Goal: Task Accomplishment & Management: Manage account settings

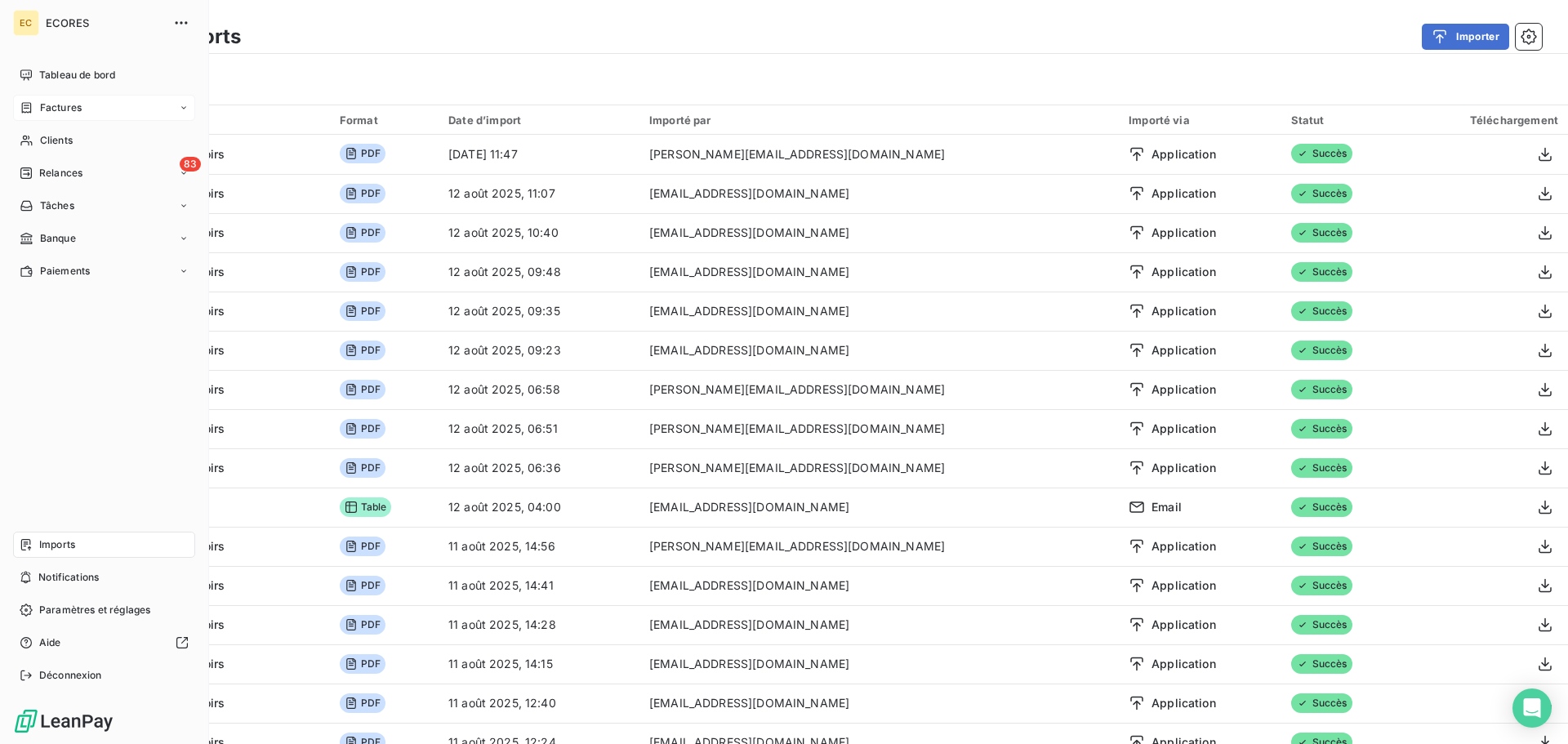
click at [45, 105] on span "Factures" at bounding box center [60, 107] width 42 height 15
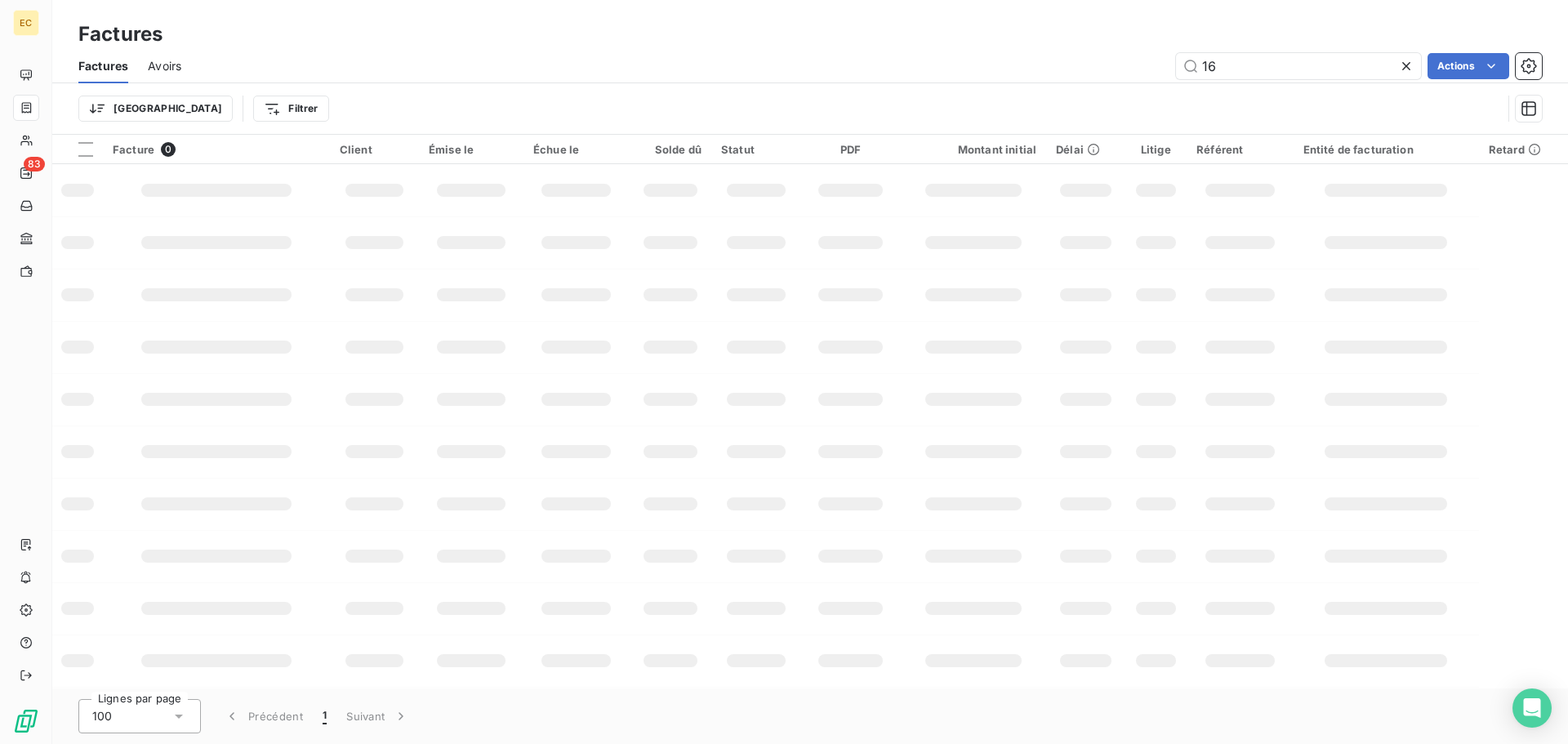
type input "1"
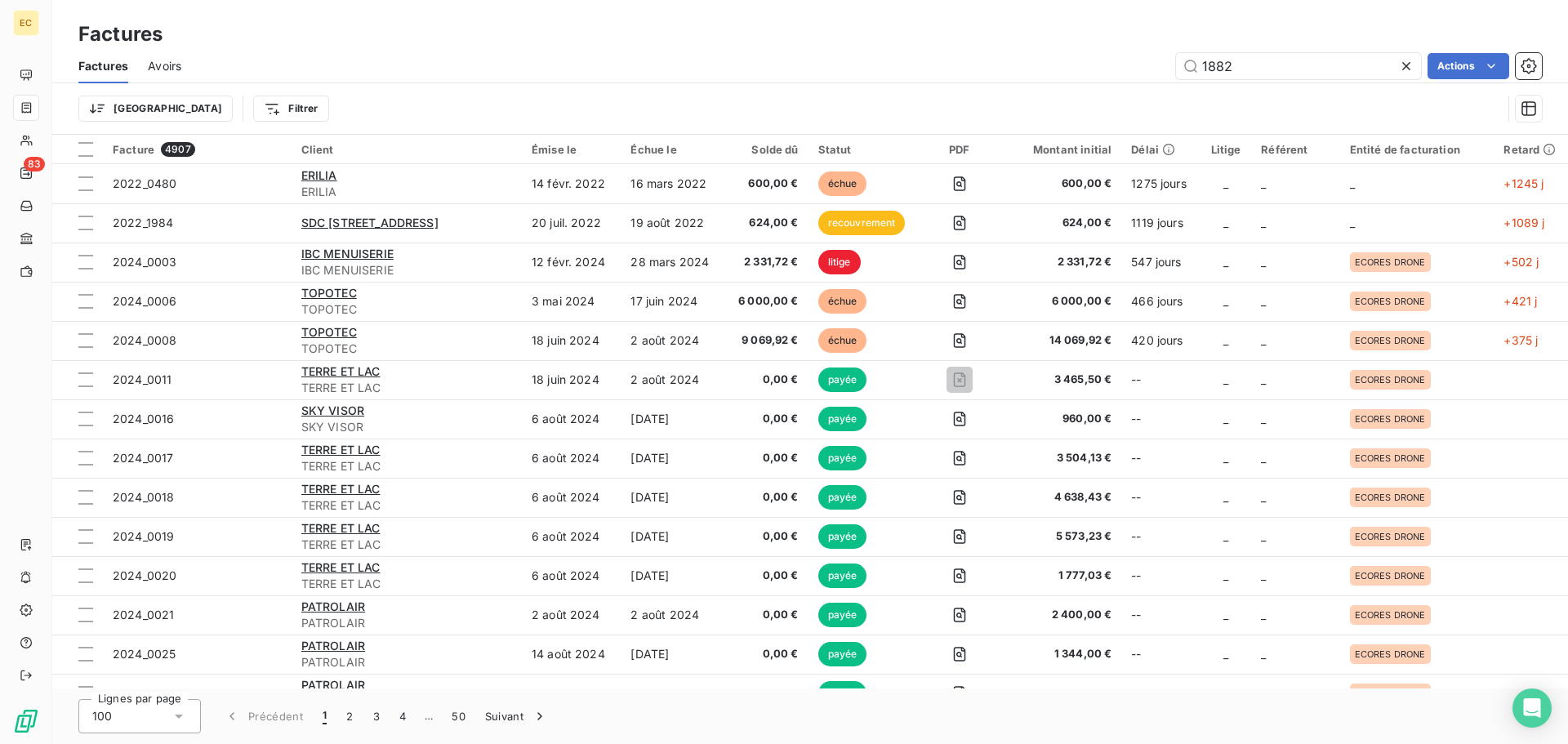
type input "1882"
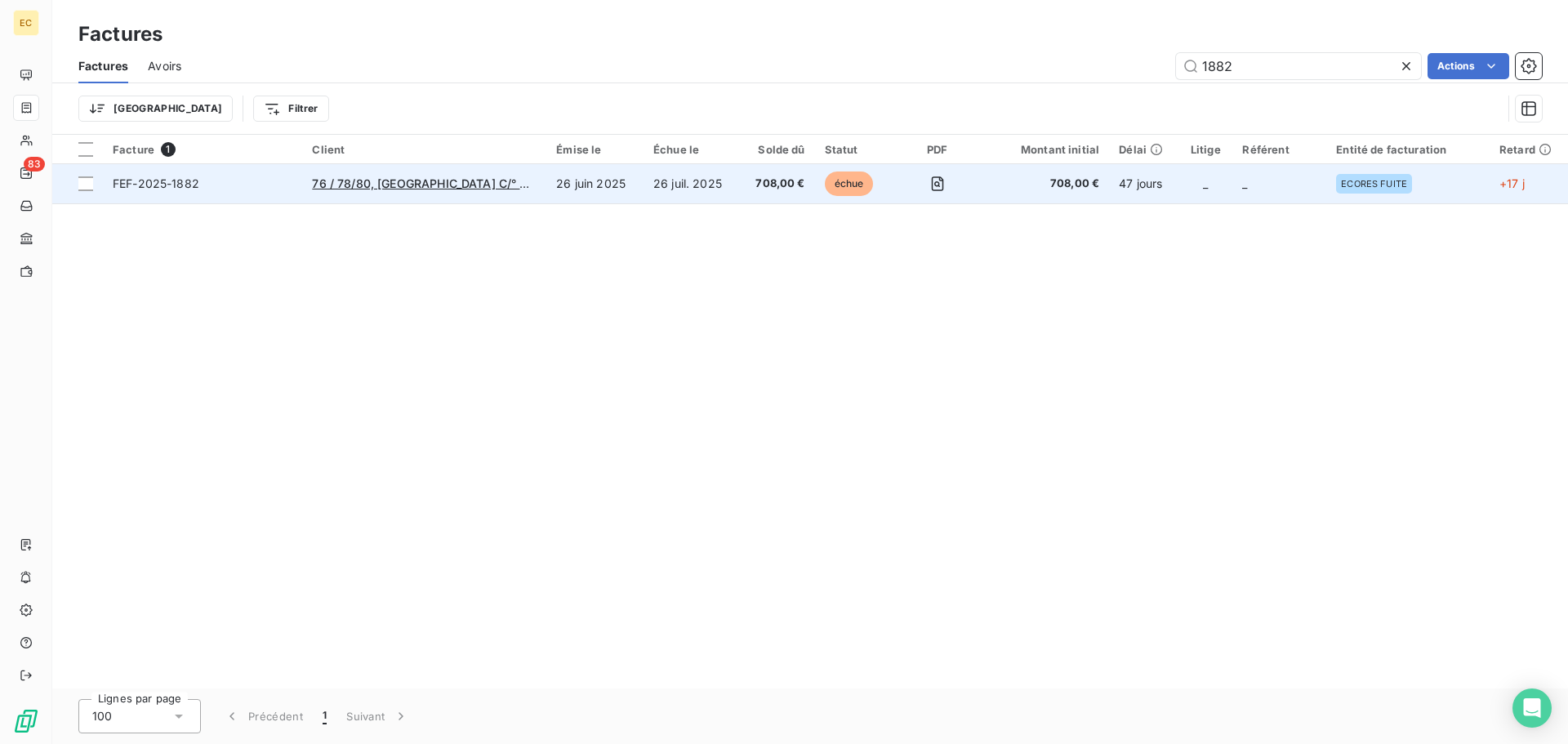
click at [357, 193] on td "76 / 78/[GEOGRAPHIC_DATA][PERSON_NAME] C/° [PERSON_NAME]" at bounding box center [424, 184] width 245 height 40
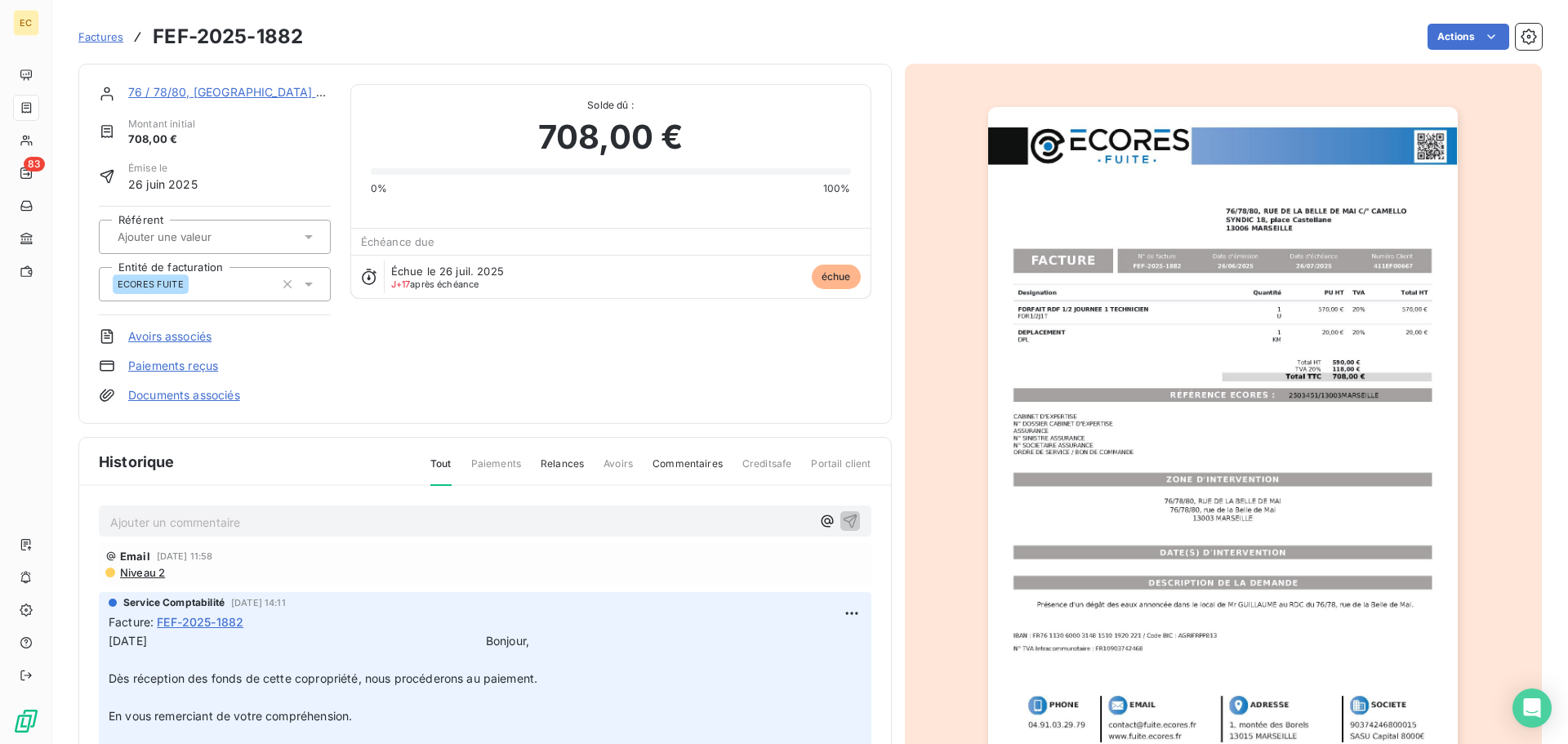
click at [326, 523] on p "Ajouter un commentaire ﻿" at bounding box center [461, 522] width 701 height 21
click at [193, 515] on p "[DATE]" at bounding box center [461, 521] width 701 height 19
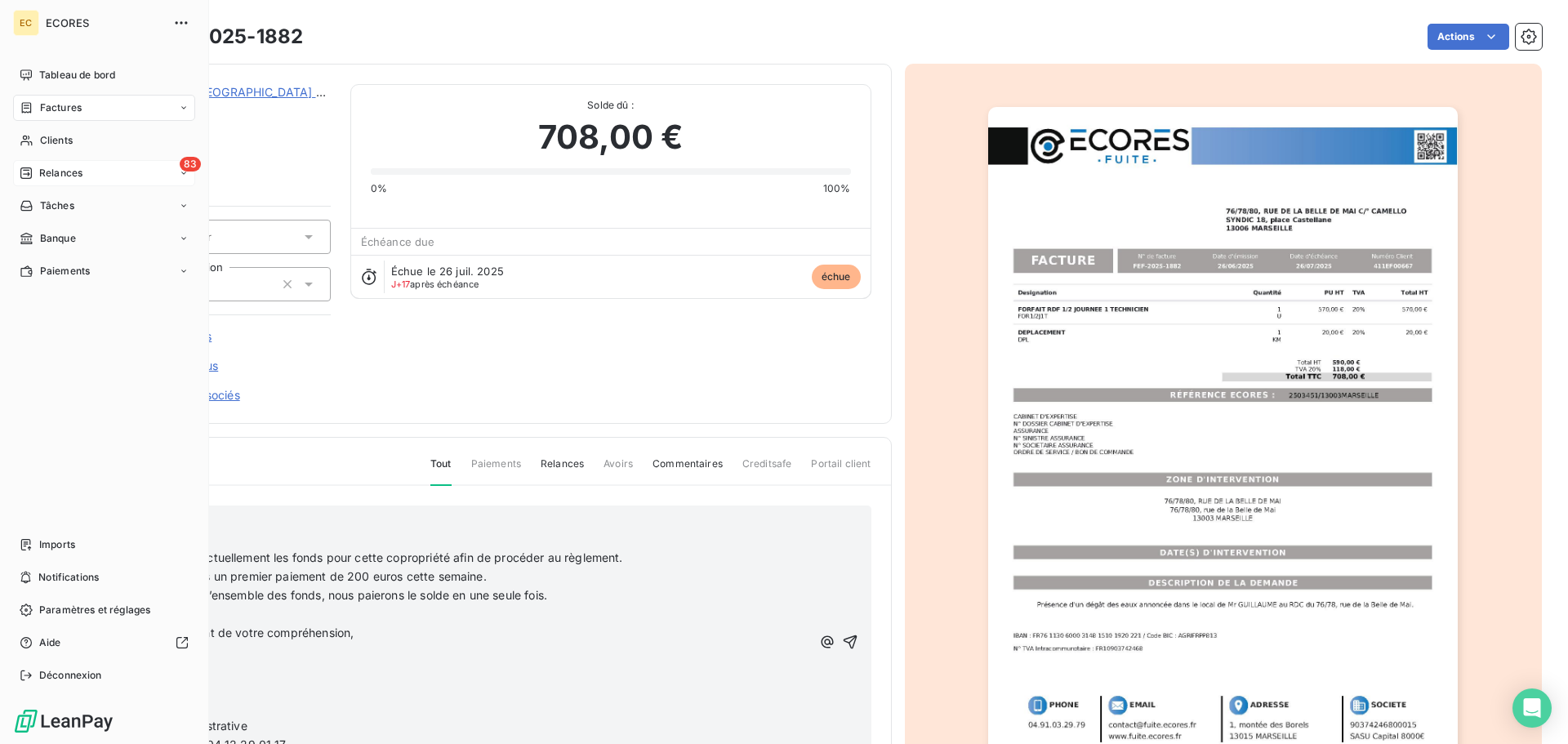
click at [40, 173] on span "Relances" at bounding box center [61, 172] width 44 height 15
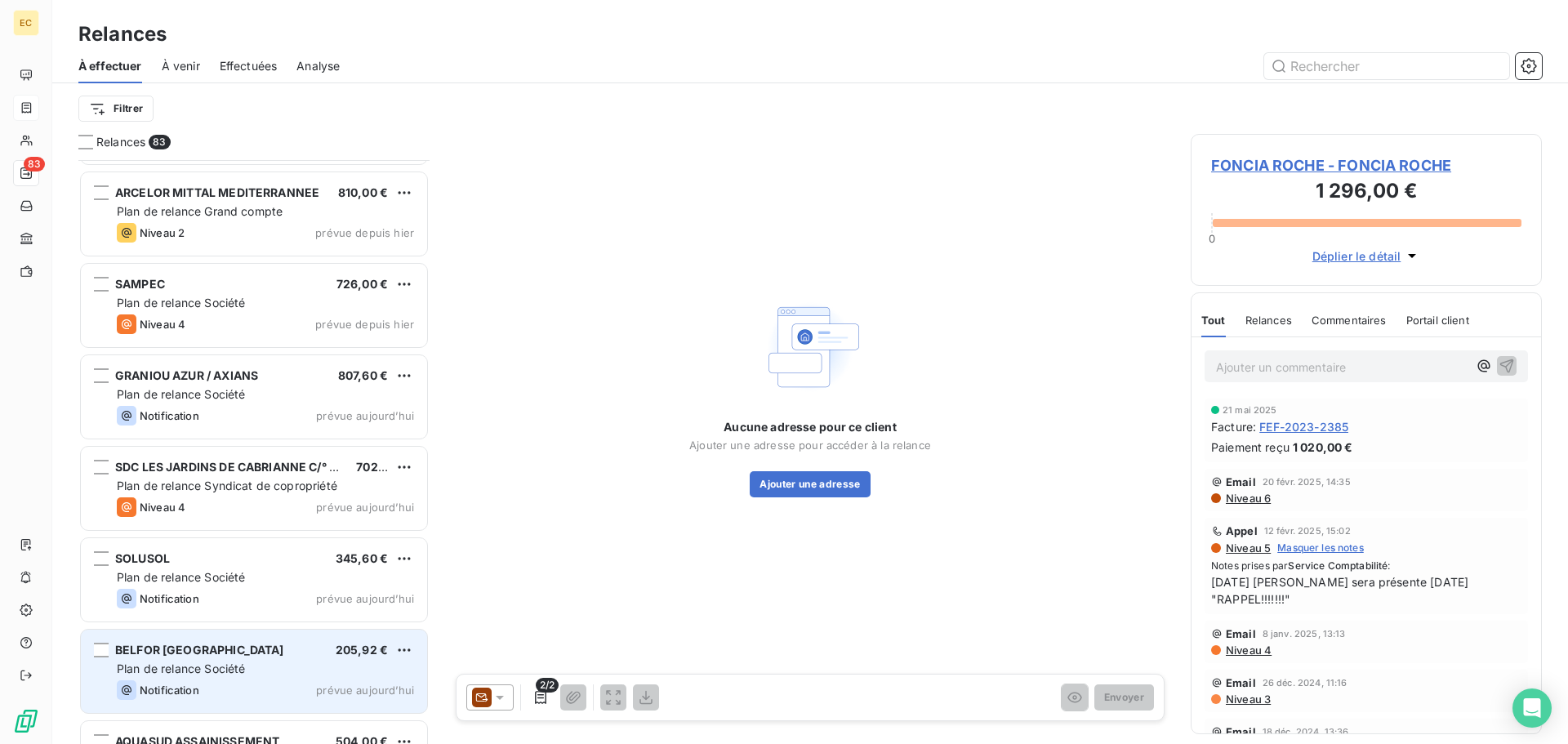
scroll to position [5556, 0]
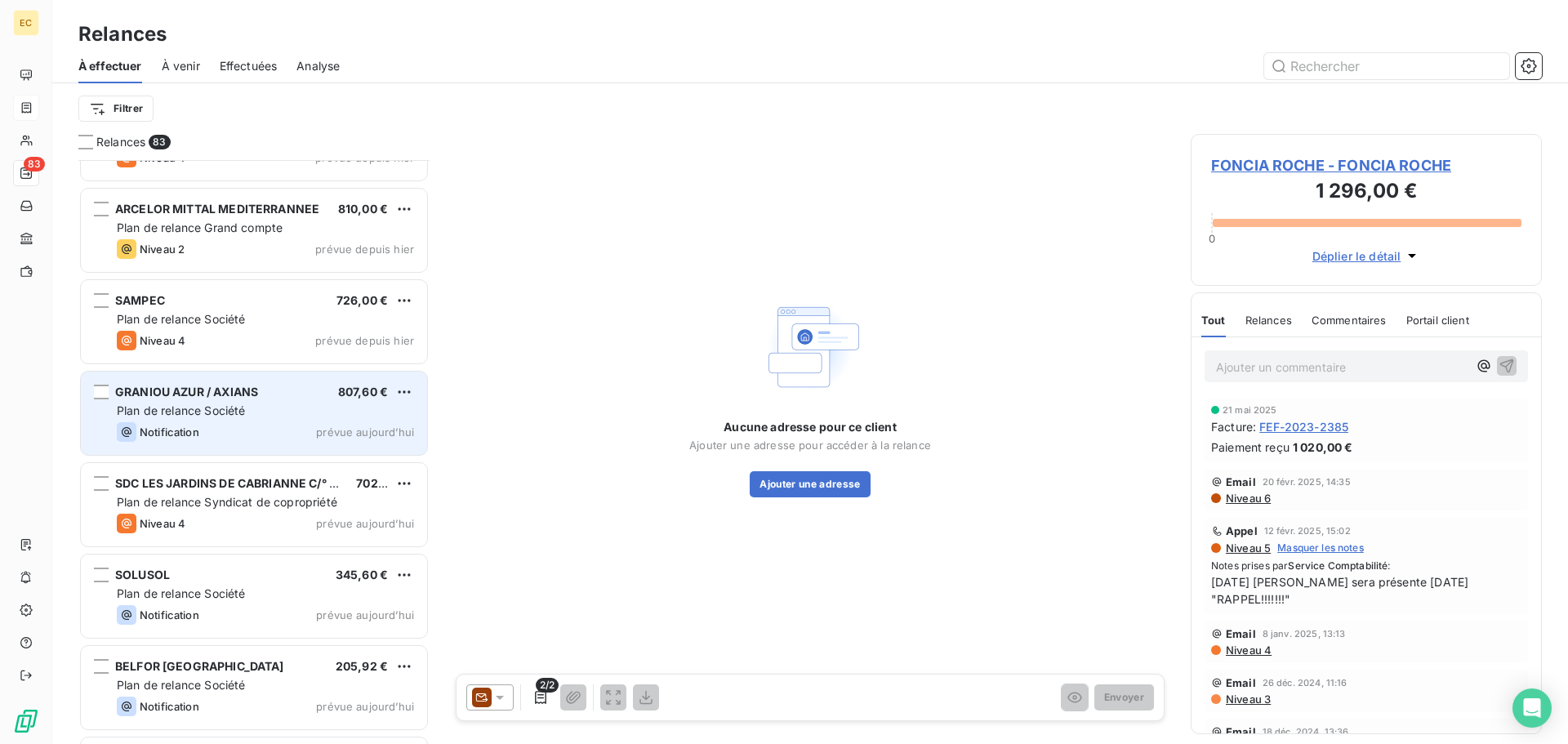
click at [260, 417] on div "Plan de relance Société" at bounding box center [265, 411] width 297 height 16
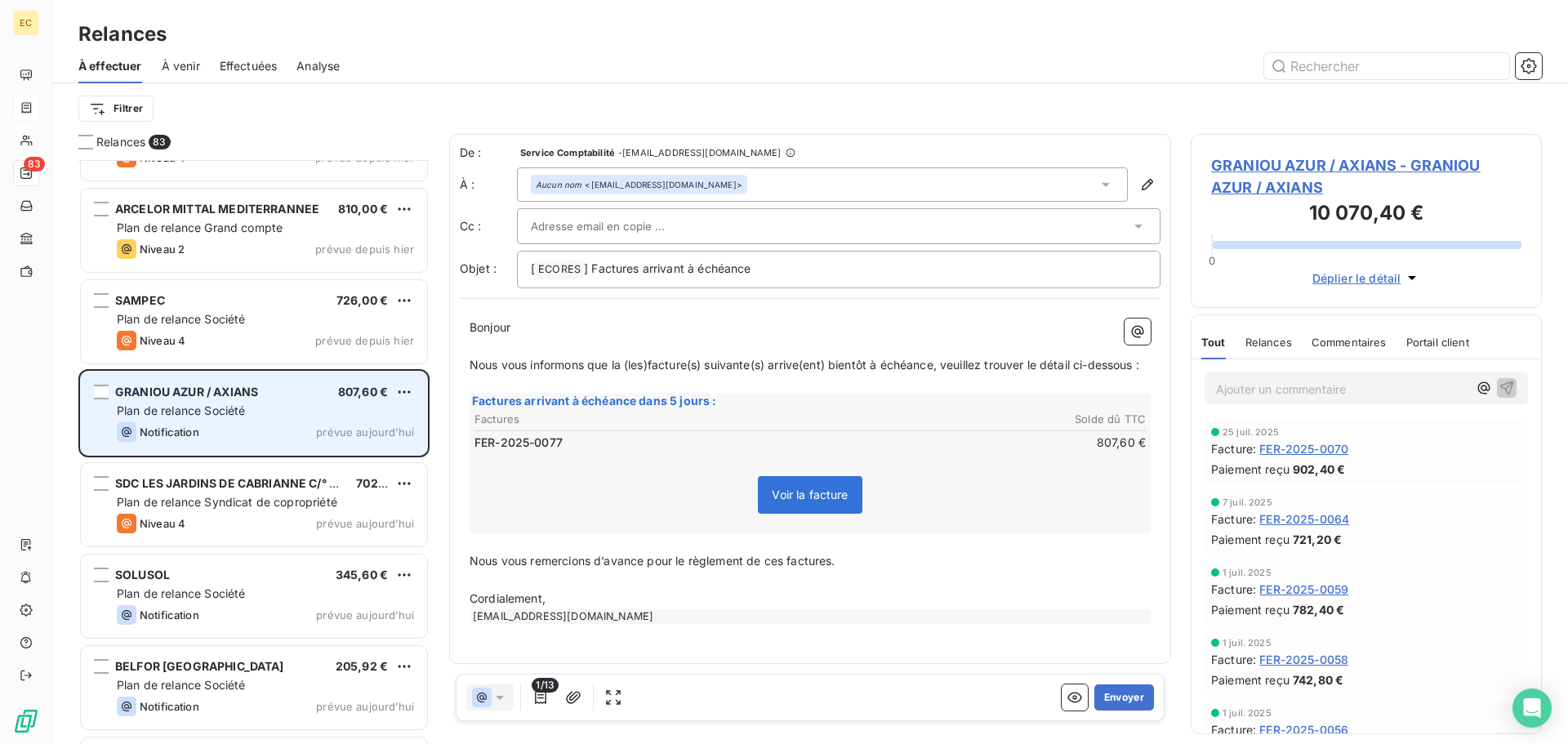
scroll to position [572, 339]
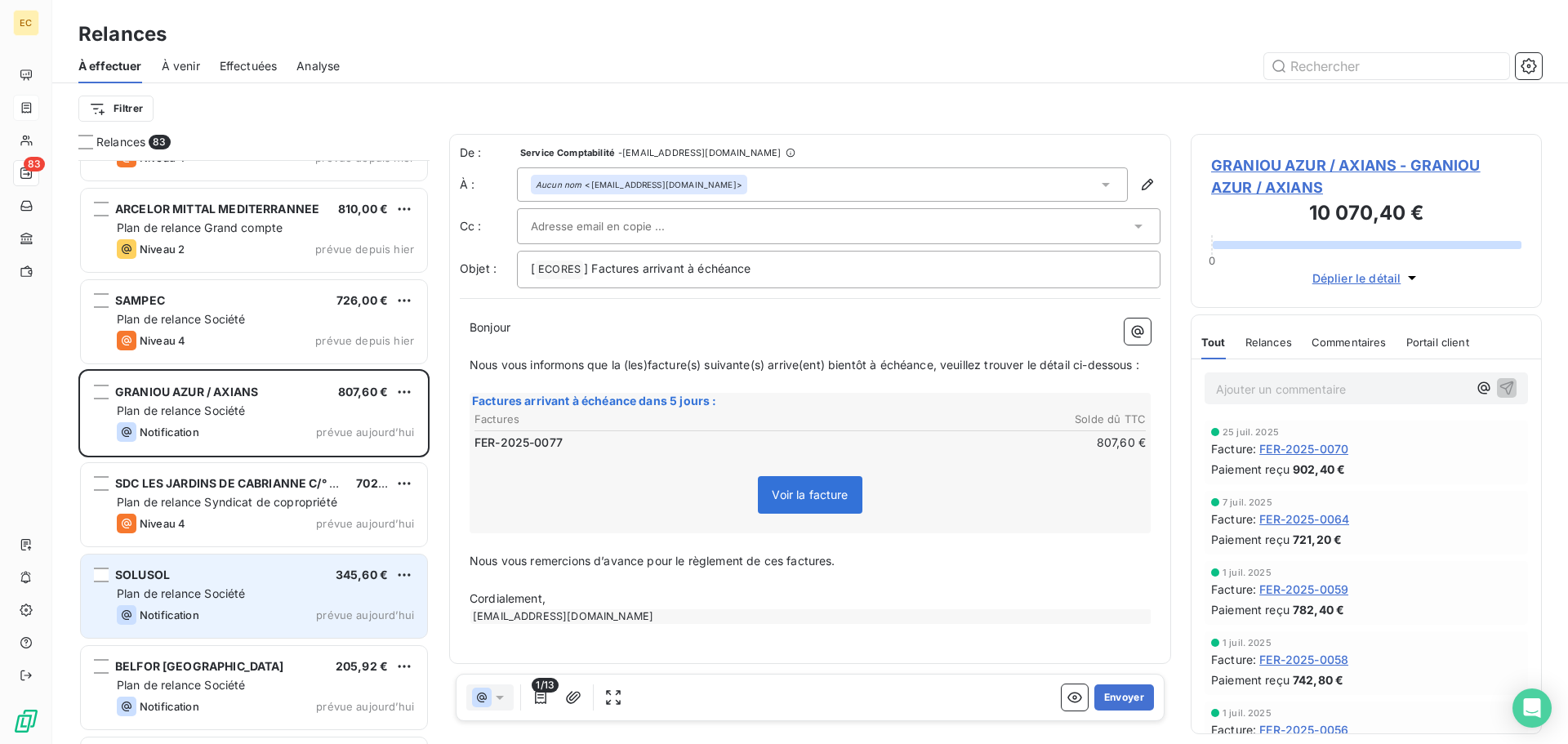
click at [216, 589] on span "Plan de relance Société" at bounding box center [180, 593] width 128 height 14
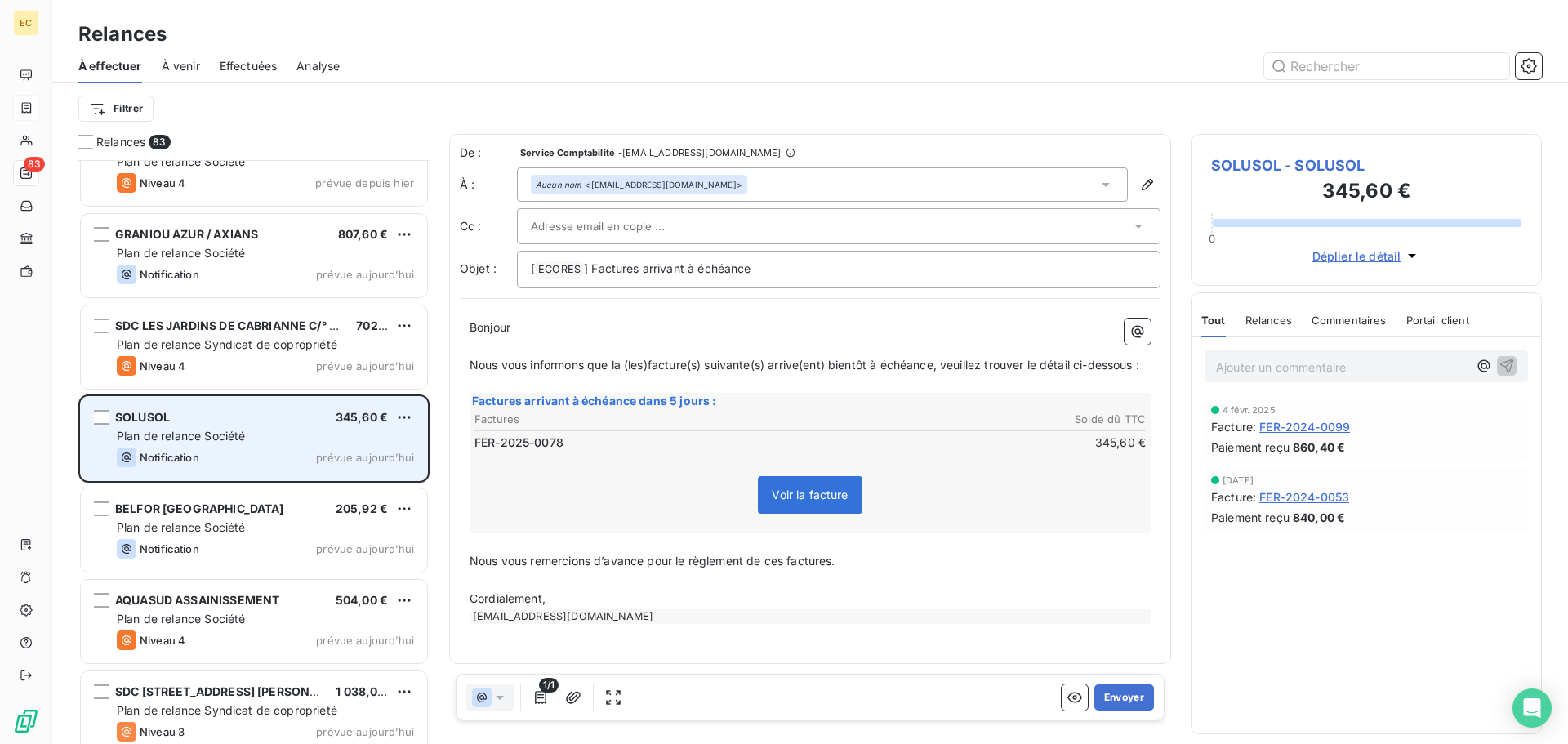
scroll to position [5719, 0]
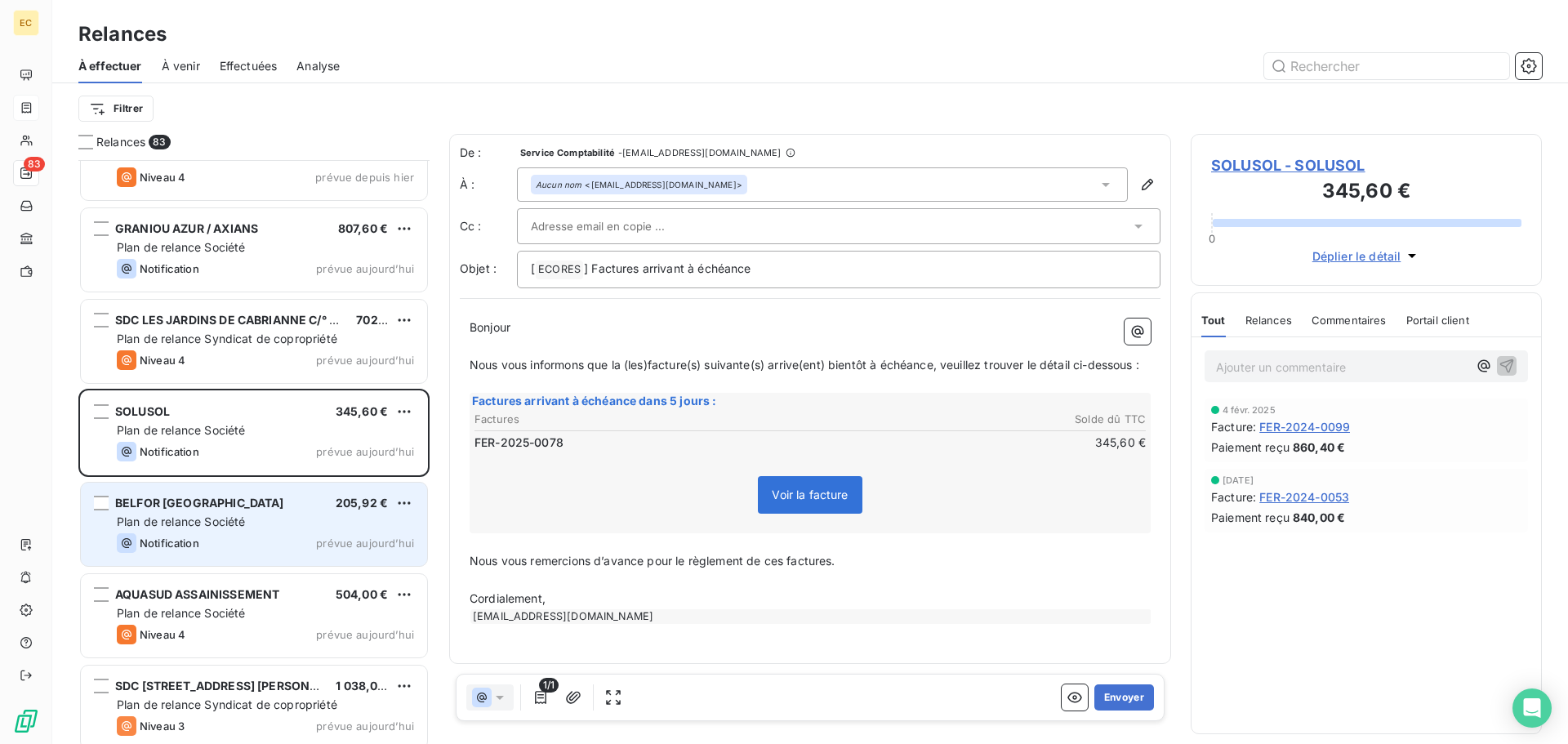
click at [228, 522] on span "Plan de relance Société" at bounding box center [180, 522] width 128 height 14
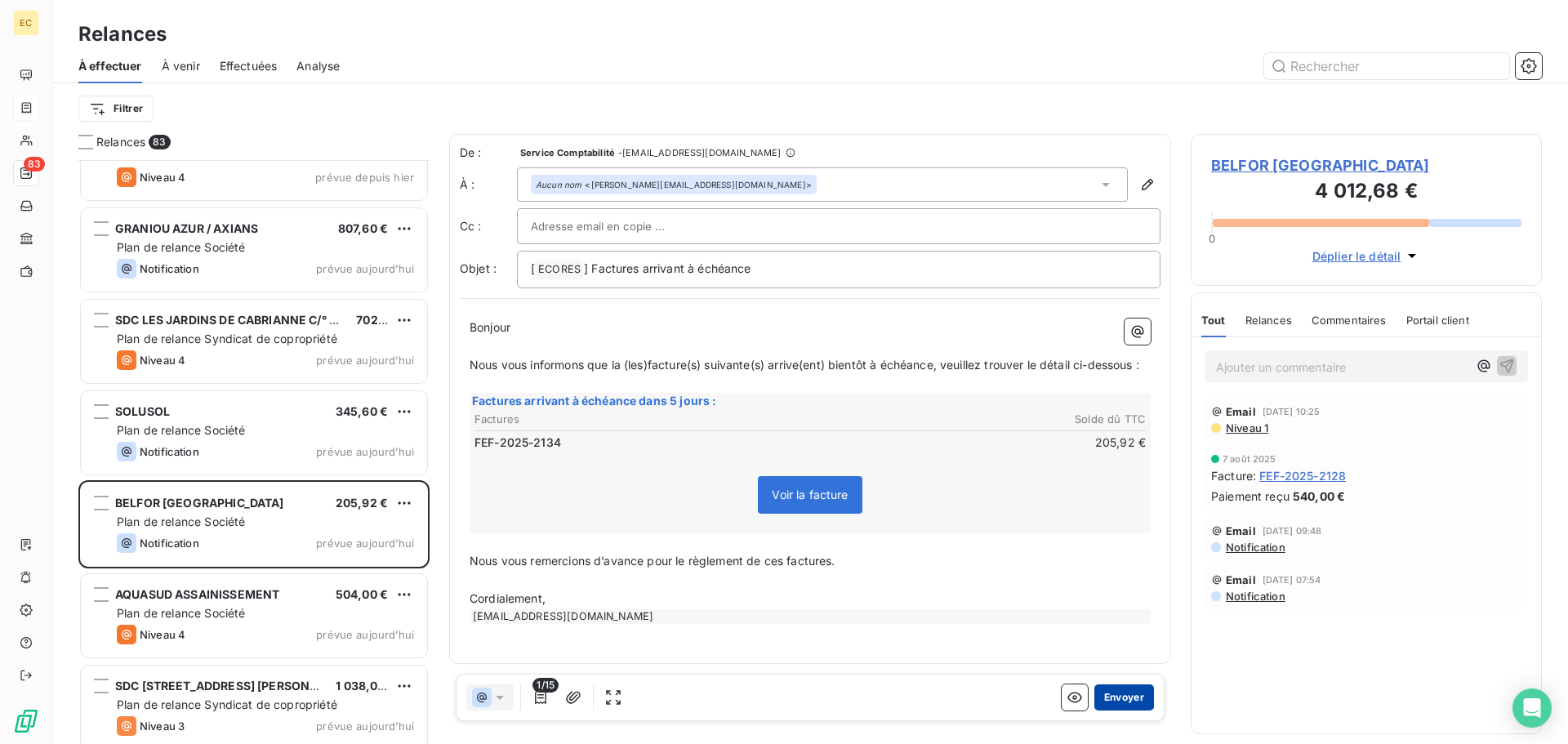
click at [1115, 690] on button "Envoyer" at bounding box center [1124, 697] width 59 height 26
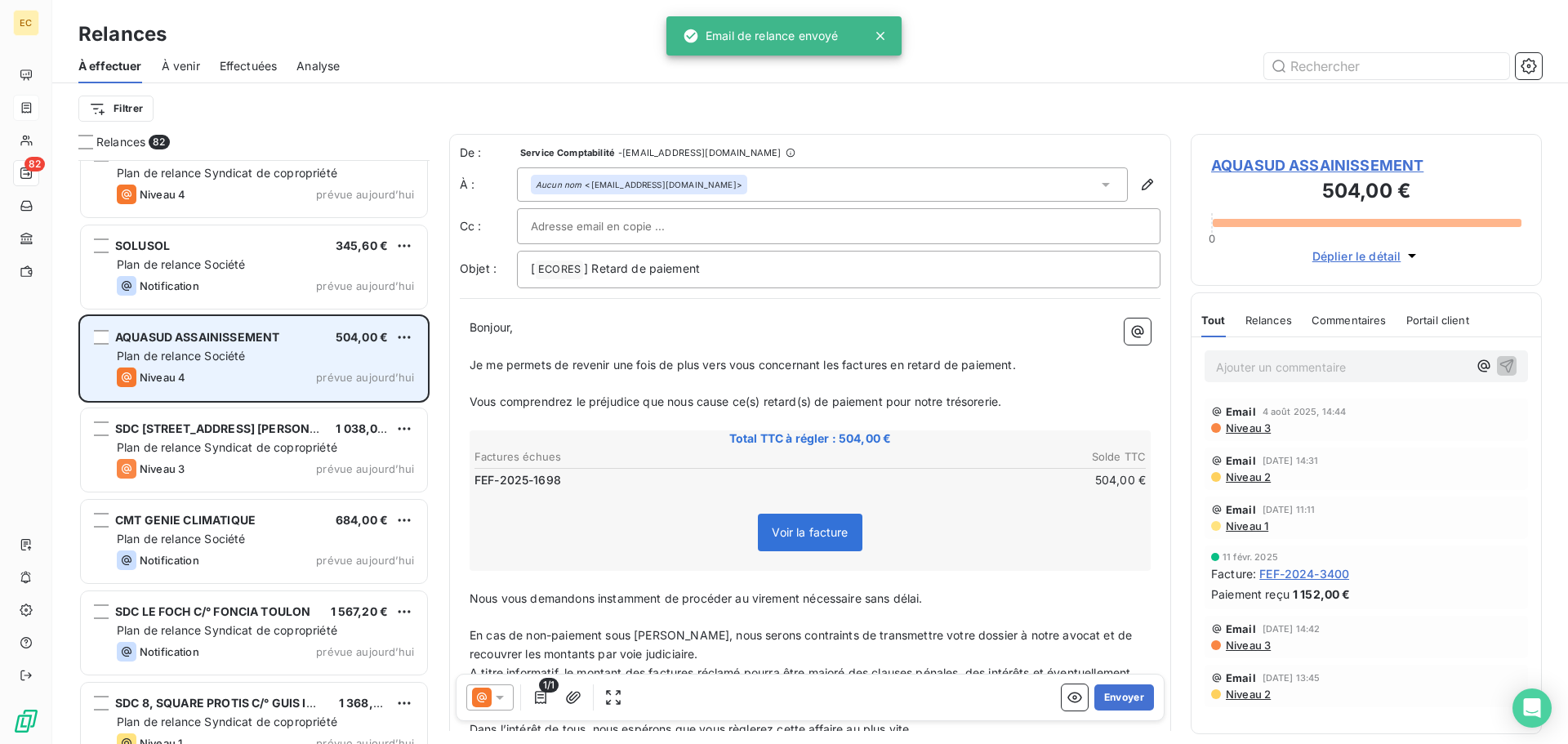
scroll to position [5965, 0]
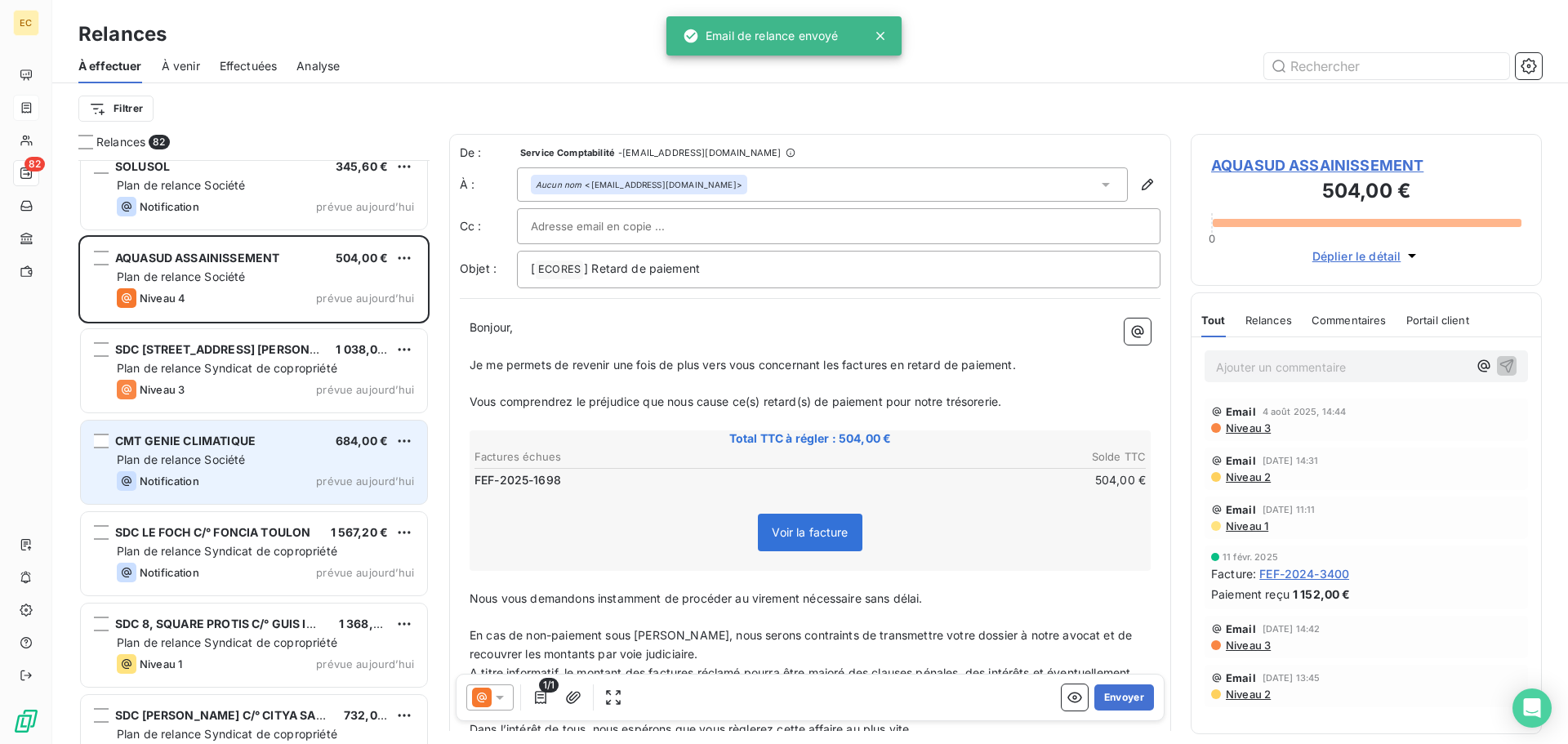
click at [244, 461] on span "Plan de relance Société" at bounding box center [180, 460] width 128 height 14
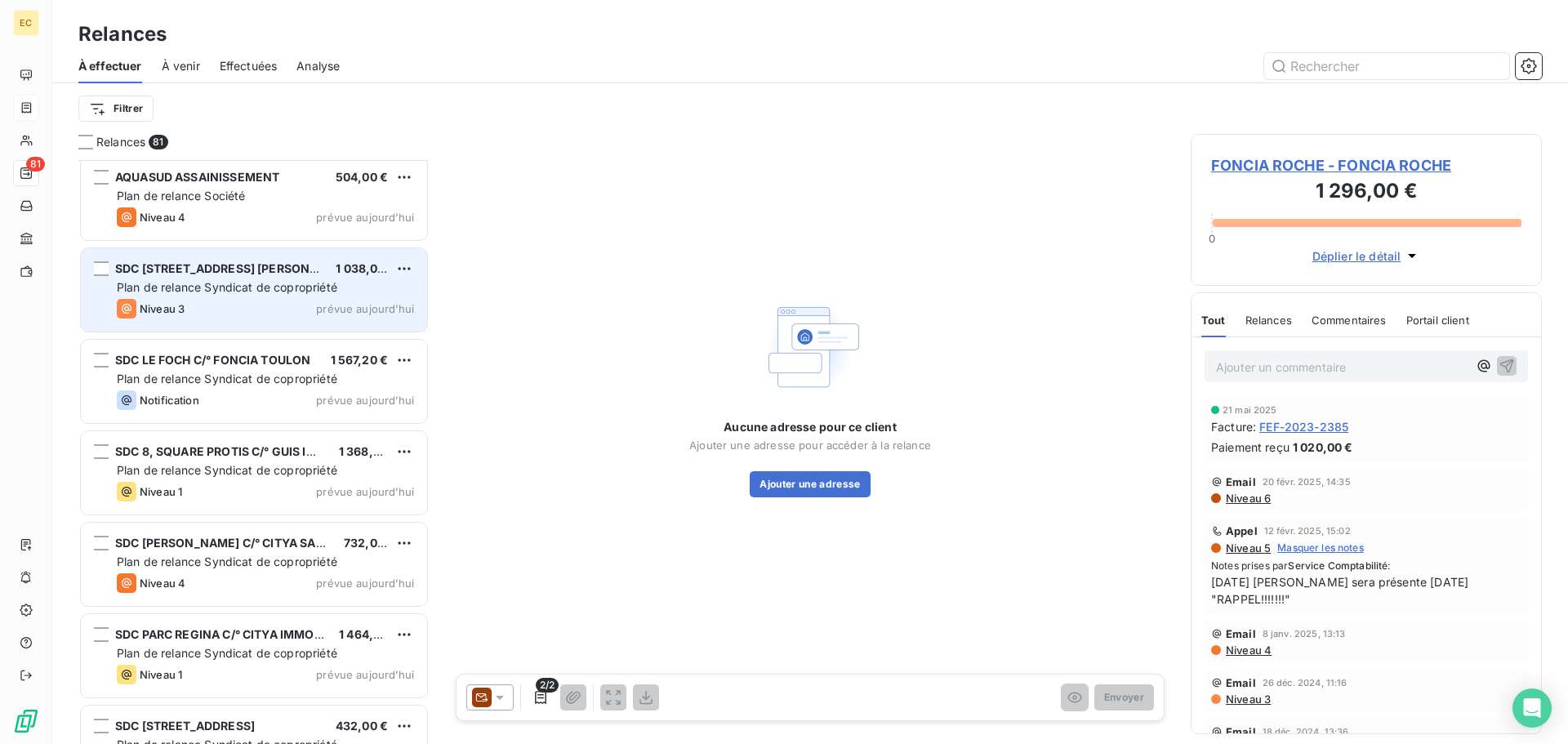
scroll to position [6046, 0]
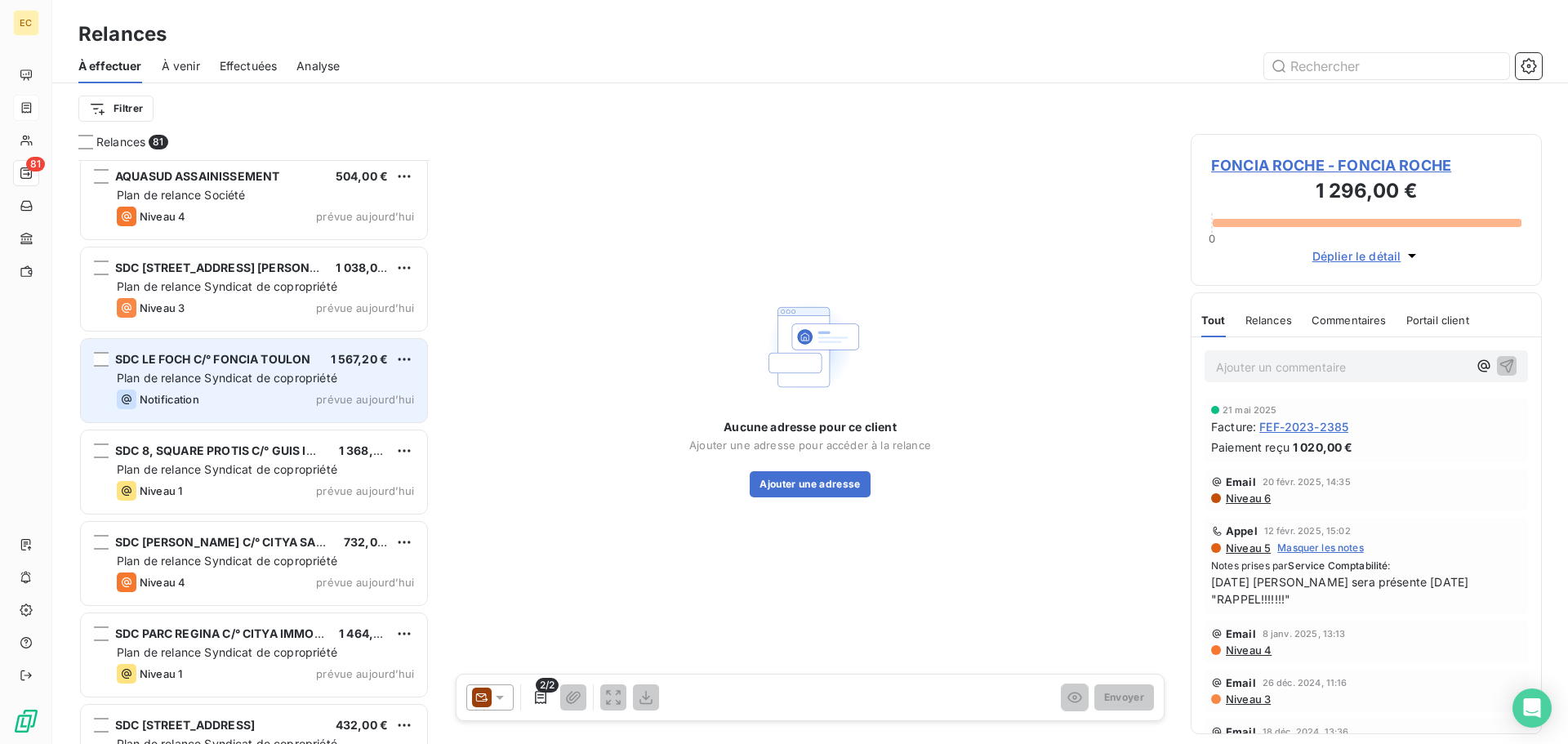
click at [316, 394] on div "Notification prévue aujourd’hui" at bounding box center [265, 399] width 297 height 20
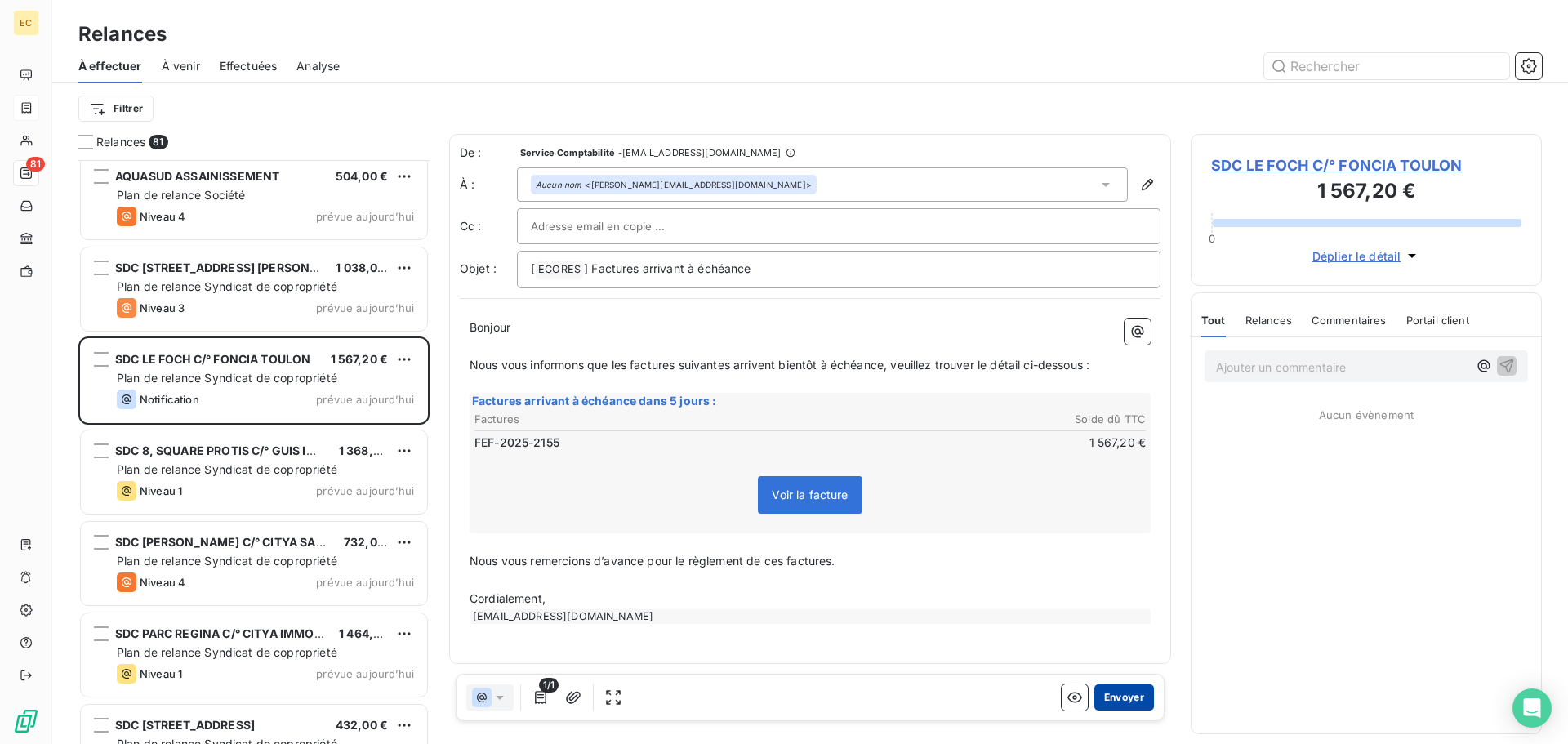
click at [1136, 700] on button "Envoyer" at bounding box center [1124, 697] width 59 height 26
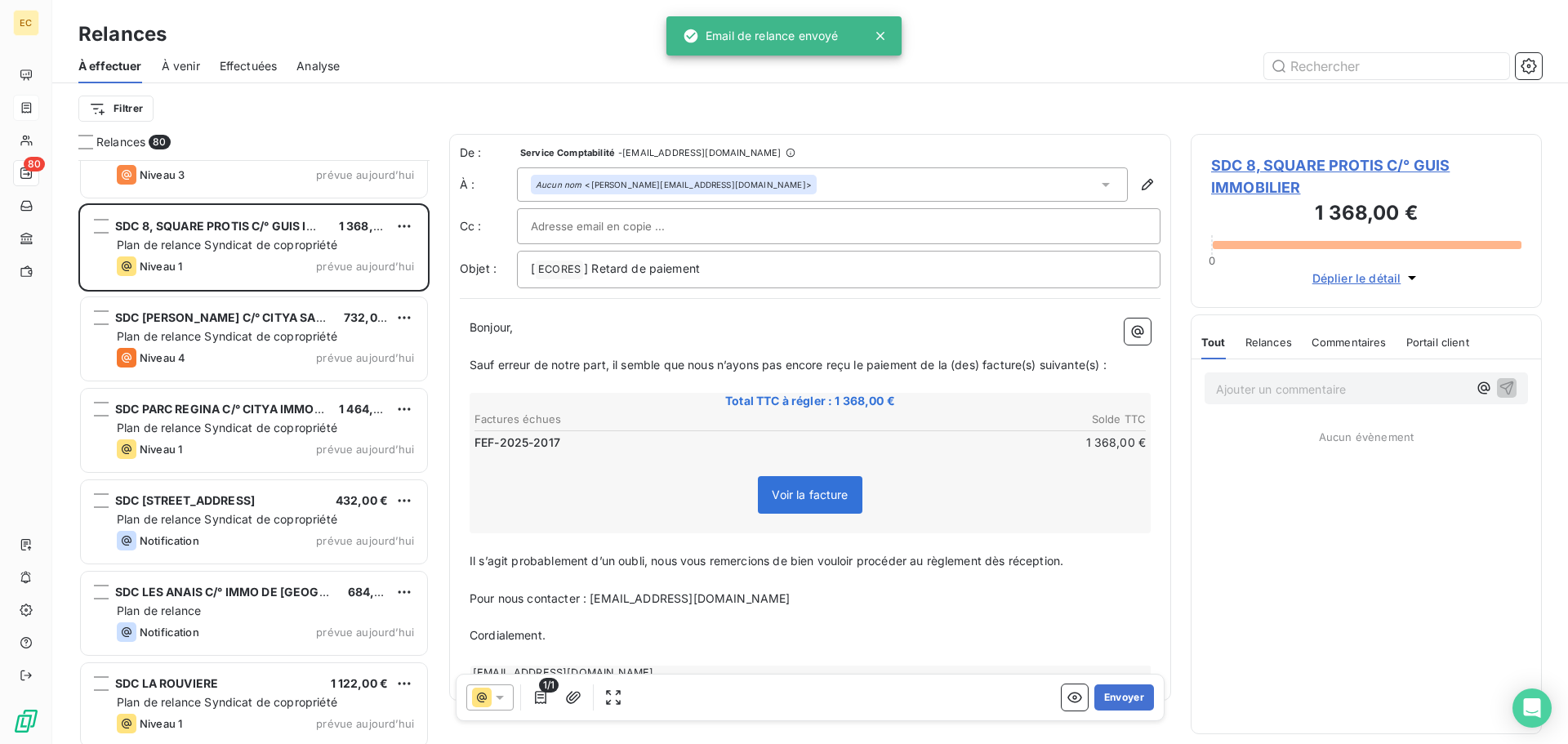
scroll to position [6210, 0]
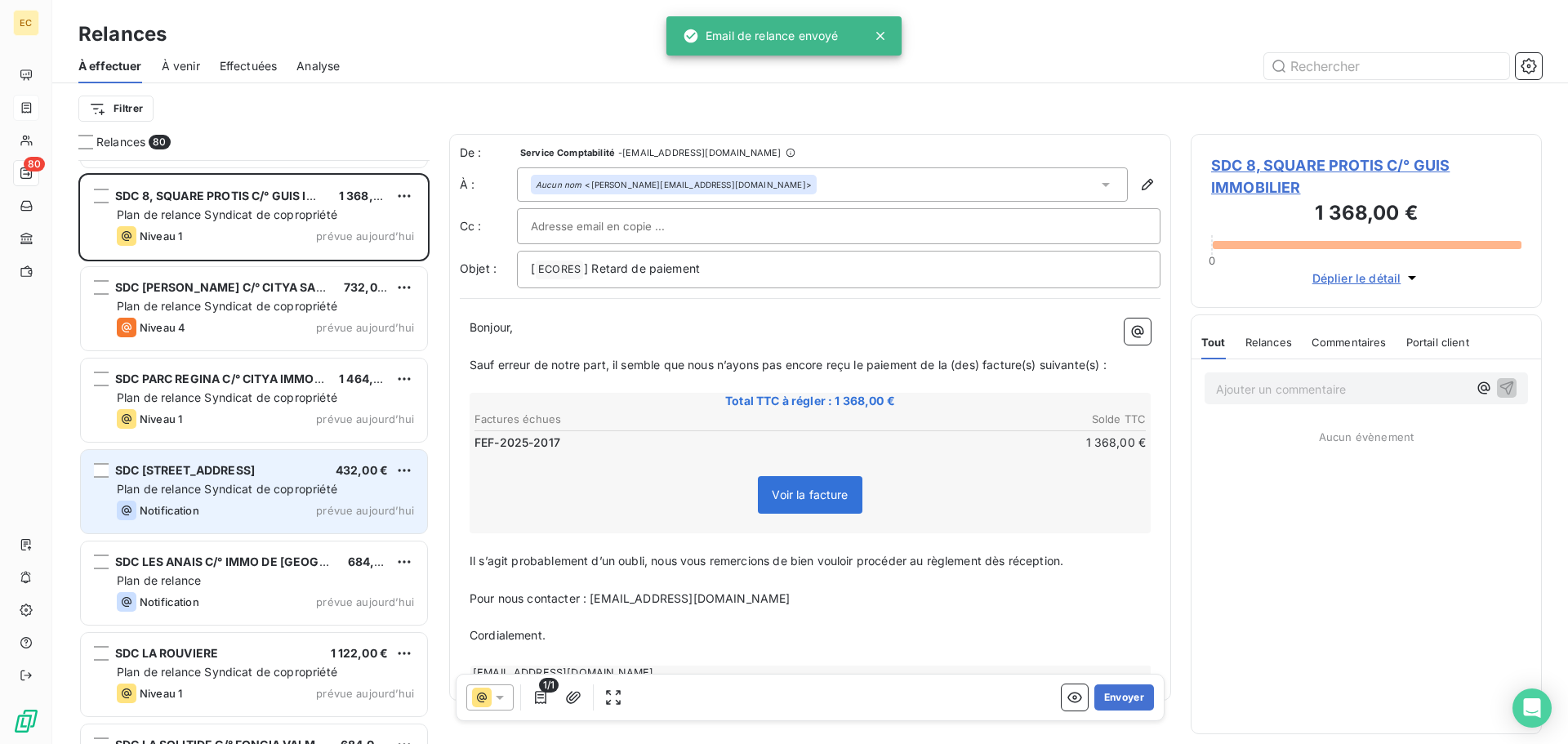
click at [215, 482] on span "Plan de relance Syndicat de copropriété" at bounding box center [227, 489] width 221 height 14
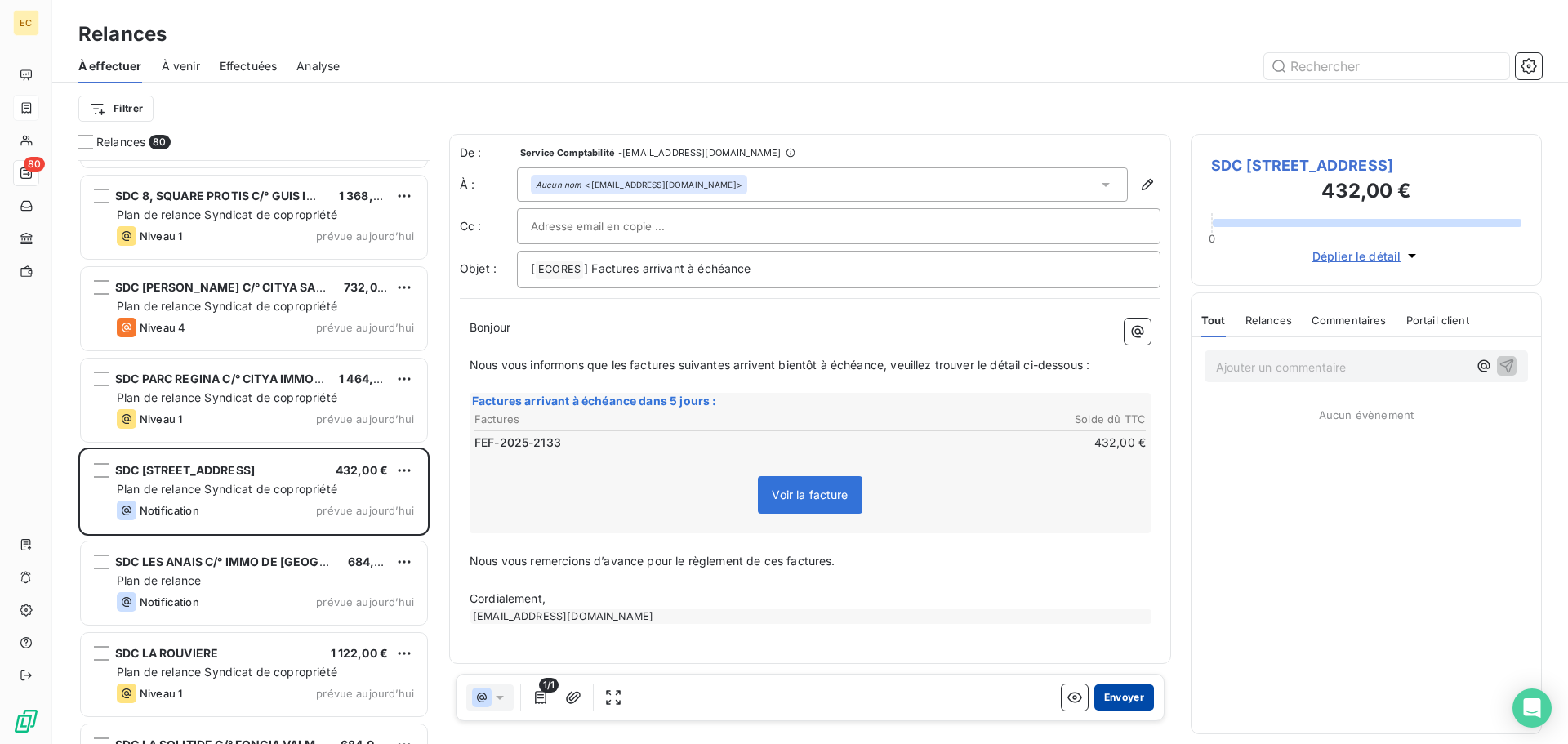
click at [1132, 702] on button "Envoyer" at bounding box center [1124, 697] width 59 height 26
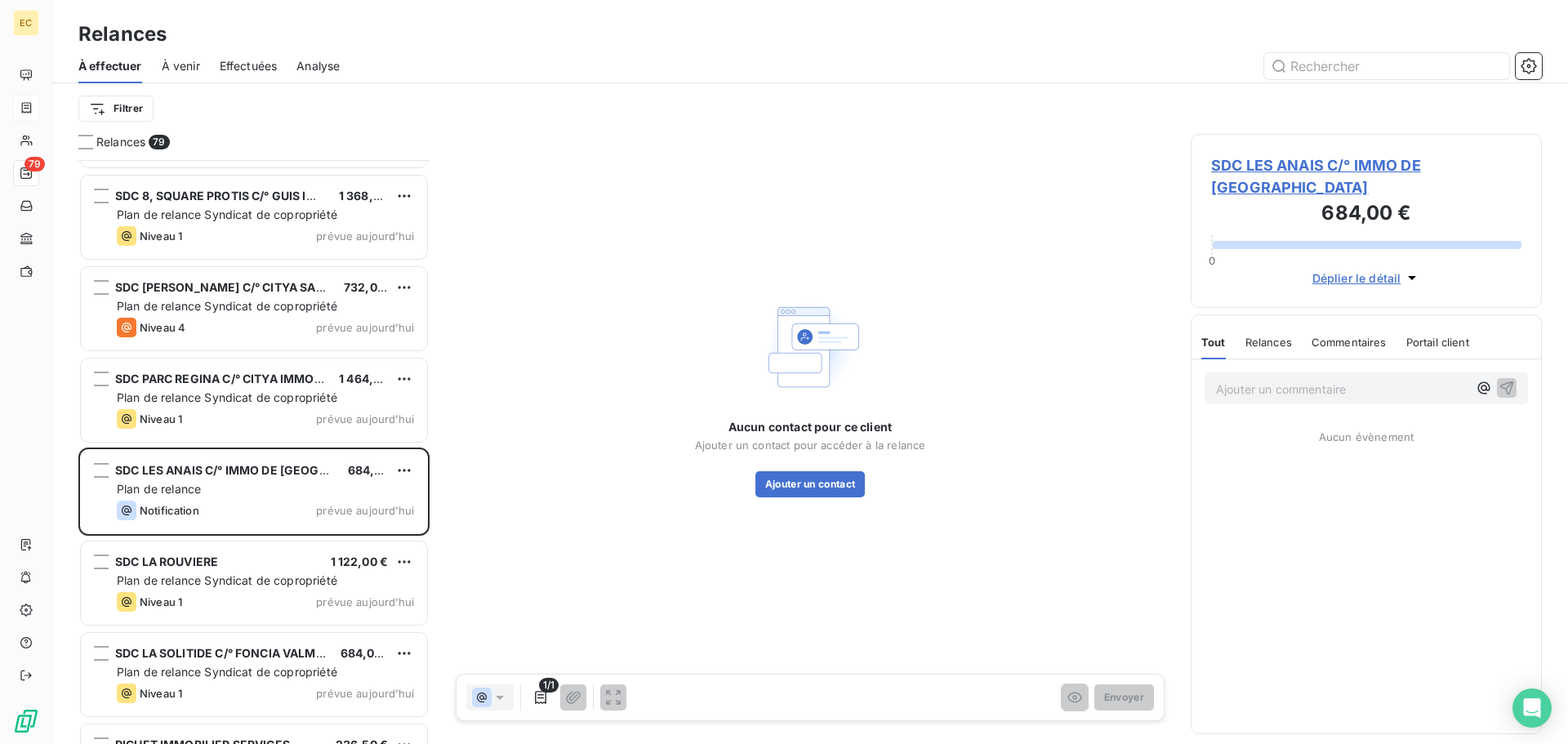
click at [1337, 169] on span "SDC LES ANAIS C/° IMMO DE FRANCE" at bounding box center [1366, 176] width 310 height 45
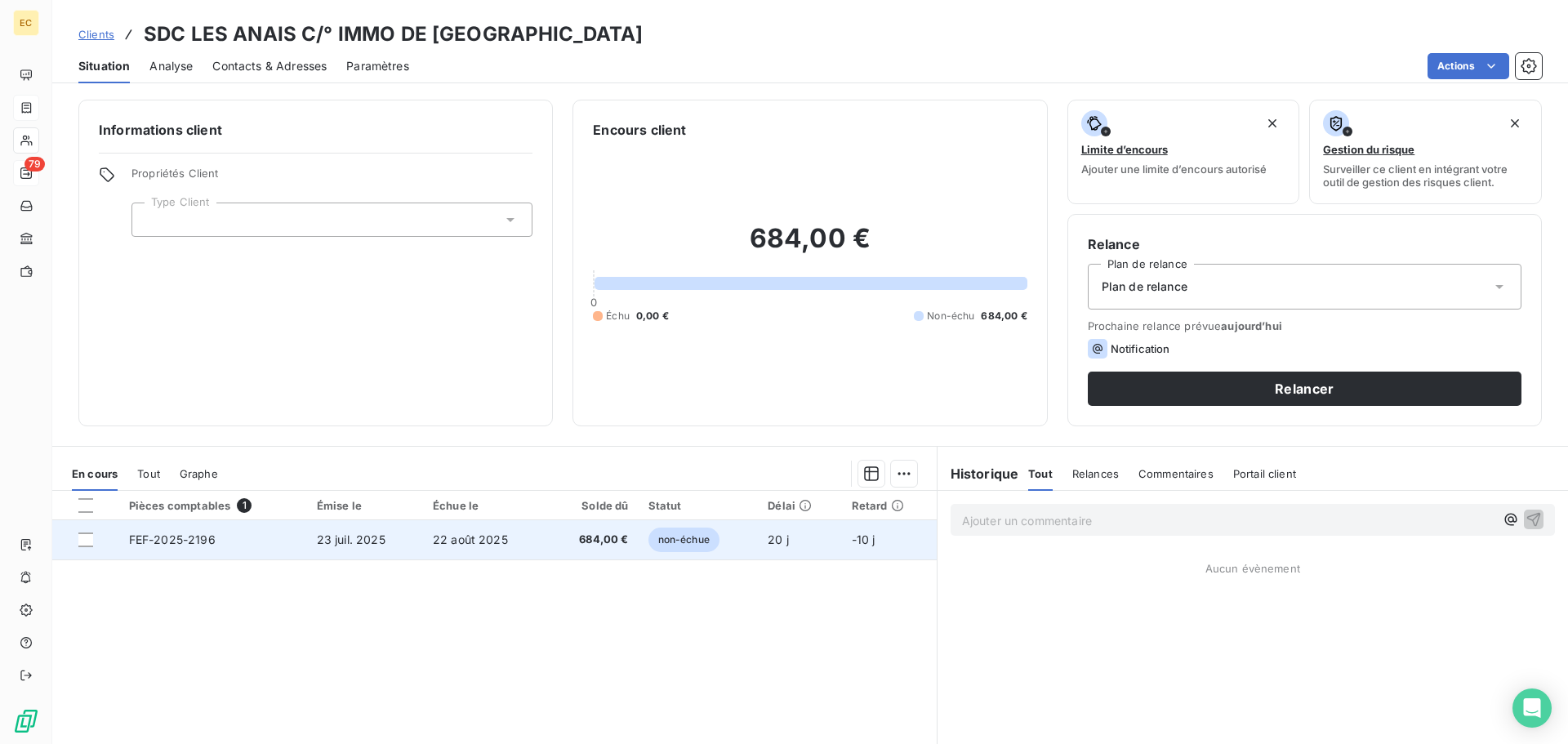
click at [529, 530] on td "22 août 2025" at bounding box center [485, 540] width 125 height 40
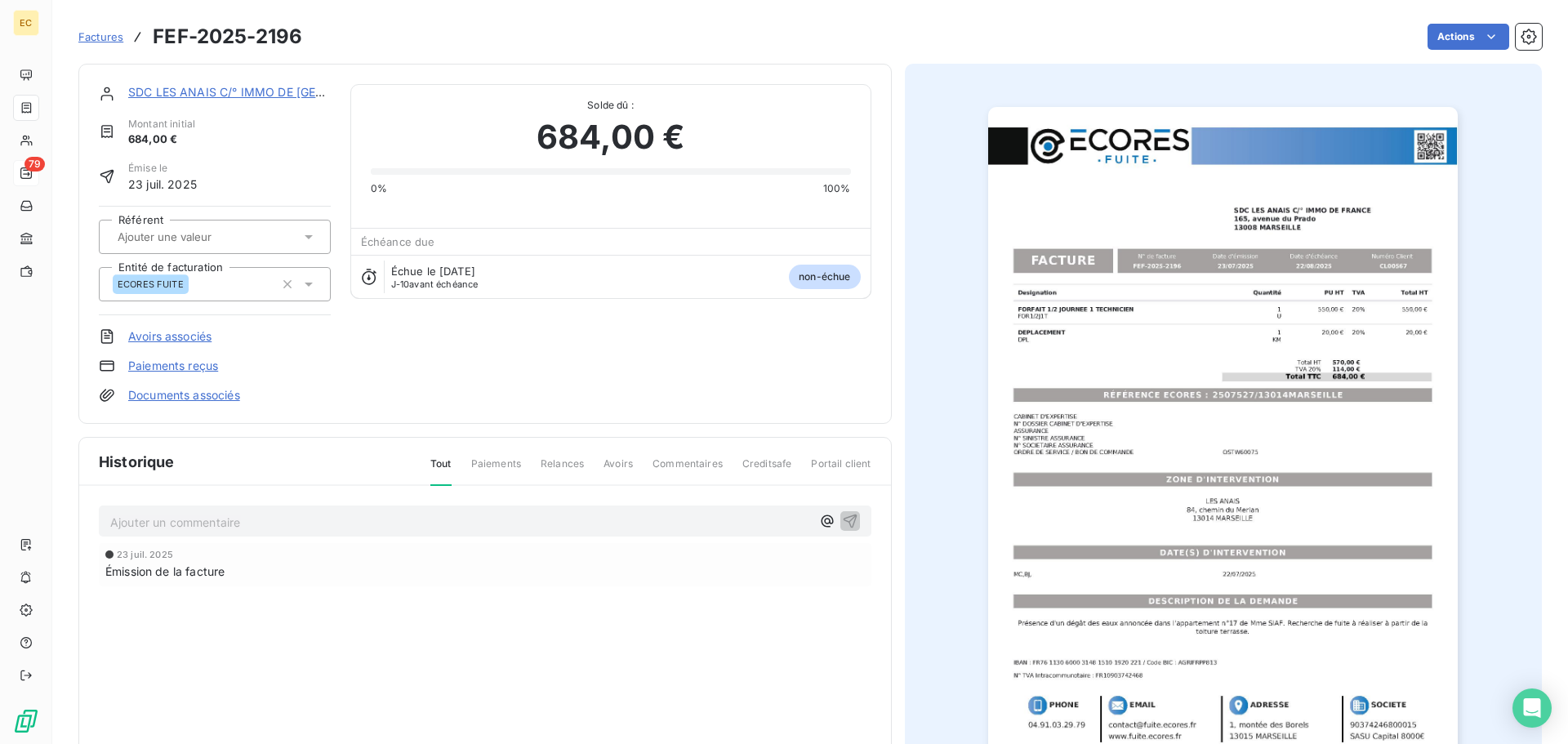
click at [1117, 486] on img "button" at bounding box center [1223, 439] width 470 height 665
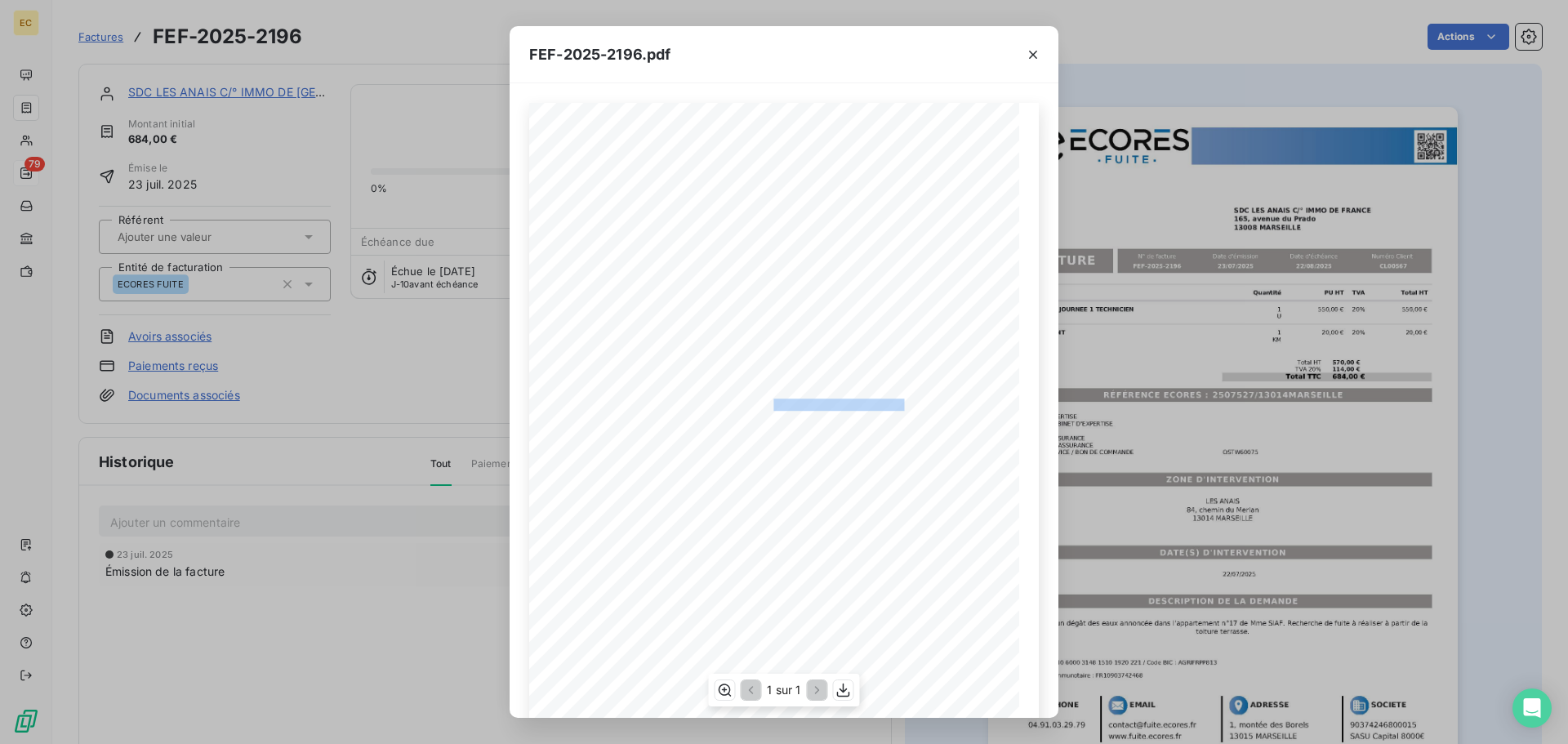
drag, startPoint x: 899, startPoint y: 403, endPoint x: 767, endPoint y: 405, distance: 132.0
click at [767, 405] on span "RÉFÉRENCE ECORES : 2507527/13014MARSEILLE" at bounding box center [784, 402] width 252 height 8
copy span "2507527/13014MARSEILL"
click at [1033, 58] on icon "button" at bounding box center [1033, 54] width 16 height 16
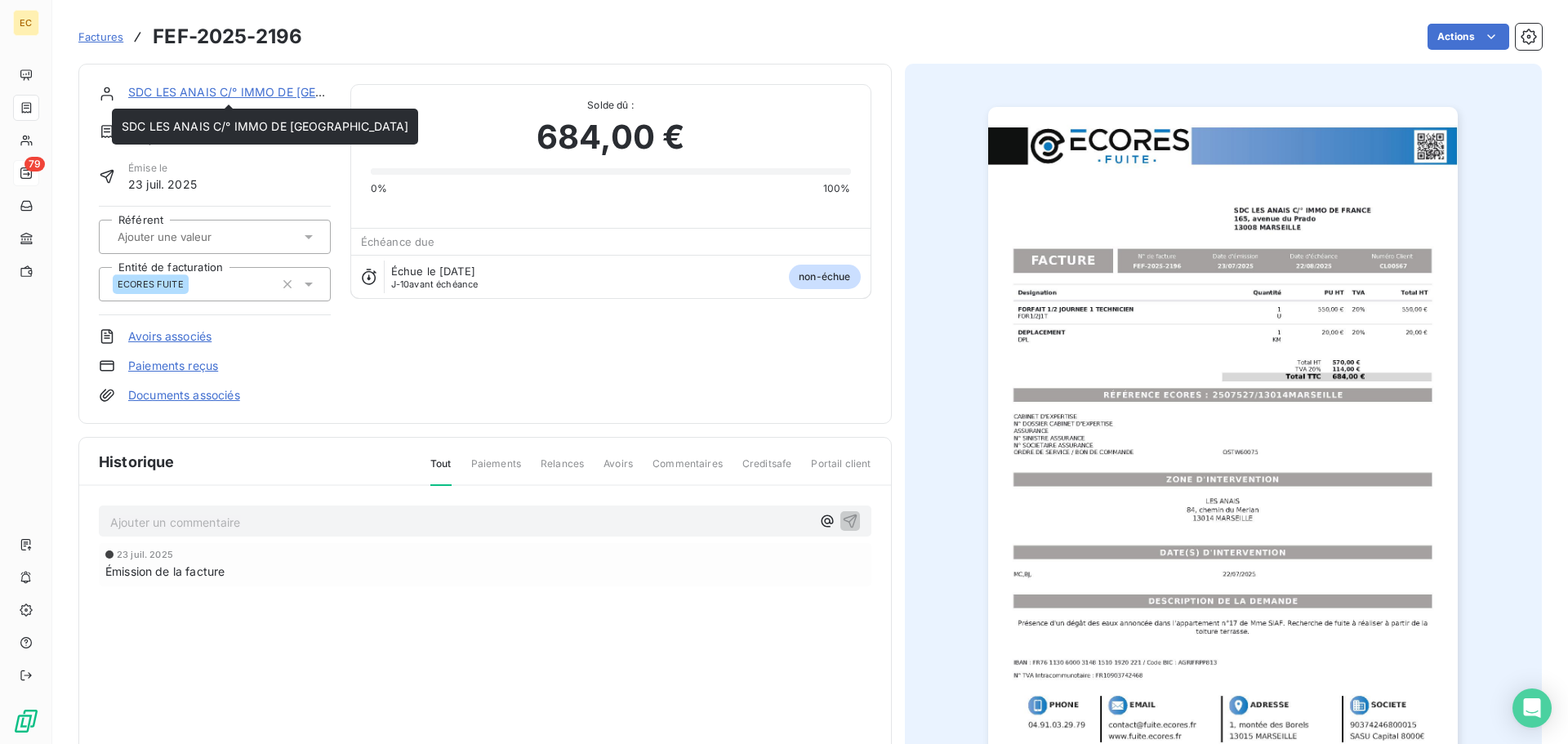
click at [262, 92] on link "SDC LES ANAIS C/° IMMO DE FRANCE" at bounding box center [270, 92] width 286 height 14
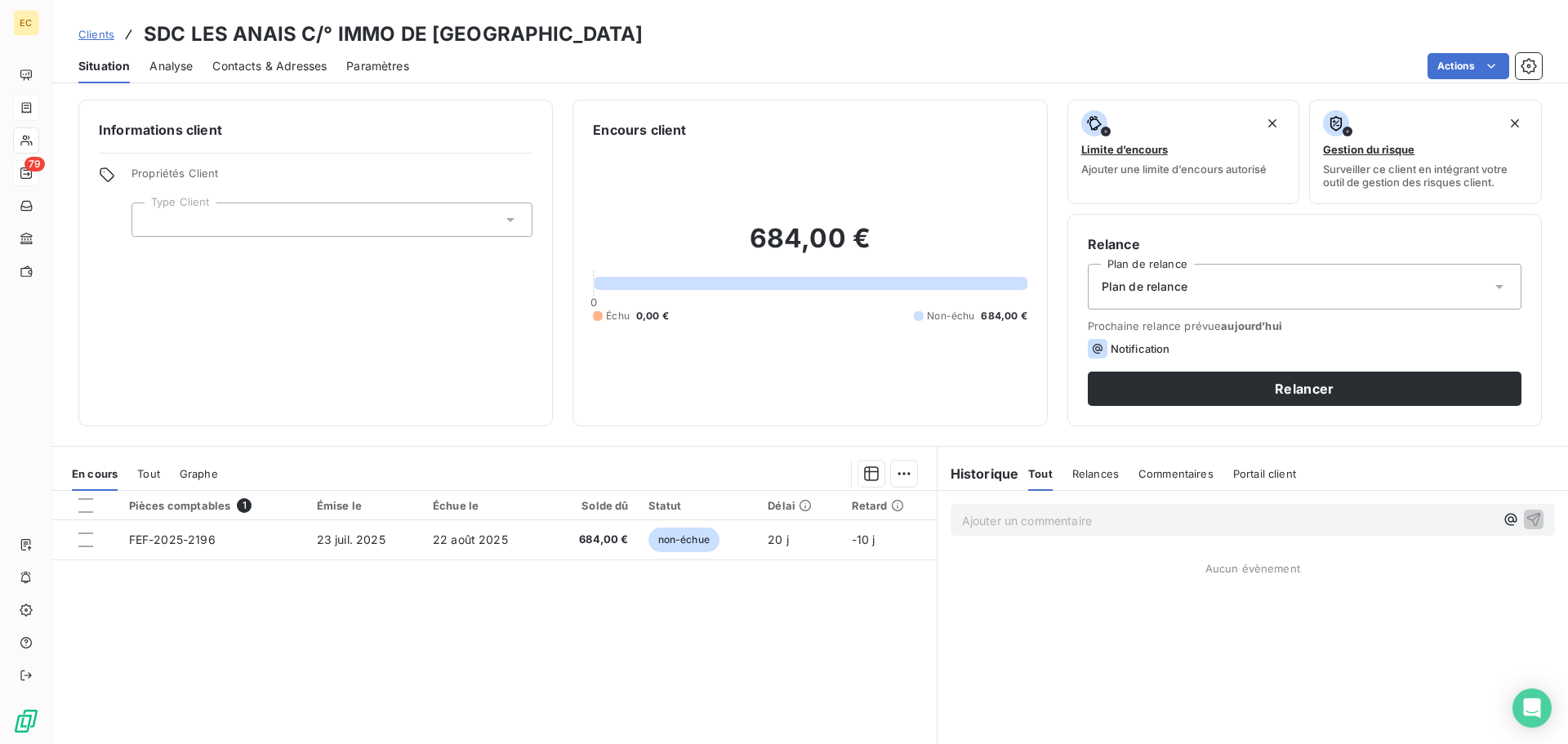
click at [502, 222] on icon at bounding box center [510, 220] width 16 height 16
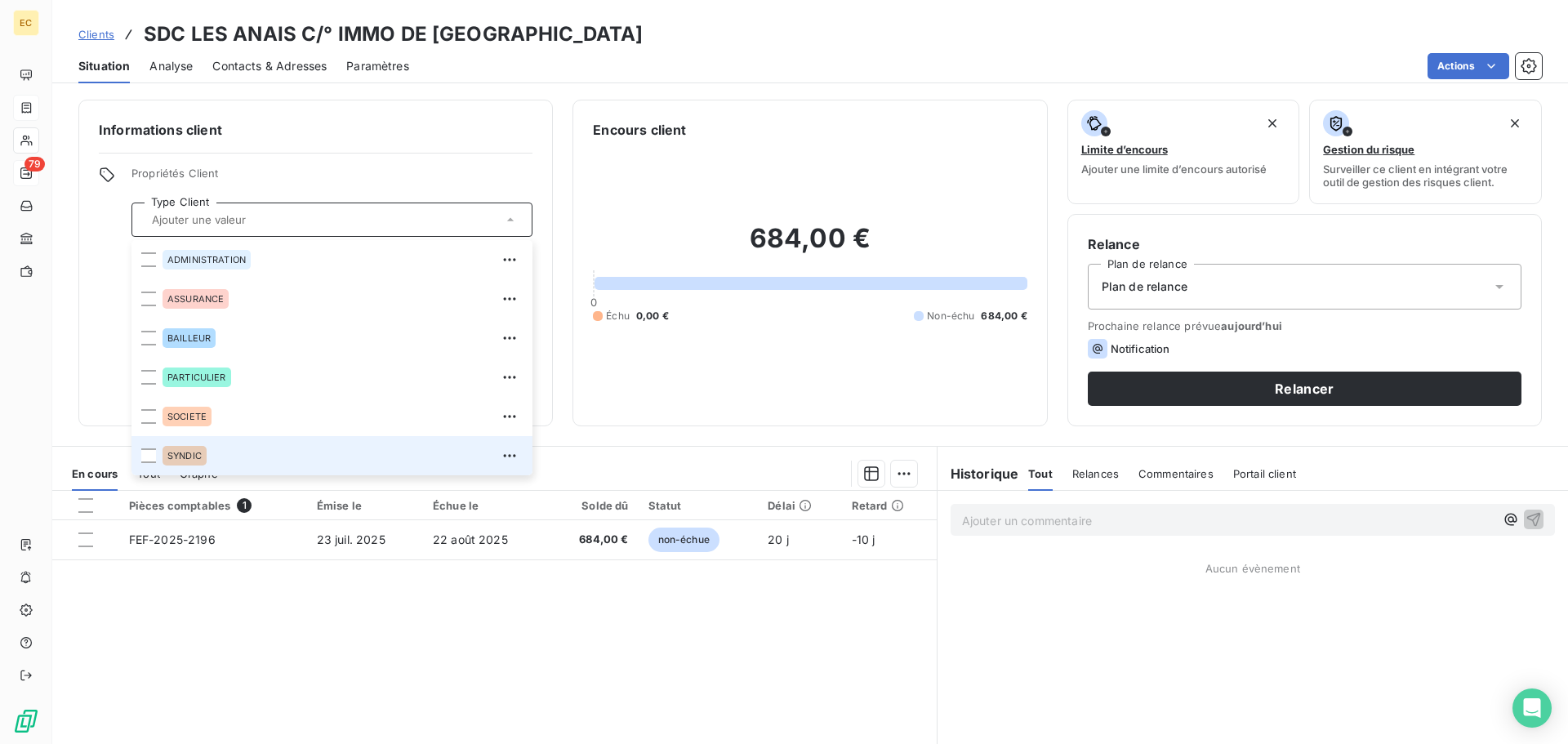
click at [296, 453] on div "SYNDIC" at bounding box center [343, 456] width 361 height 26
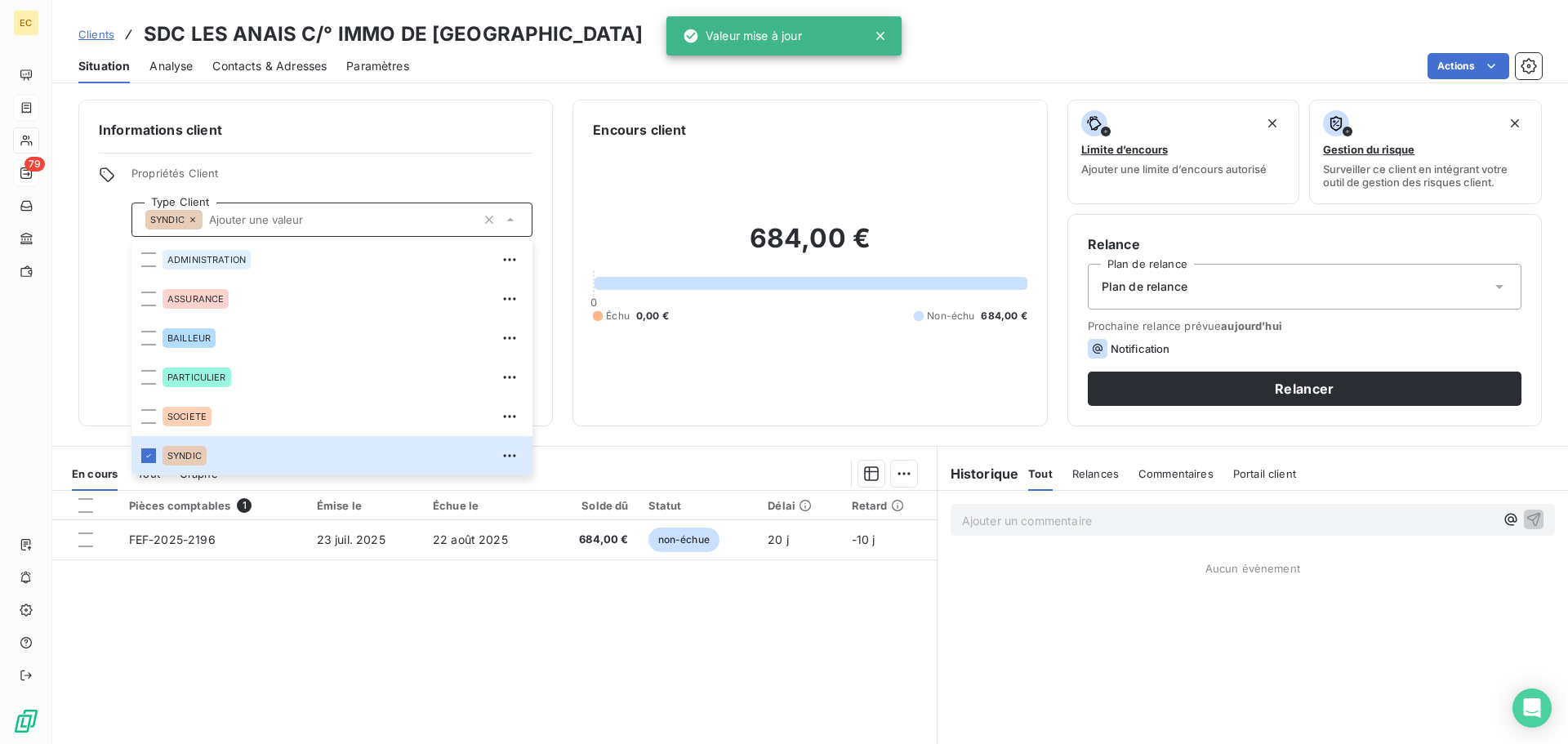
click at [1252, 293] on div "Plan de relance" at bounding box center [1305, 286] width 434 height 46
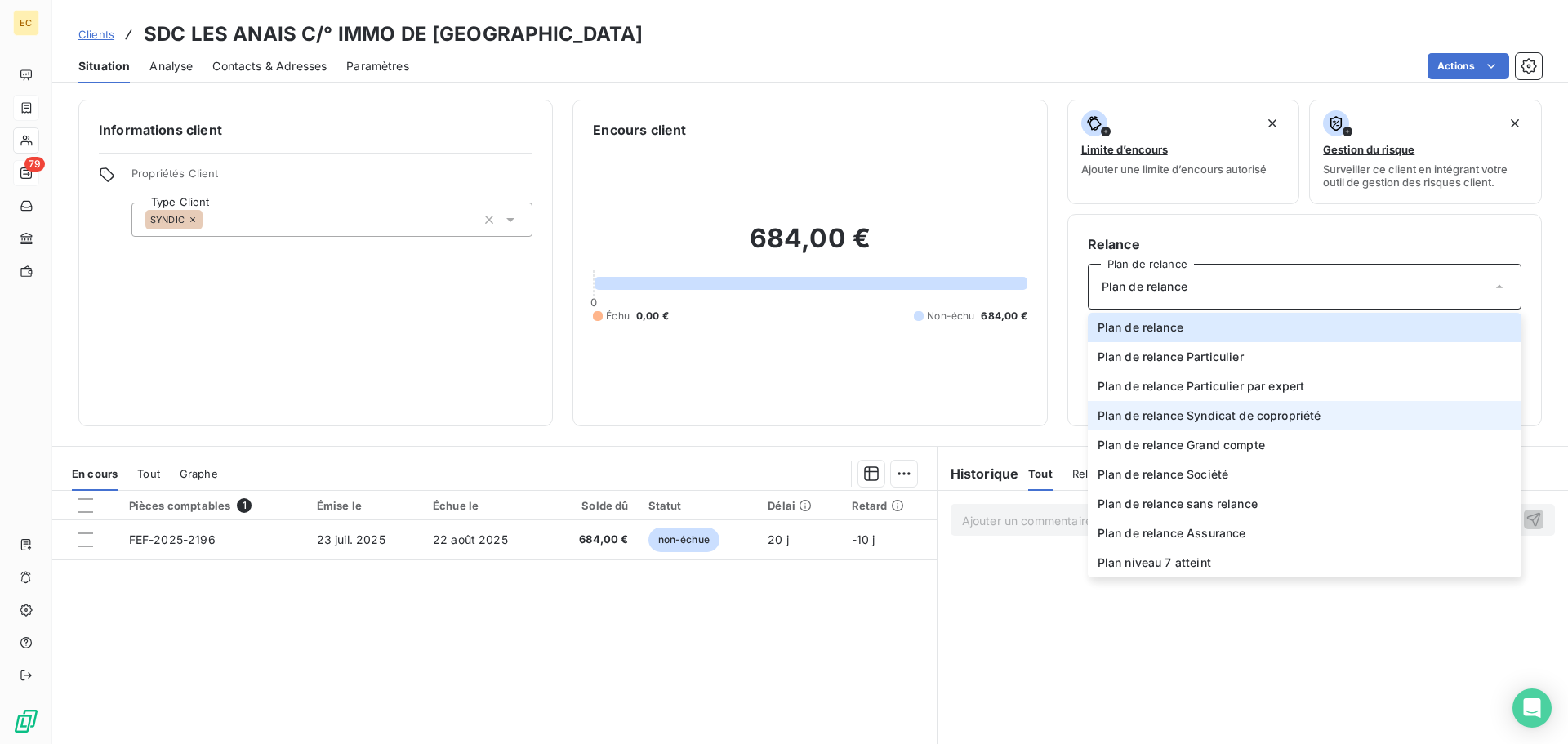
click at [1218, 422] on span "Plan de relance Syndicat de copropriété" at bounding box center [1209, 415] width 224 height 16
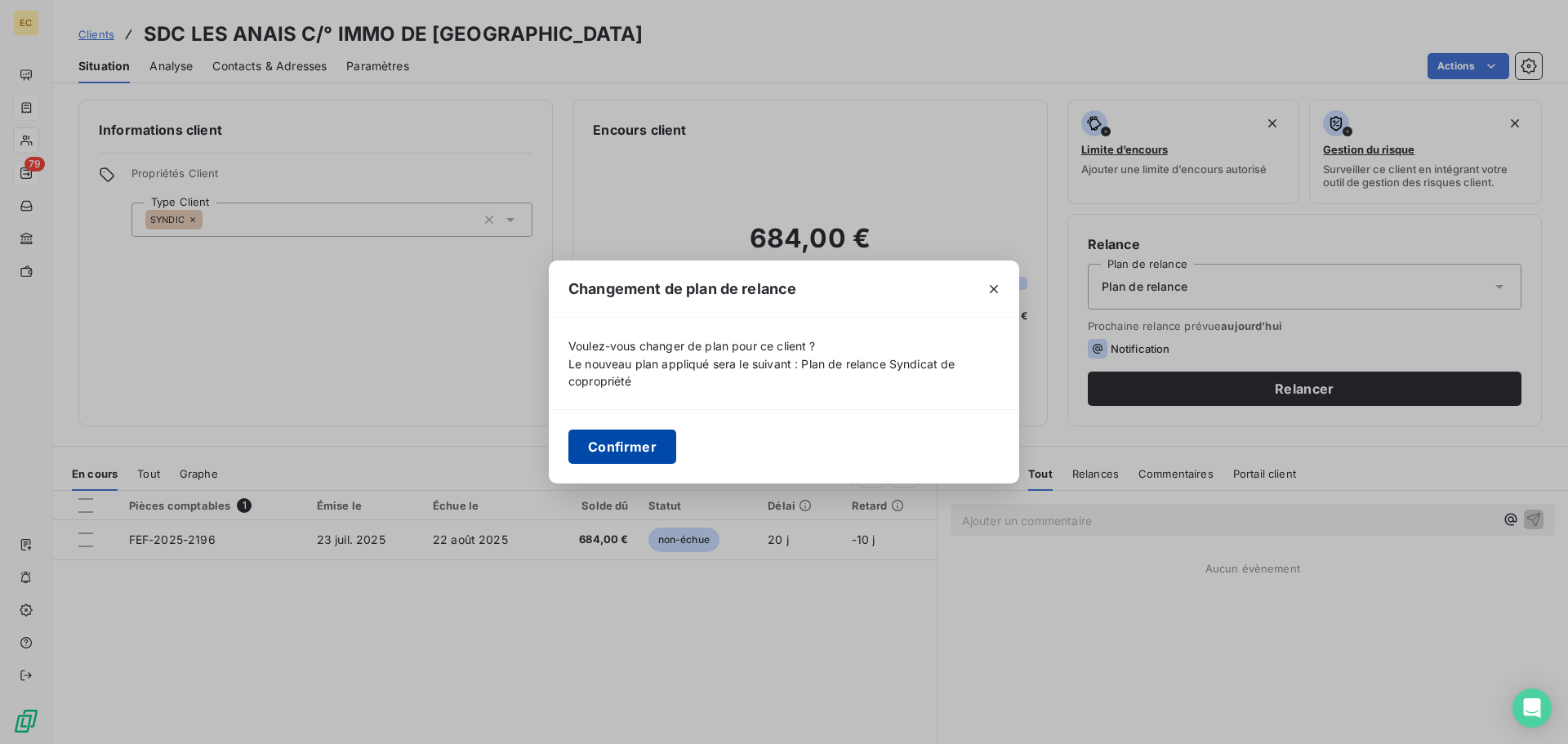
drag, startPoint x: 655, startPoint y: 448, endPoint x: 574, endPoint y: 338, distance: 136.6
click at [654, 446] on button "Confirmer" at bounding box center [622, 447] width 108 height 35
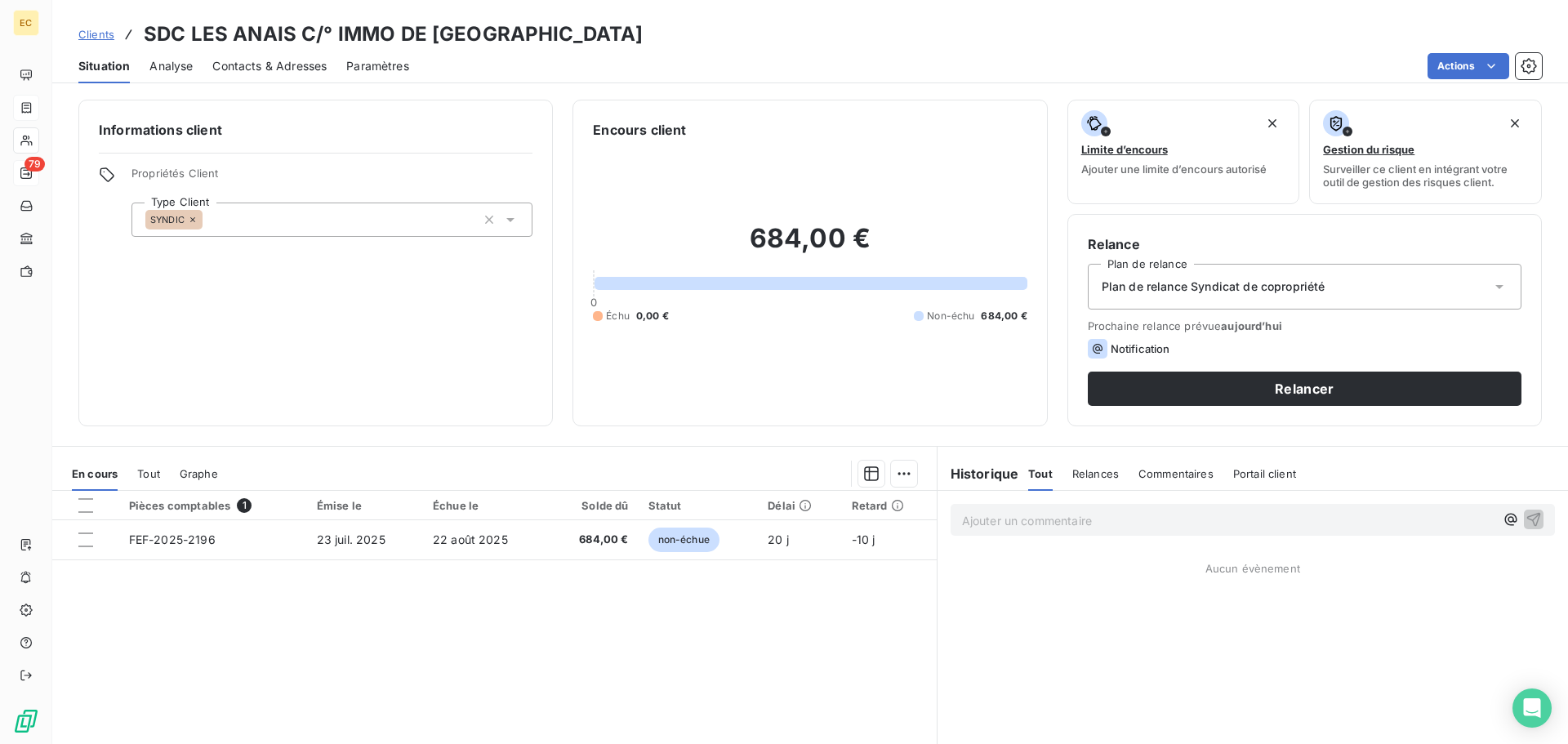
click at [291, 67] on span "Contacts & Adresses" at bounding box center [268, 66] width 114 height 16
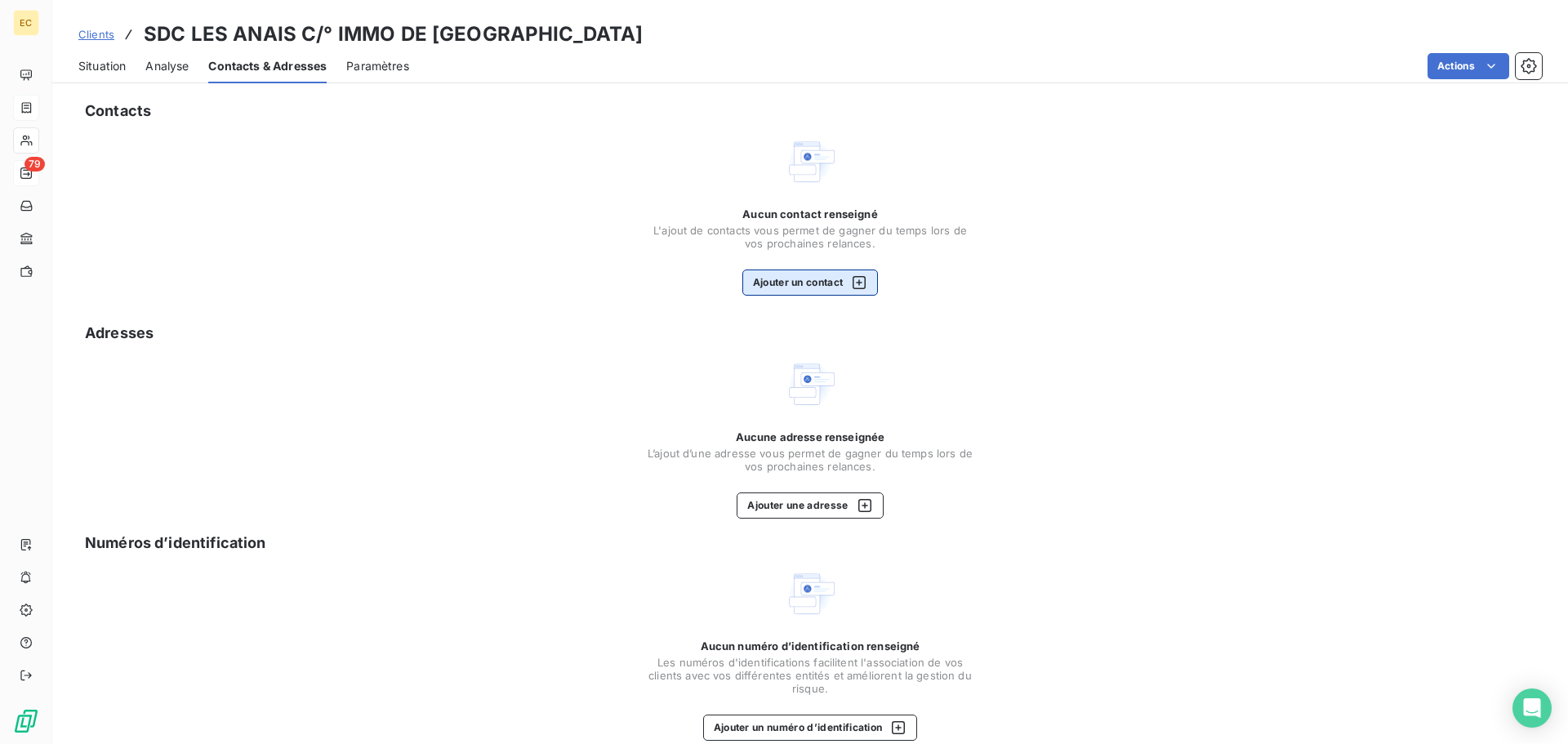
click at [788, 286] on button "Ajouter un contact" at bounding box center [811, 282] width 137 height 26
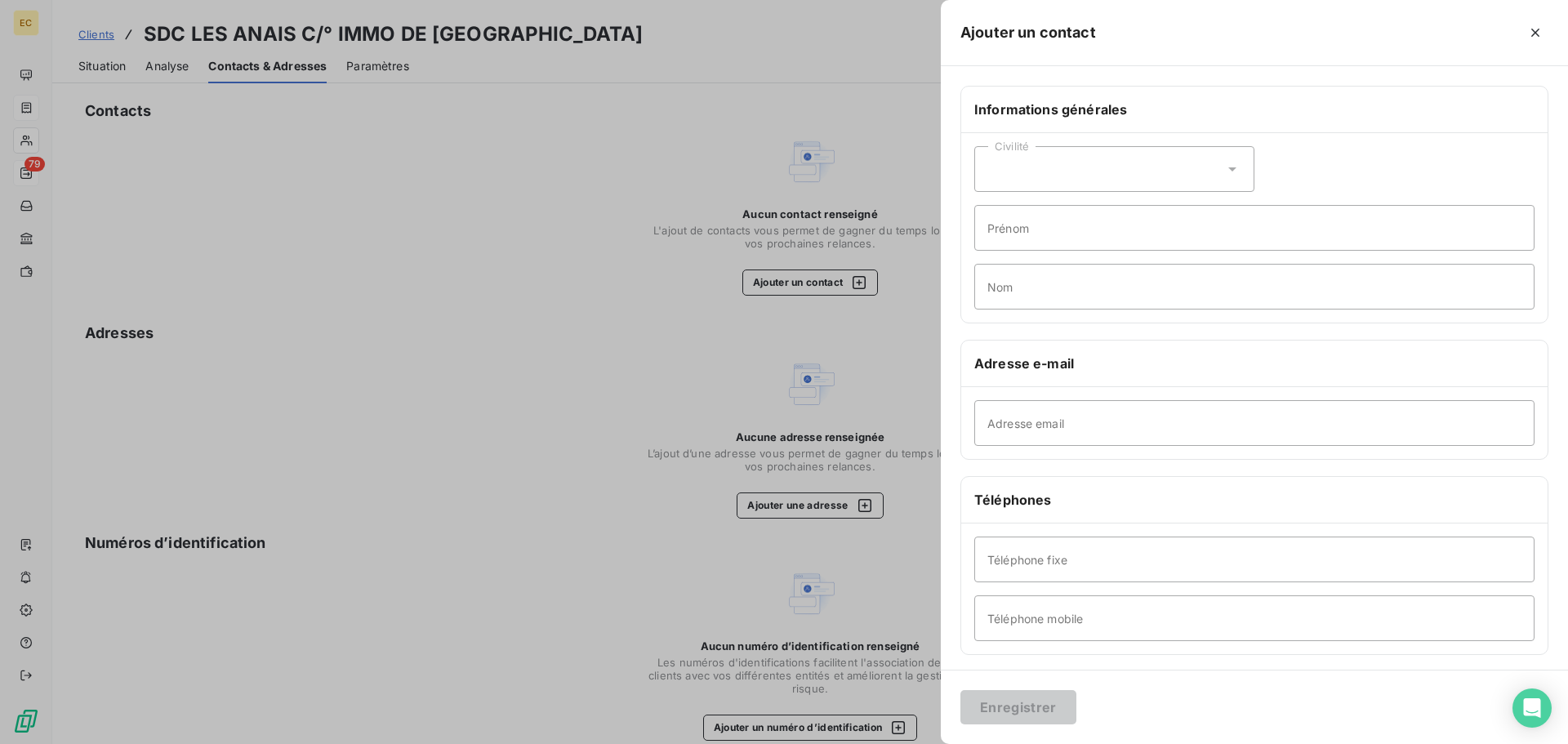
click at [1036, 170] on div "Civilité" at bounding box center [1114, 169] width 280 height 46
click at [1031, 234] on span "Monsieur" at bounding box center [1031, 240] width 49 height 16
paste input "VILO"
type input "VILO"
click at [1020, 231] on input "Prénom" at bounding box center [1255, 228] width 561 height 46
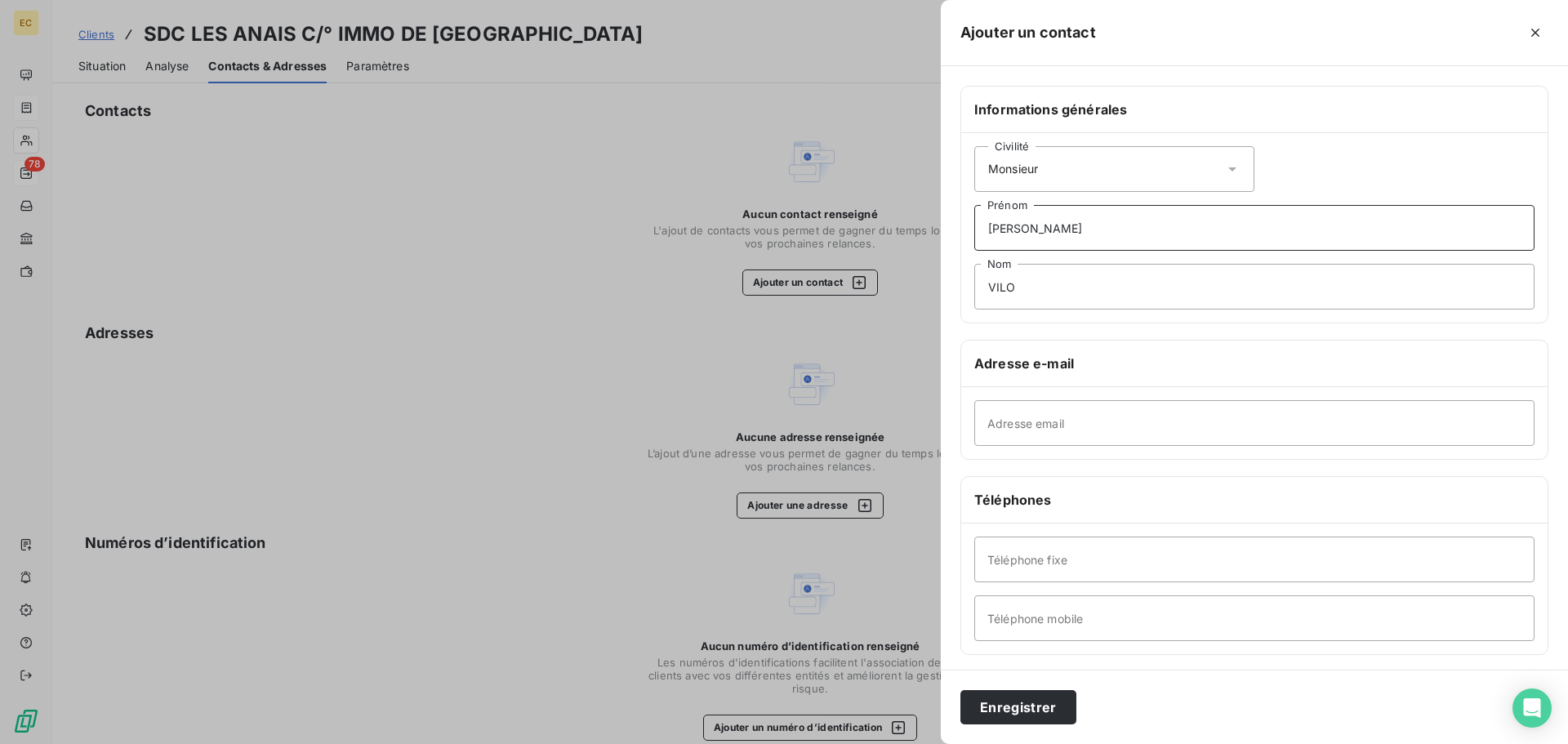
type input "Alexandre"
paste input "alexandre.vilo@immodefrancepaca.com"
type input "alexandre.vilo@immodefrancepaca.com"
click at [989, 558] on input "Téléphone fixe" at bounding box center [1255, 560] width 561 height 46
paste input "0496117357"
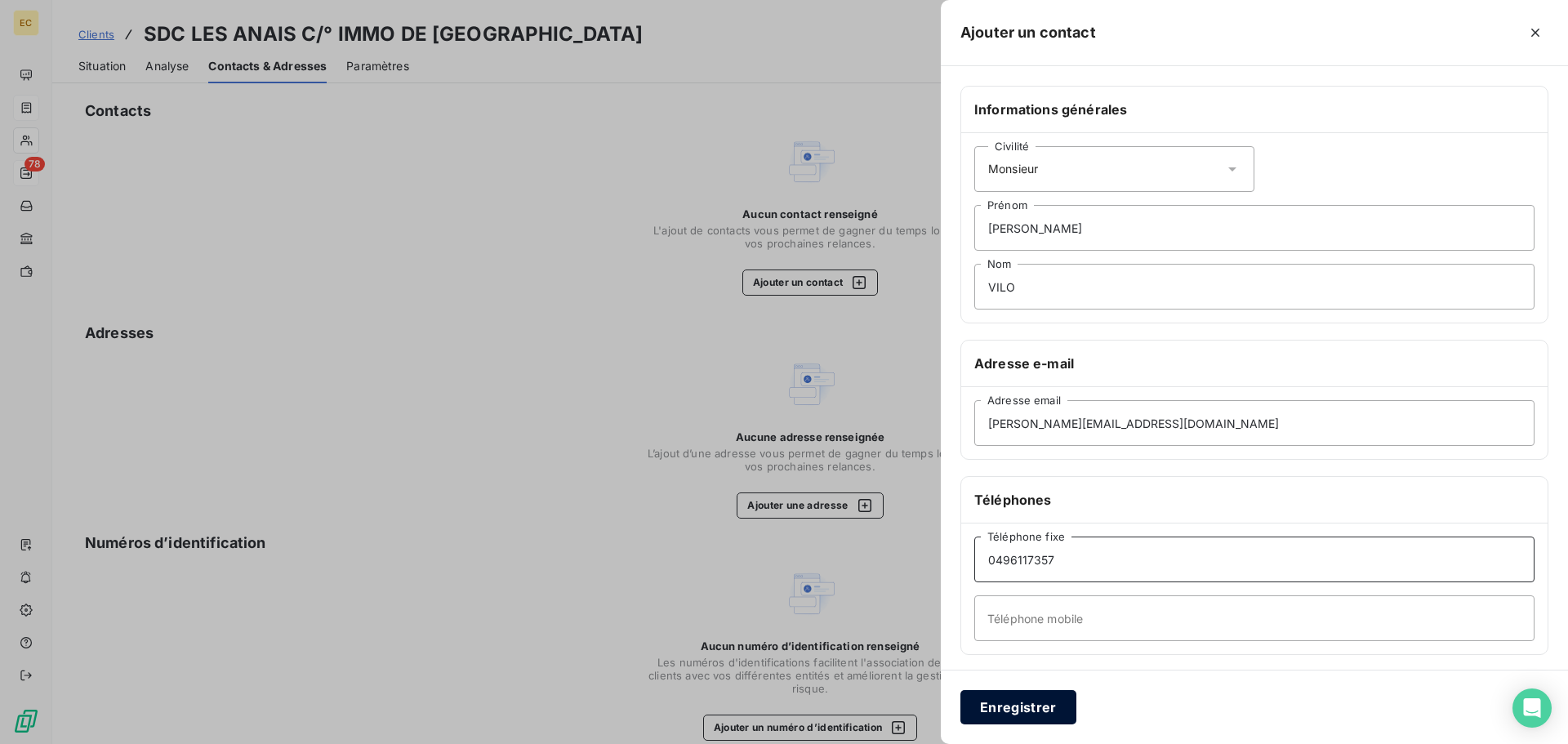
type input "0496117357"
click at [1046, 703] on button "Enregistrer" at bounding box center [1018, 707] width 116 height 35
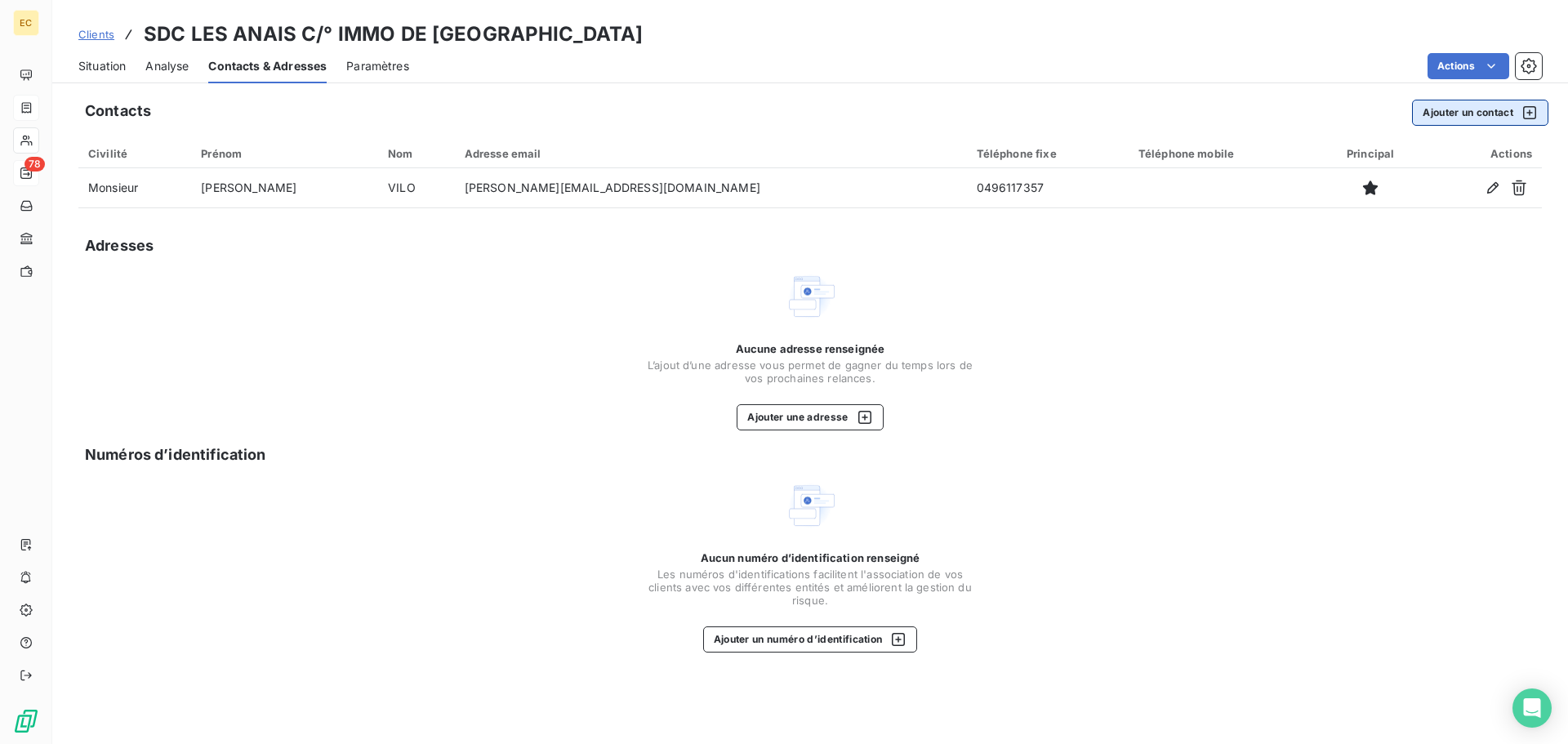
click at [1426, 117] on button "Ajouter un contact" at bounding box center [1481, 113] width 137 height 26
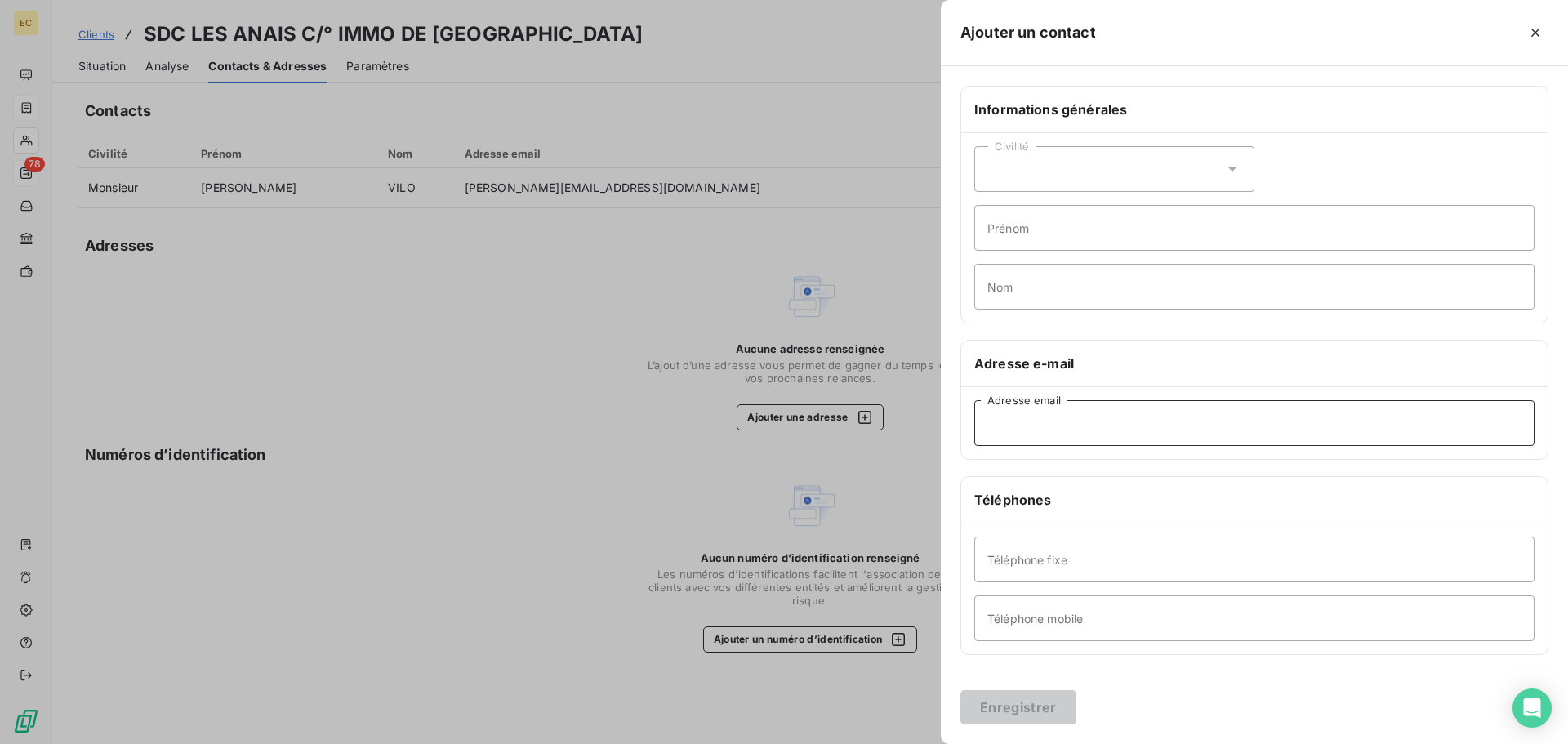
paste input "facturesyndic.provence@immodefrancepaca.com"
type input "facturesyndic.provence@immodefrancepaca.com"
click at [1021, 285] on input "Nom" at bounding box center [1255, 286] width 561 height 46
type input "FACTURATION"
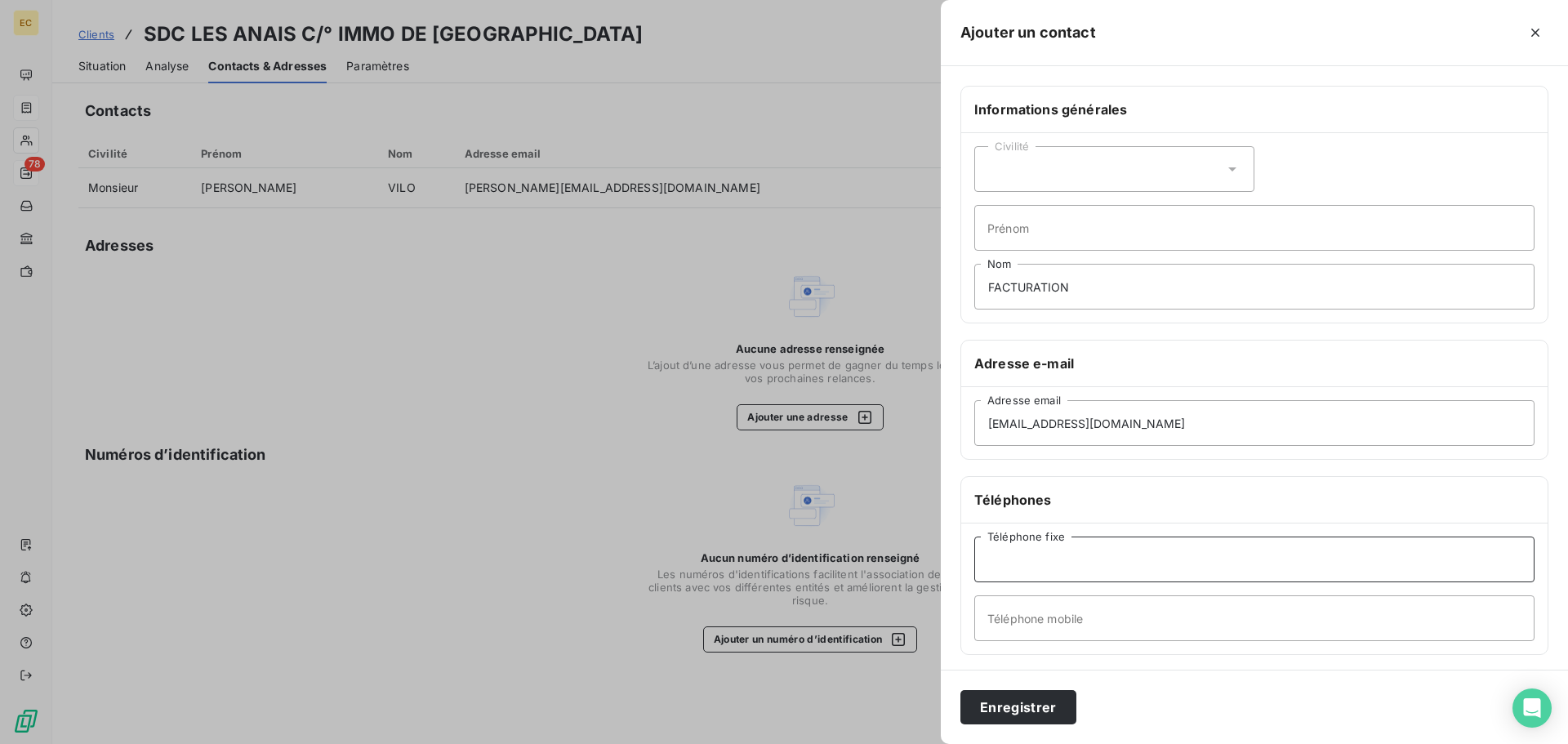
click at [982, 566] on input "Téléphone fixe" at bounding box center [1255, 560] width 561 height 46
paste input "04 96 11 66 66"
type input "04 96 11 66 66"
click at [1044, 706] on button "Enregistrer" at bounding box center [1018, 707] width 116 height 35
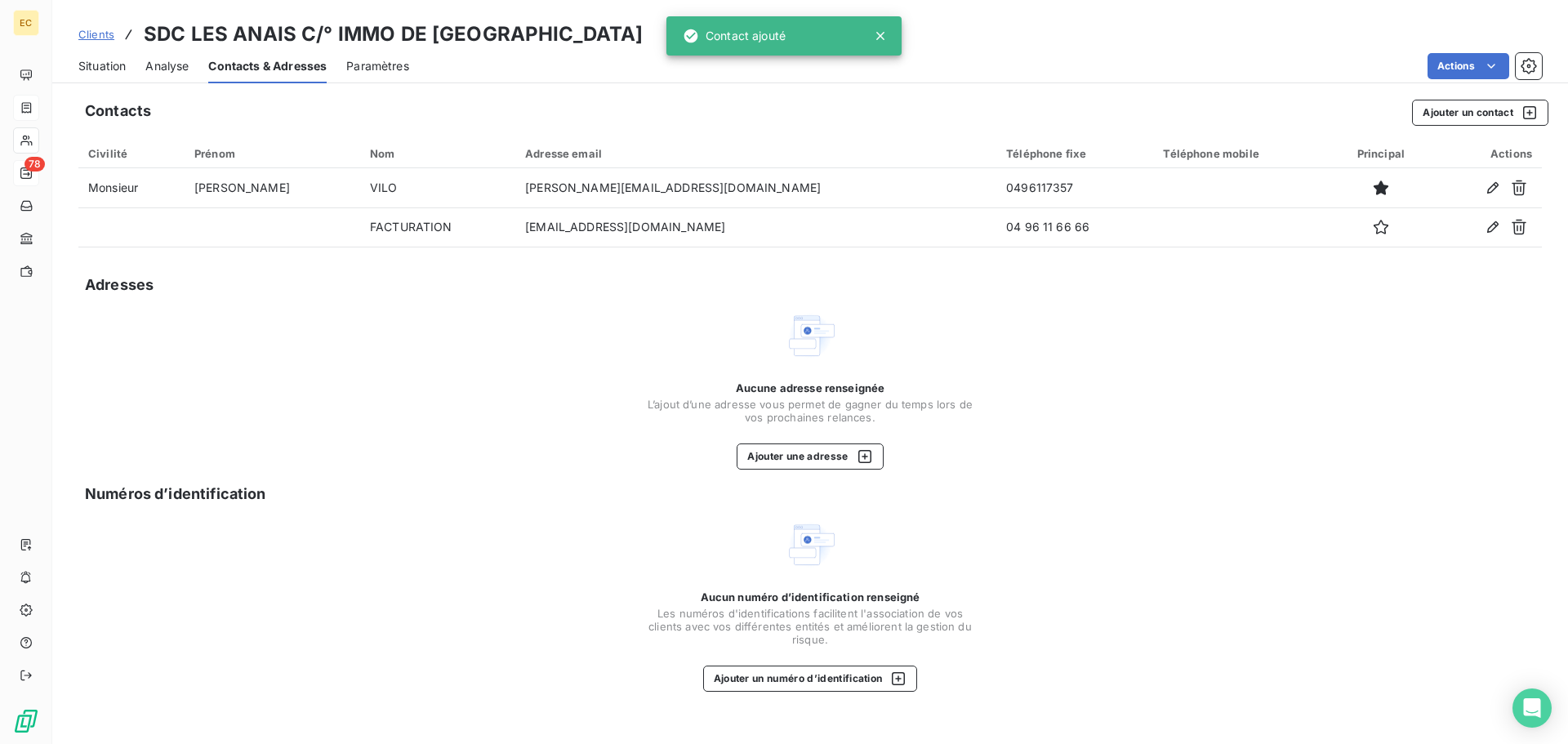
click at [88, 70] on span "Situation" at bounding box center [102, 66] width 48 height 16
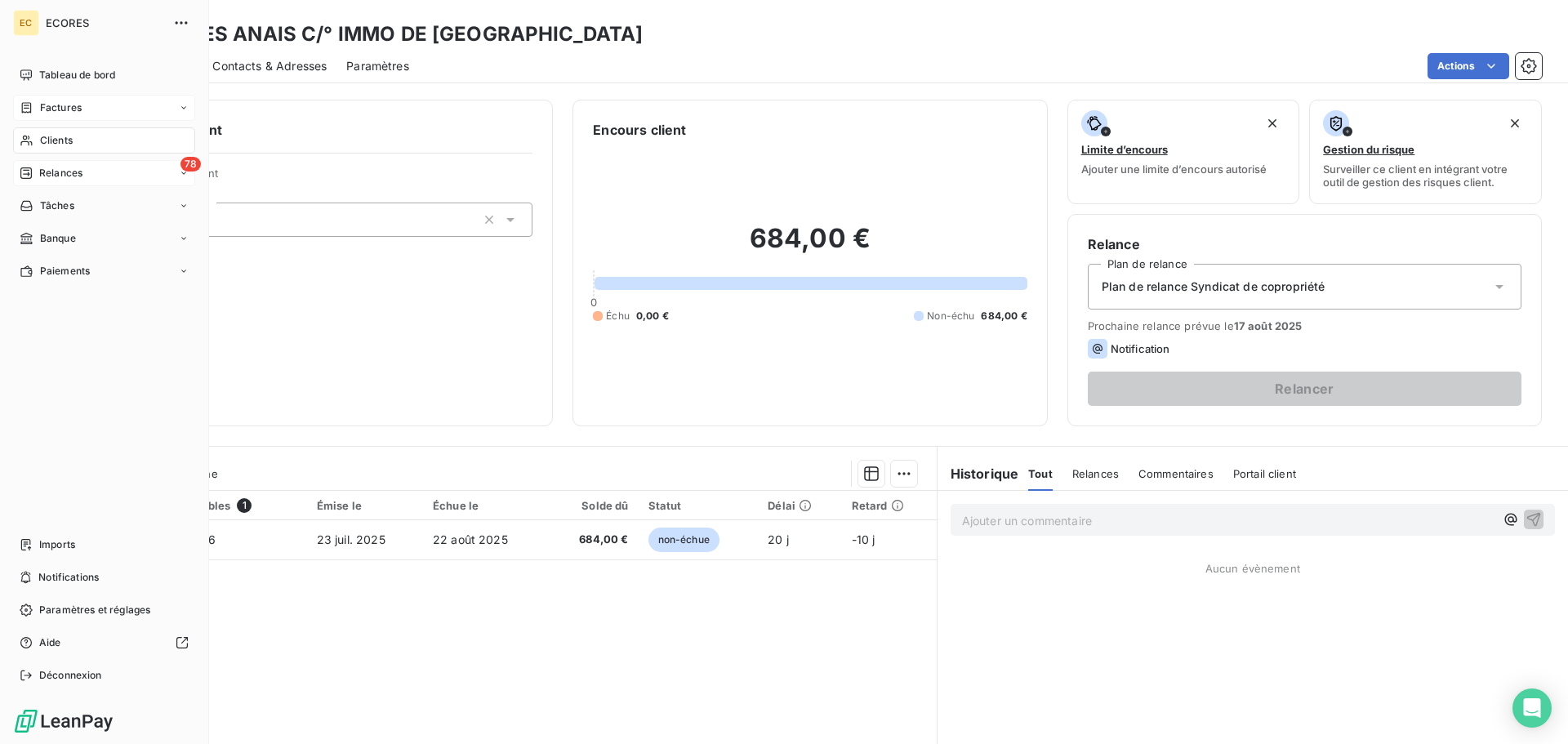
click at [46, 167] on span "Relances" at bounding box center [61, 172] width 44 height 15
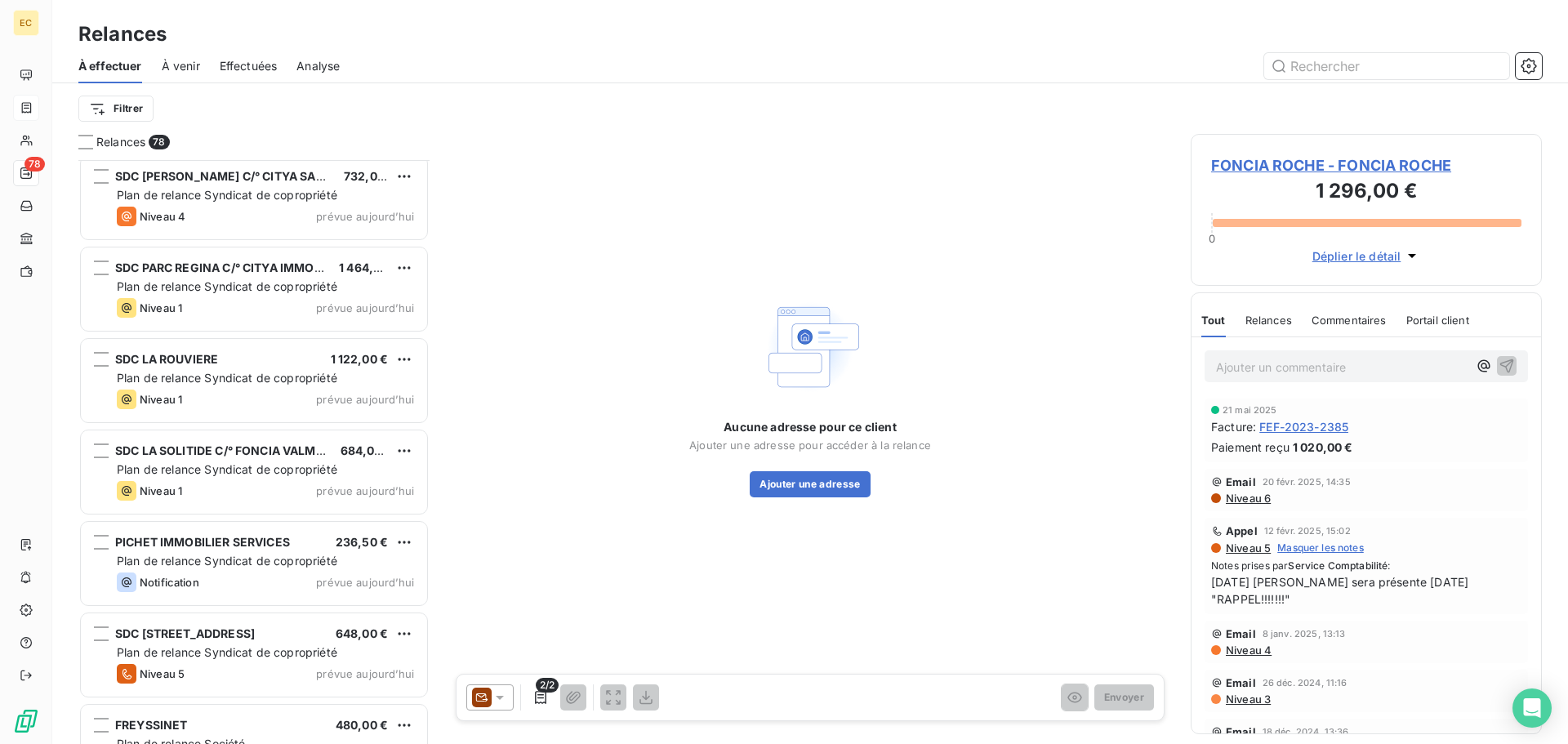
scroll to position [6454, 0]
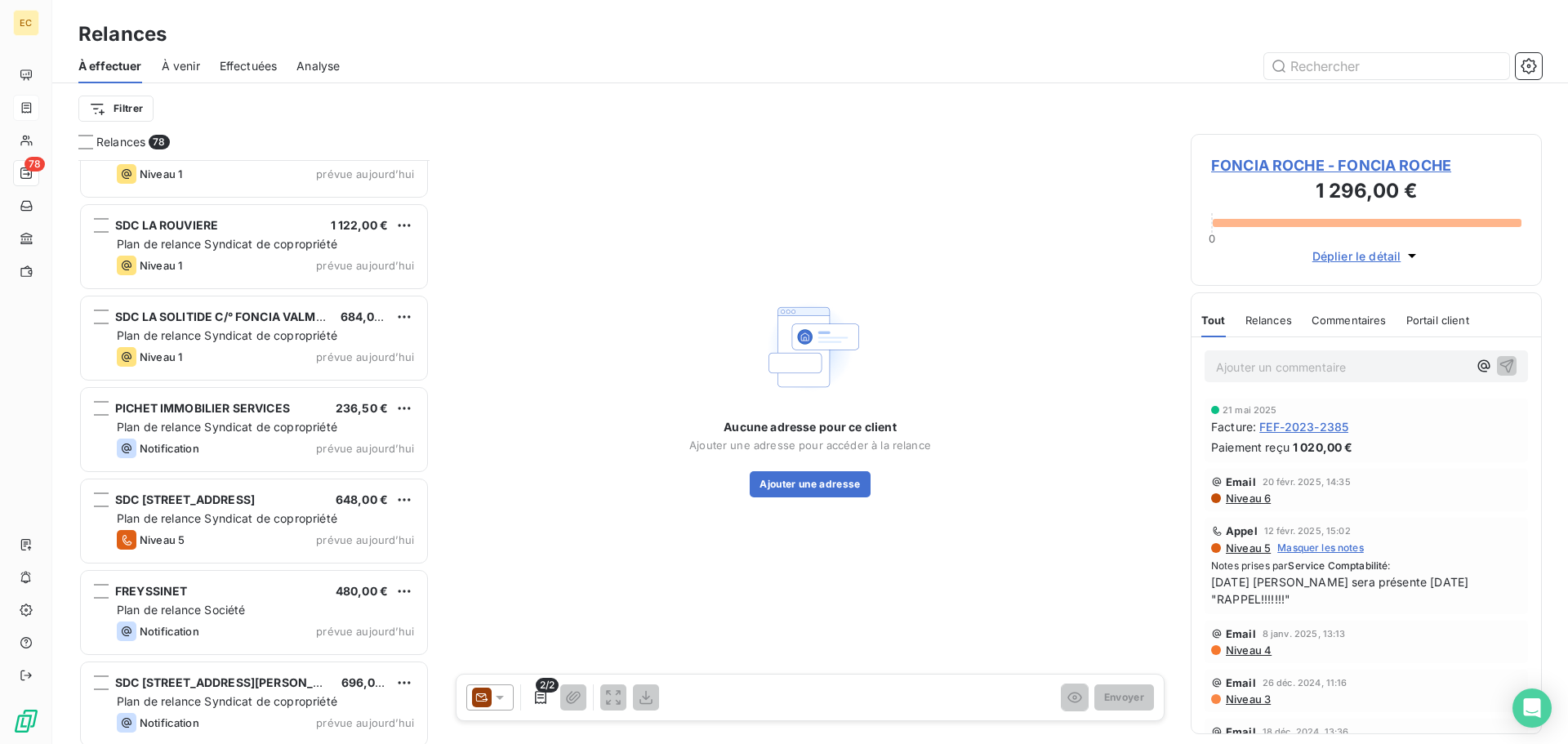
click at [292, 440] on div "Notification prévue aujourd’hui" at bounding box center [265, 449] width 297 height 20
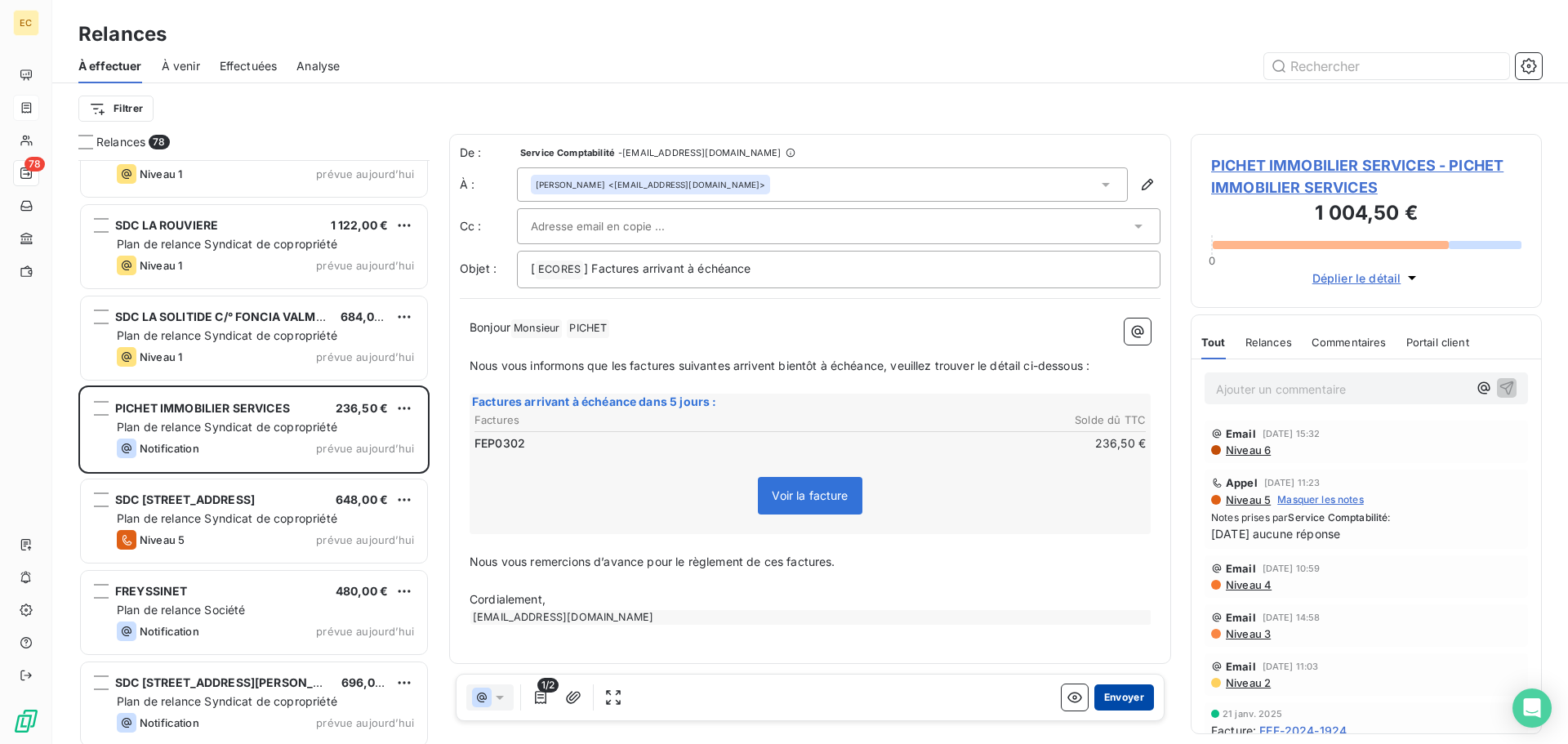
click at [1124, 701] on button "Envoyer" at bounding box center [1124, 697] width 59 height 26
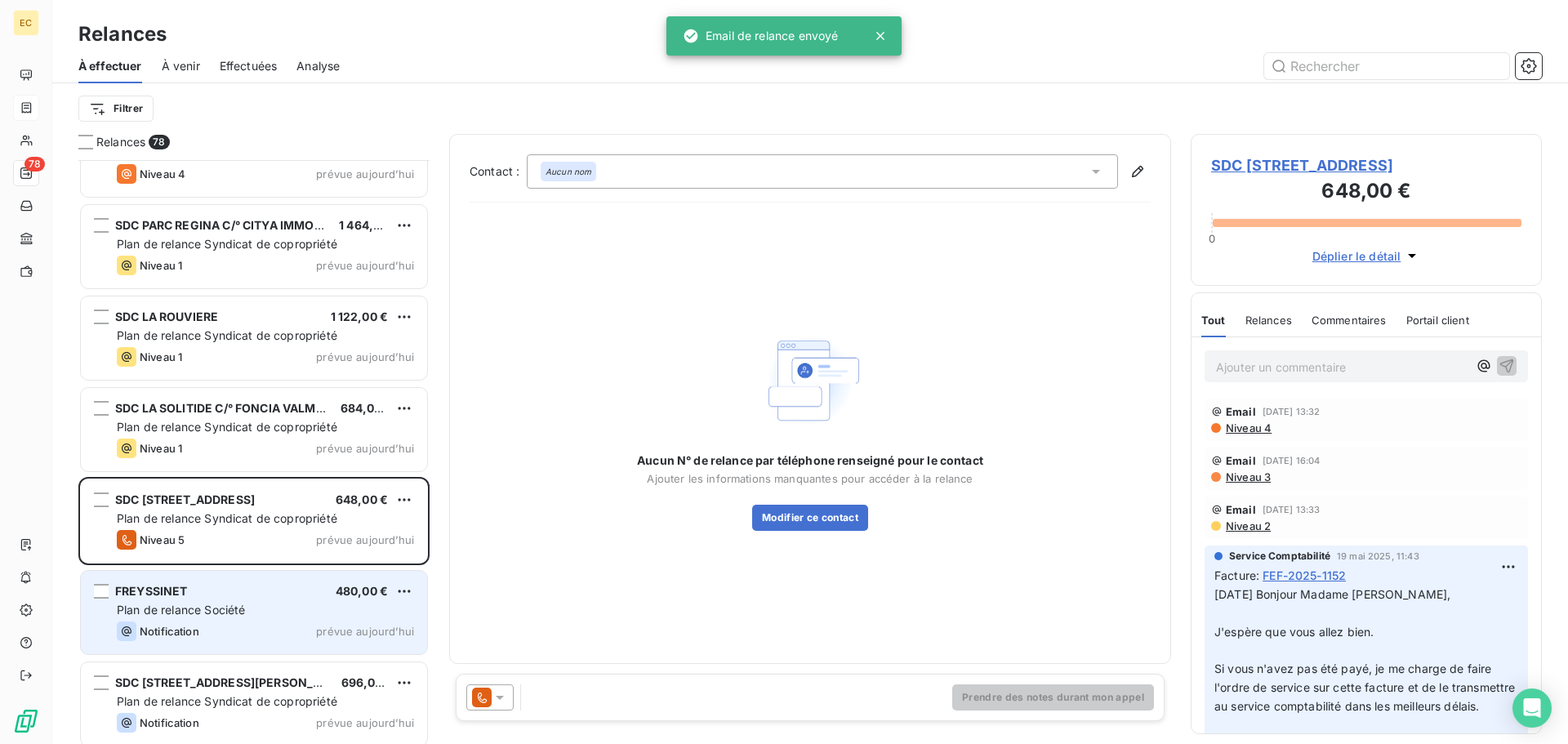
click at [265, 590] on div "FREYSSINET 480,00 €" at bounding box center [265, 591] width 297 height 15
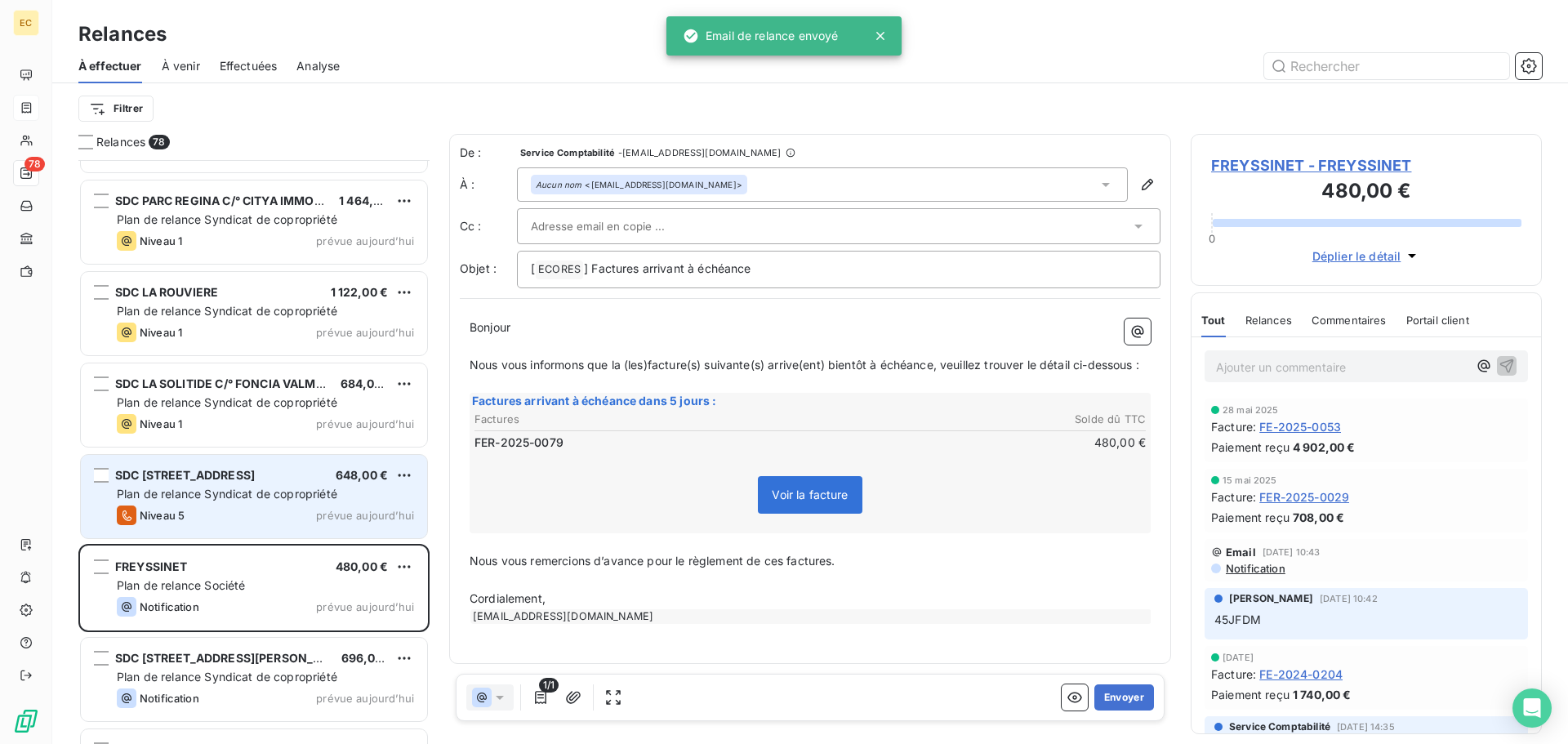
scroll to position [6553, 0]
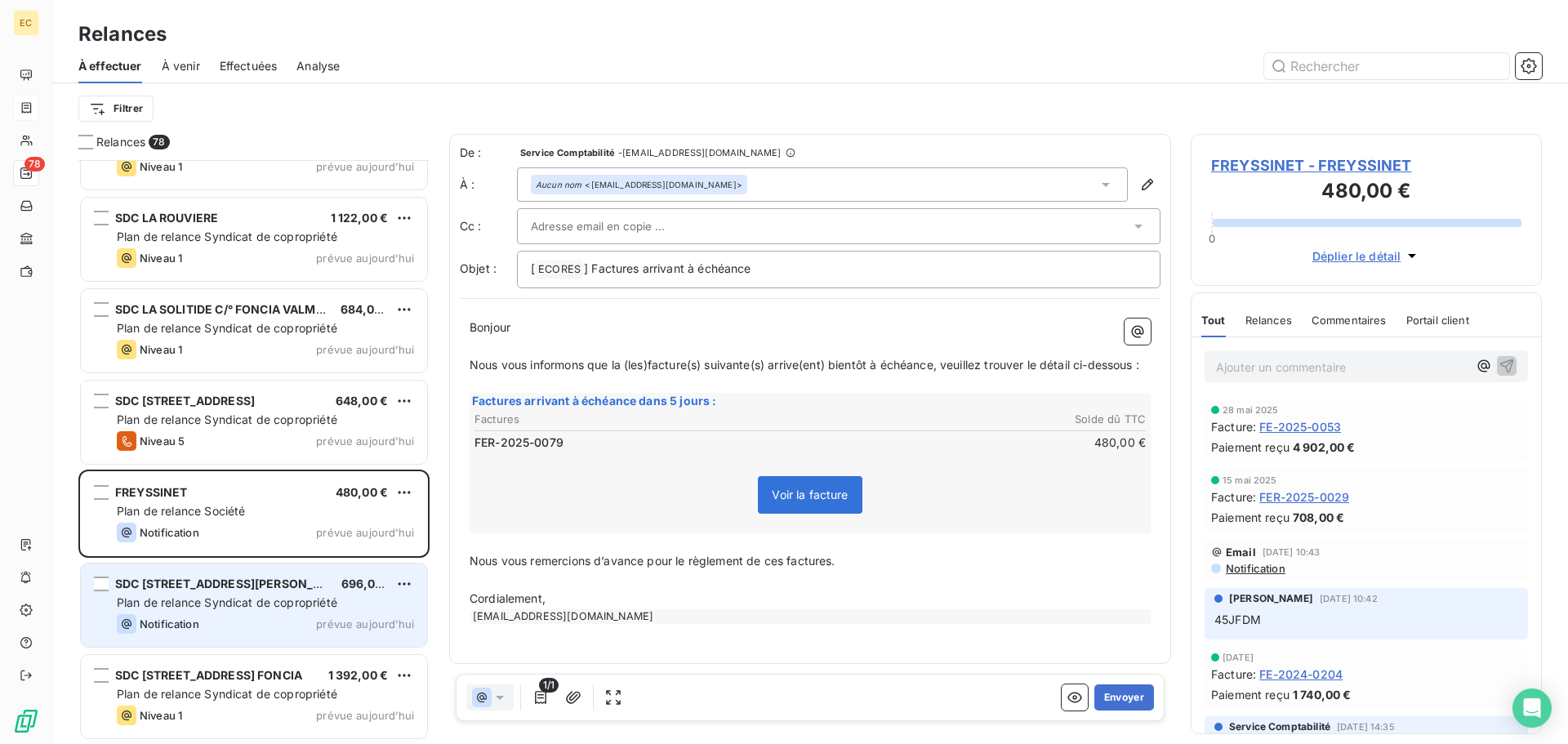
click at [240, 592] on div "SDC 42, AVENUE VICTOR HUGO C/° LAMY AIX" at bounding box center [221, 584] width 213 height 16
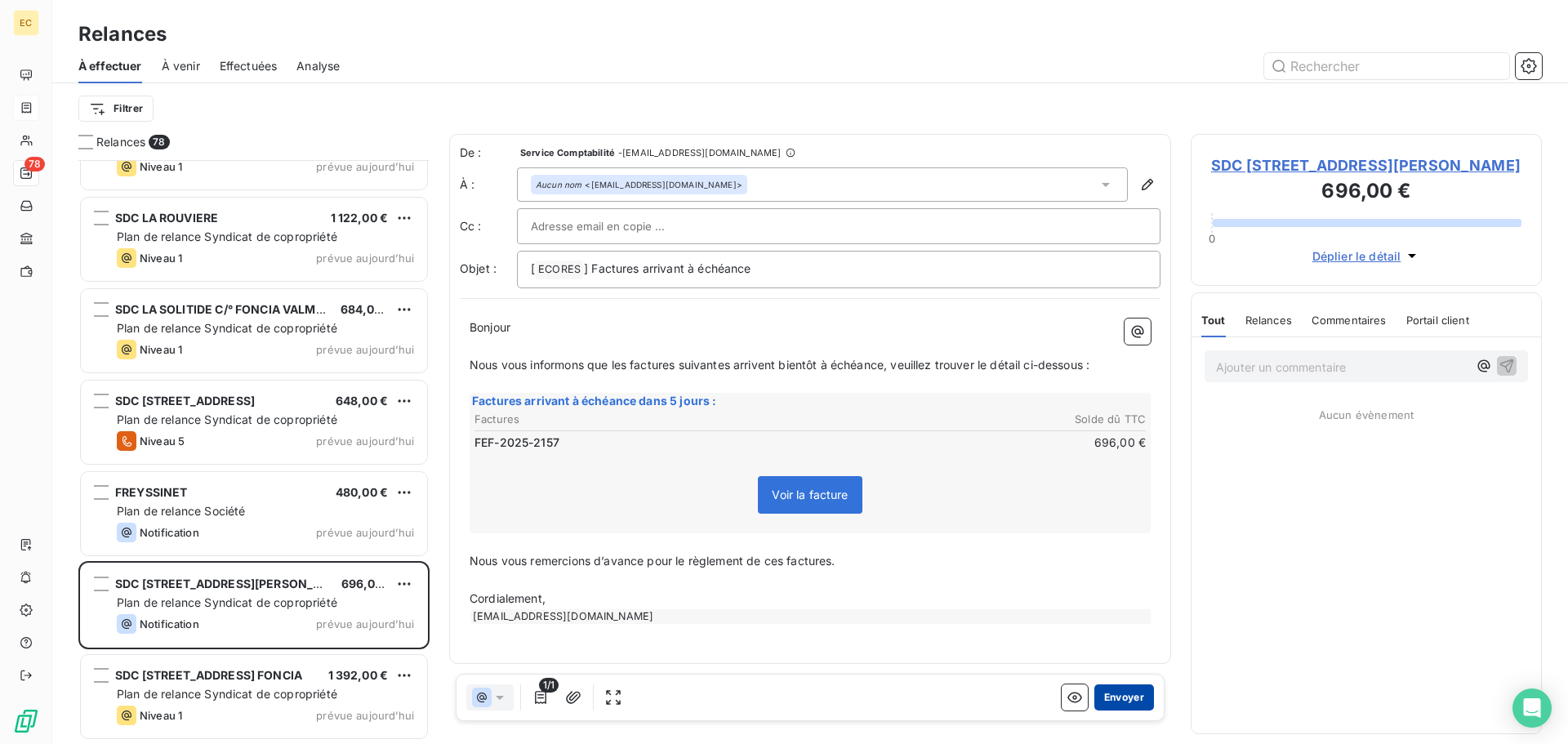
click at [1125, 700] on button "Envoyer" at bounding box center [1124, 697] width 59 height 26
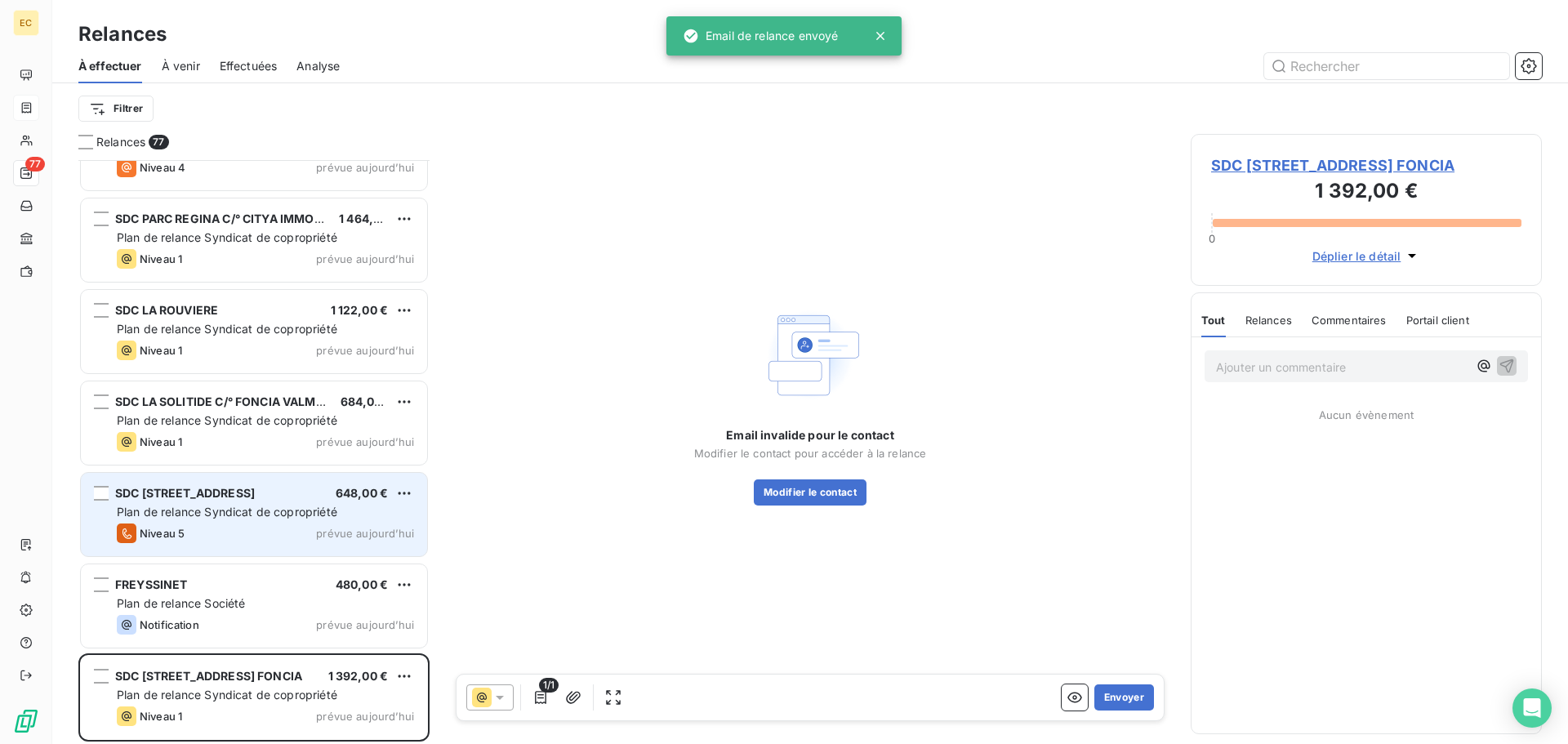
scroll to position [6462, 0]
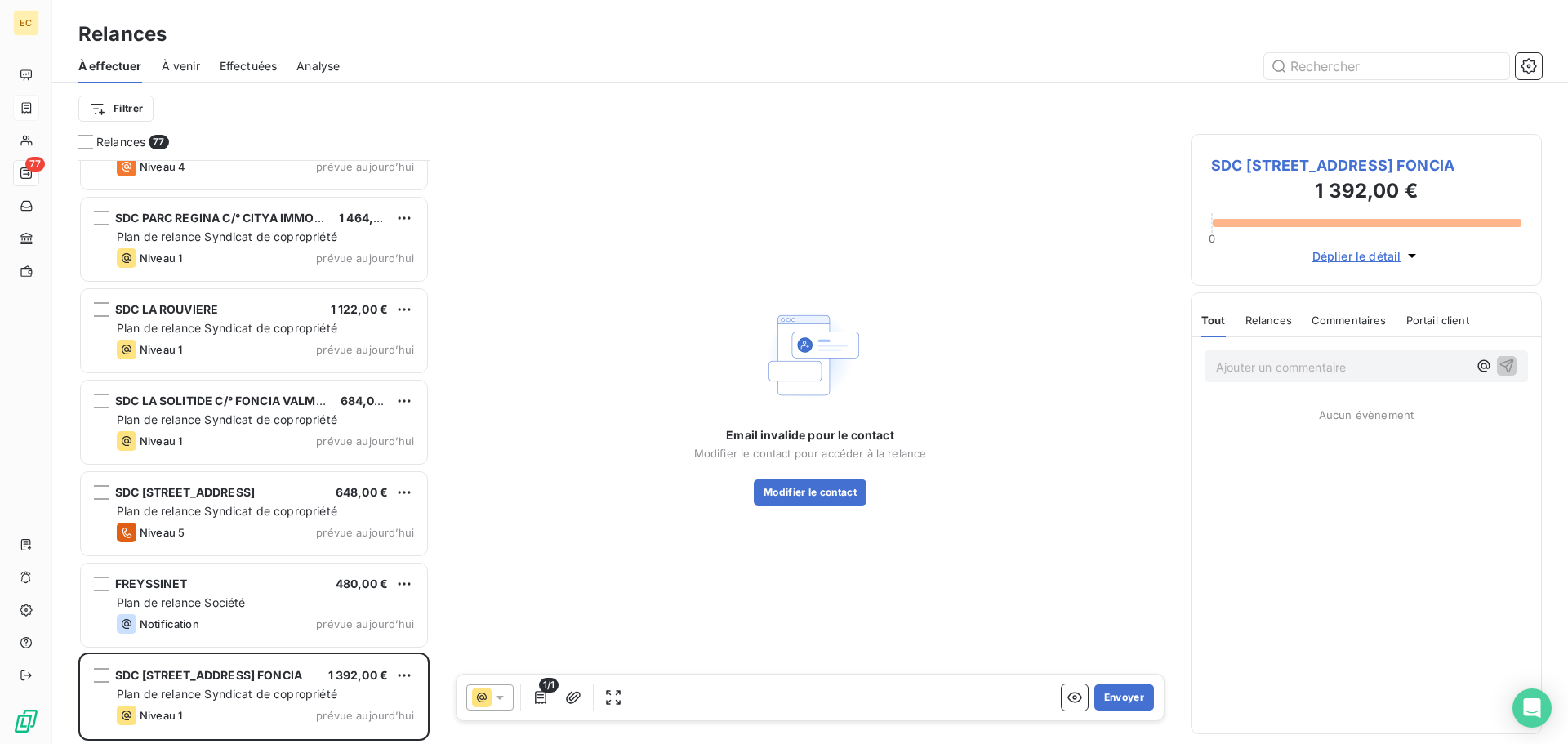
click at [250, 65] on span "Effectuées" at bounding box center [249, 66] width 58 height 16
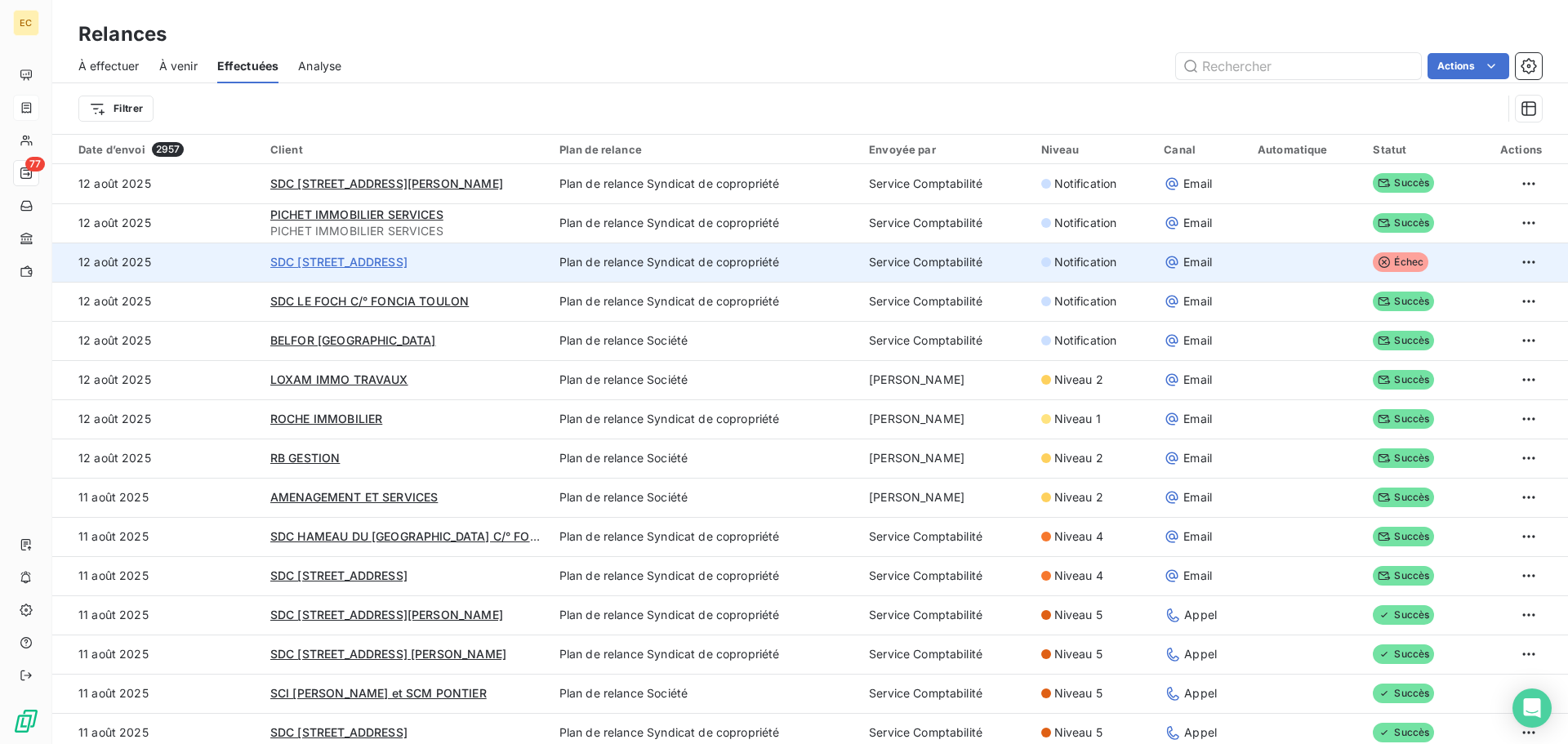
click at [407, 264] on span "SDC 22, RUE MAZAGRAN C/° CITYA SOGEMA" at bounding box center [339, 262] width 138 height 14
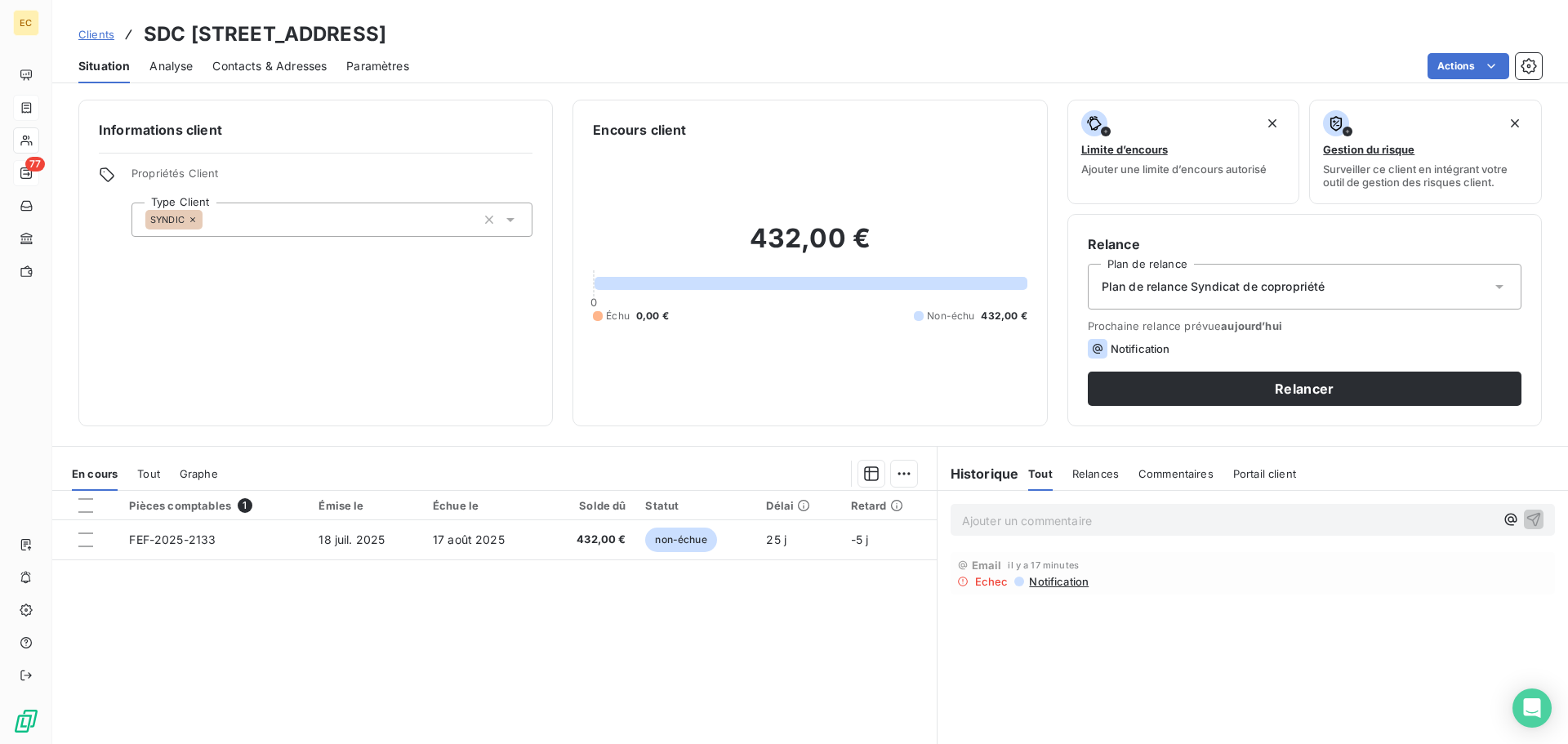
click at [294, 66] on span "Contacts & Adresses" at bounding box center [268, 66] width 114 height 16
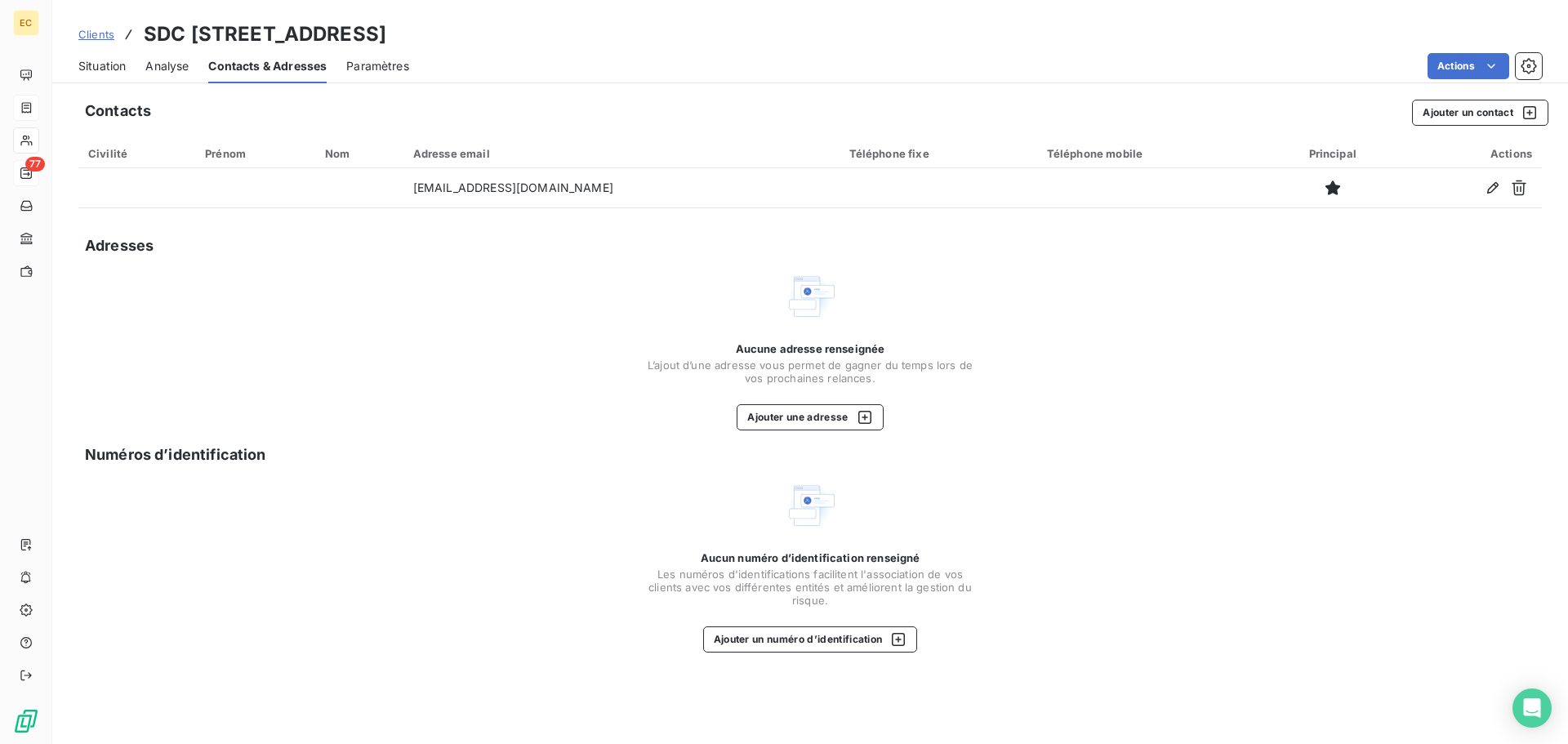
click at [104, 66] on span "Situation" at bounding box center [102, 66] width 48 height 16
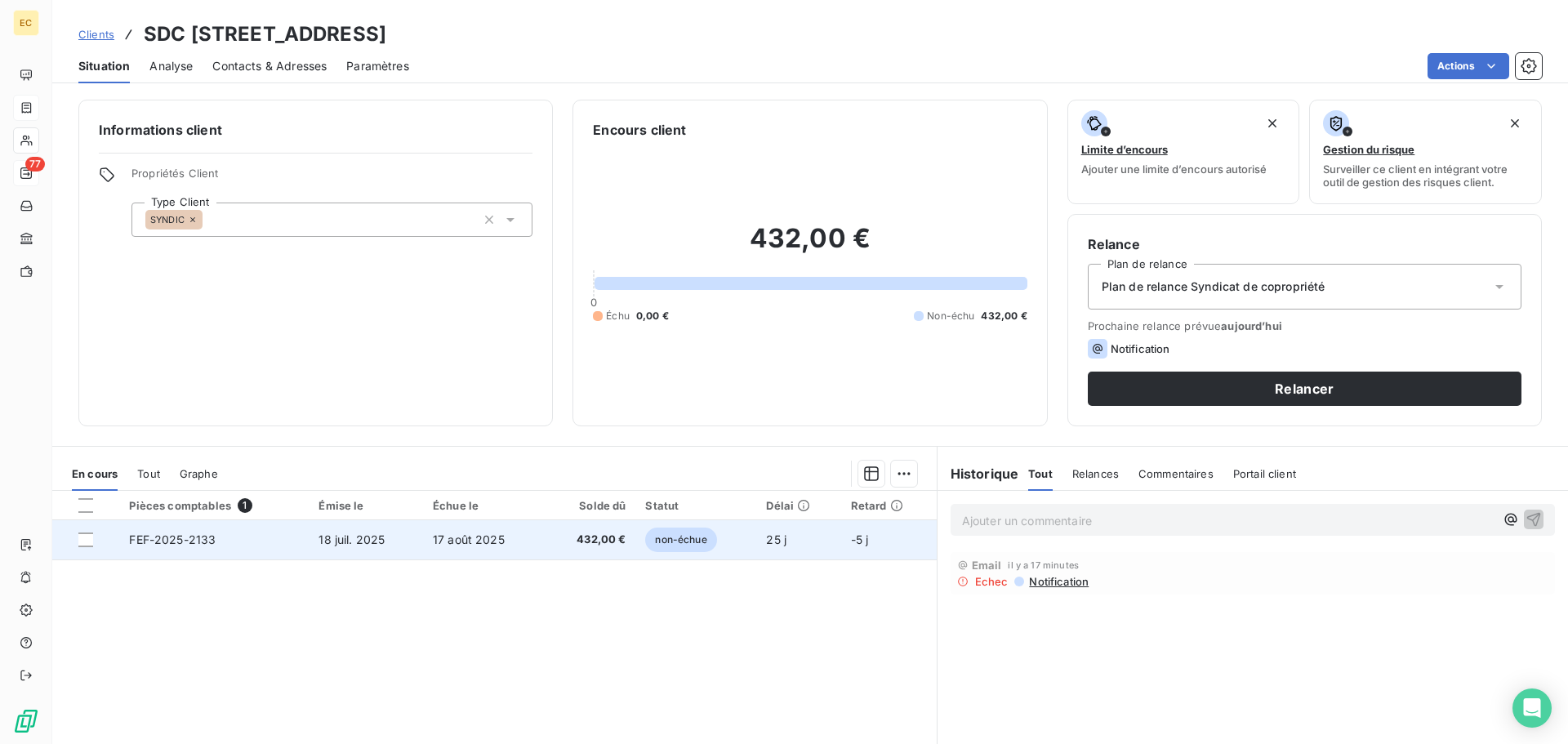
click at [334, 546] on span "18 juil. 2025" at bounding box center [352, 540] width 66 height 14
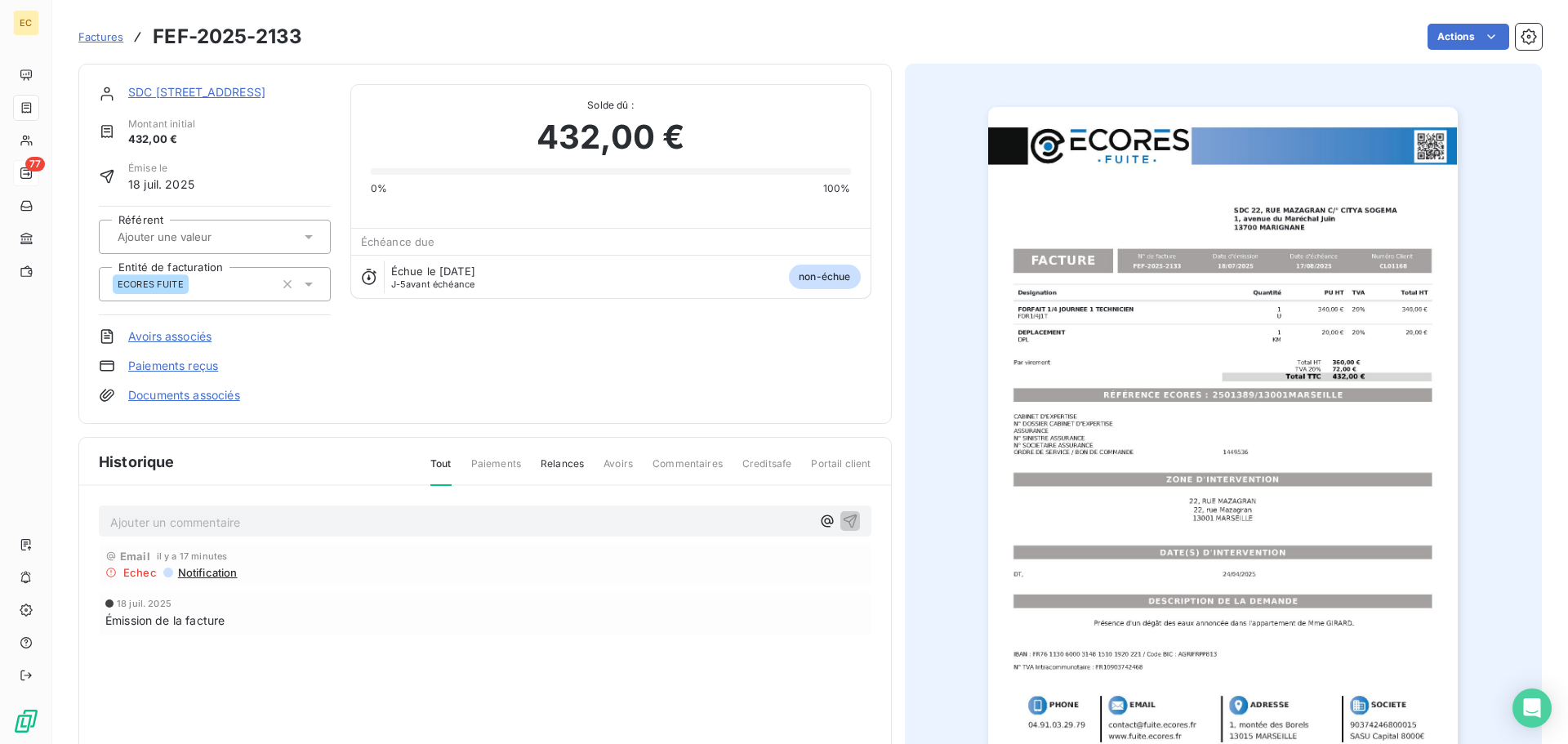
click at [1219, 515] on img "button" at bounding box center [1223, 439] width 470 height 665
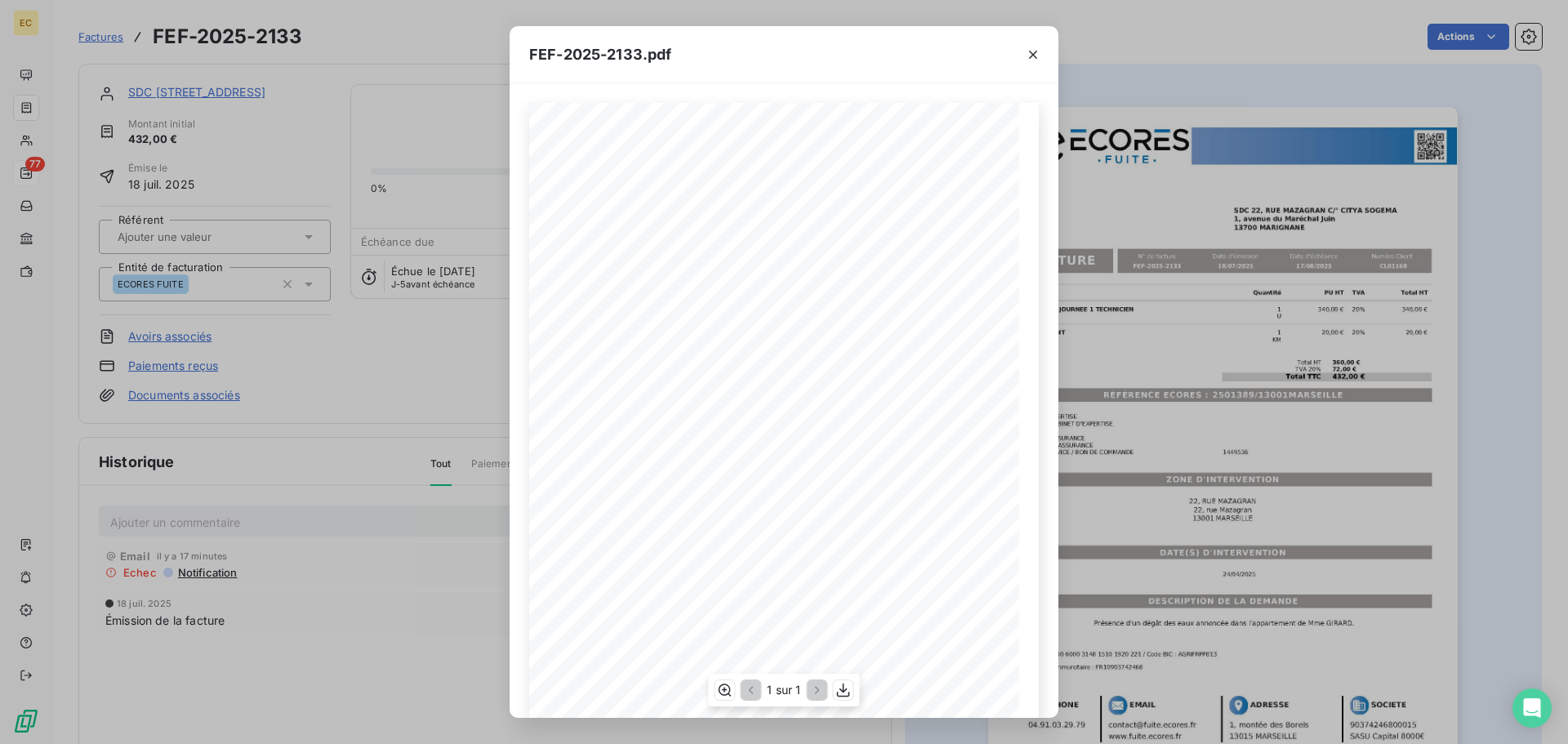
click at [901, 402] on span "RÉFÉRENCE ECORES : 2501389/13001MARSEILLE" at bounding box center [784, 402] width 250 height 8
drag, startPoint x: 891, startPoint y: 400, endPoint x: 771, endPoint y: 405, distance: 120.1
click at [771, 405] on span "RÉFÉRENCE ECORES : 2501389/13001MARSEILLE" at bounding box center [784, 402] width 250 height 8
copy span "2501389/13001MARSEILLE"
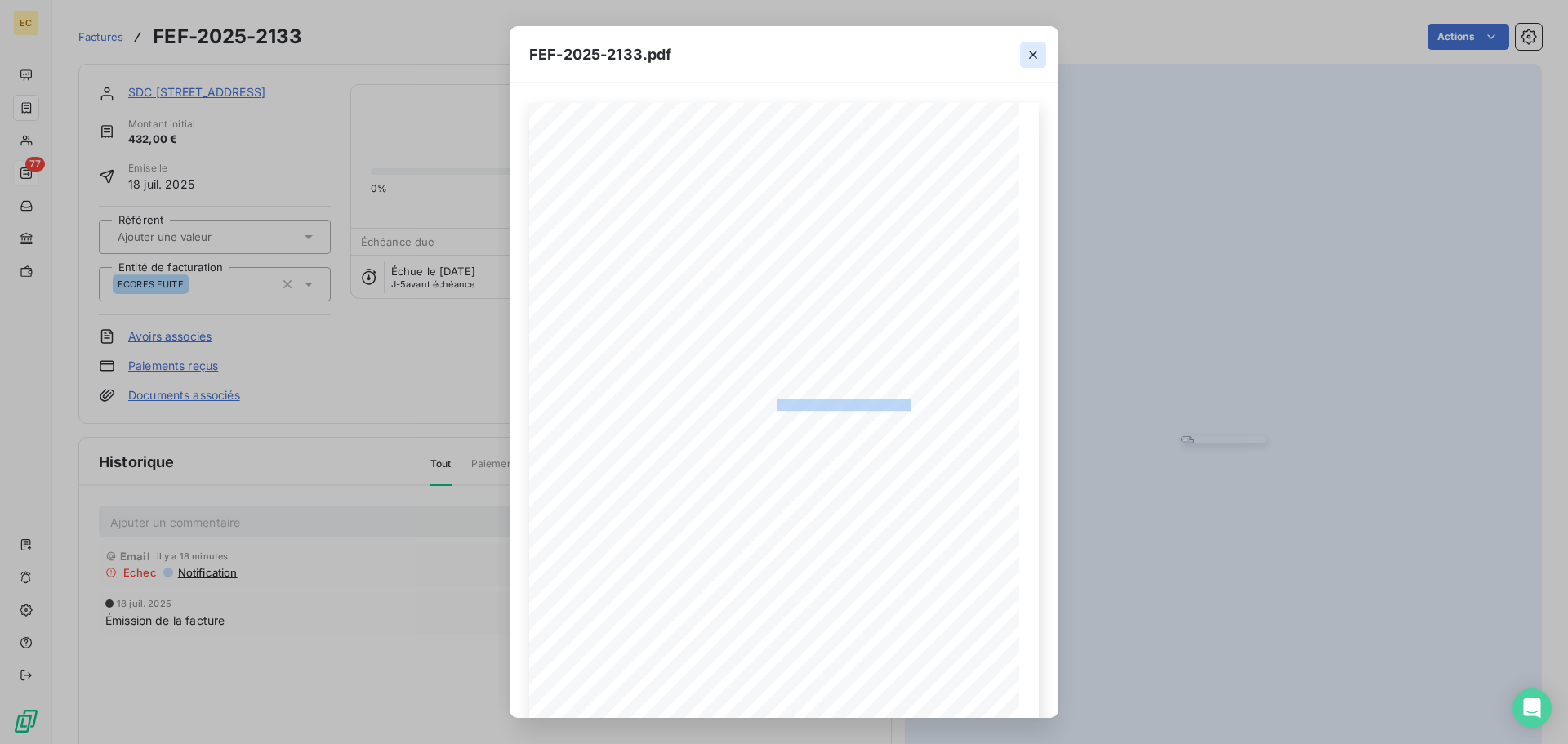
click at [1035, 55] on icon "button" at bounding box center [1033, 54] width 8 height 8
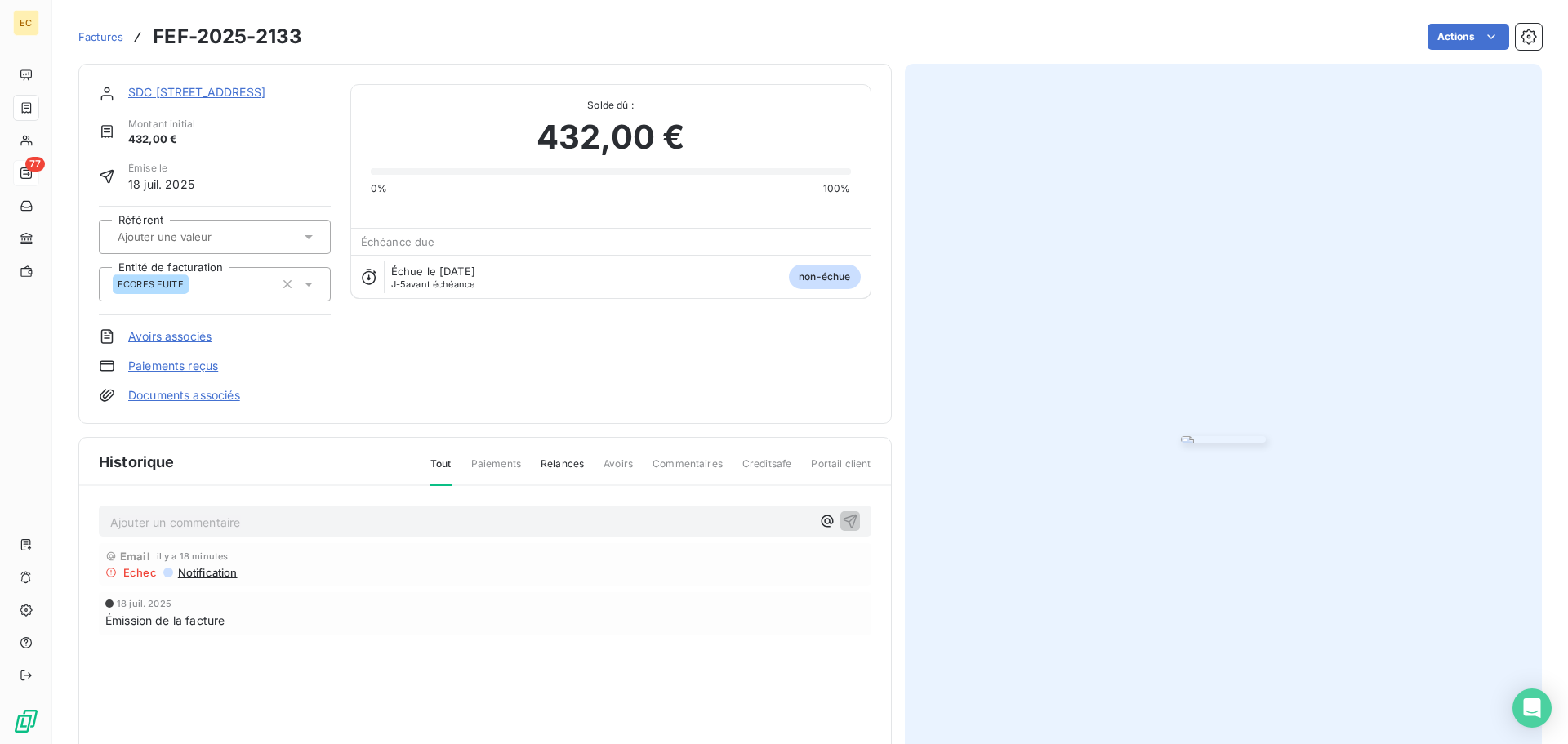
click at [237, 87] on link "SDC 22, RUE MAZAGRAN C/° CITYA SOGEMA" at bounding box center [196, 92] width 138 height 14
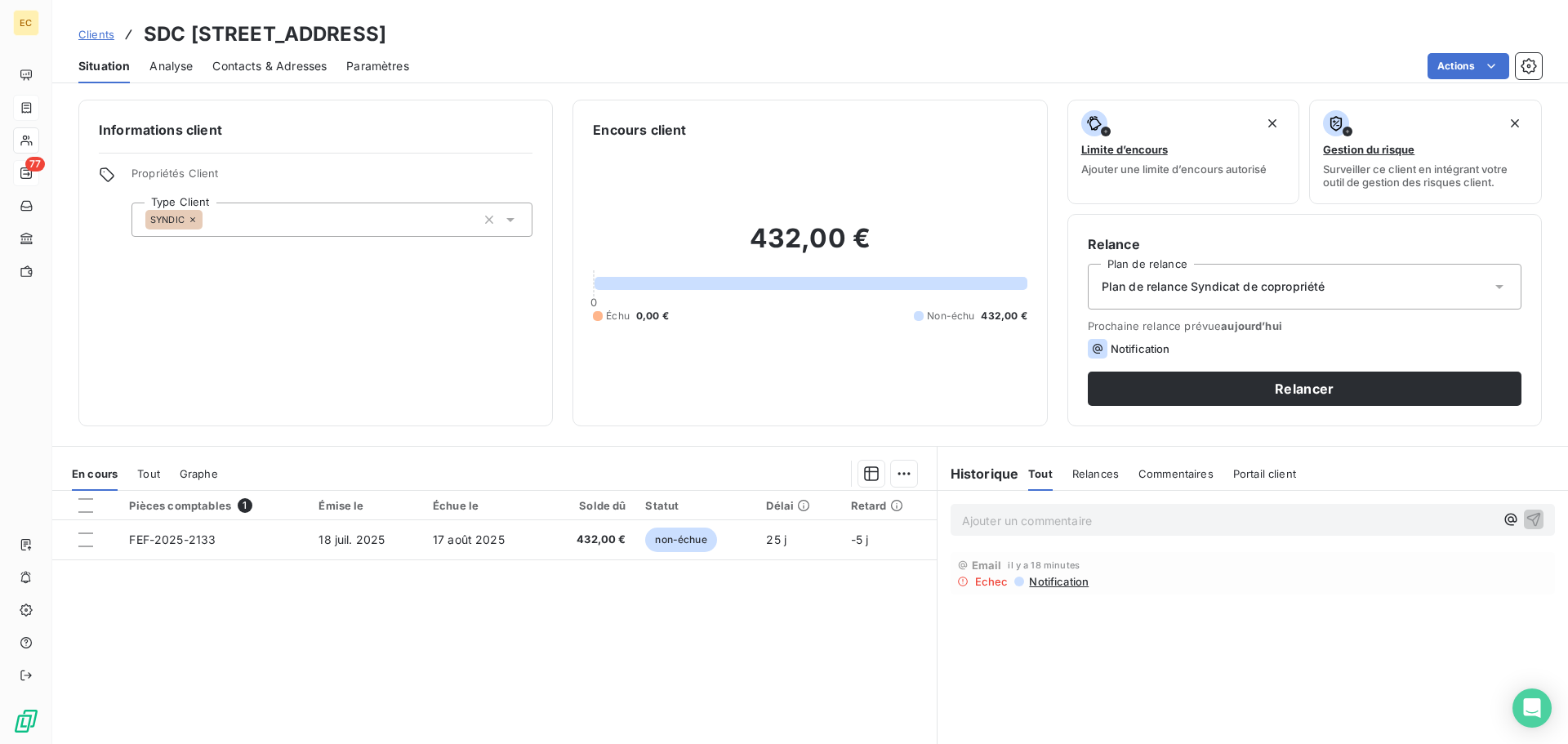
click at [285, 66] on span "Contacts & Adresses" at bounding box center [268, 66] width 114 height 16
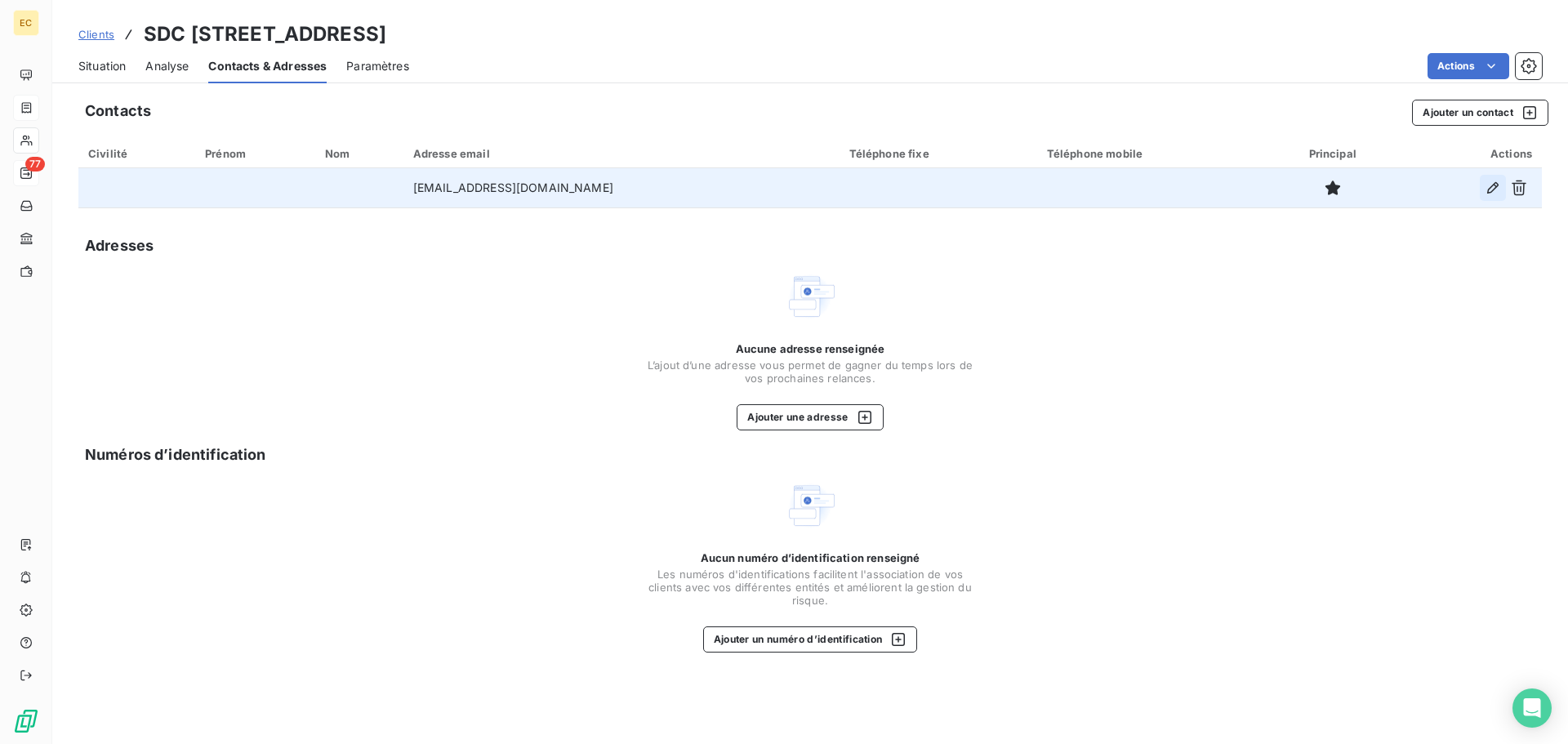
click at [1496, 190] on icon "button" at bounding box center [1493, 187] width 16 height 16
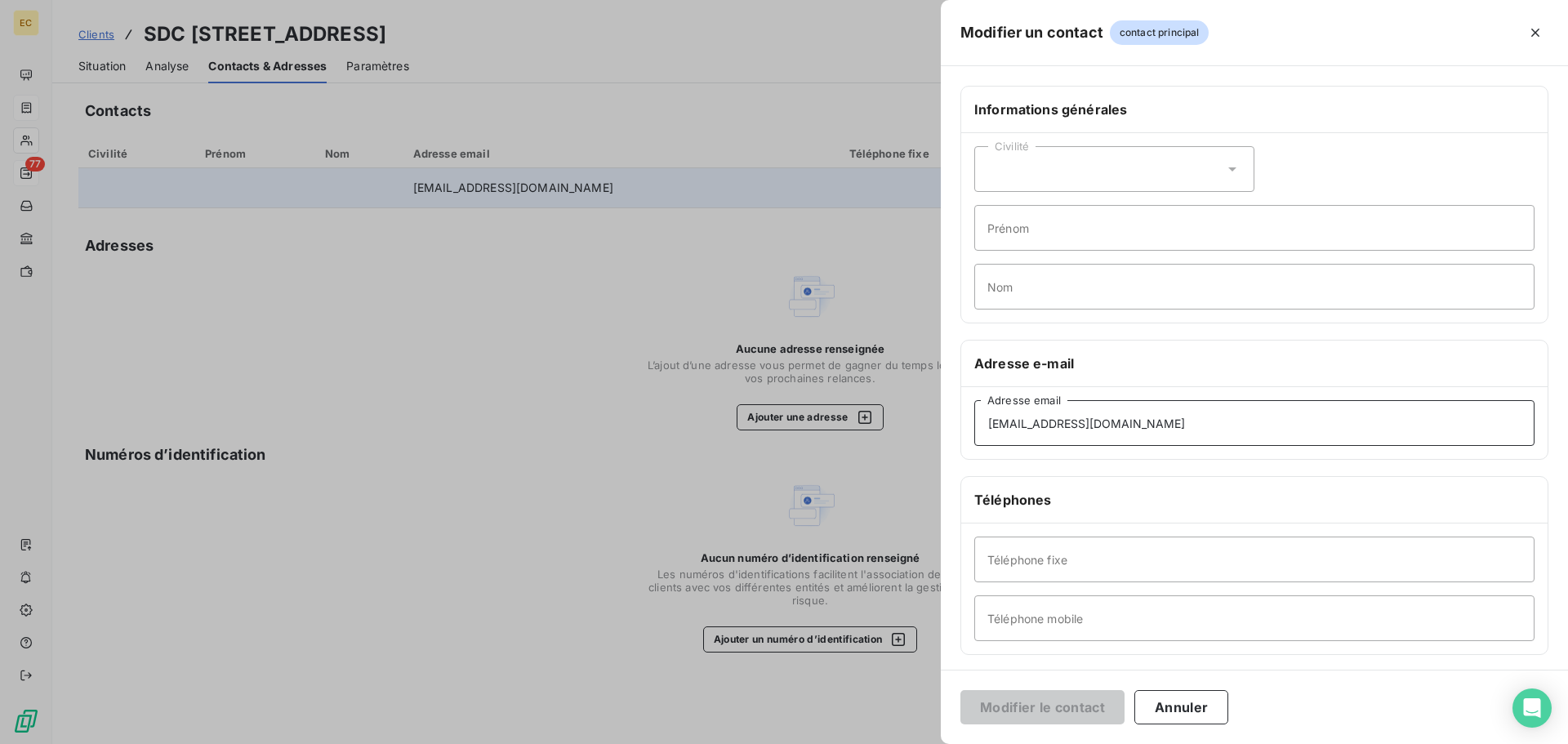
click at [994, 425] on input "aponeetowa@citya.com" at bounding box center [1255, 423] width 561 height 46
type input "a.poneetowa@citya.com"
click at [1063, 703] on button "Modifier le contact" at bounding box center [1043, 707] width 164 height 35
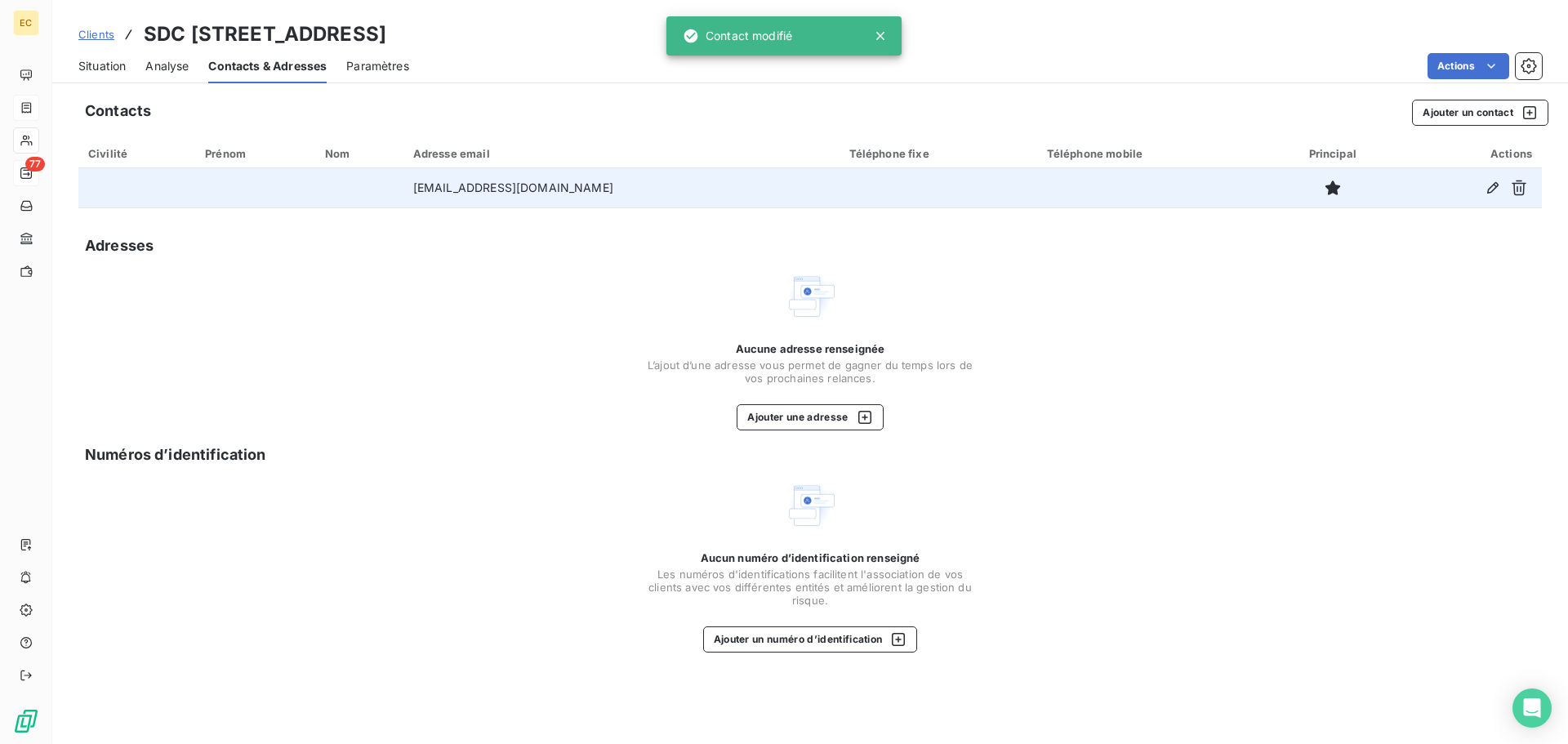
click at [106, 67] on span "Situation" at bounding box center [102, 66] width 48 height 16
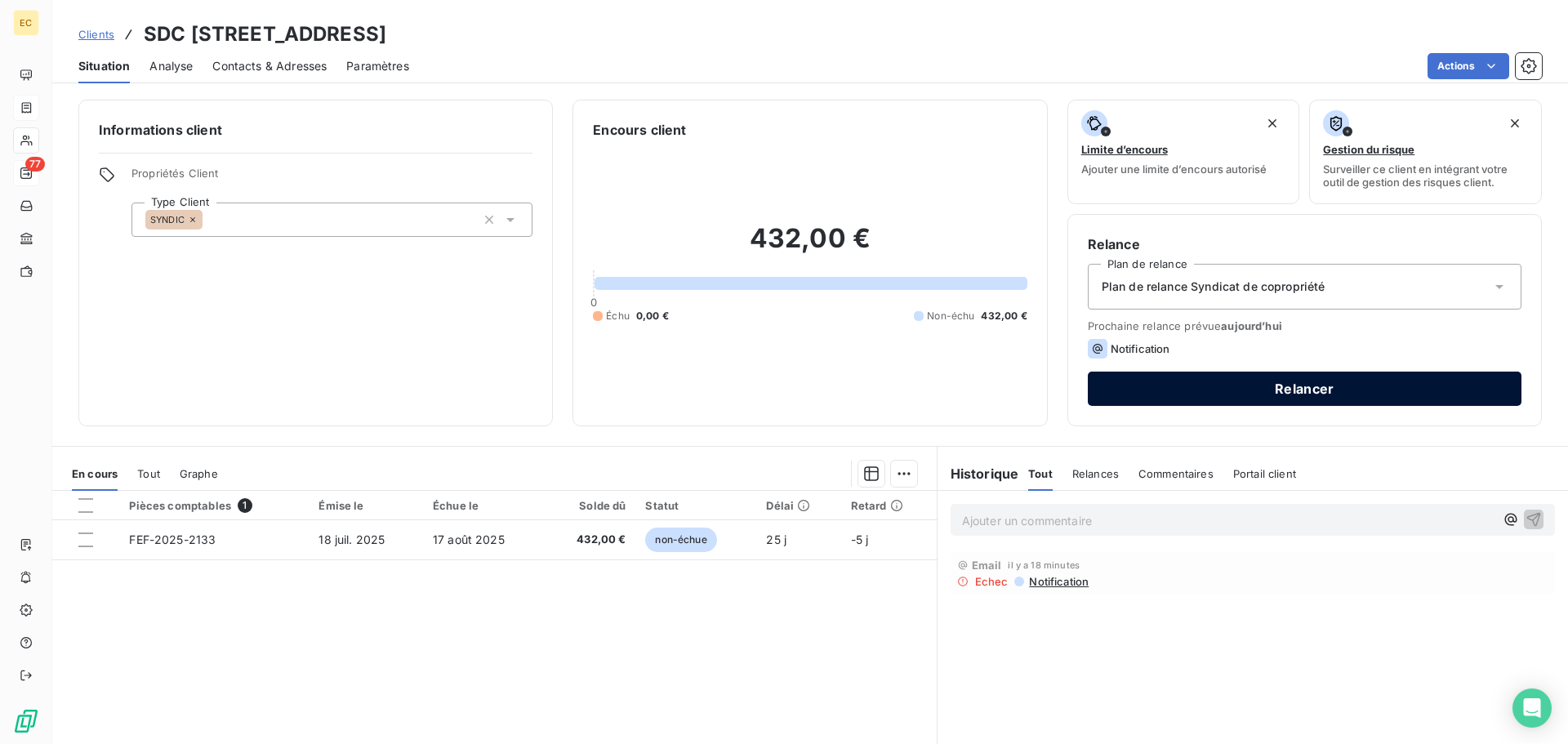
click at [1269, 391] on button "Relancer" at bounding box center [1305, 388] width 434 height 35
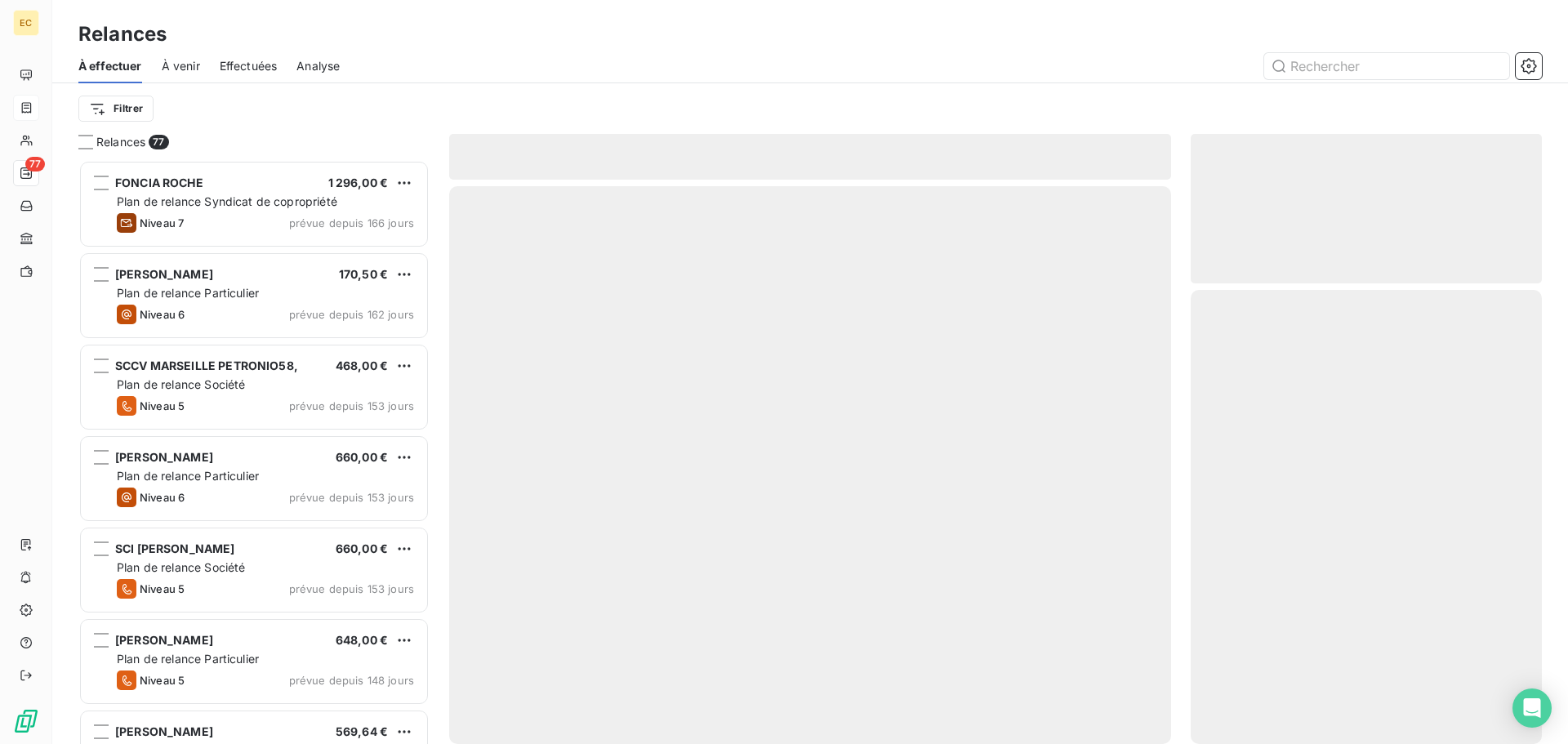
scroll to position [572, 339]
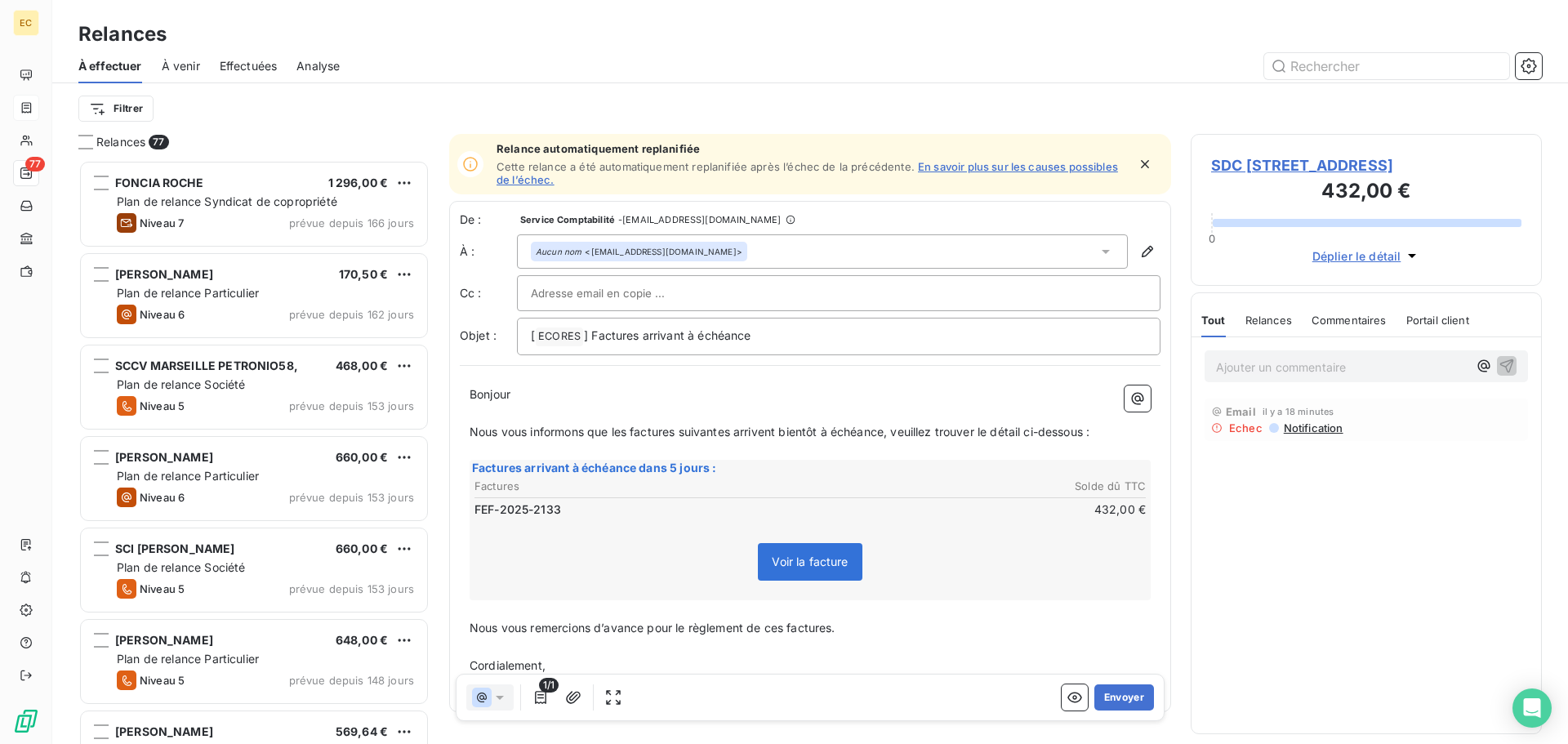
click at [1141, 162] on icon "button" at bounding box center [1145, 164] width 8 height 8
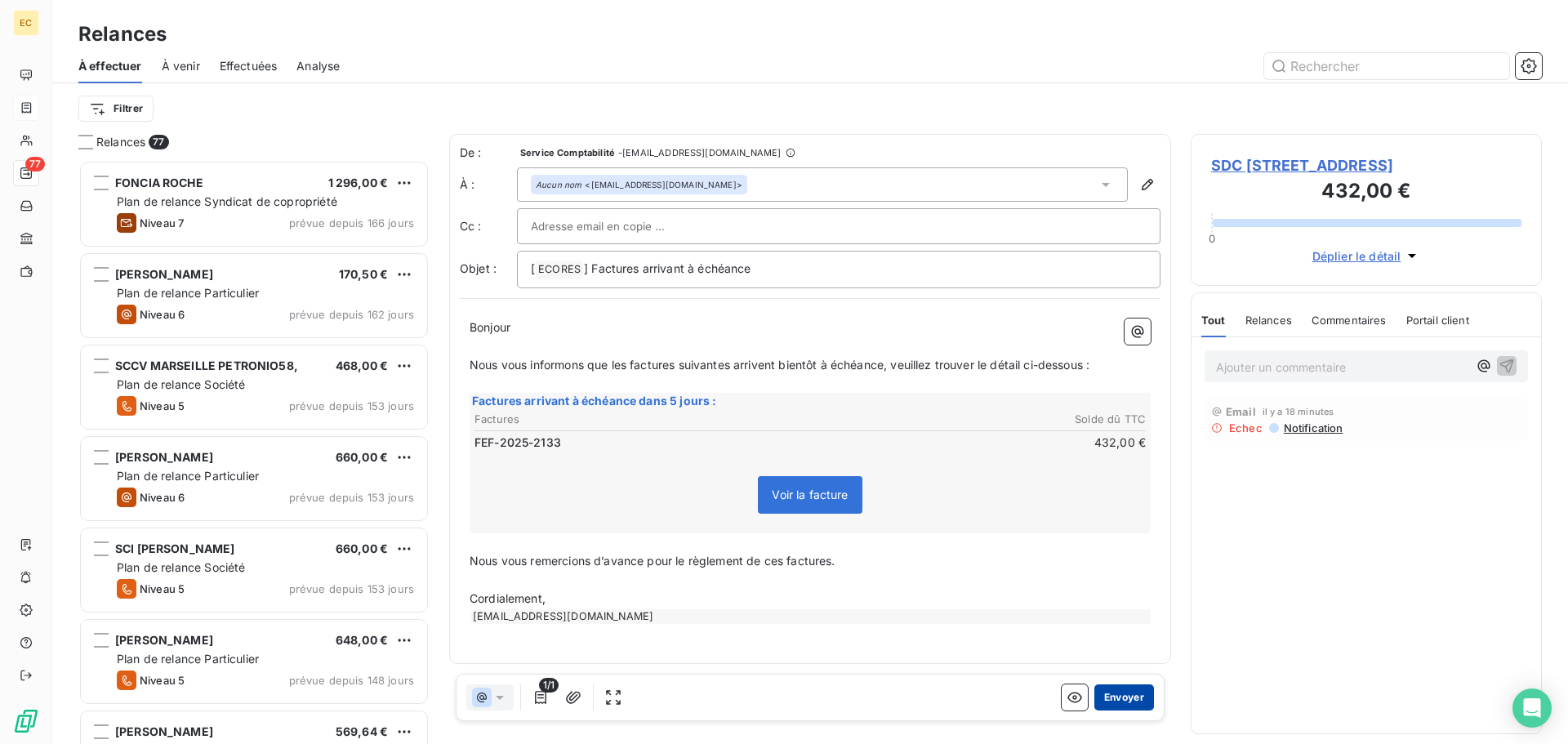
click at [1118, 698] on button "Envoyer" at bounding box center [1124, 697] width 59 height 26
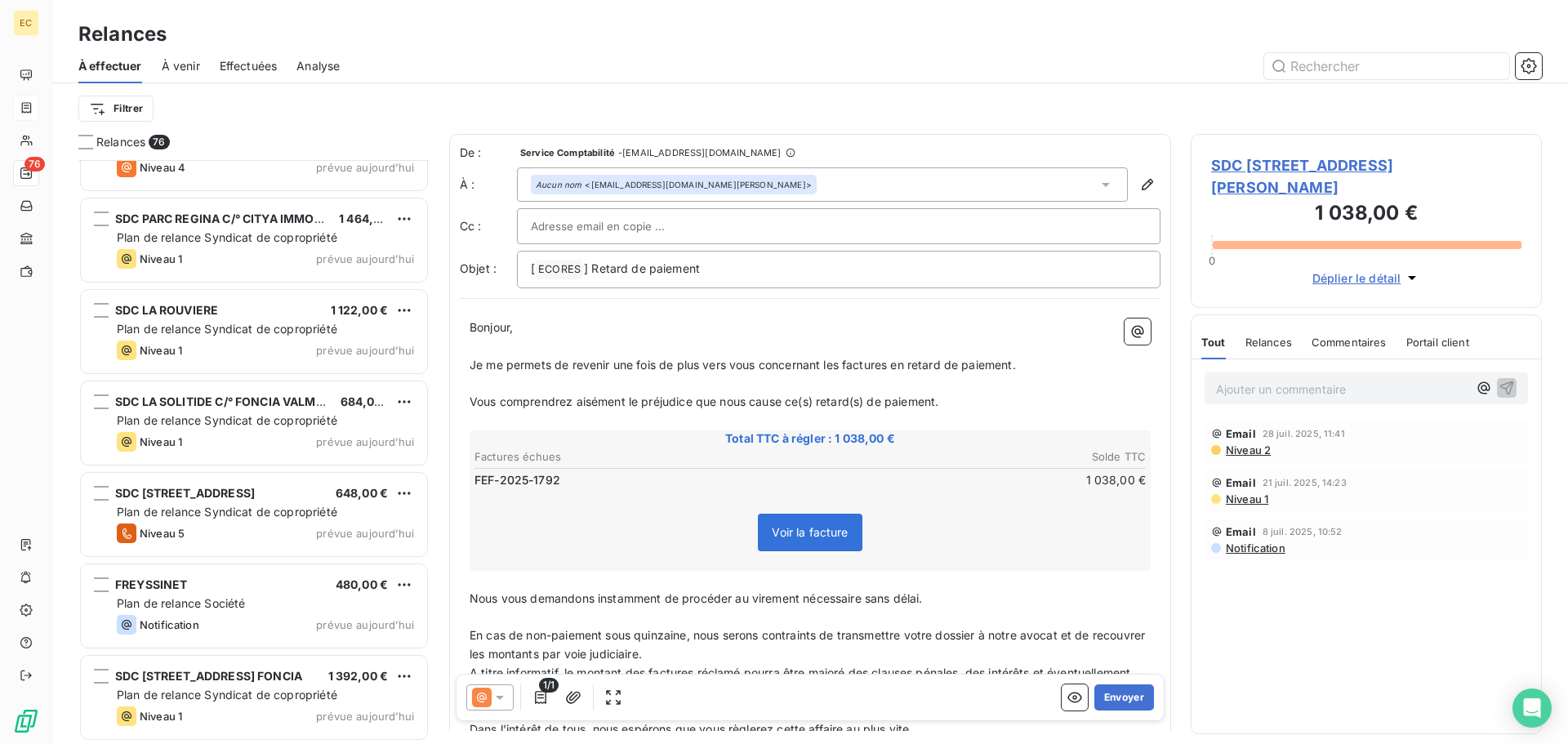
scroll to position [6370, 0]
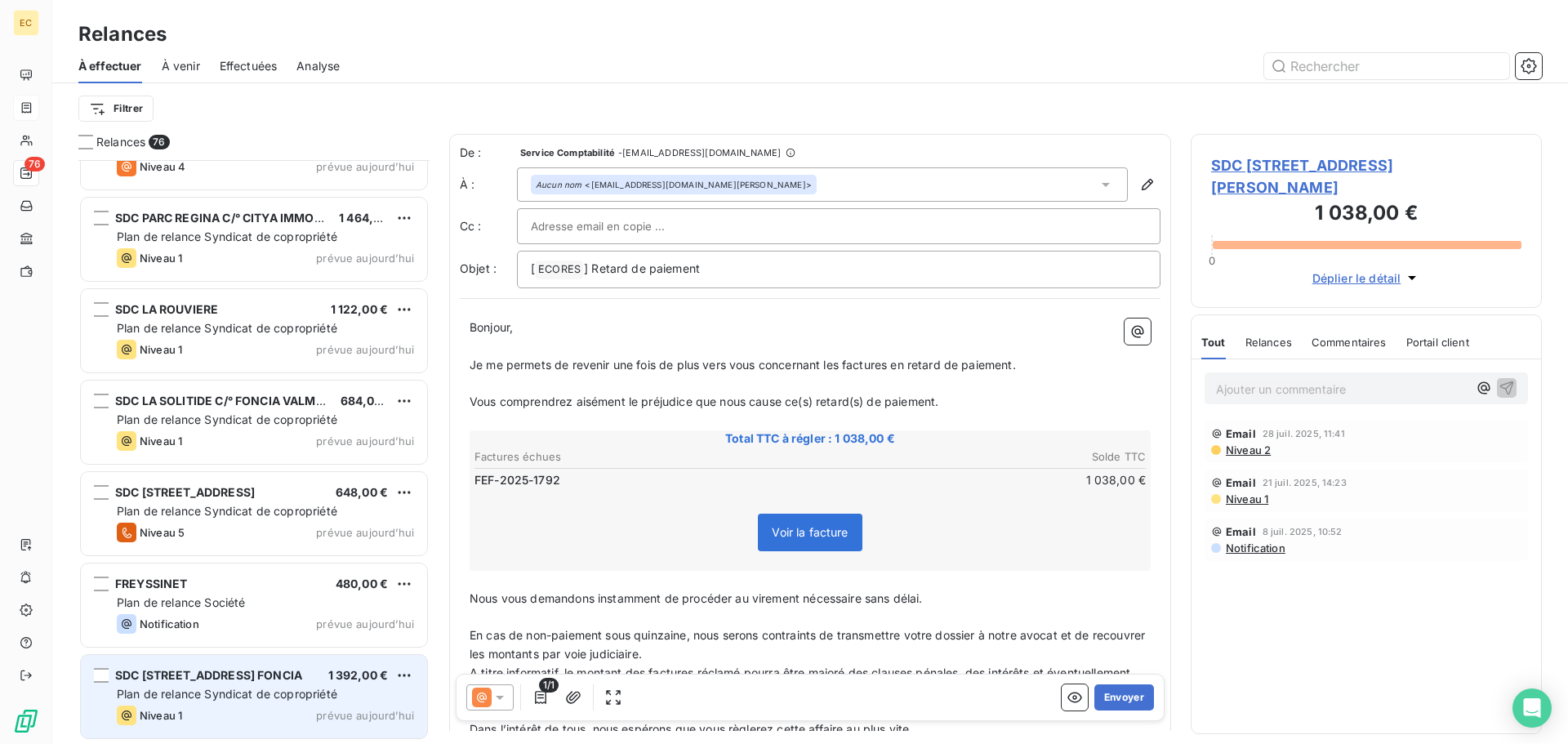
click at [253, 698] on span "Plan de relance Syndicat de copropriété" at bounding box center [227, 694] width 221 height 14
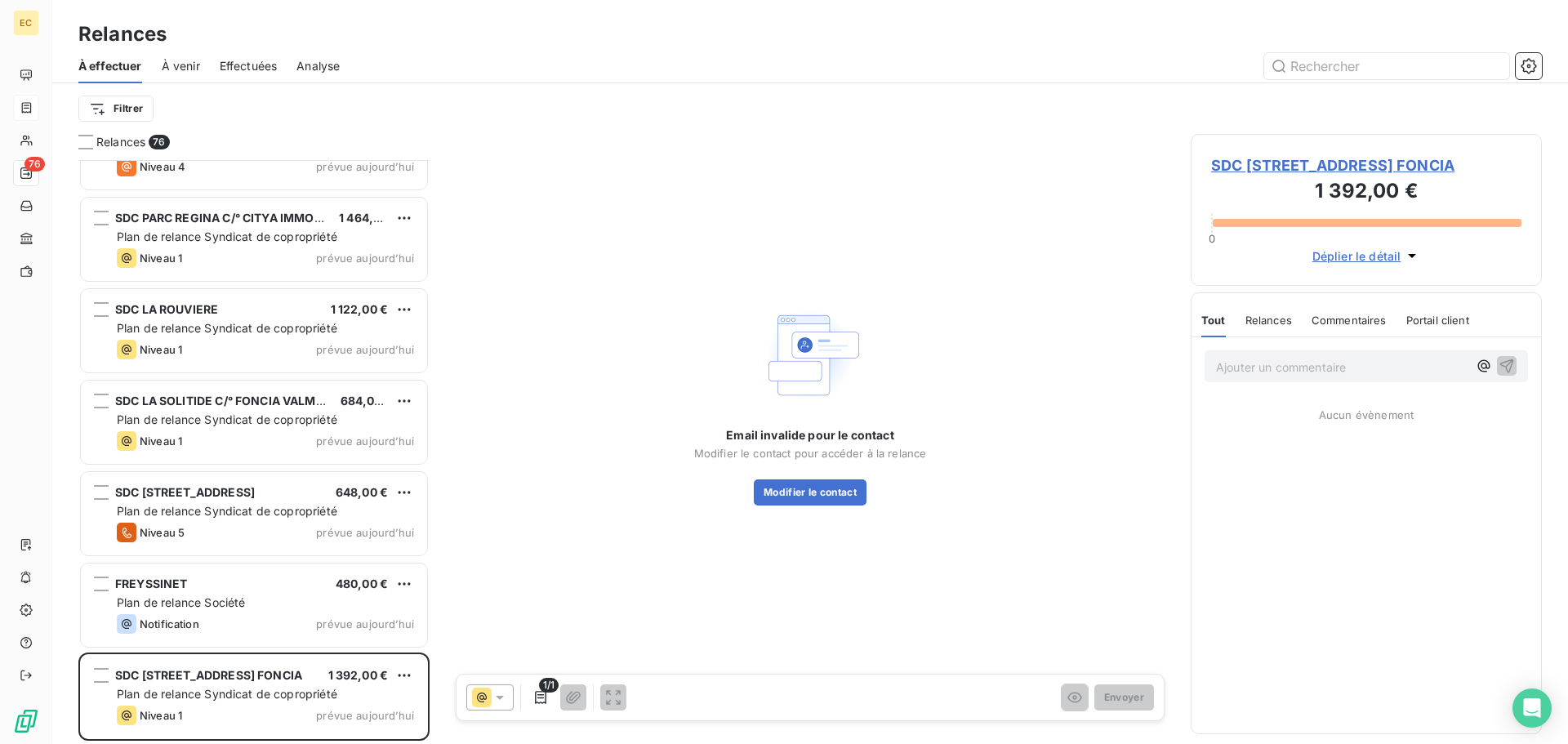
click at [1242, 164] on span "SDC 1, PLACE DU JARDIN ZOOLOGIQUE C/° FONCIA" at bounding box center [1366, 165] width 310 height 22
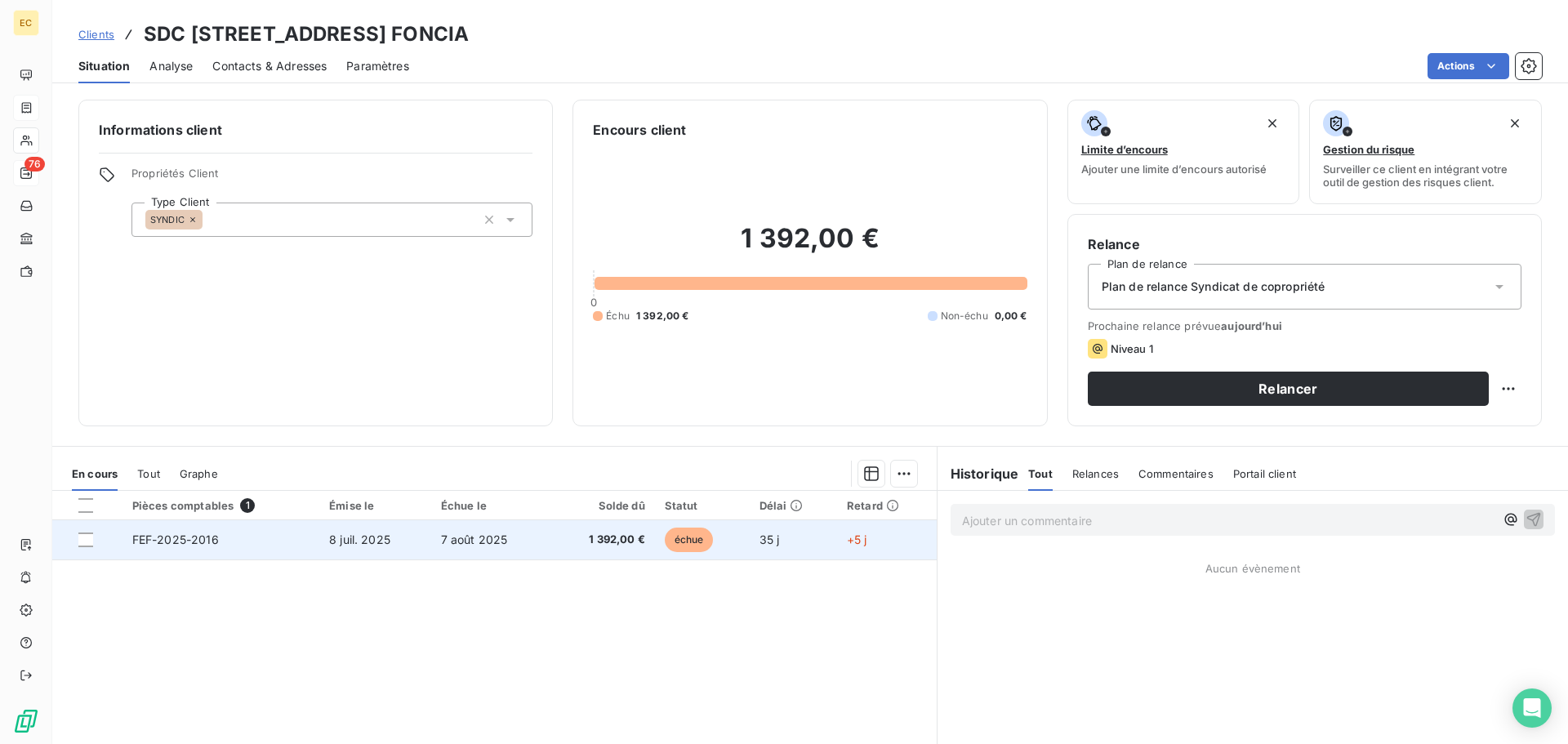
click at [301, 548] on td "FEF-2025-2016" at bounding box center [221, 540] width 197 height 40
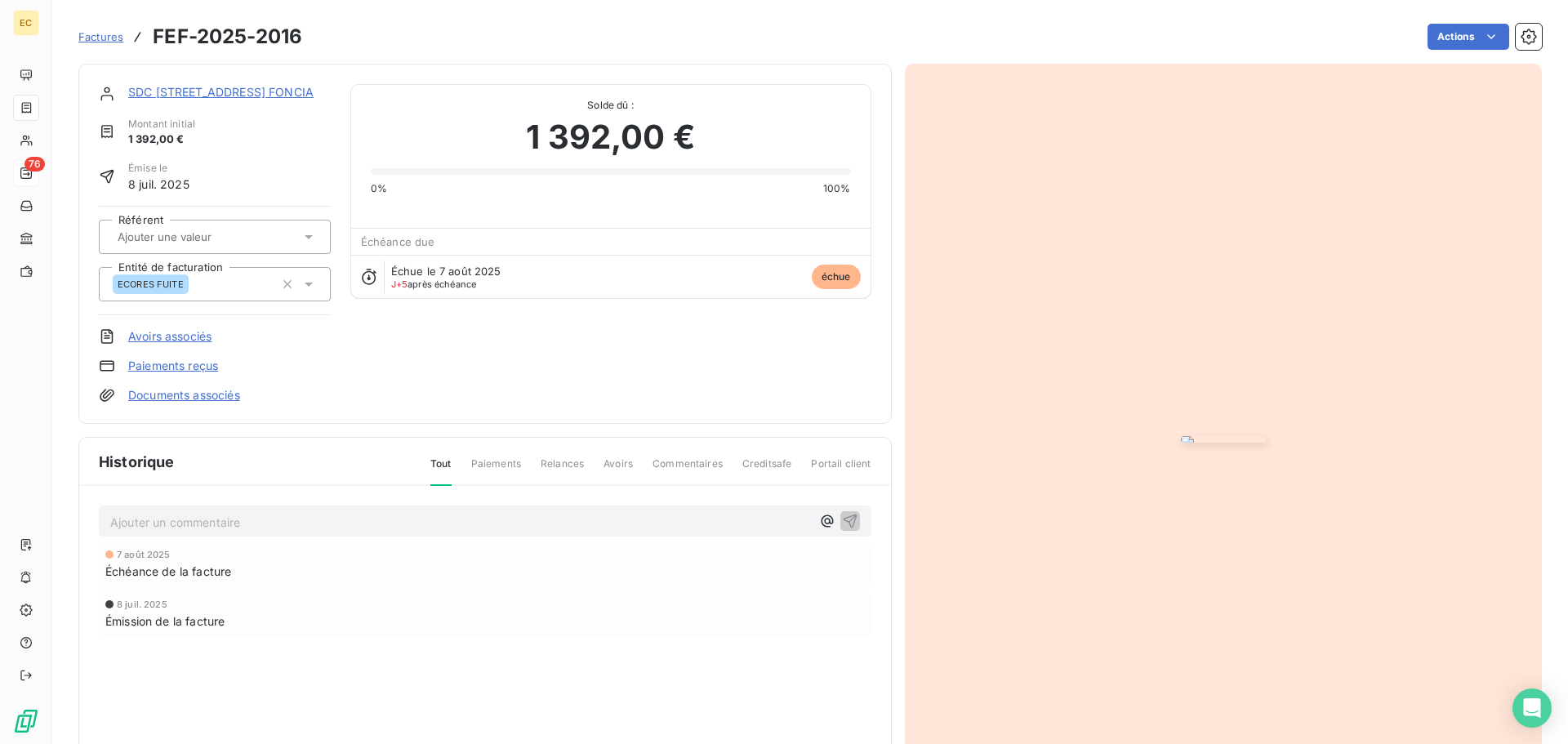
click at [1181, 443] on img "button" at bounding box center [1223, 439] width 85 height 7
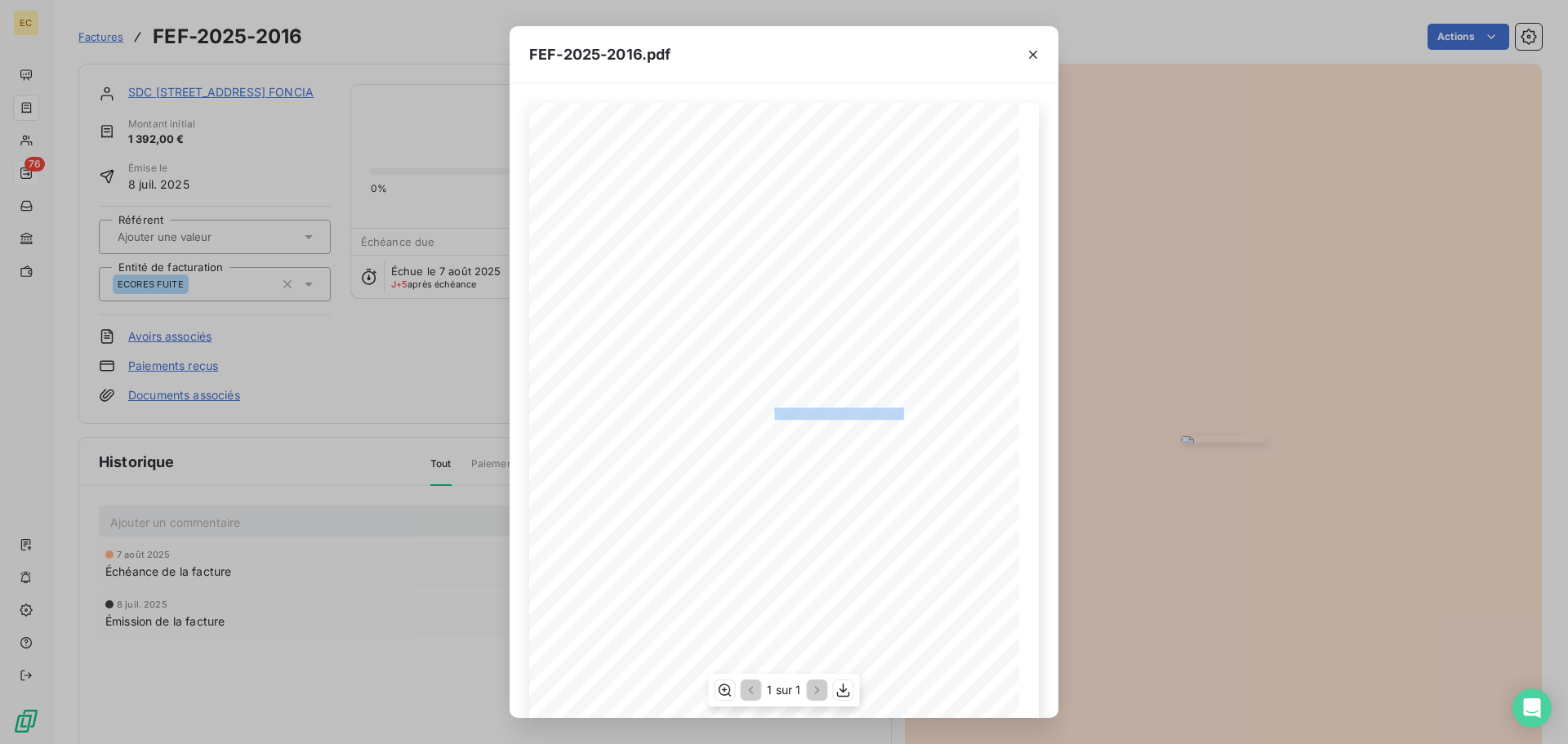
drag, startPoint x: 897, startPoint y: 413, endPoint x: 766, endPoint y: 414, distance: 131.0
click at [766, 414] on span "RÉFÉRENCE ECORES : 2504843/13004MARSEILLE" at bounding box center [784, 411] width 251 height 8
copy span "2504843/13004MARSEILL"
click at [1032, 55] on icon "button" at bounding box center [1033, 54] width 8 height 8
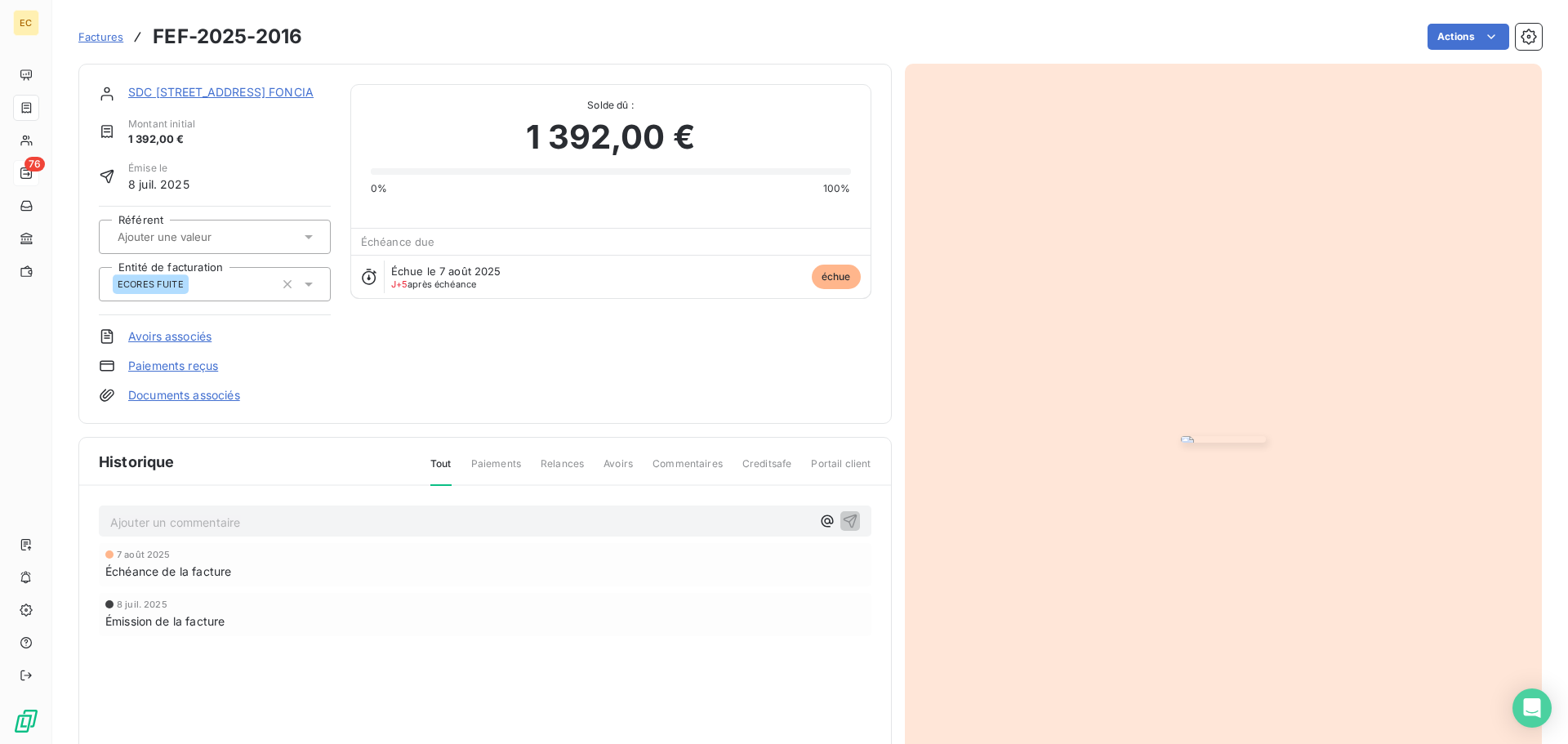
click at [217, 94] on link "SDC 1, PLACE DU JARDIN ZOOLOGIQUE C/° FONCIA" at bounding box center [220, 92] width 185 height 14
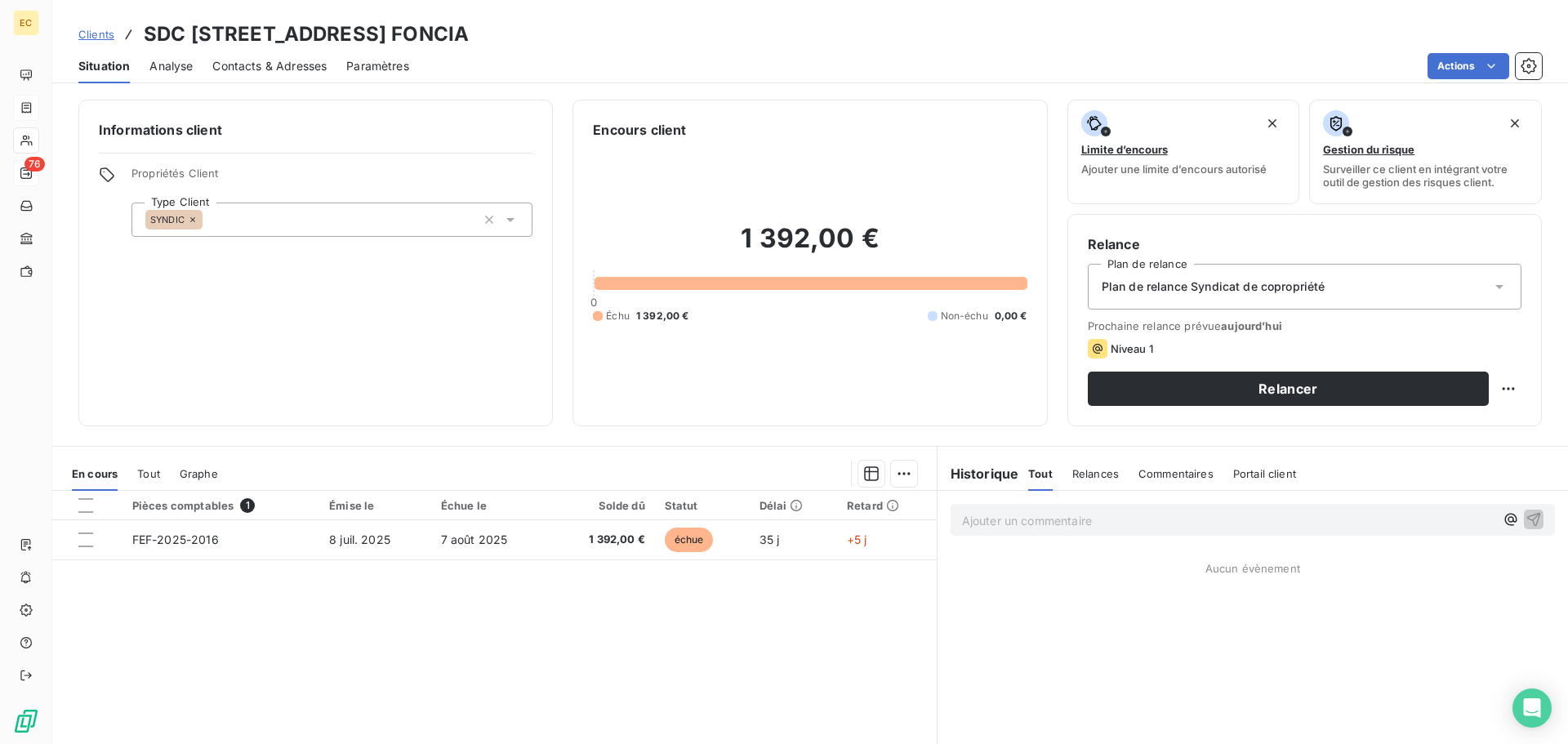
click at [296, 69] on span "Contacts & Adresses" at bounding box center [268, 66] width 114 height 16
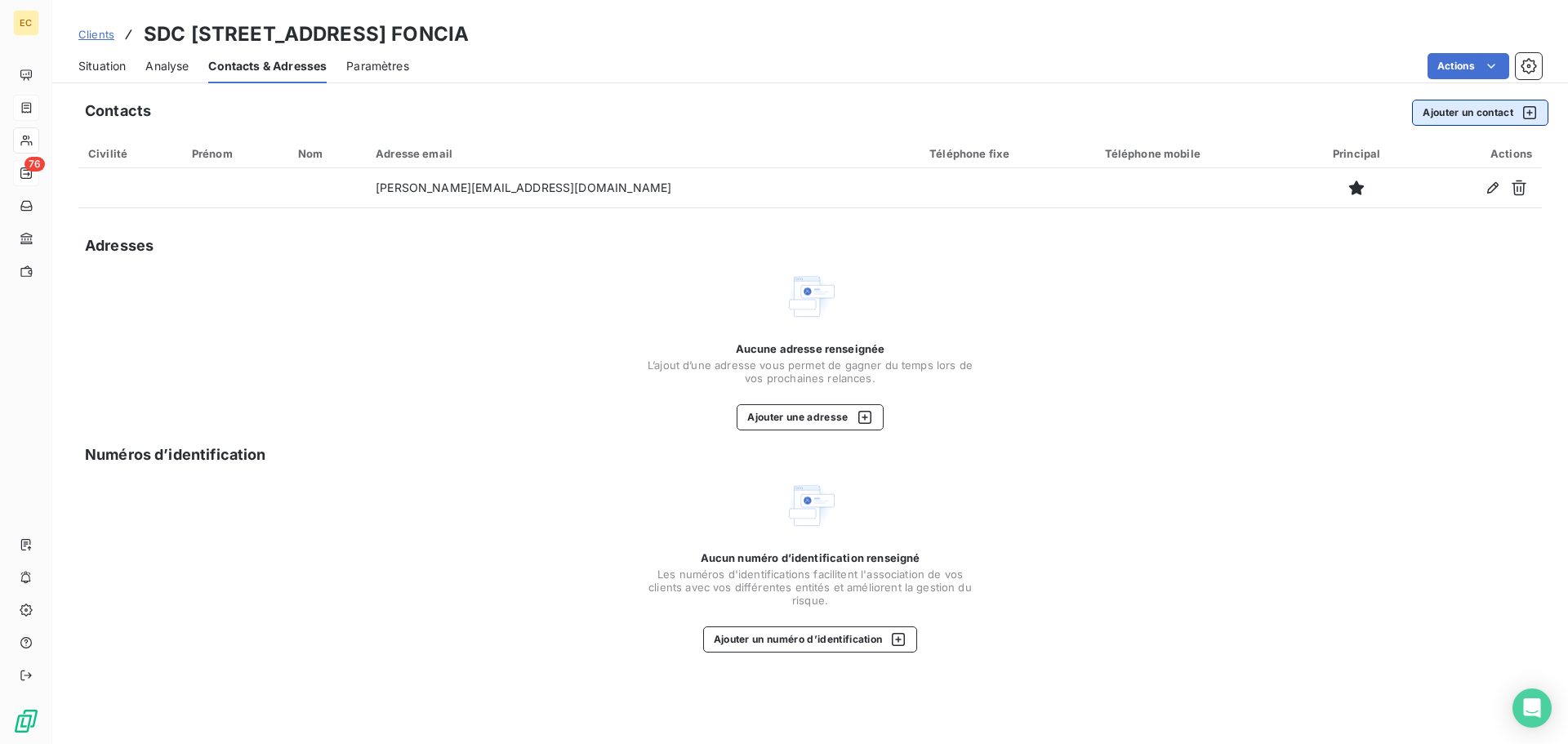
click at [1459, 113] on button "Ajouter un contact" at bounding box center [1481, 113] width 137 height 26
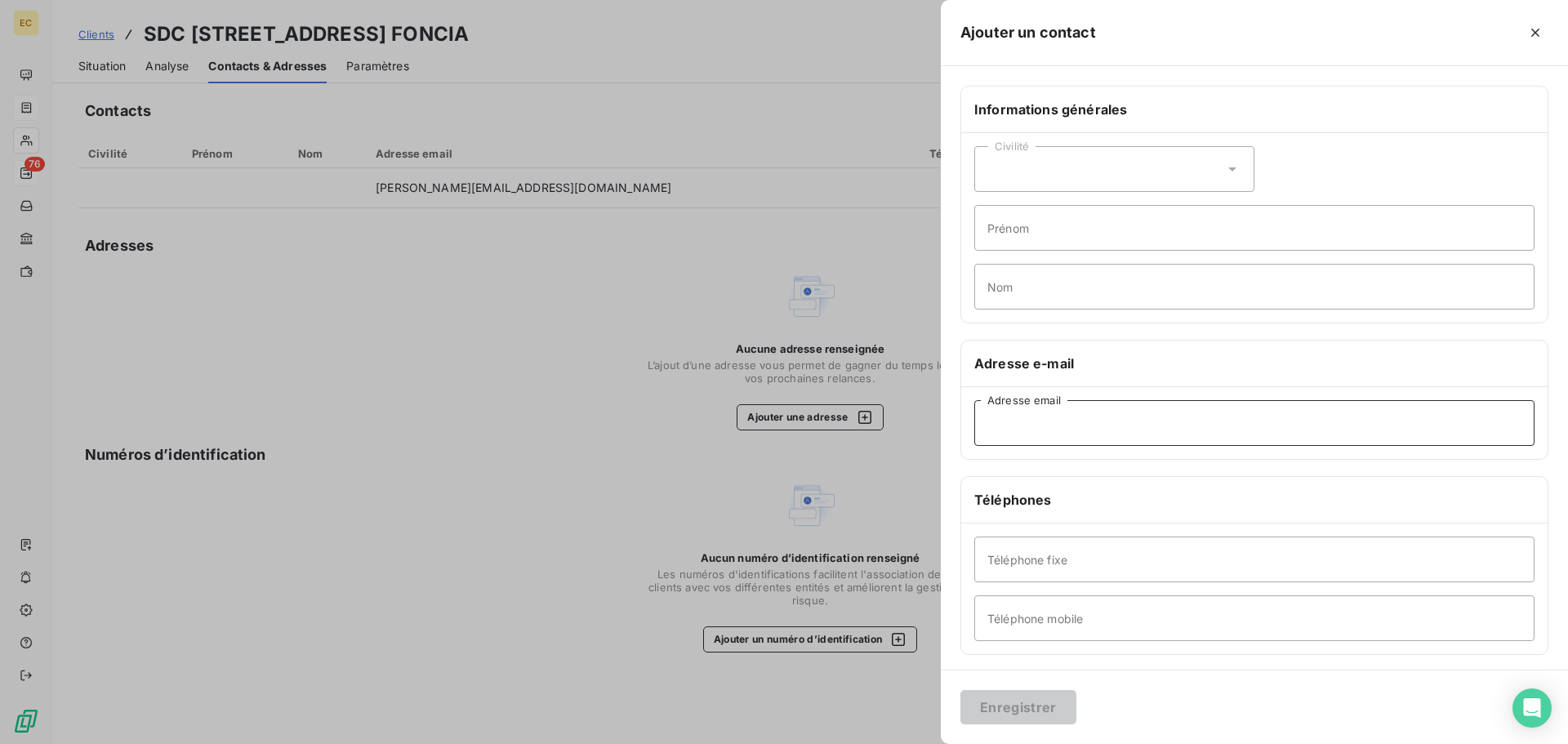
paste input "laetita.zunino@foncia.com"
type input "laetita.zunino@foncia.com"
click at [1009, 709] on button "Enregistrer" at bounding box center [1018, 707] width 116 height 35
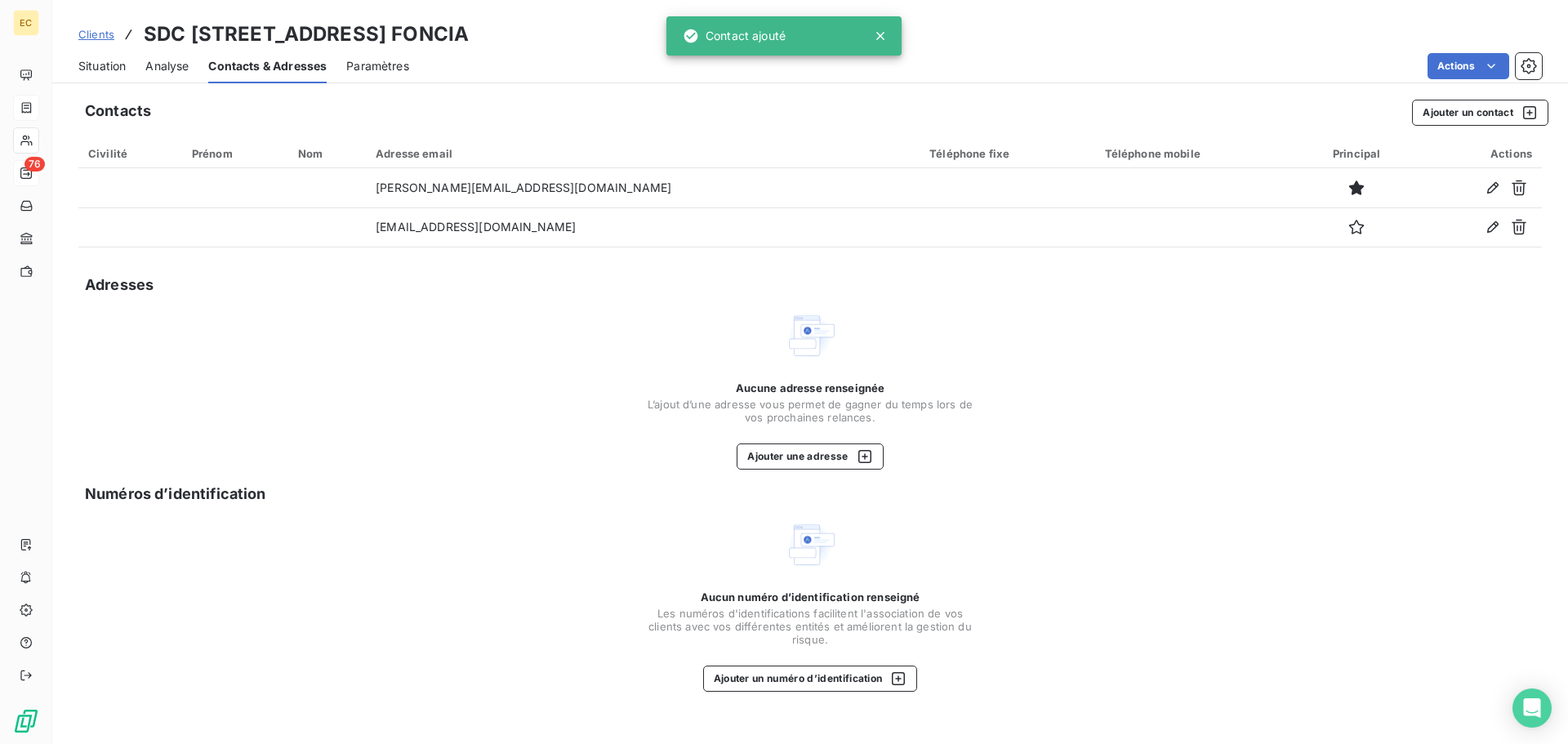
click at [97, 64] on span "Situation" at bounding box center [102, 66] width 48 height 16
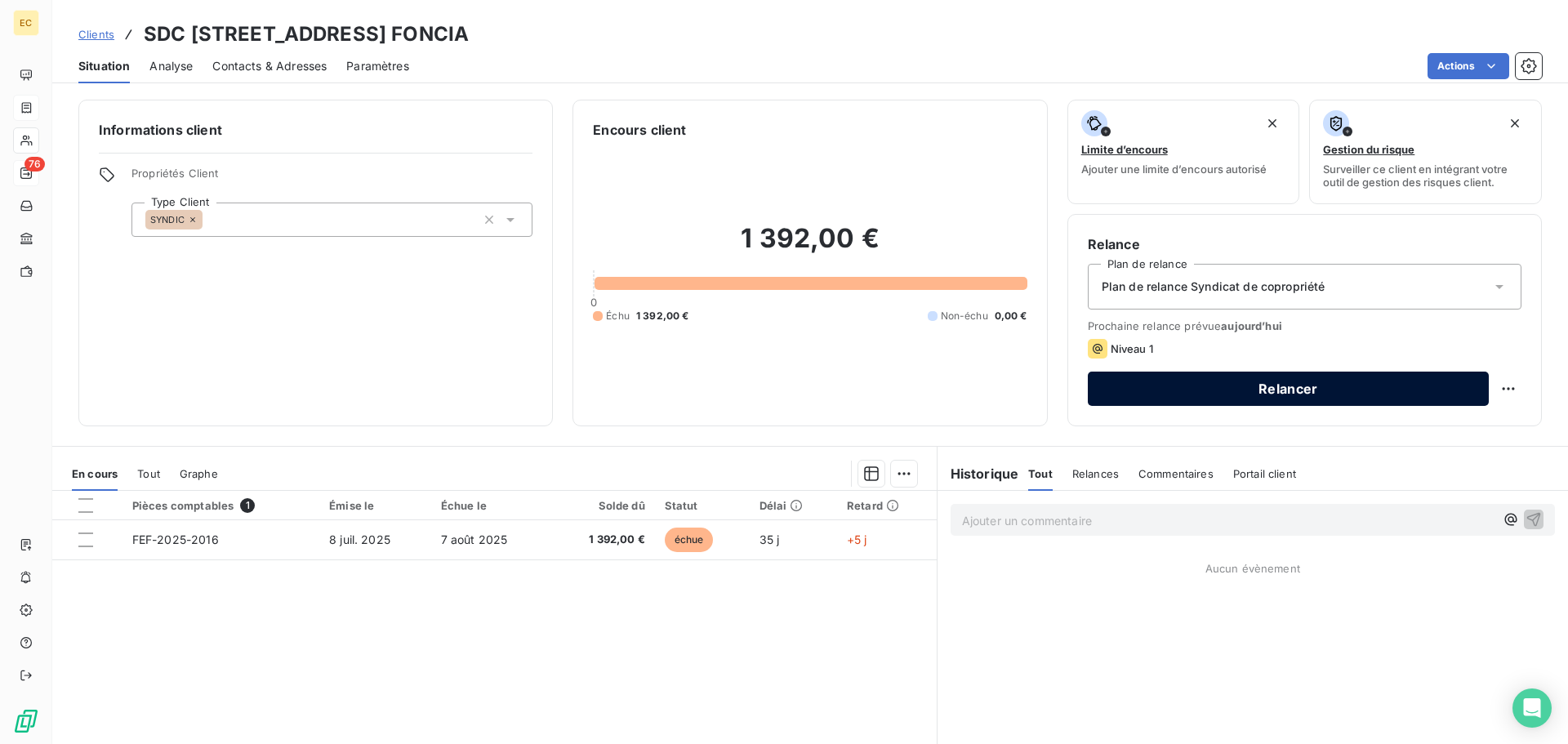
click at [1250, 379] on button "Relancer" at bounding box center [1288, 388] width 401 height 35
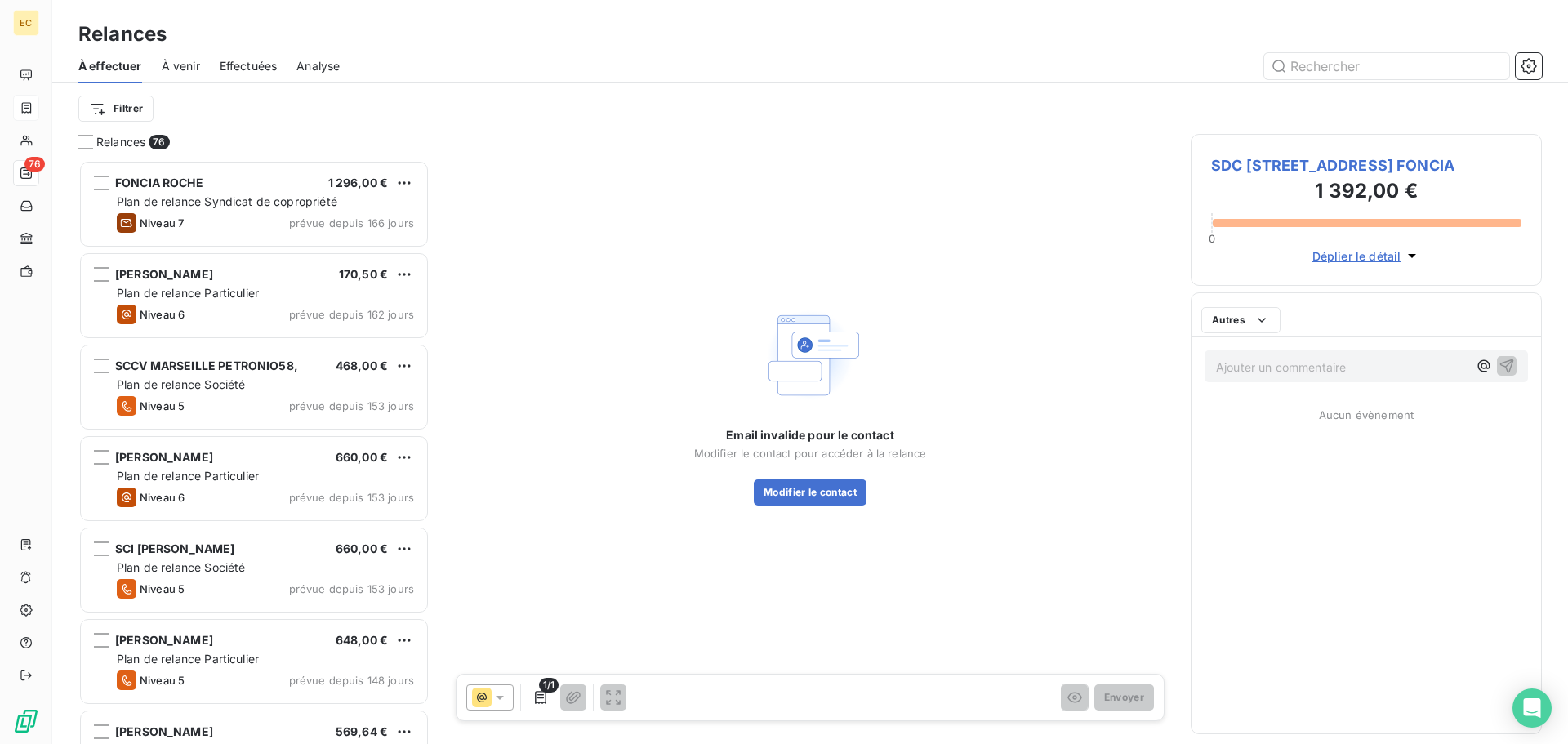
scroll to position [572, 339]
click at [807, 496] on button "Modifier le contact" at bounding box center [810, 492] width 113 height 26
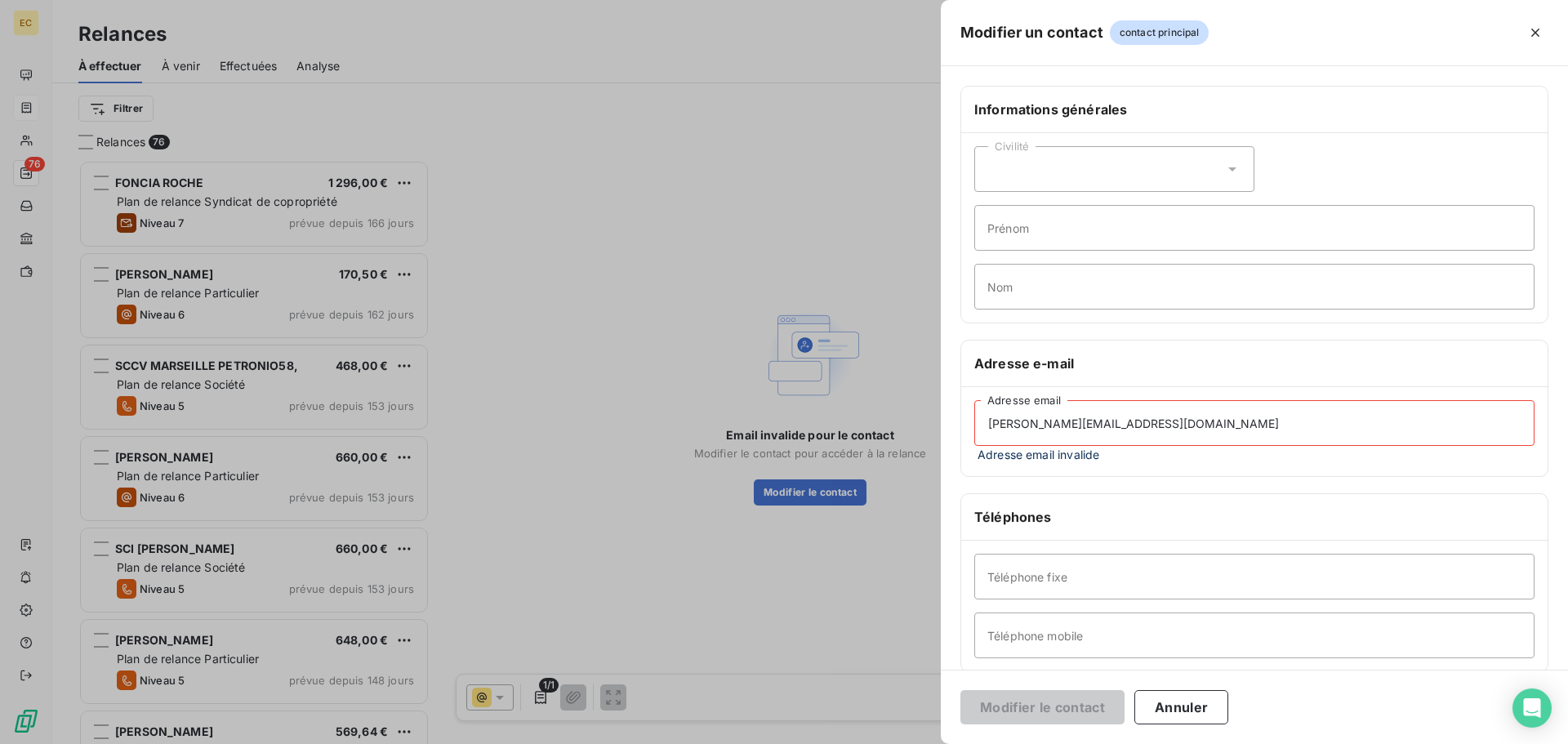
click at [986, 426] on input "hugo.aimmeur@foncia.com" at bounding box center [1255, 423] width 561 height 46
click at [1175, 706] on button "Annuler" at bounding box center [1181, 707] width 94 height 35
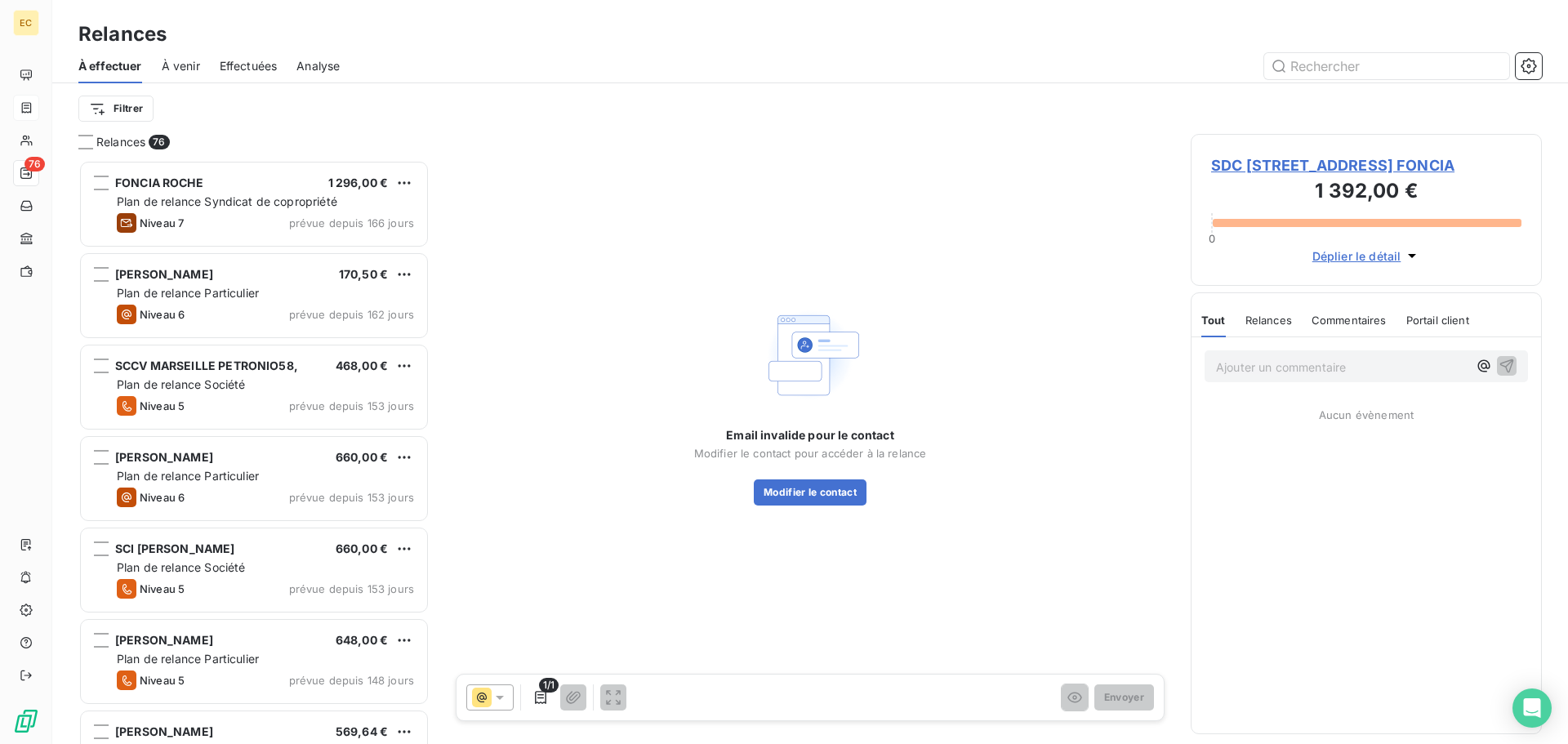
click at [1248, 169] on span "SDC 1, PLACE DU JARDIN ZOOLOGIQUE C/° FONCIA" at bounding box center [1366, 165] width 310 height 22
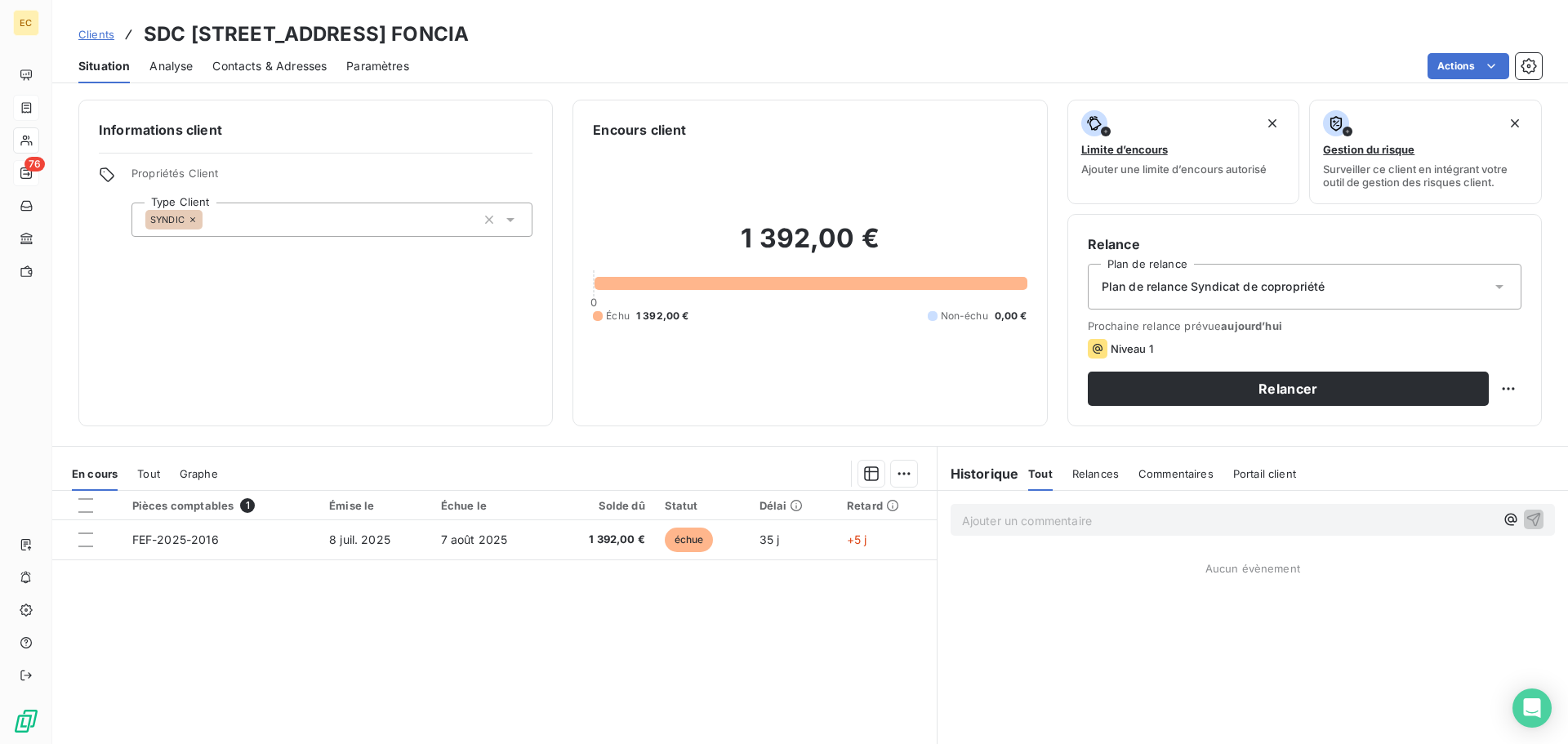
click at [310, 67] on span "Contacts & Adresses" at bounding box center [268, 66] width 114 height 16
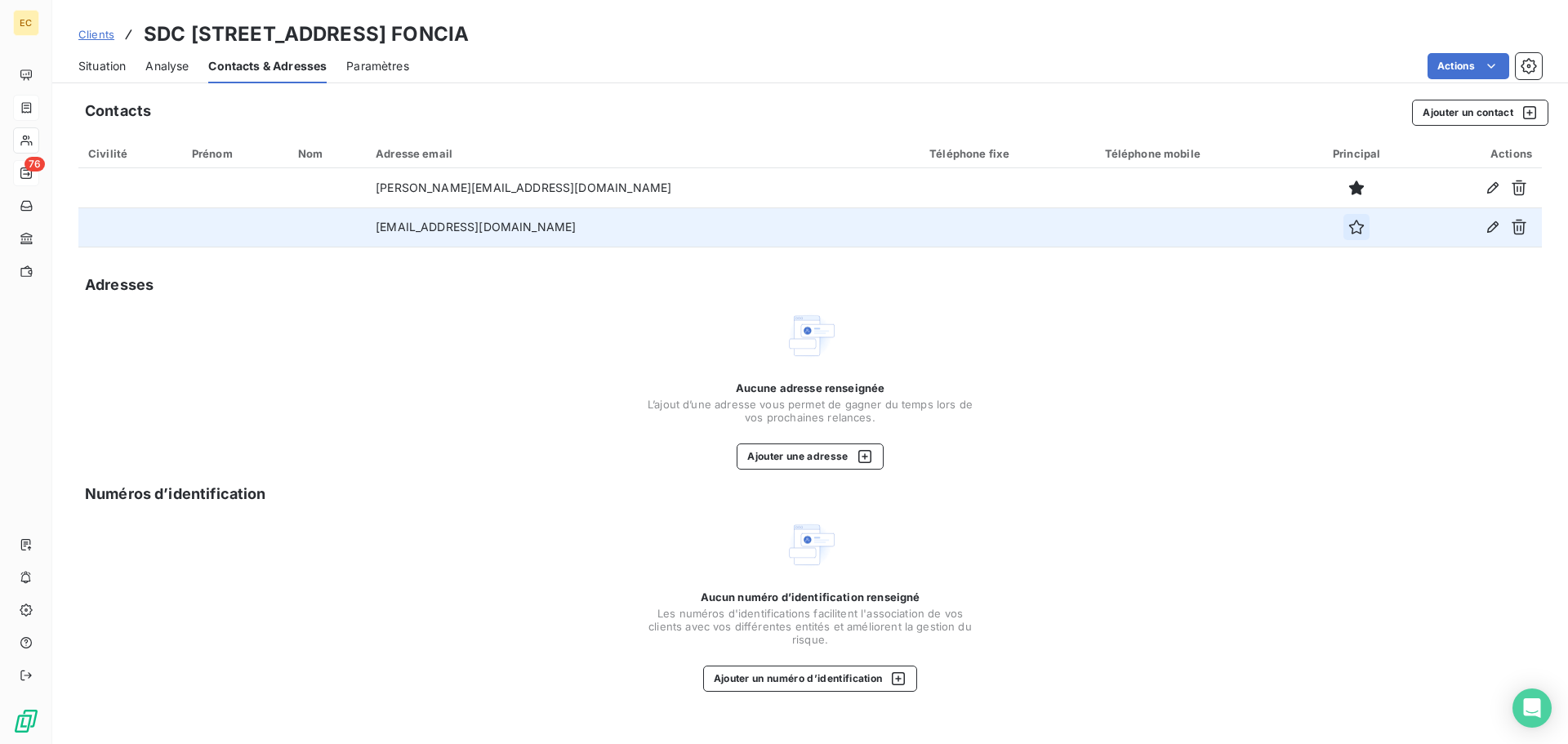
click at [1348, 231] on icon "button" at bounding box center [1356, 227] width 16 height 16
click at [116, 62] on span "Situation" at bounding box center [102, 66] width 48 height 16
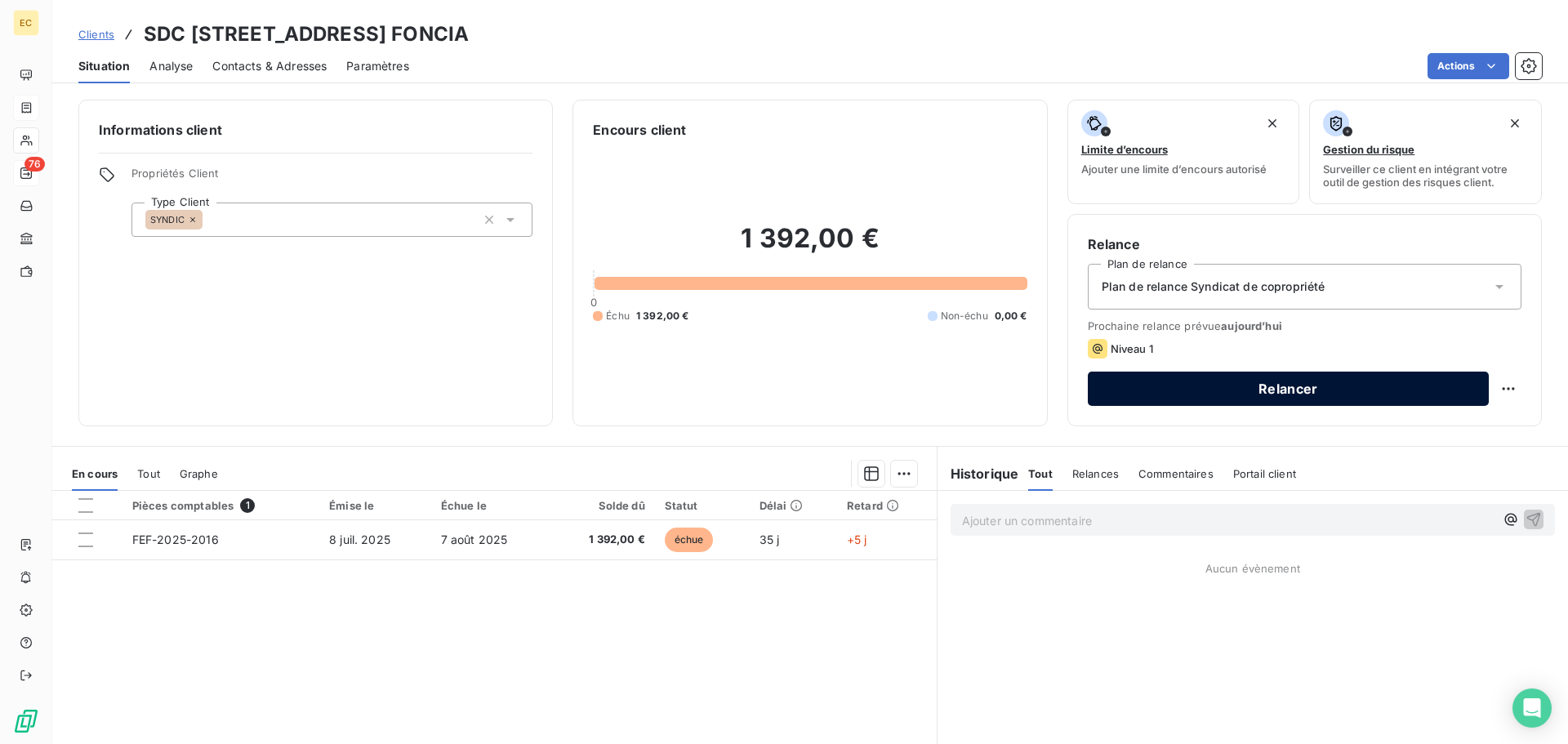
click at [1159, 402] on button "Relancer" at bounding box center [1288, 388] width 401 height 35
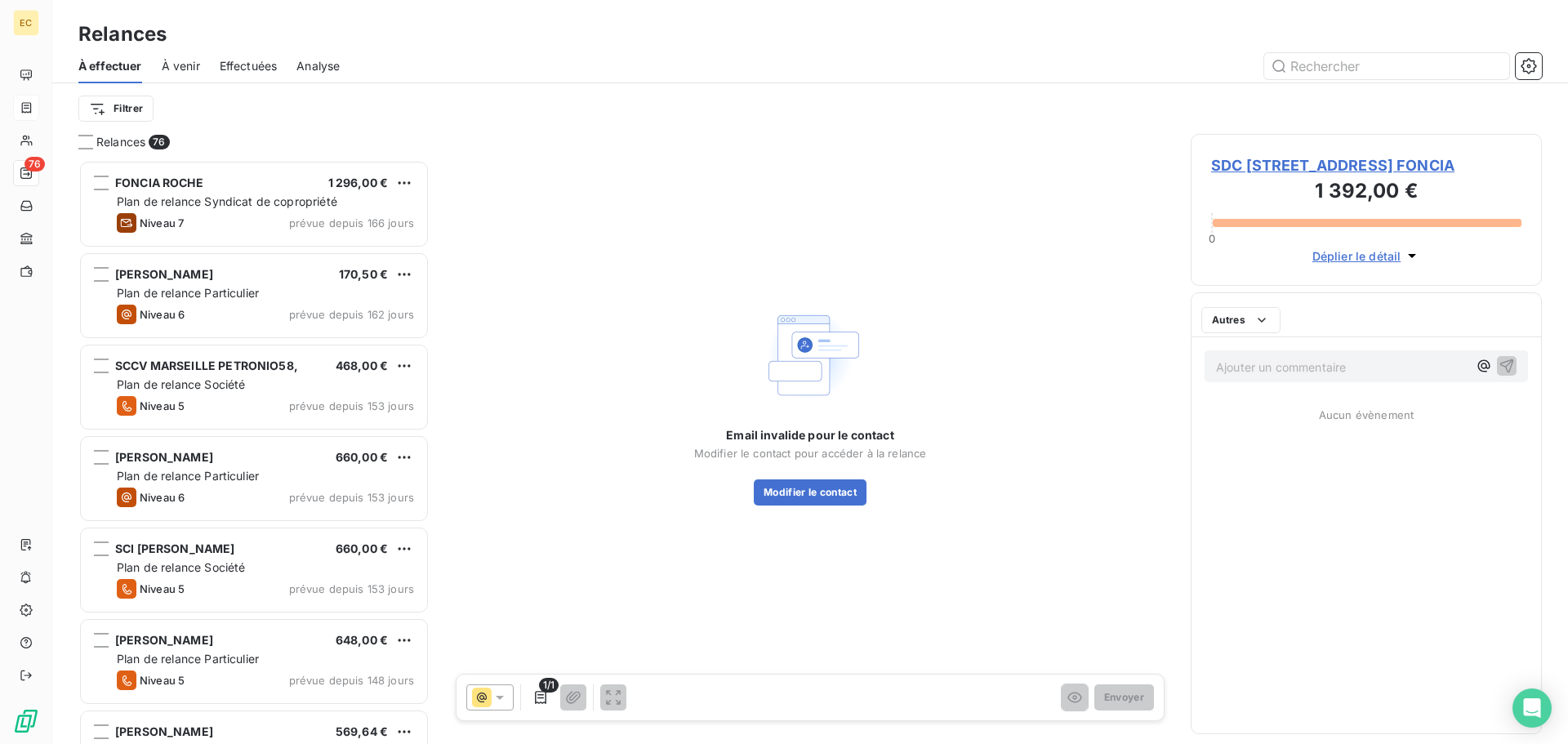
scroll to position [572, 339]
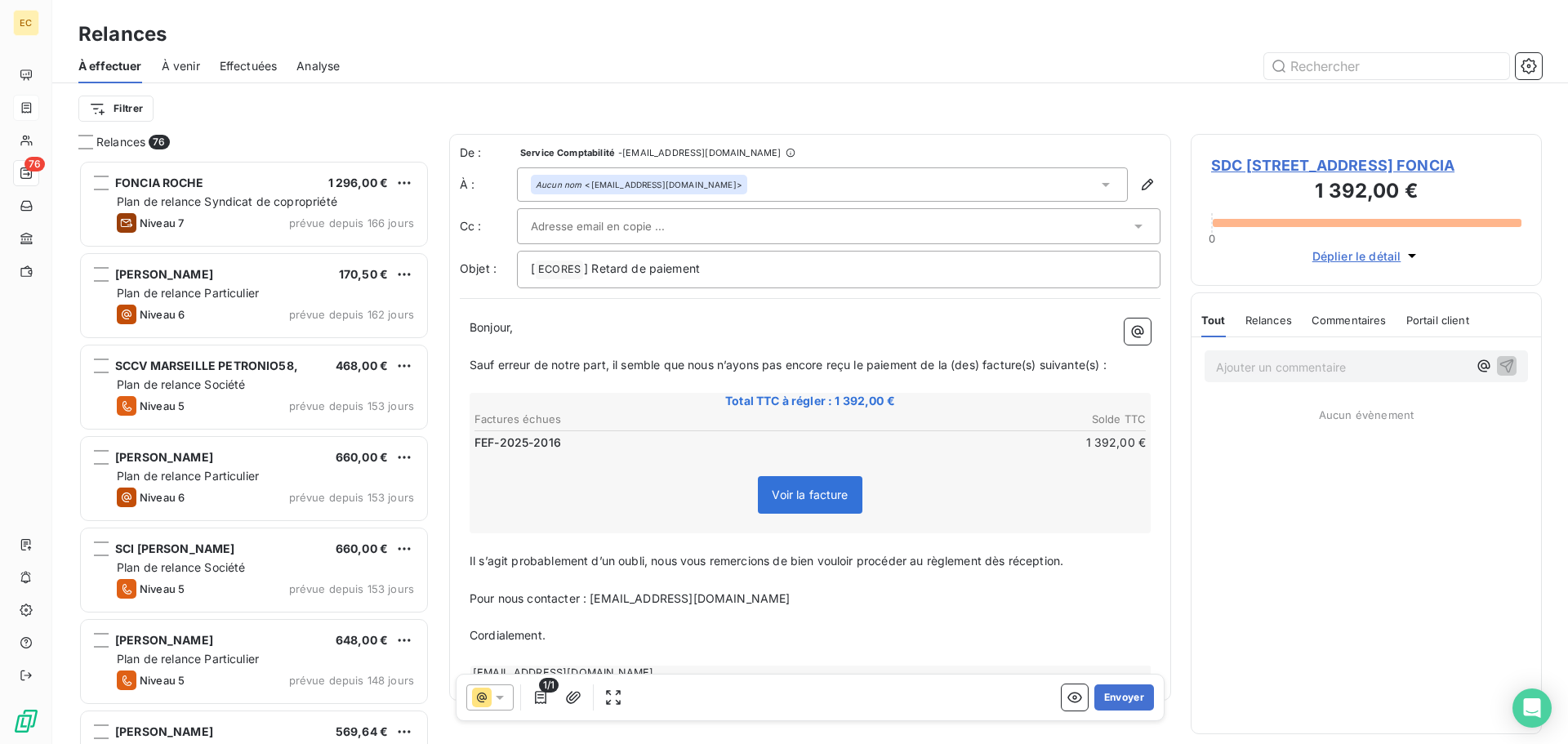
click at [595, 226] on input "text" at bounding box center [618, 226] width 175 height 25
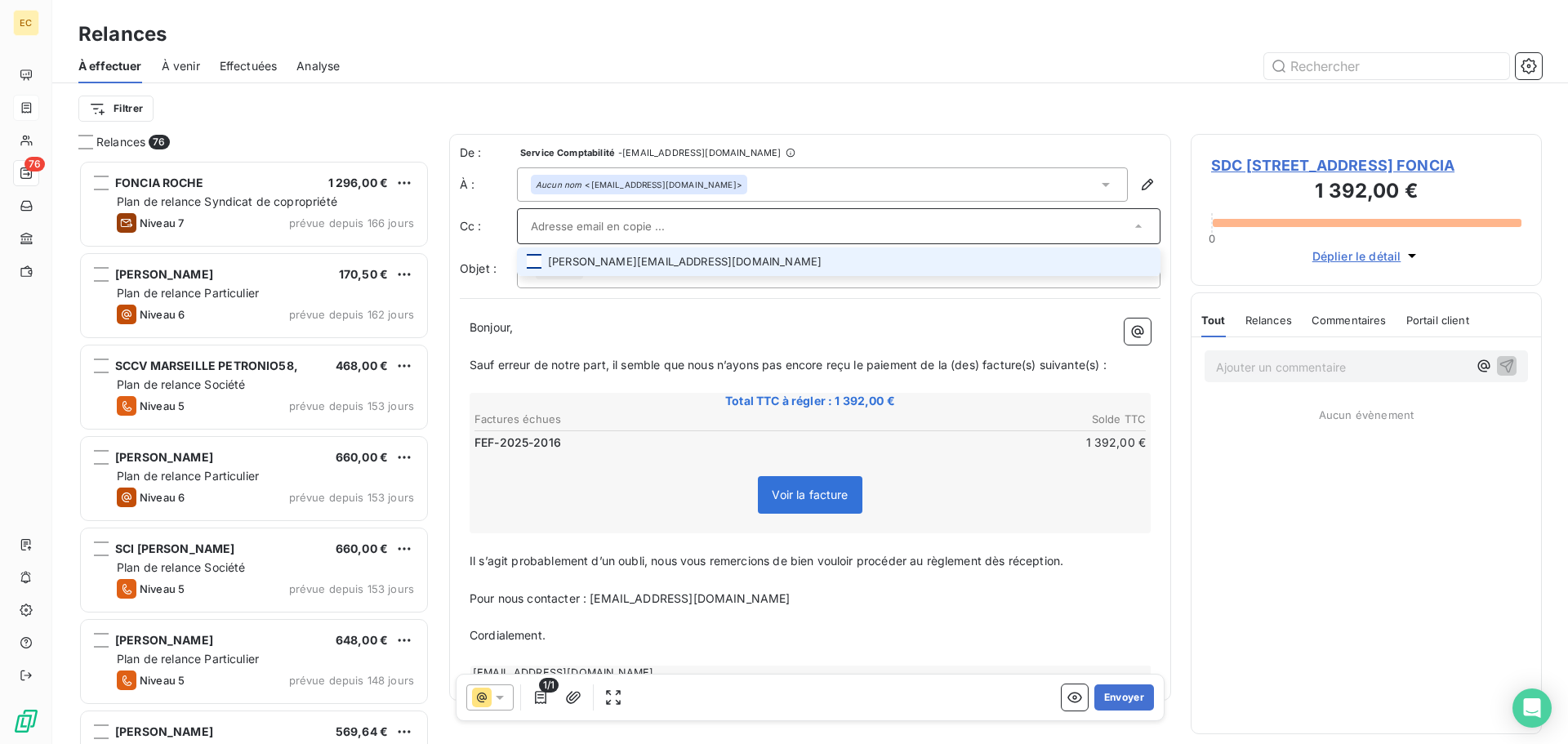
click at [536, 262] on div at bounding box center [534, 261] width 15 height 15
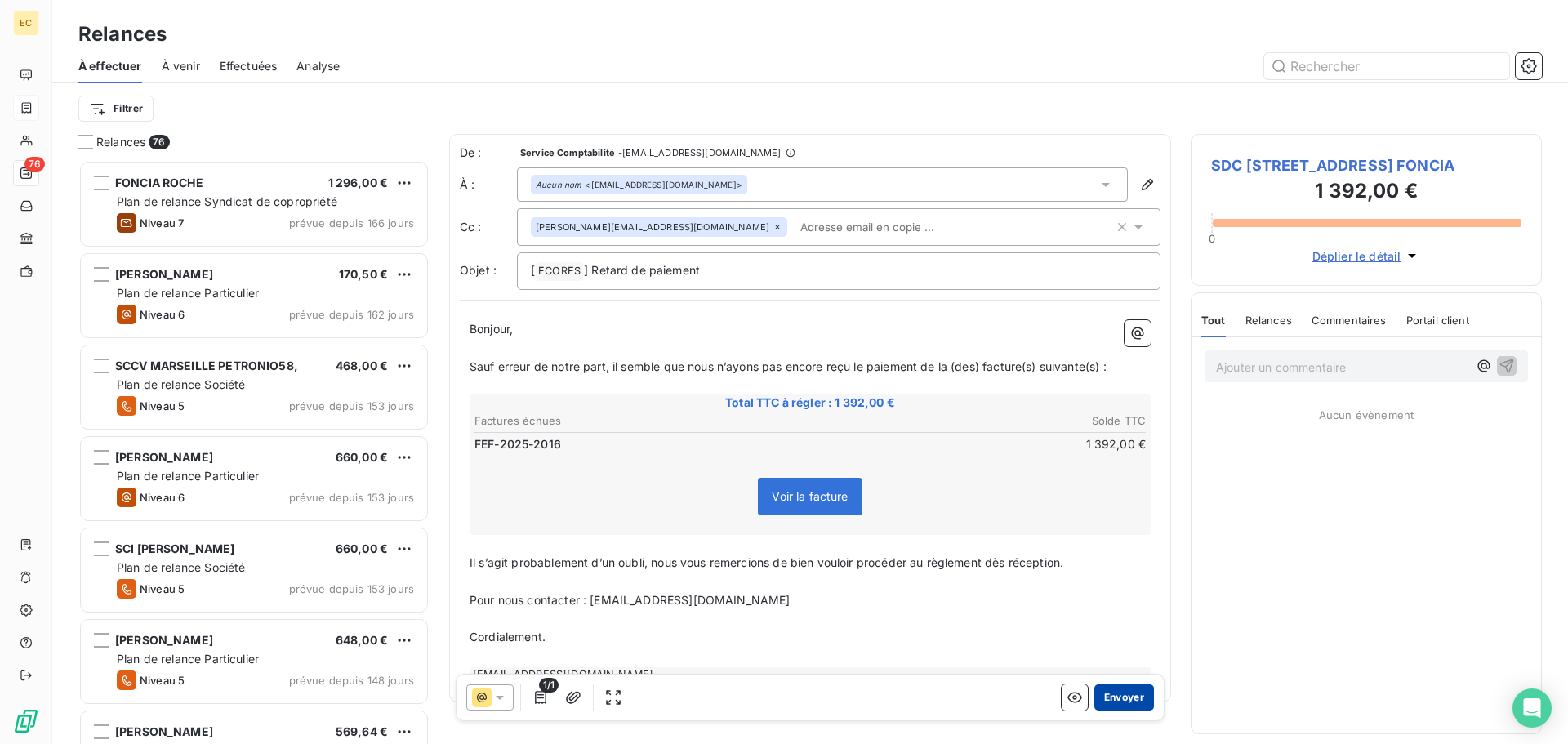
click at [1113, 699] on button "Envoyer" at bounding box center [1124, 697] width 59 height 26
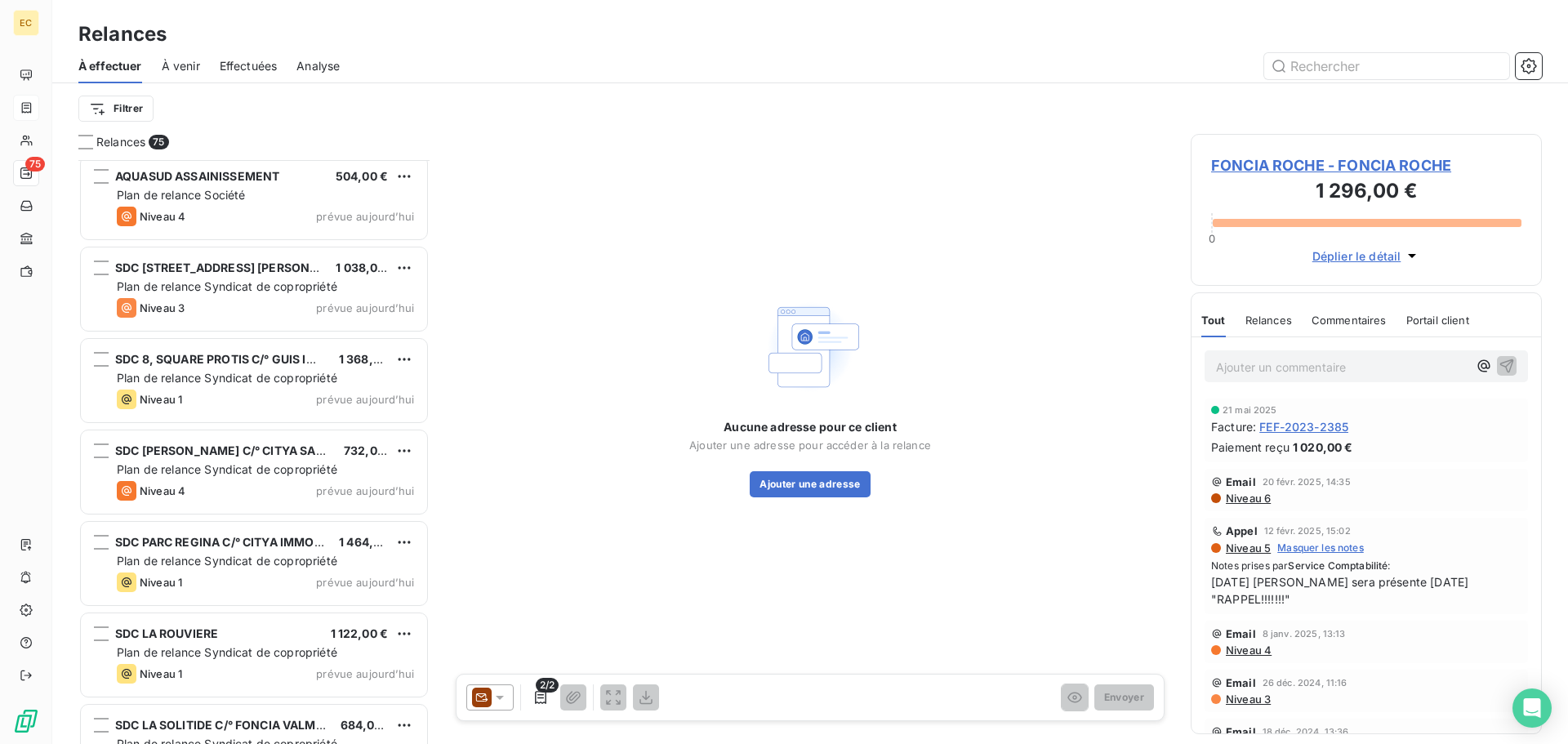
scroll to position [6279, 0]
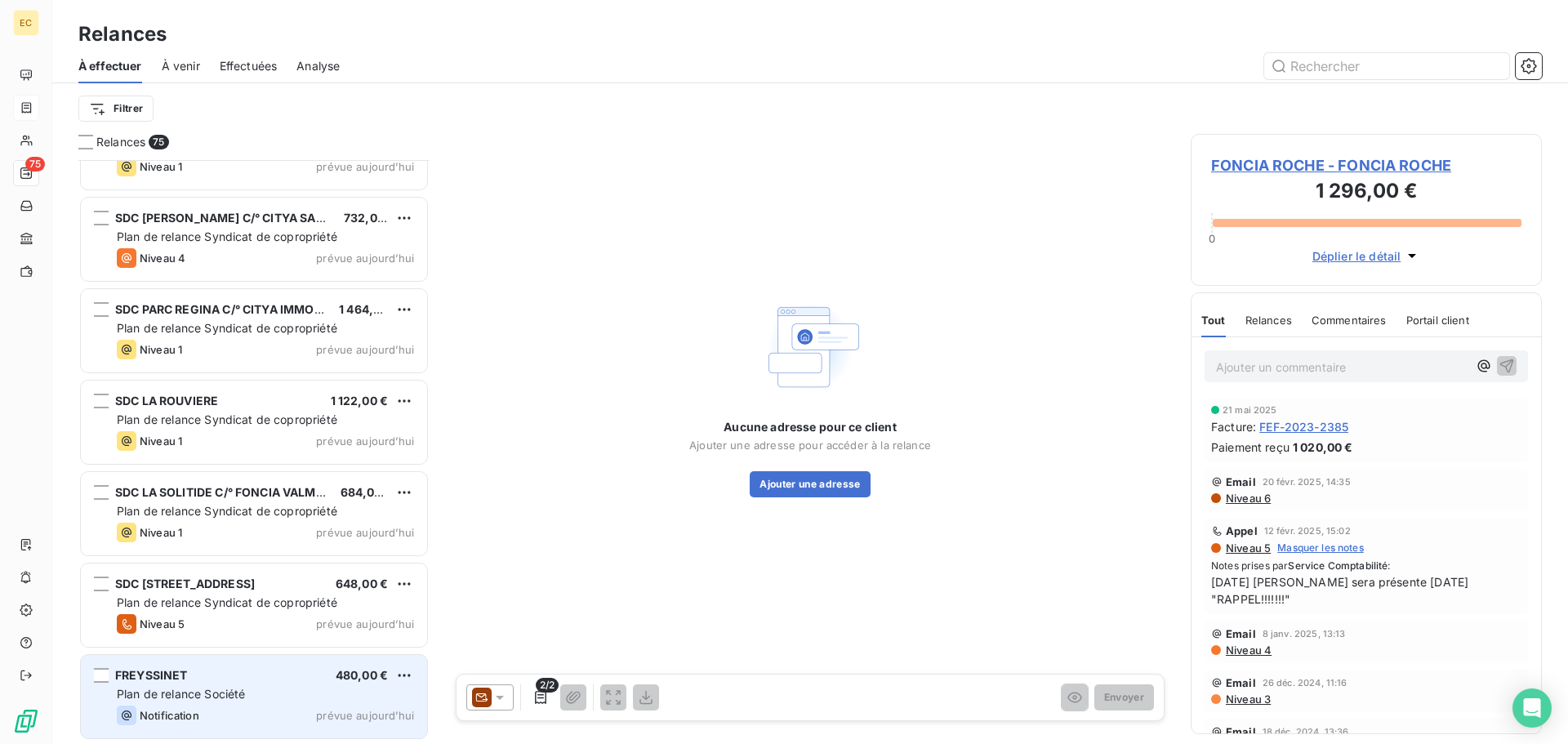
click at [201, 695] on span "Plan de relance Société" at bounding box center [180, 694] width 128 height 14
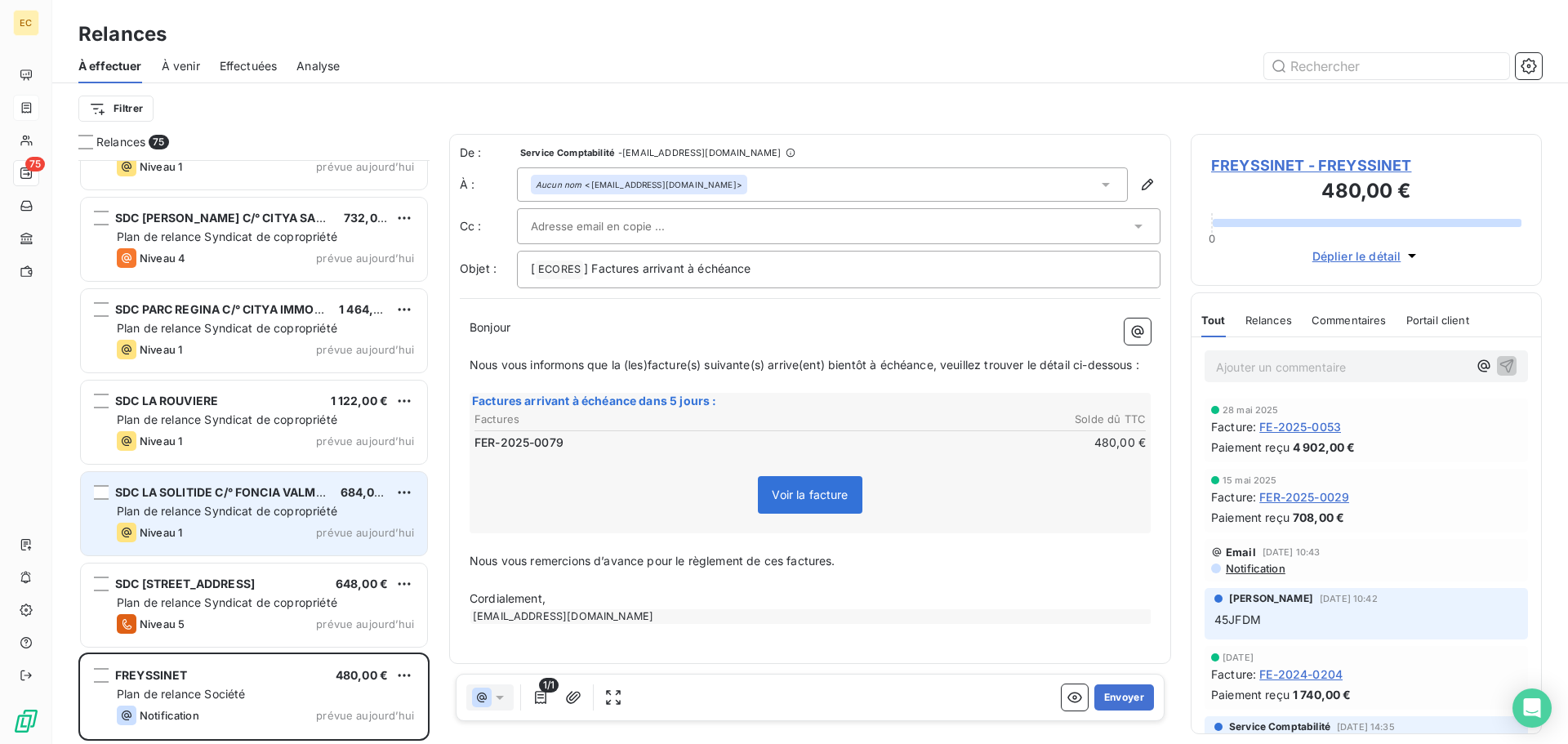
click at [216, 519] on div "Plan de relance Syndicat de copropriété" at bounding box center [265, 511] width 297 height 16
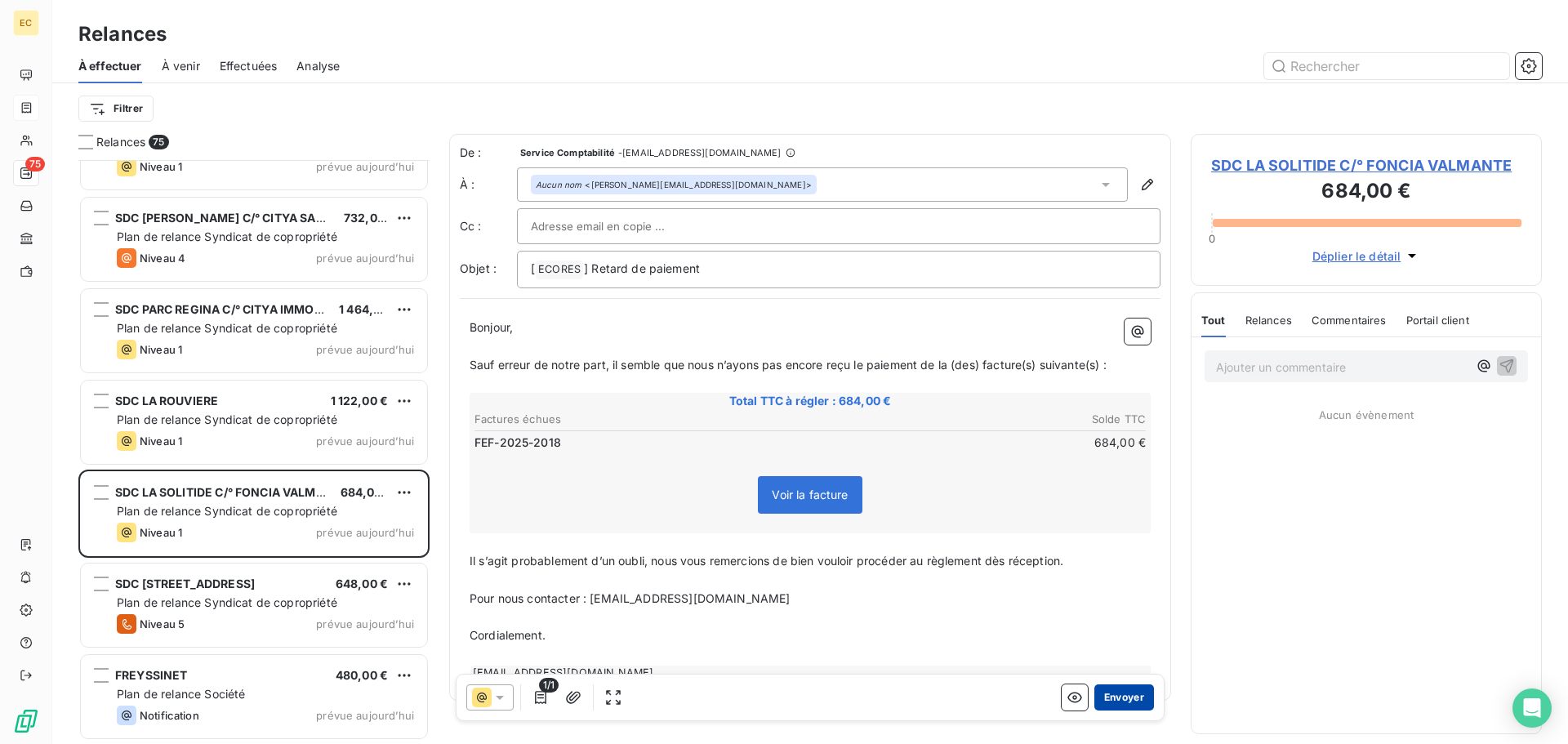
click at [1112, 700] on button "Envoyer" at bounding box center [1124, 697] width 59 height 26
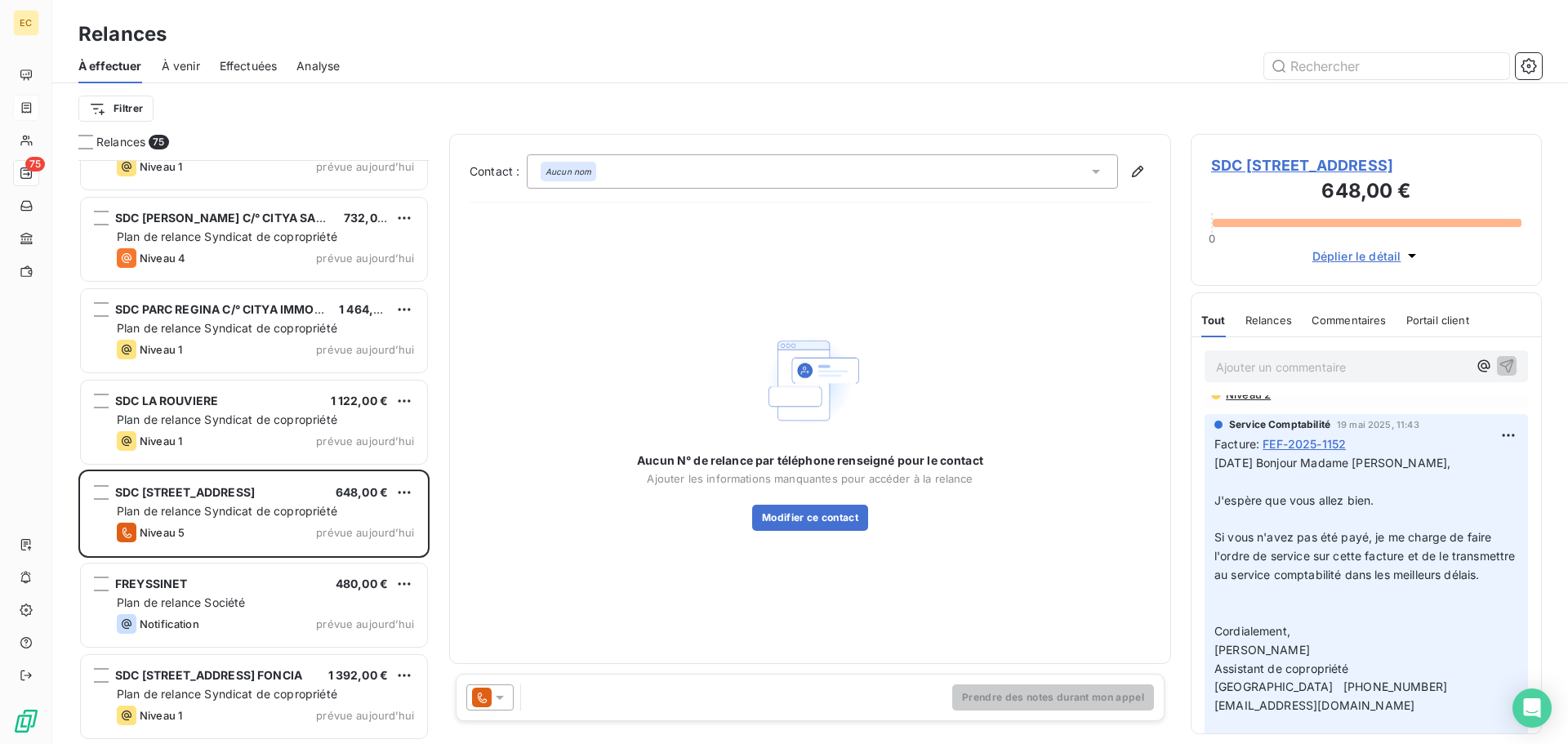
scroll to position [163, 0]
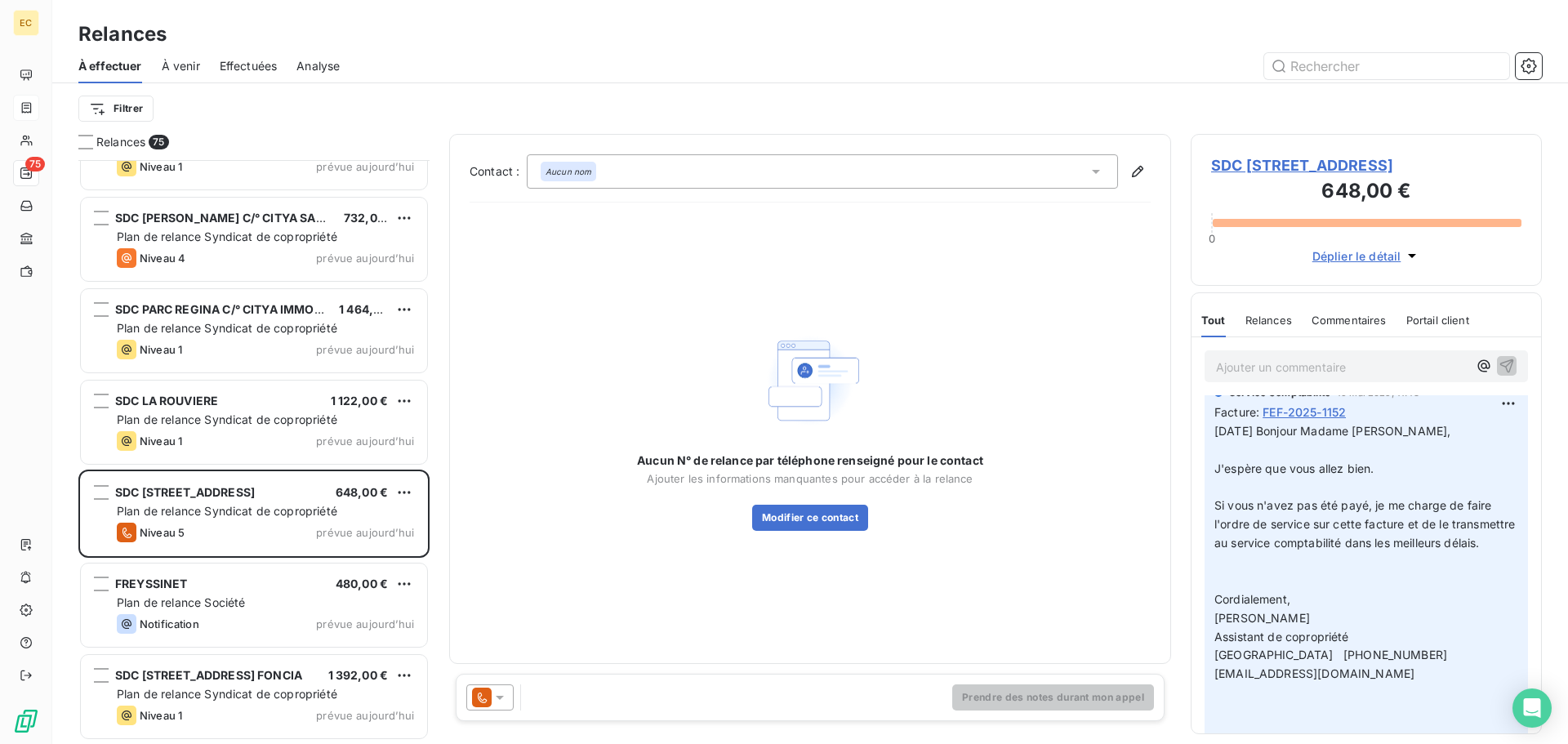
click at [499, 697] on icon at bounding box center [500, 698] width 8 height 4
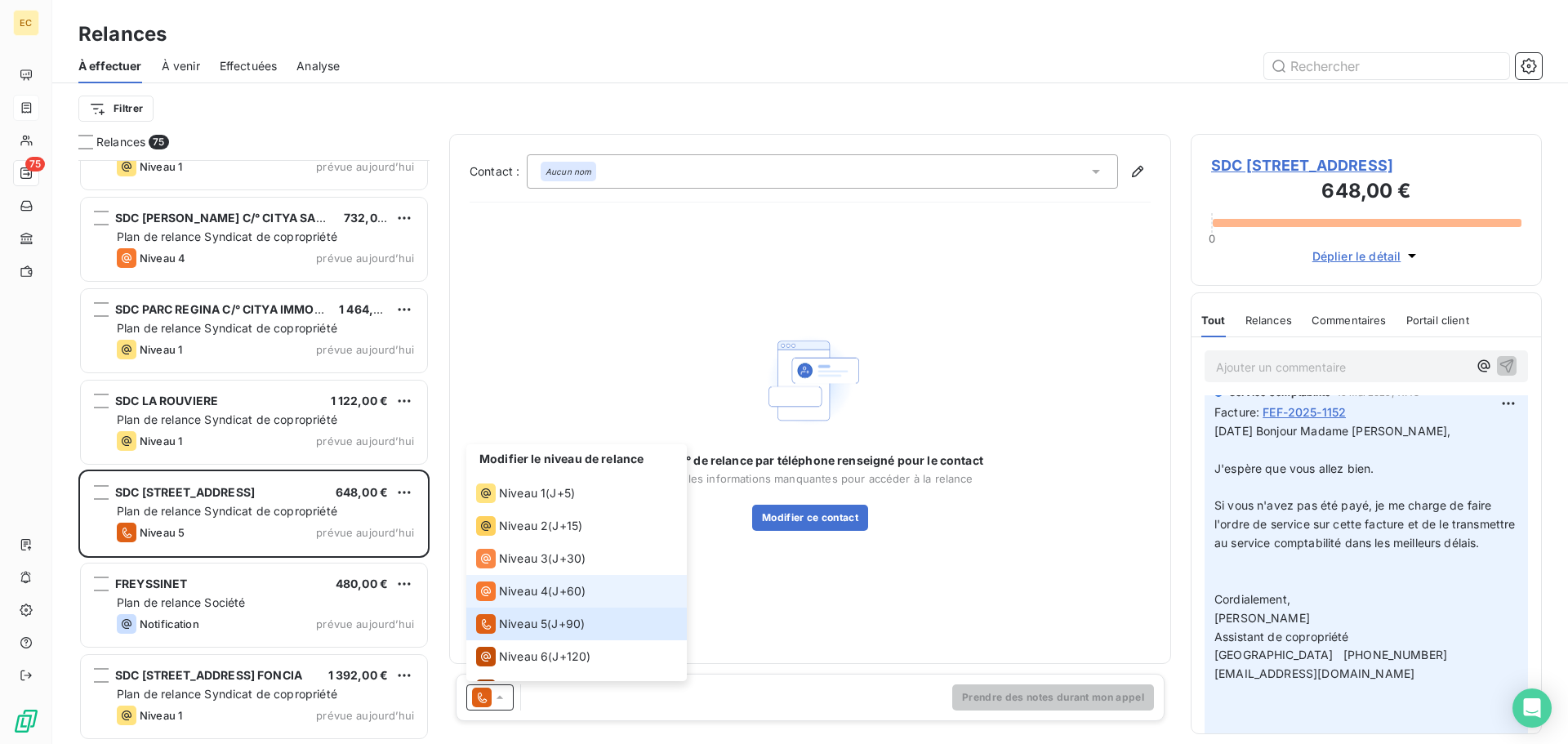
click at [536, 591] on span "Niveau 4" at bounding box center [523, 591] width 49 height 16
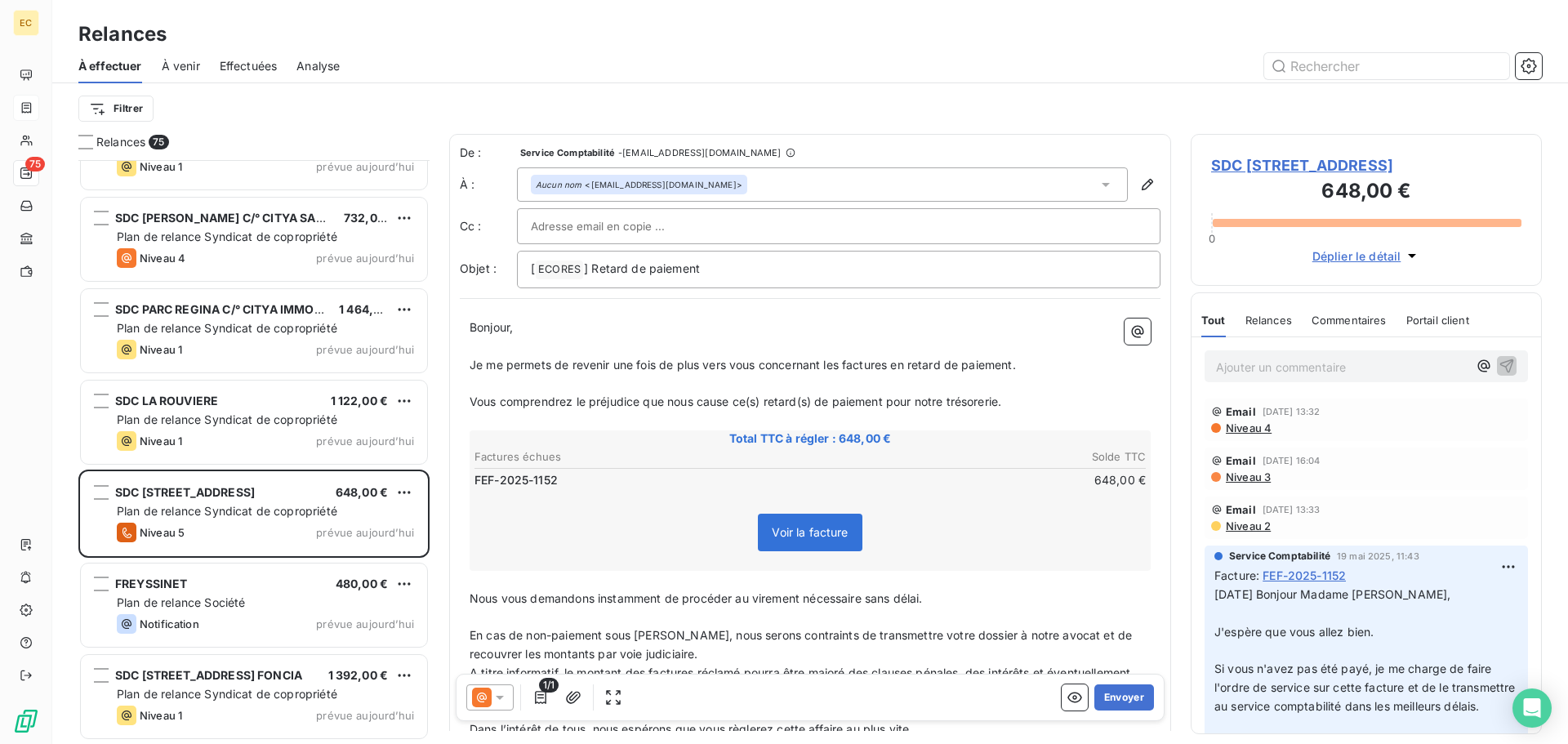
click at [1218, 374] on p "Ajouter un commentaire ﻿" at bounding box center [1342, 367] width 252 height 21
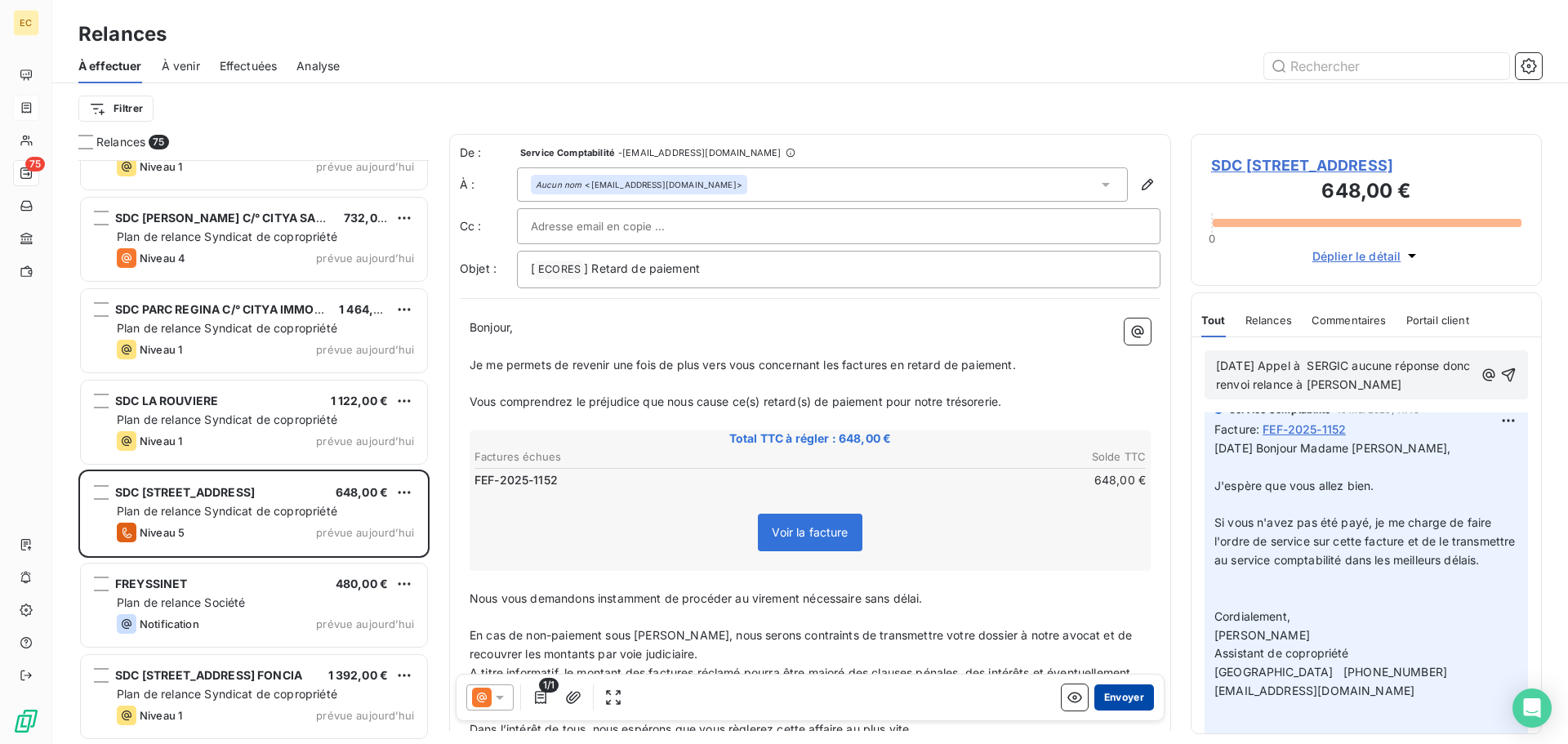
click at [1101, 697] on button "Envoyer" at bounding box center [1124, 697] width 59 height 26
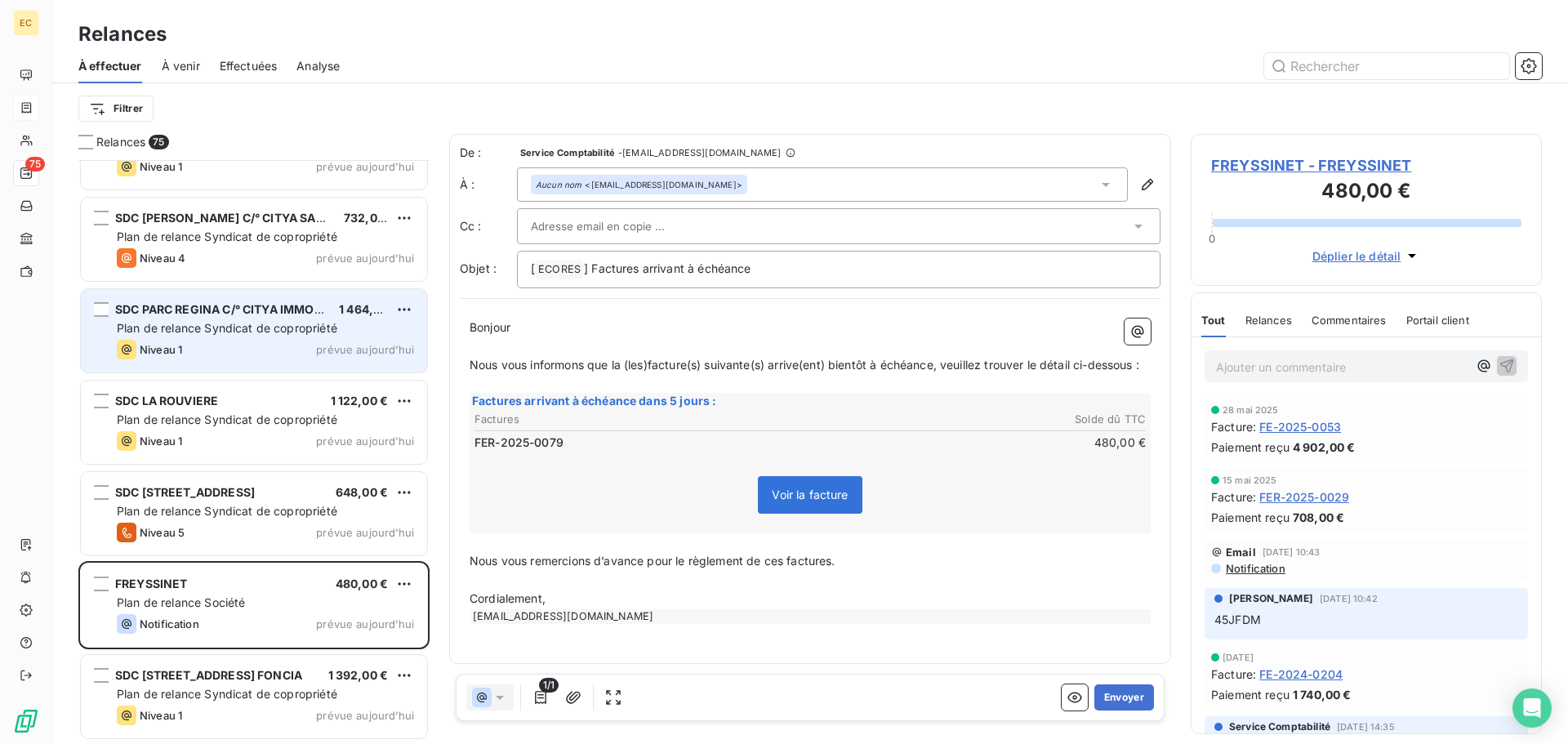
scroll to position [6187, 0]
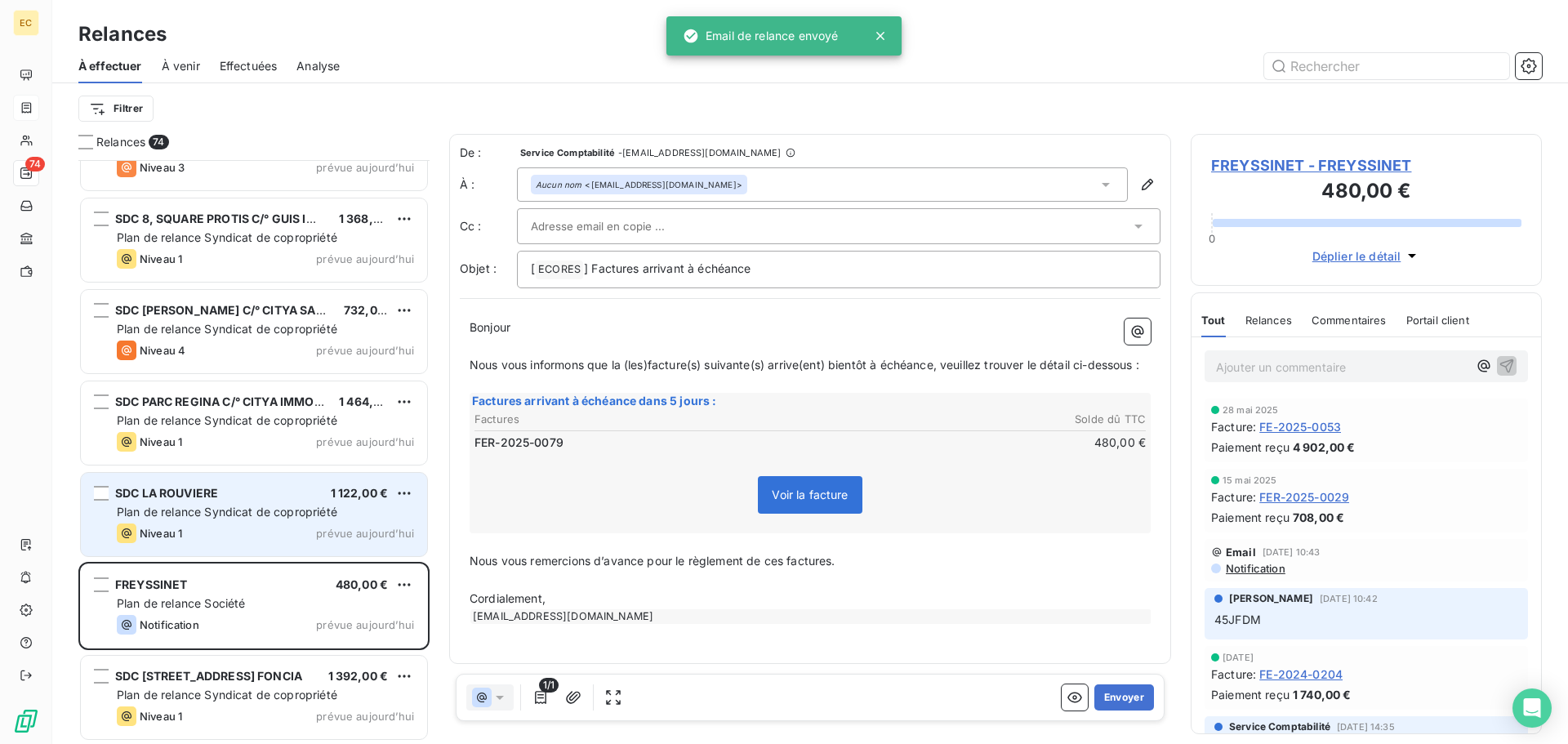
click at [181, 496] on span "SDC LA ROUVIERE" at bounding box center [166, 493] width 103 height 14
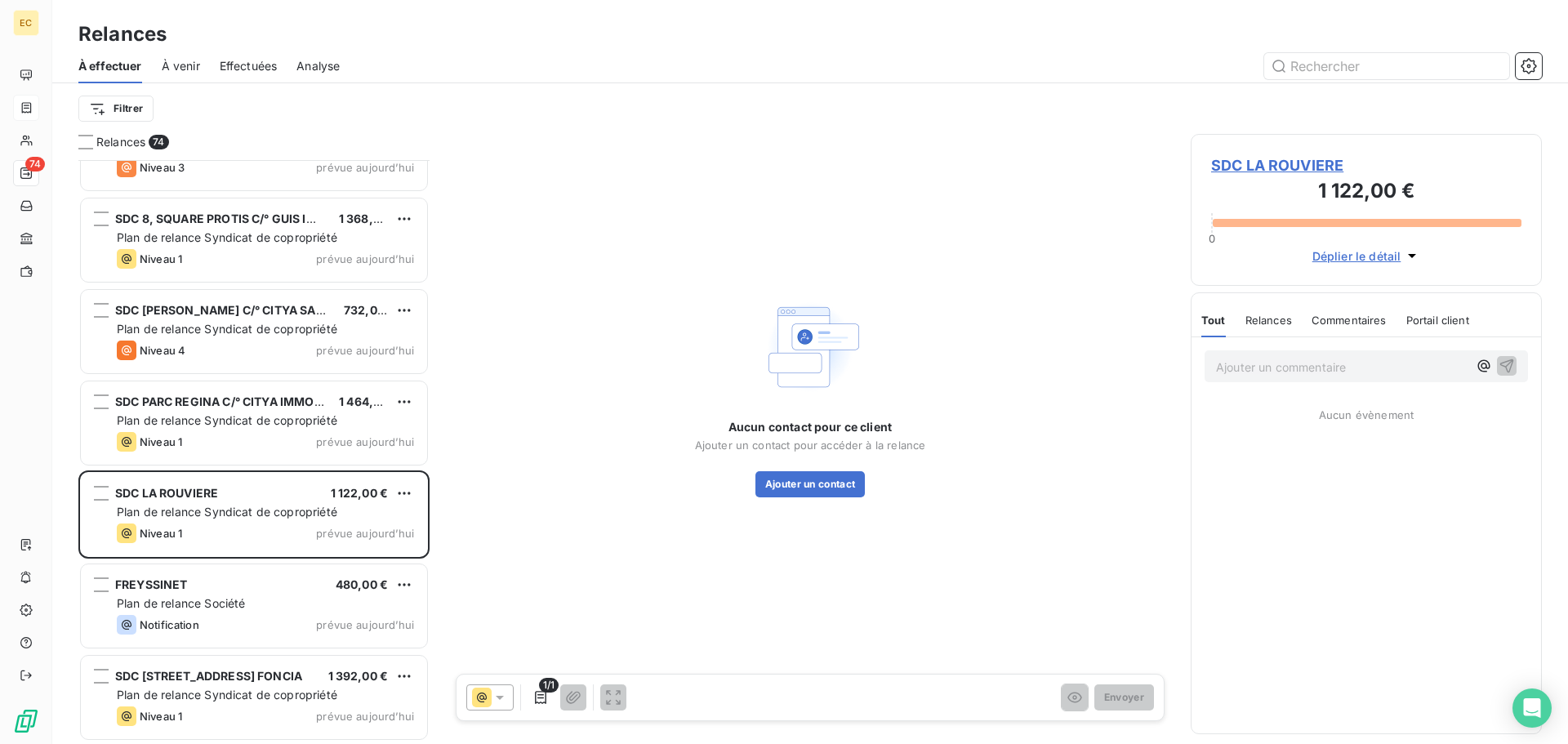
click at [1289, 165] on span "SDC LA ROUVIERE" at bounding box center [1366, 165] width 310 height 22
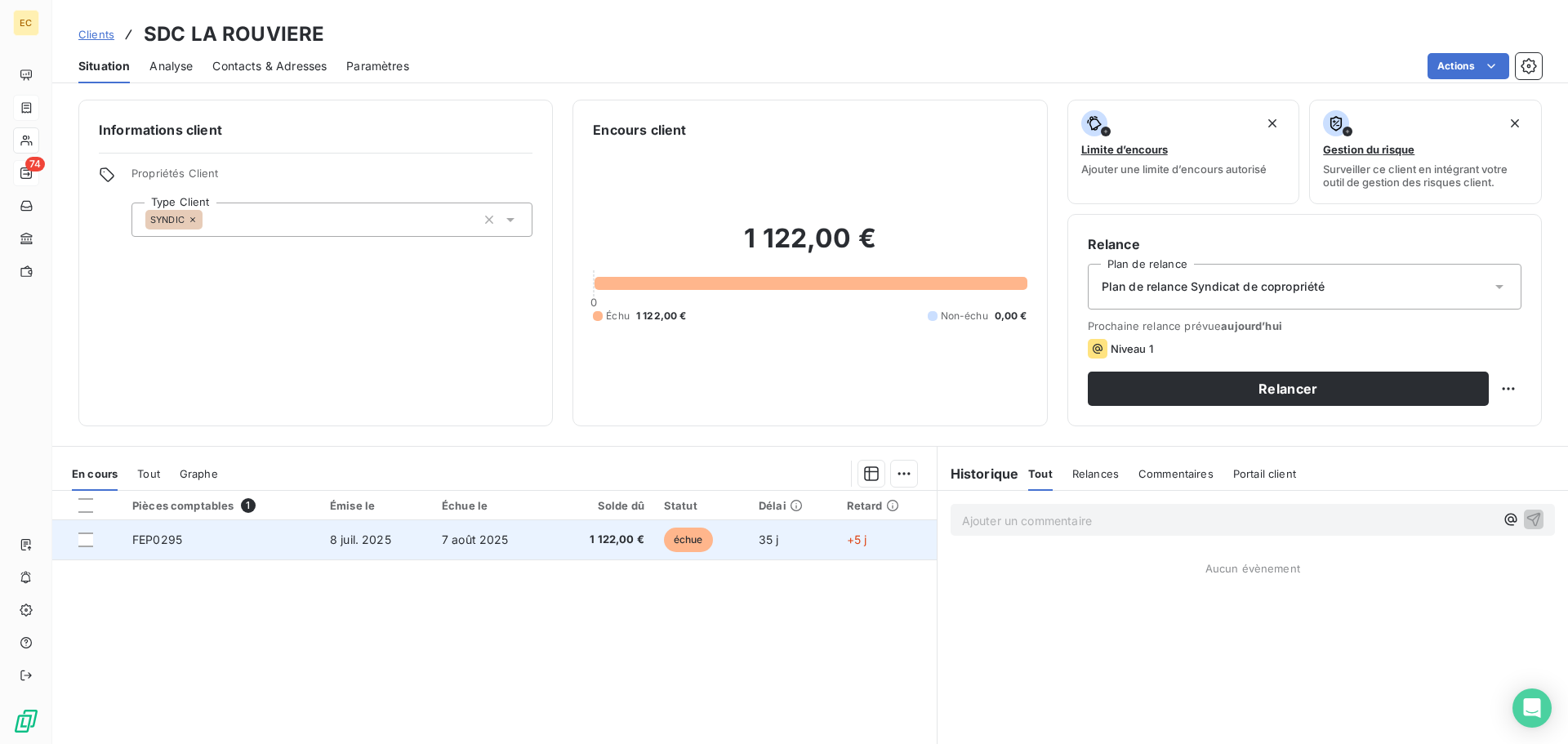
click at [472, 542] on span "7 août 2025" at bounding box center [475, 540] width 67 height 14
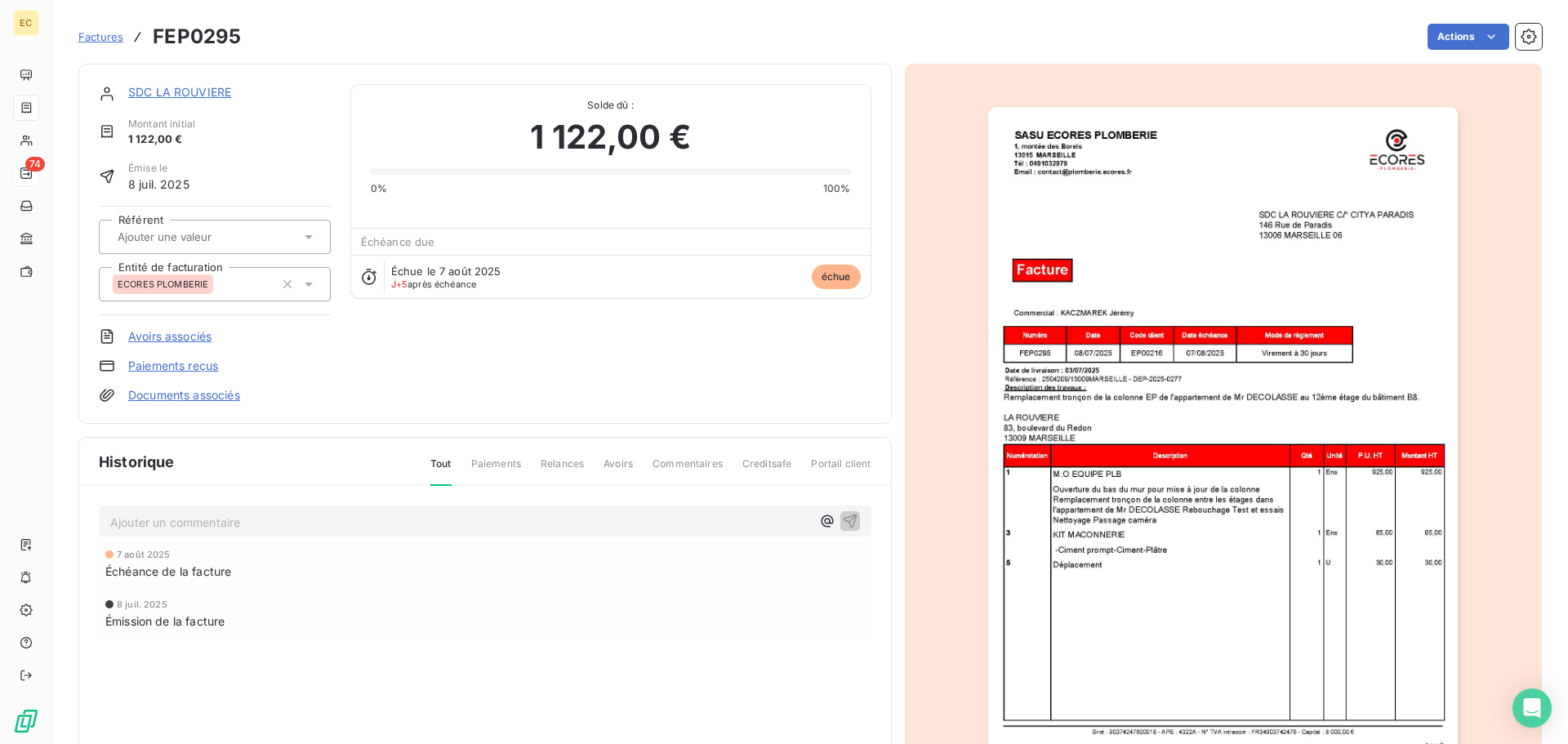
click at [1129, 382] on img "button" at bounding box center [1223, 439] width 470 height 665
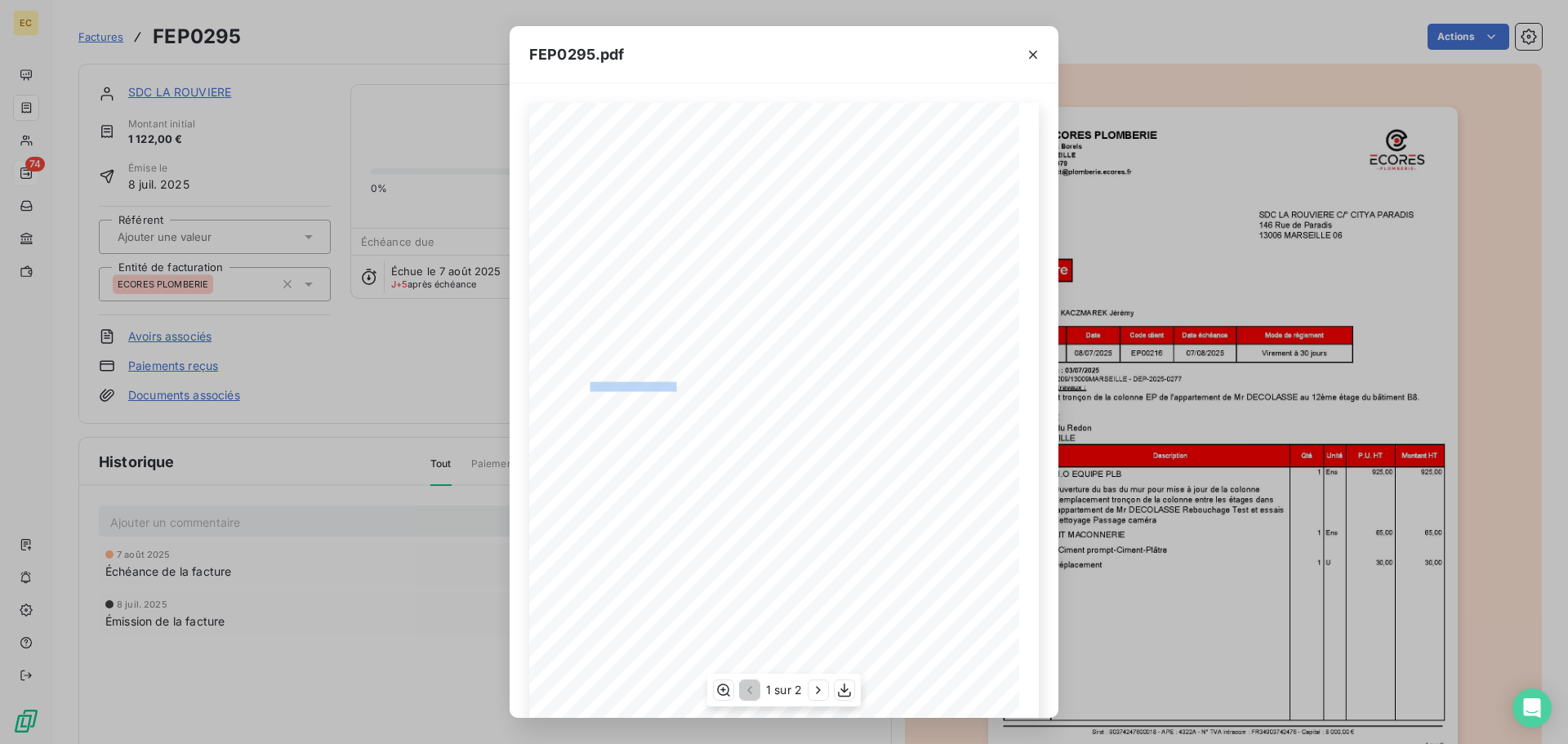
drag, startPoint x: 673, startPoint y: 383, endPoint x: 585, endPoint y: 388, distance: 88.1
click at [585, 388] on span "Référence : 2504209/13009MARSEILLE - DEP-2025-0277" at bounding box center [647, 385] width 181 height 7
copy span ": 2504209/13009MARSEILL"
click at [1031, 56] on icon "button" at bounding box center [1033, 54] width 8 height 8
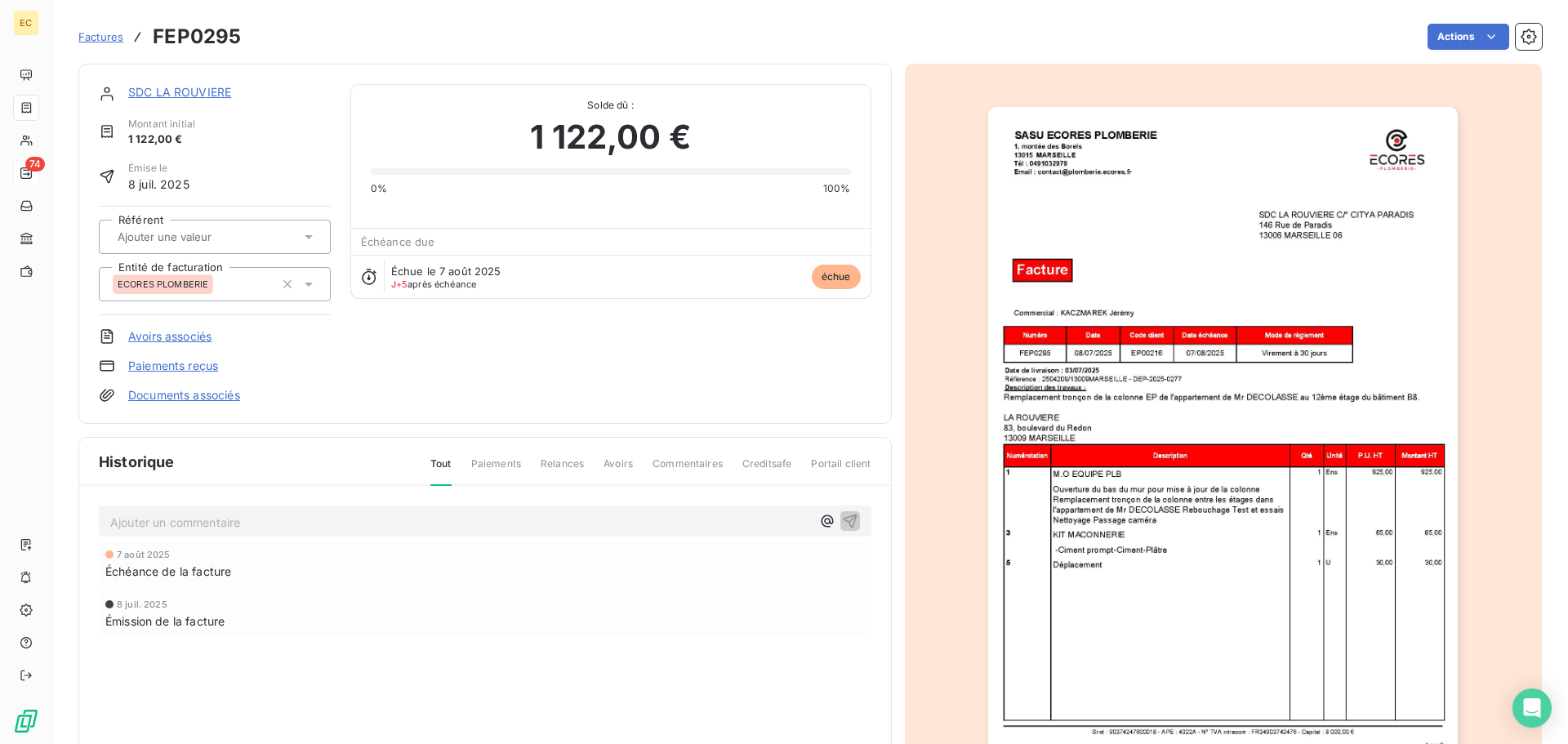
click at [197, 91] on link "SDC LA ROUVIERE" at bounding box center [179, 92] width 103 height 14
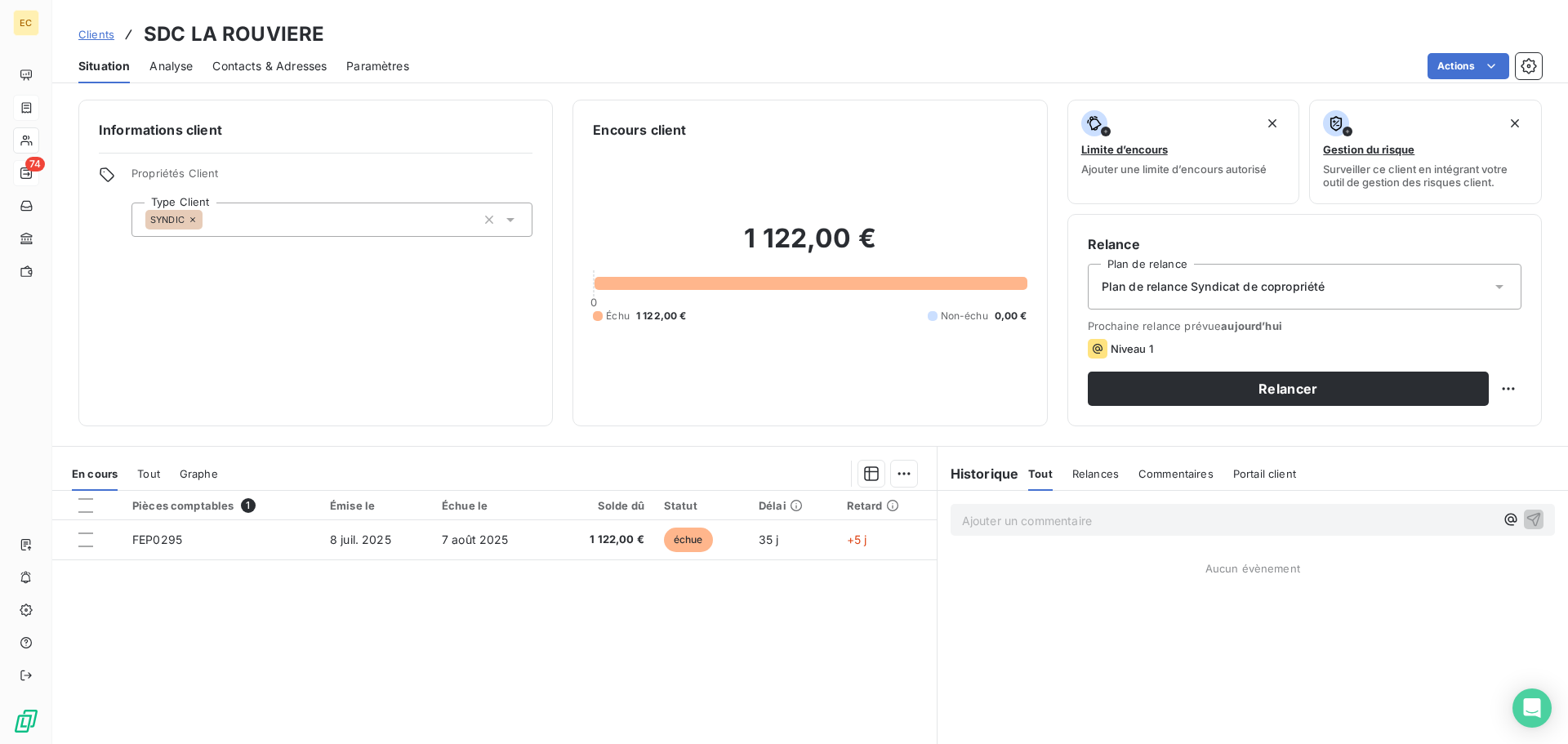
click at [238, 69] on span "Contacts & Adresses" at bounding box center [268, 66] width 114 height 16
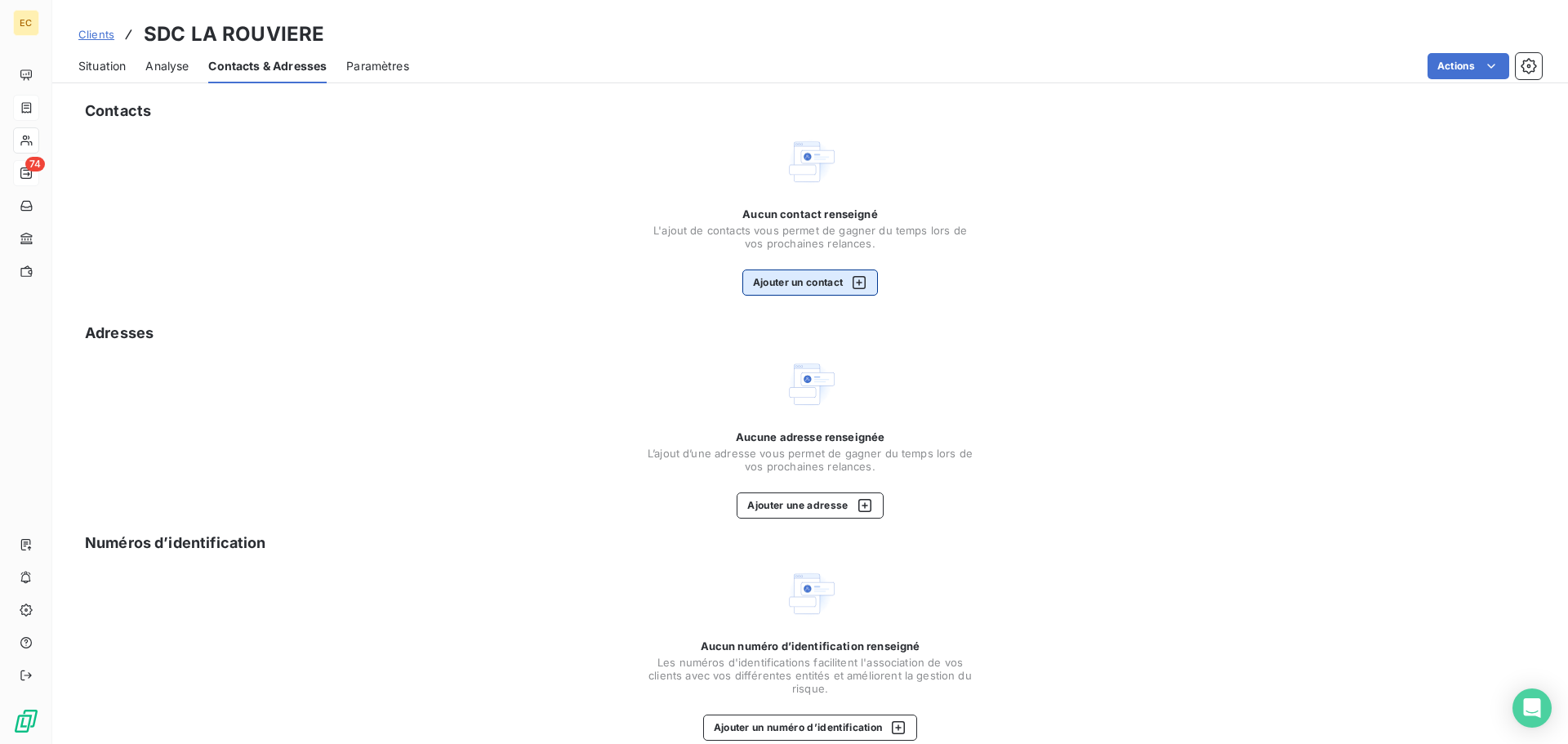
click at [765, 285] on button "Ajouter un contact" at bounding box center [811, 282] width 137 height 26
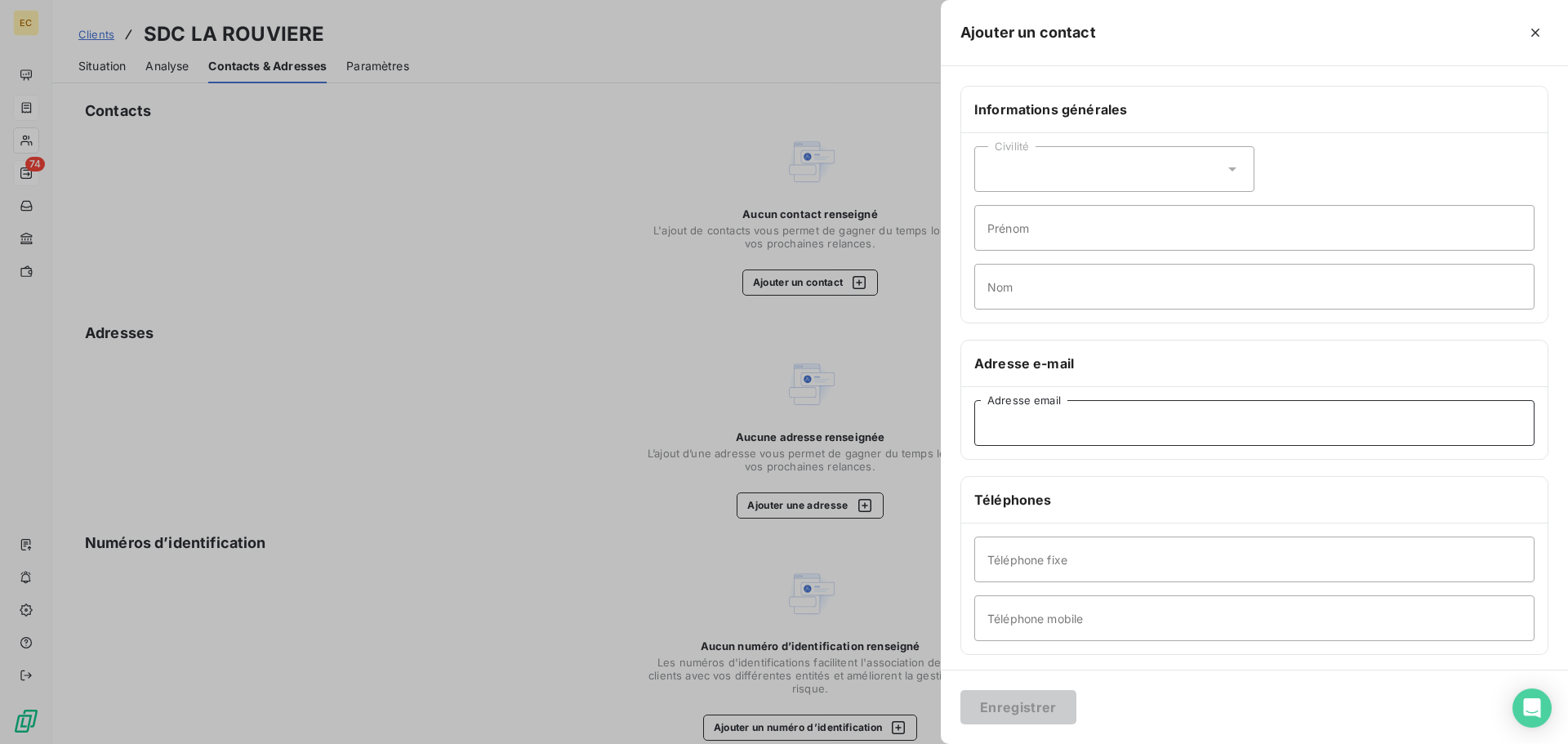
paste input "fdasilva@citya.com"
type input "fdasilva@citya.com"
click at [1017, 162] on div "Civilité" at bounding box center [1114, 169] width 280 height 46
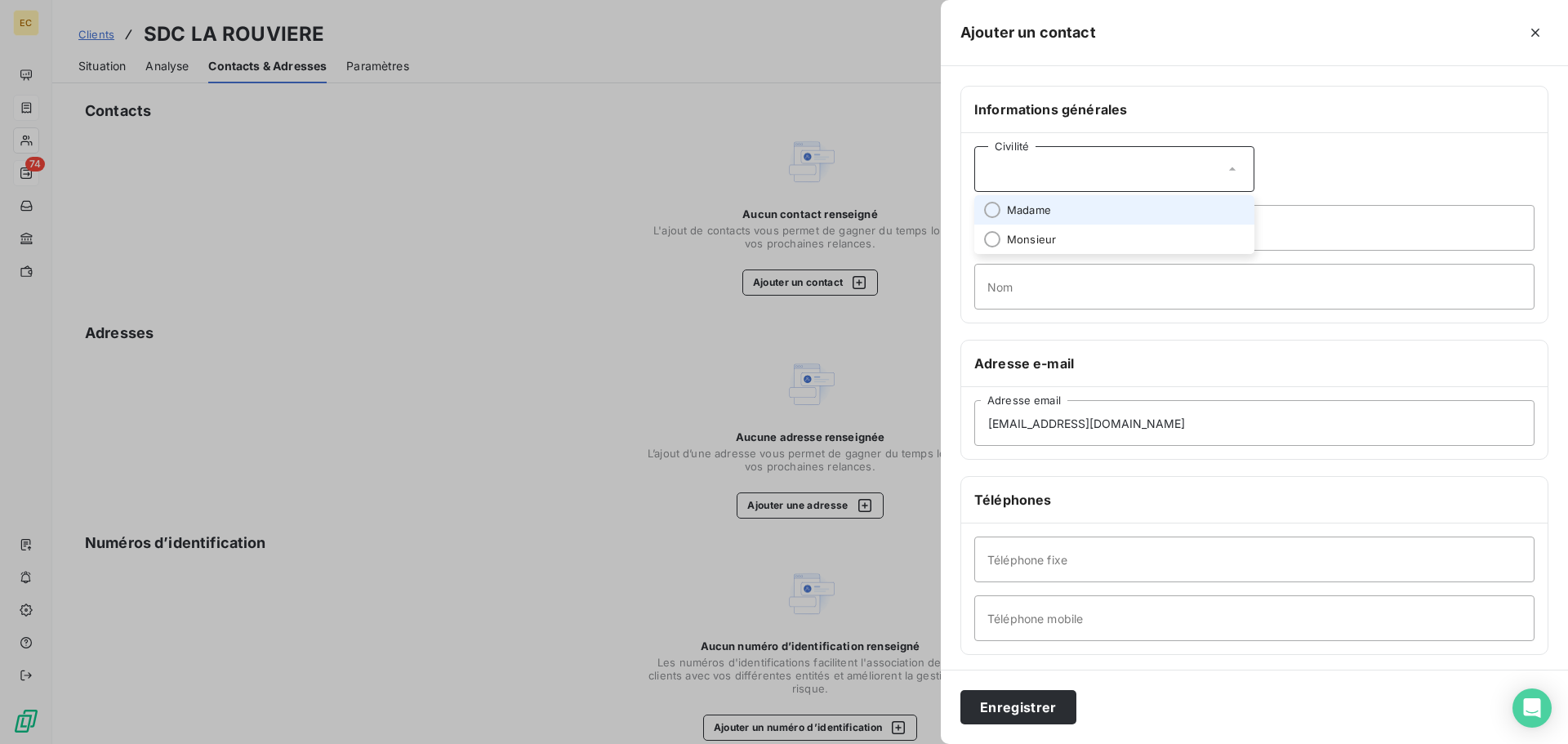
click at [1028, 208] on span "Madame" at bounding box center [1029, 211] width 45 height 16
click at [1004, 285] on input "Nom" at bounding box center [1255, 286] width 561 height 46
type input "DA SILVA"
paste input "0785122984"
type input "0785122984"
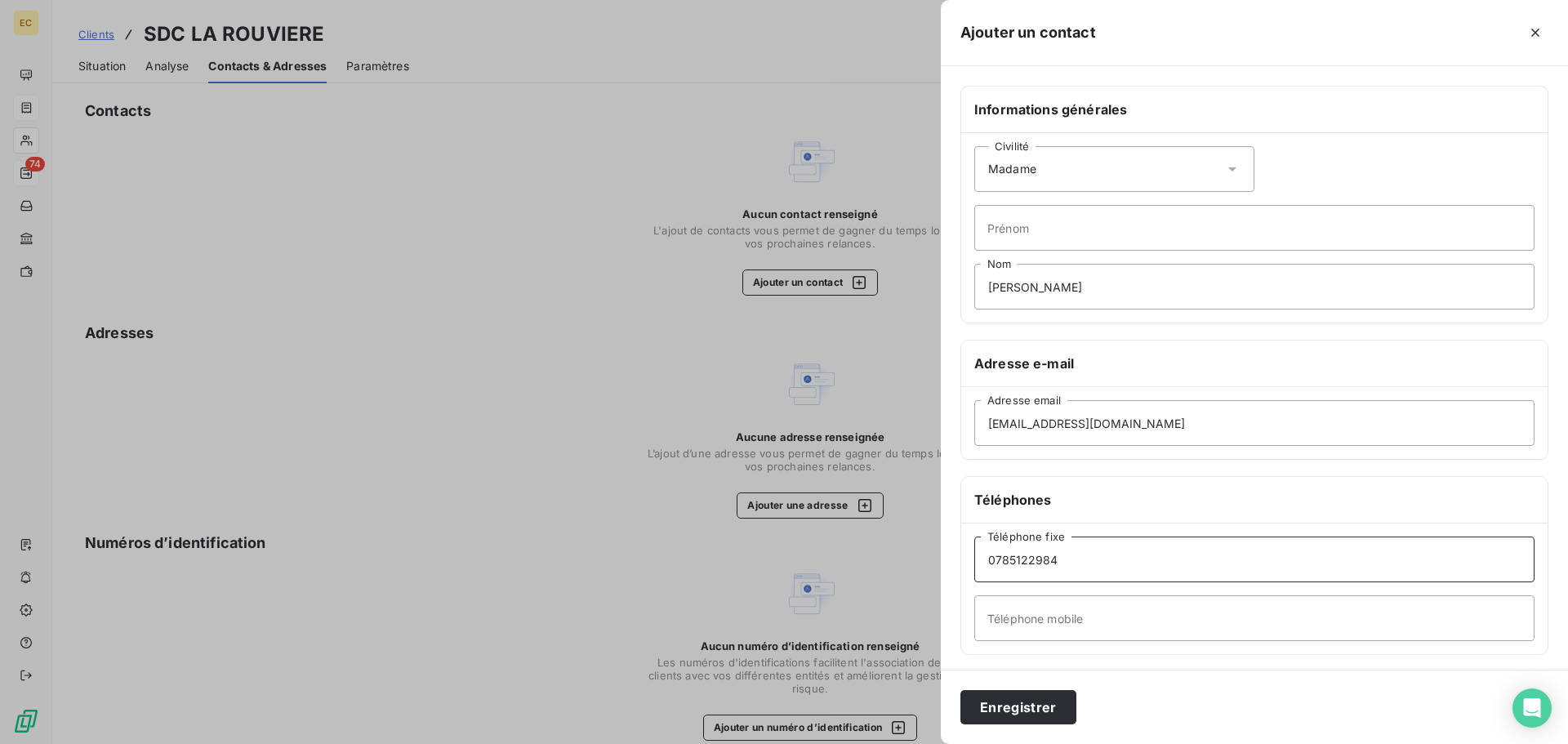
drag, startPoint x: 1058, startPoint y: 562, endPoint x: 990, endPoint y: 569, distance: 68.4
click at [990, 569] on input "0785122984" at bounding box center [1255, 560] width 561 height 46
paste input "0785122984"
type input "0785122984"
click at [1033, 707] on button "Enregistrer" at bounding box center [1018, 707] width 116 height 35
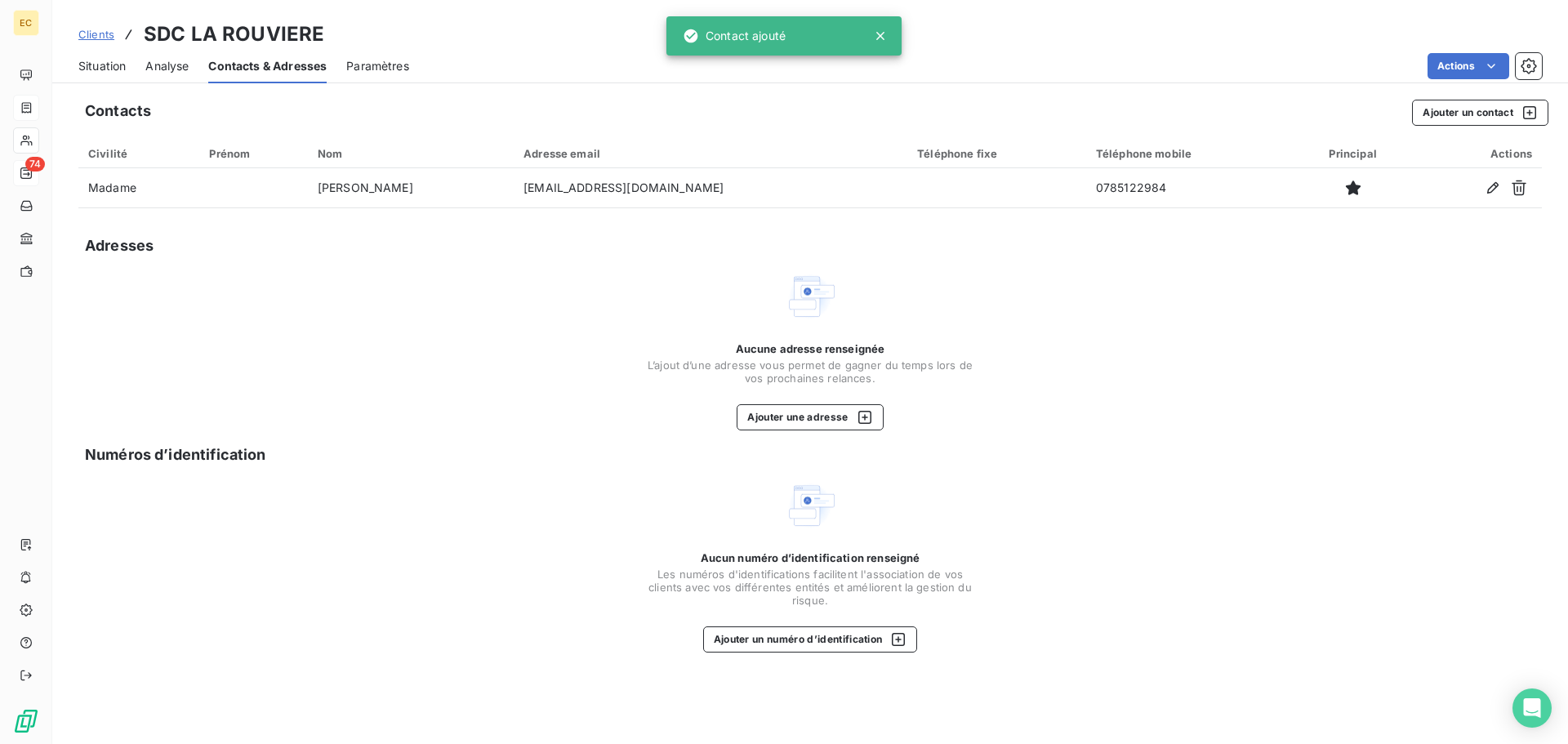
click at [97, 69] on span "Situation" at bounding box center [102, 66] width 48 height 16
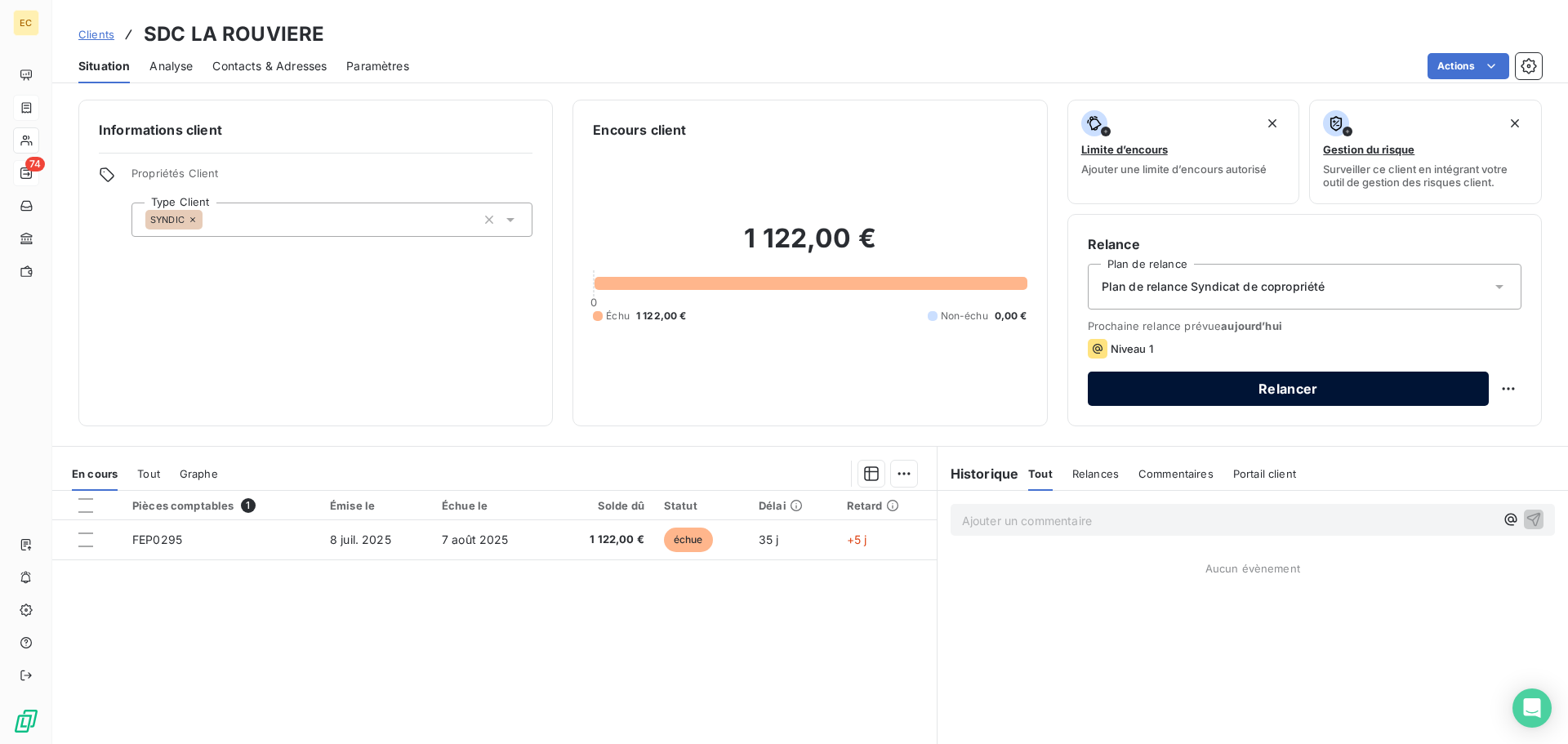
click at [1243, 395] on button "Relancer" at bounding box center [1288, 388] width 401 height 35
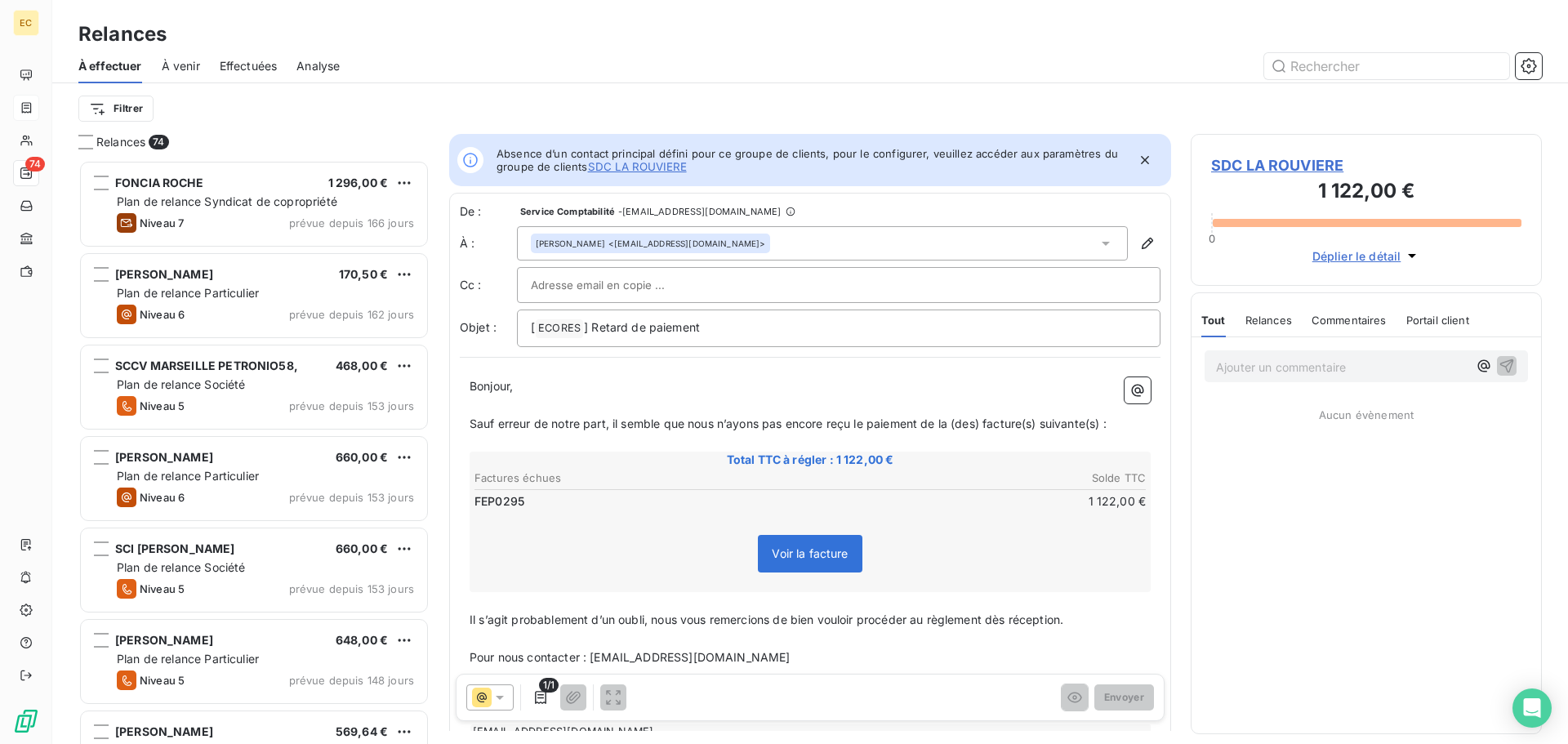
scroll to position [572, 339]
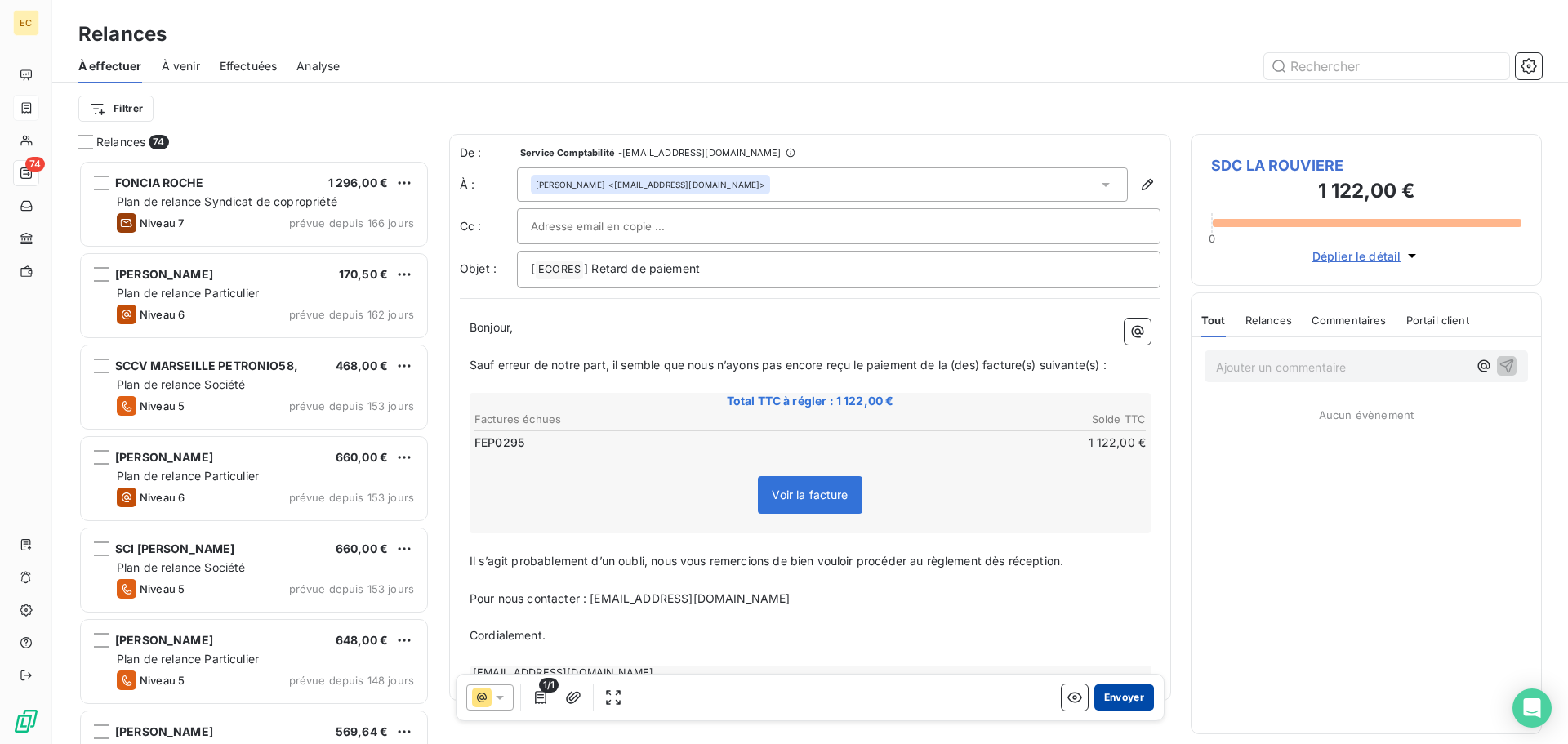
click at [1105, 694] on button "Envoyer" at bounding box center [1124, 697] width 59 height 26
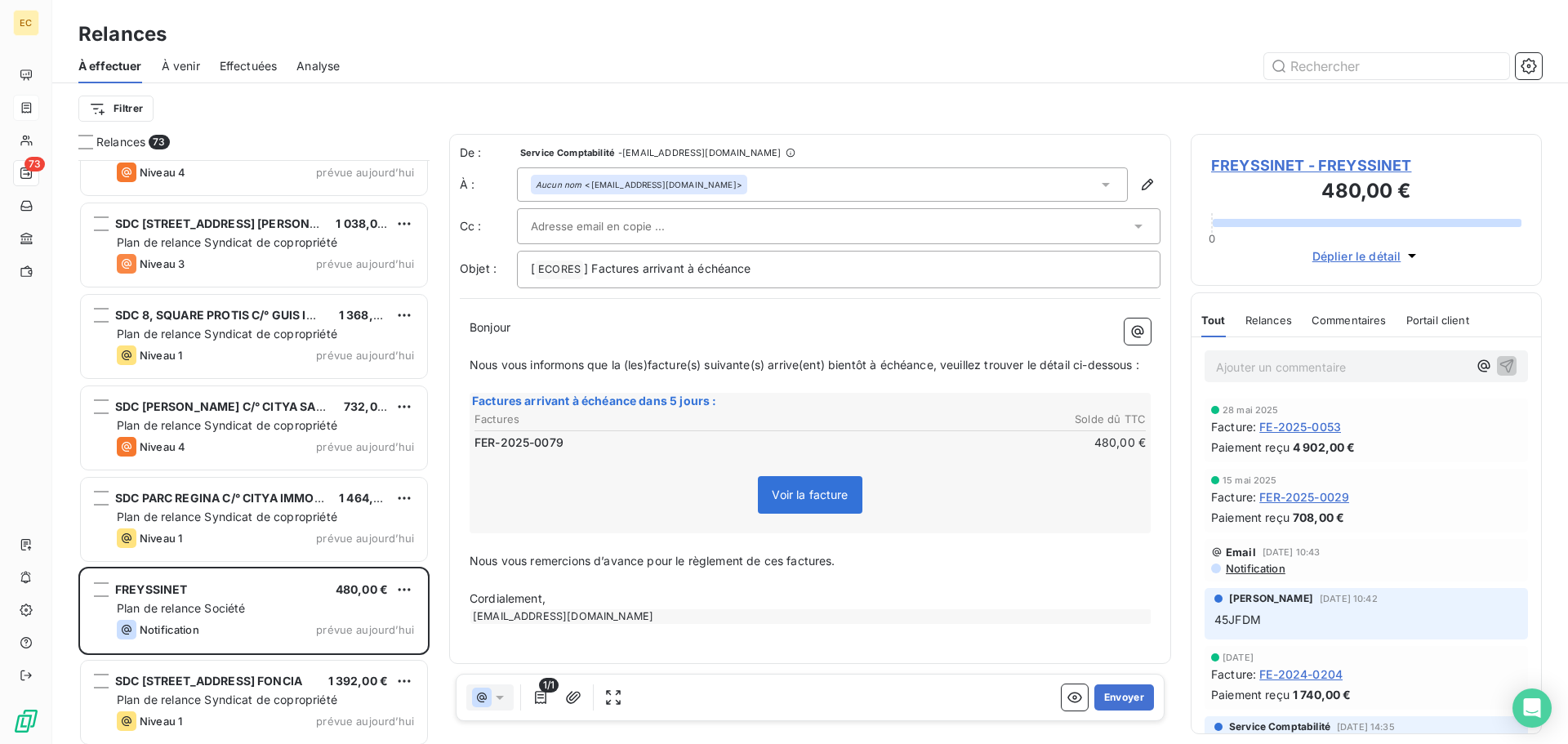
scroll to position [6096, 0]
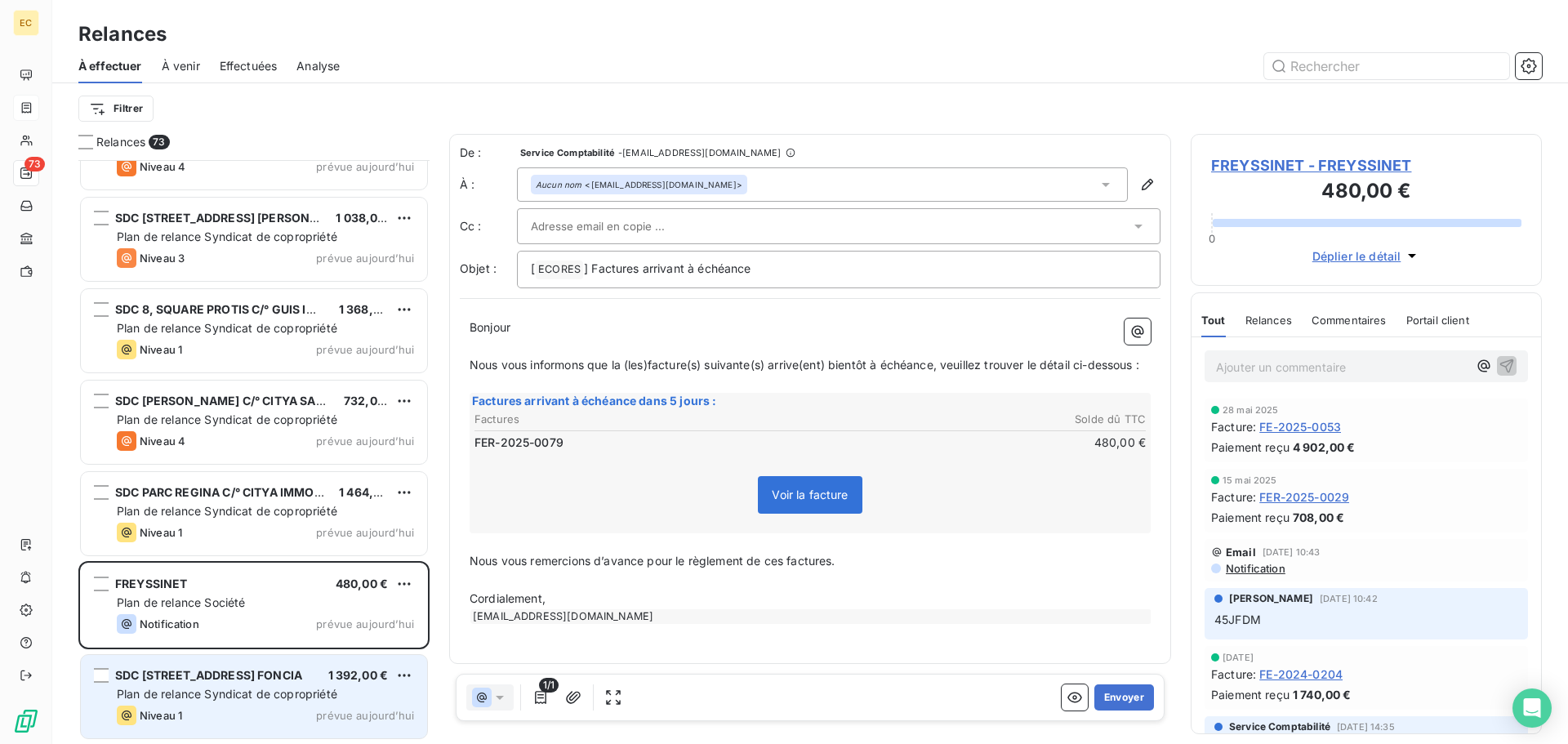
click at [210, 691] on span "Plan de relance Syndicat de copropriété" at bounding box center [227, 694] width 221 height 14
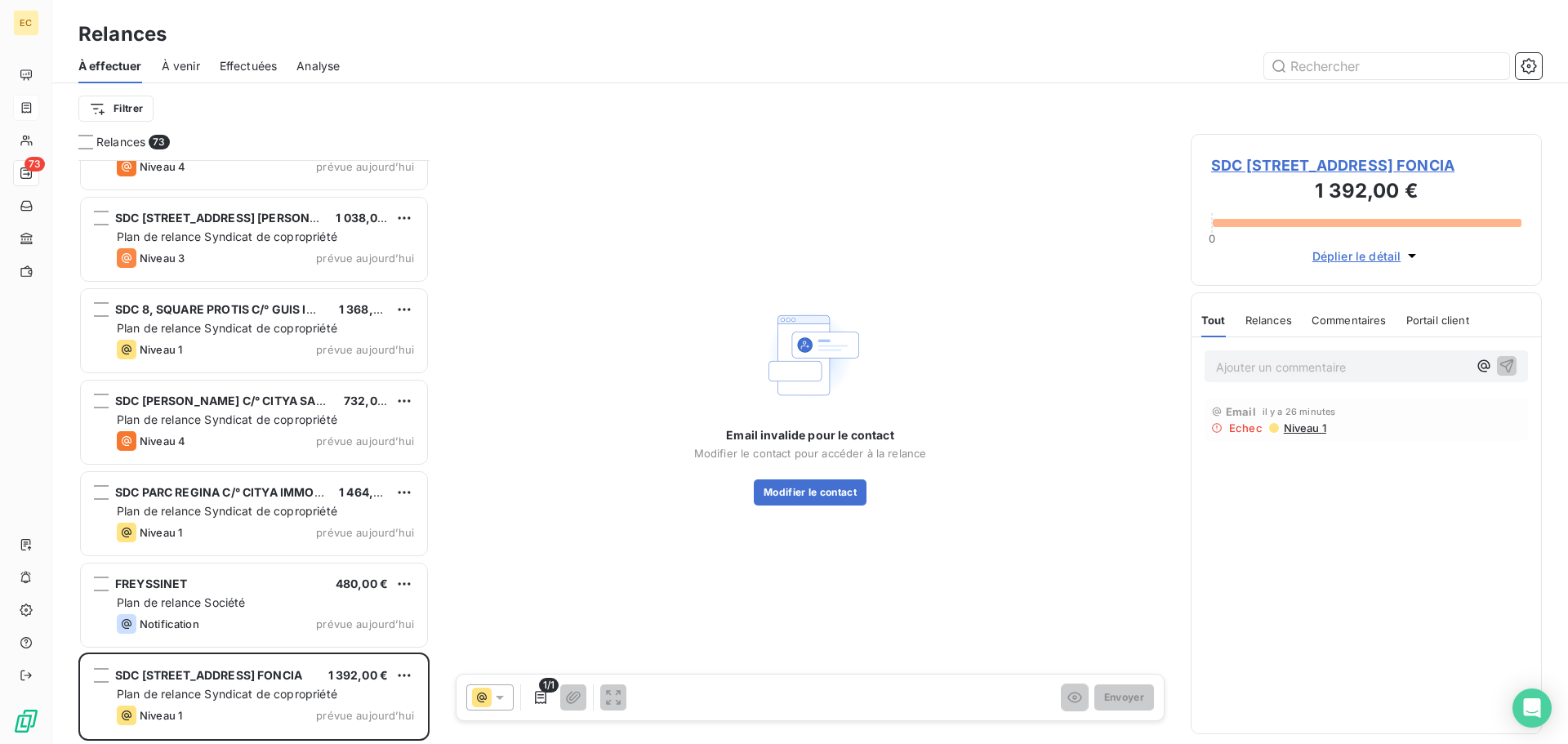
click at [1279, 170] on span "SDC 1, PLACE DU JARDIN ZOOLOGIQUE C/° FONCIA" at bounding box center [1366, 165] width 310 height 22
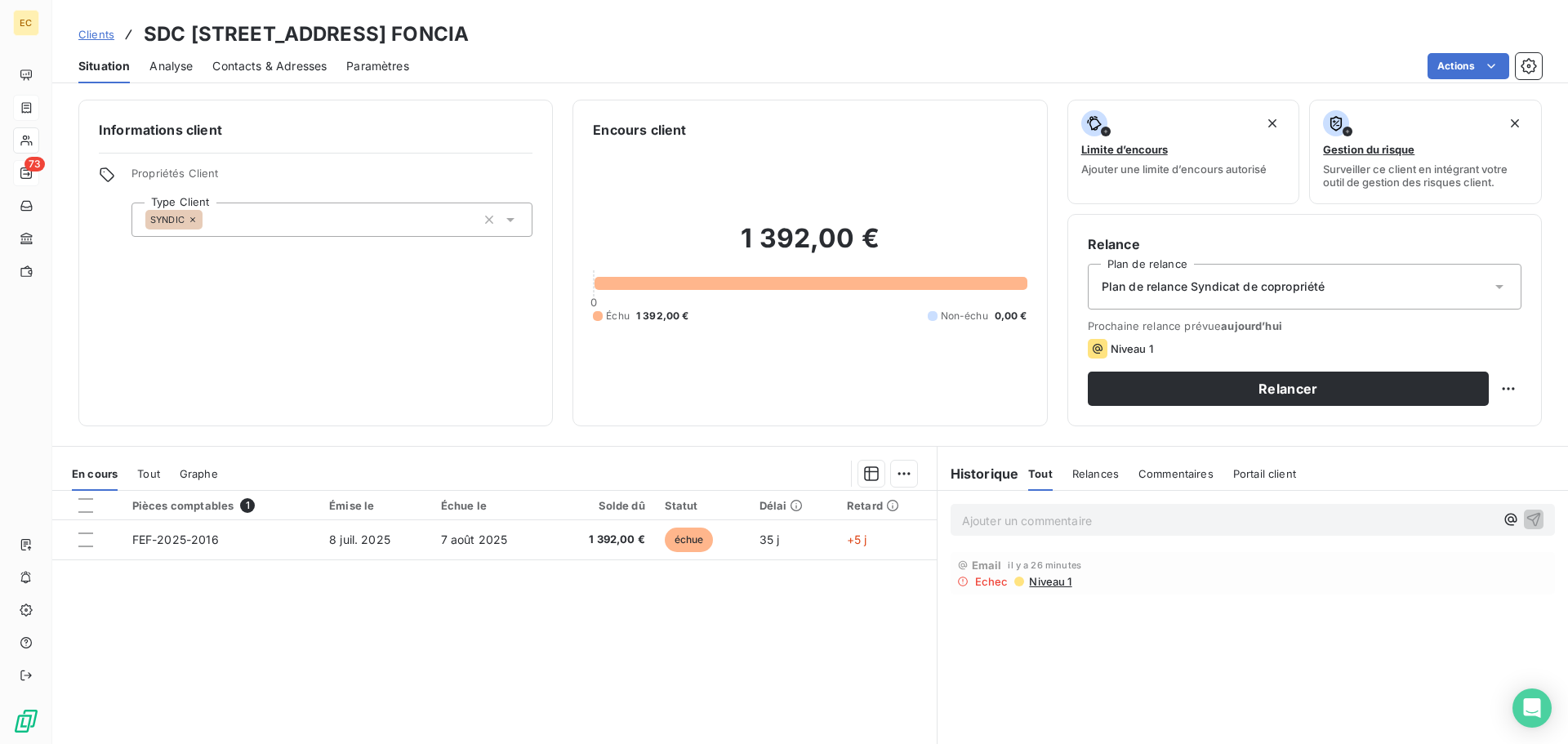
click at [299, 67] on span "Contacts & Adresses" at bounding box center [268, 66] width 114 height 16
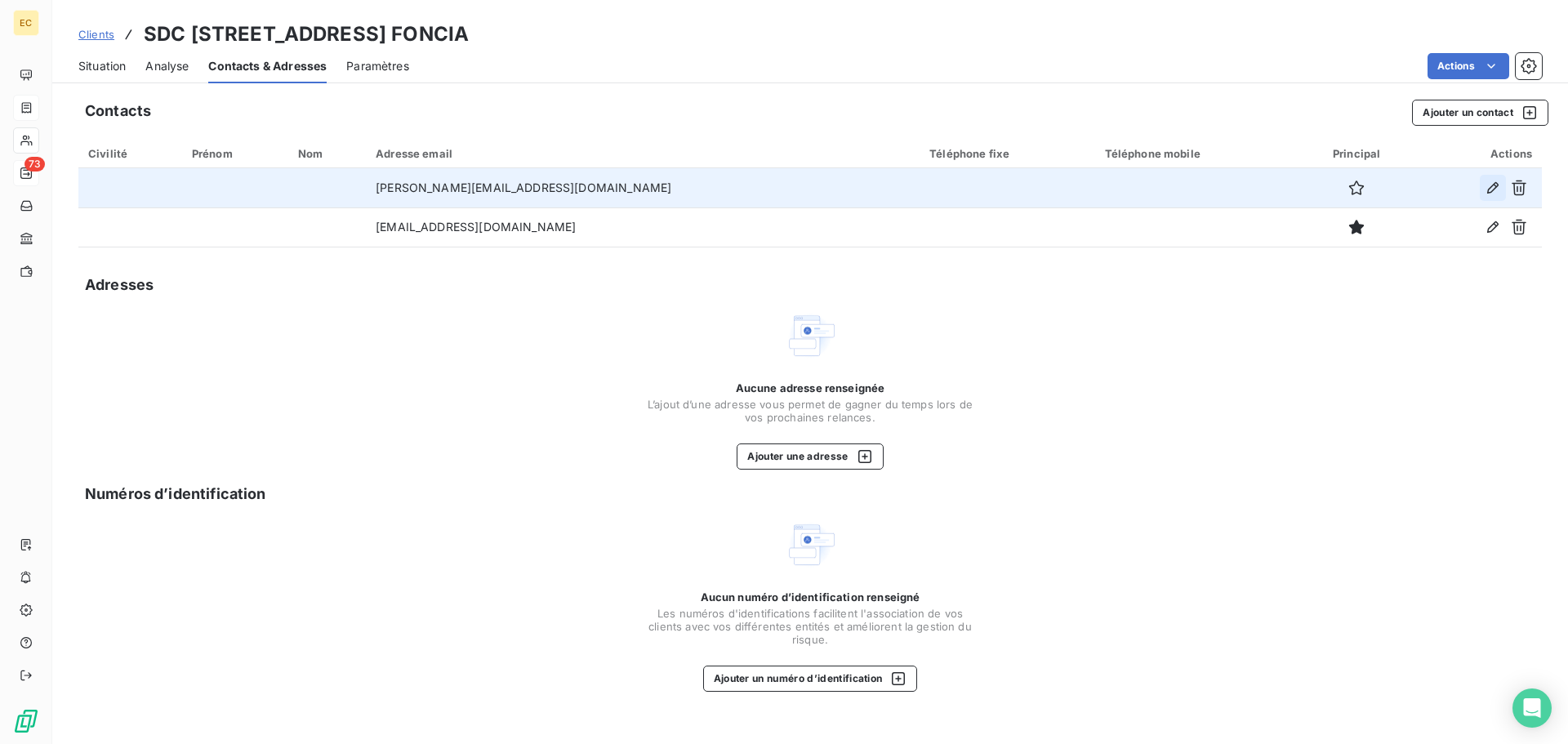
click at [1489, 190] on icon "button" at bounding box center [1494, 188] width 12 height 12
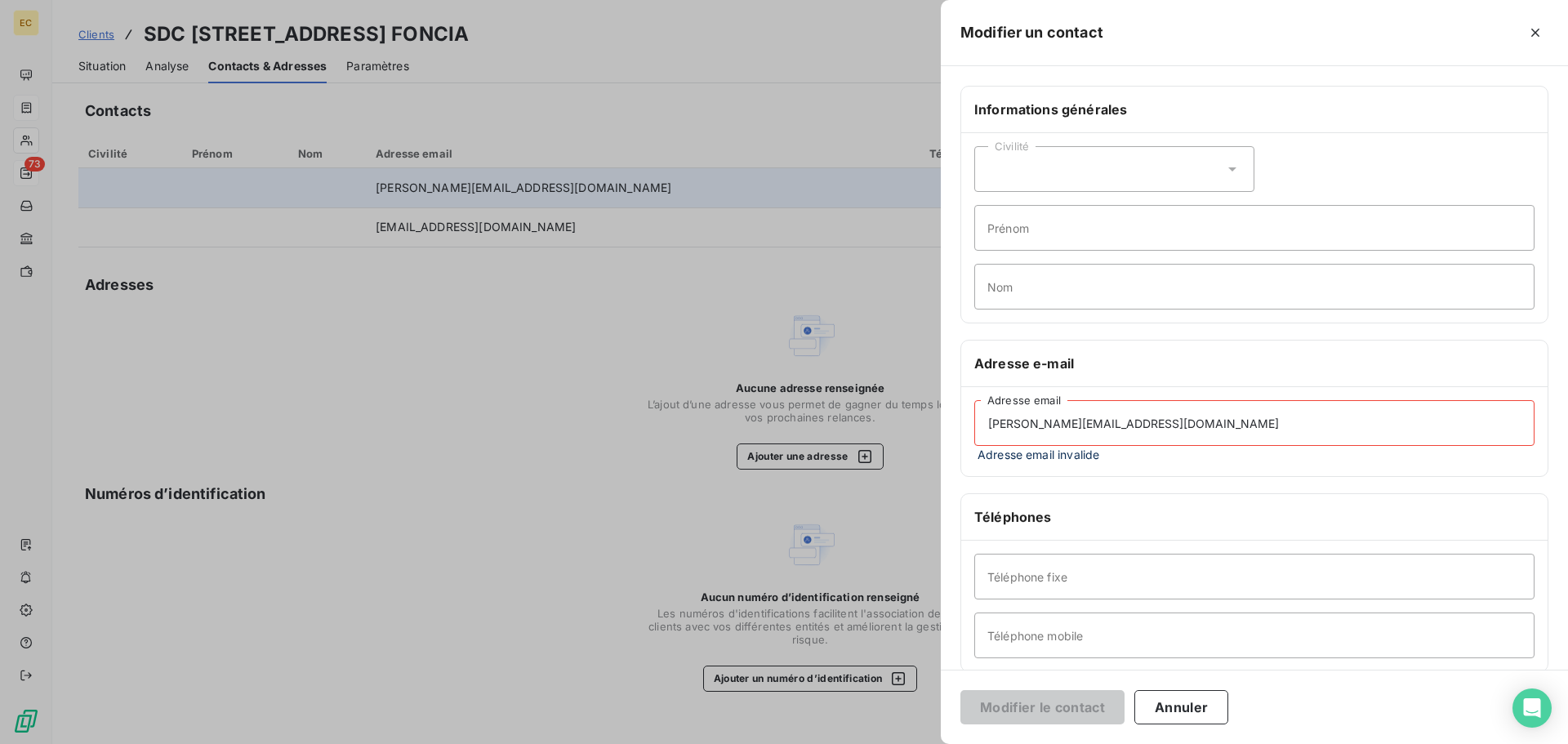
click at [1167, 431] on input "hugo.aimmeur@foncia.com" at bounding box center [1255, 423] width 561 height 46
type input "h"
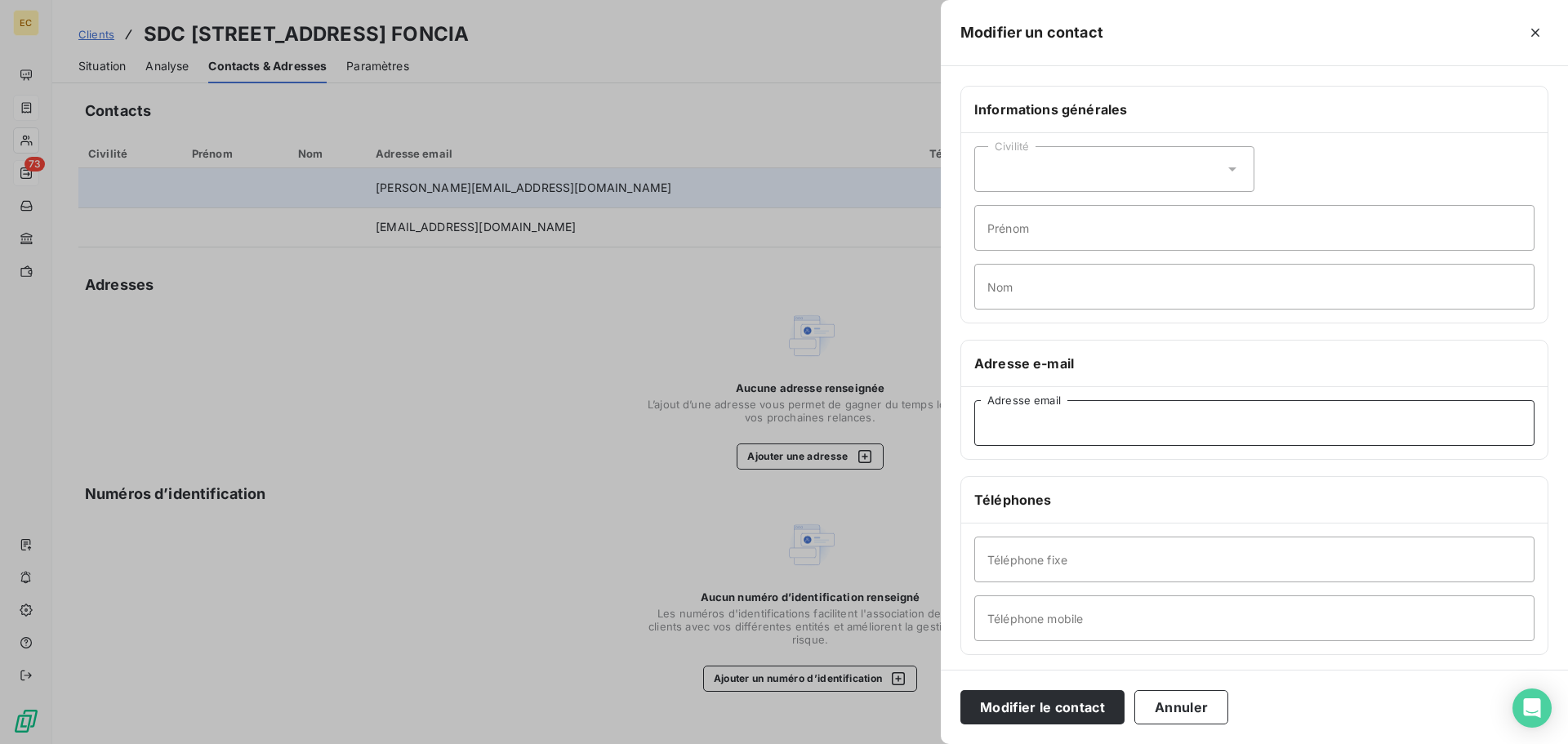
paste input "hugo.aimmeur@foncia.com"
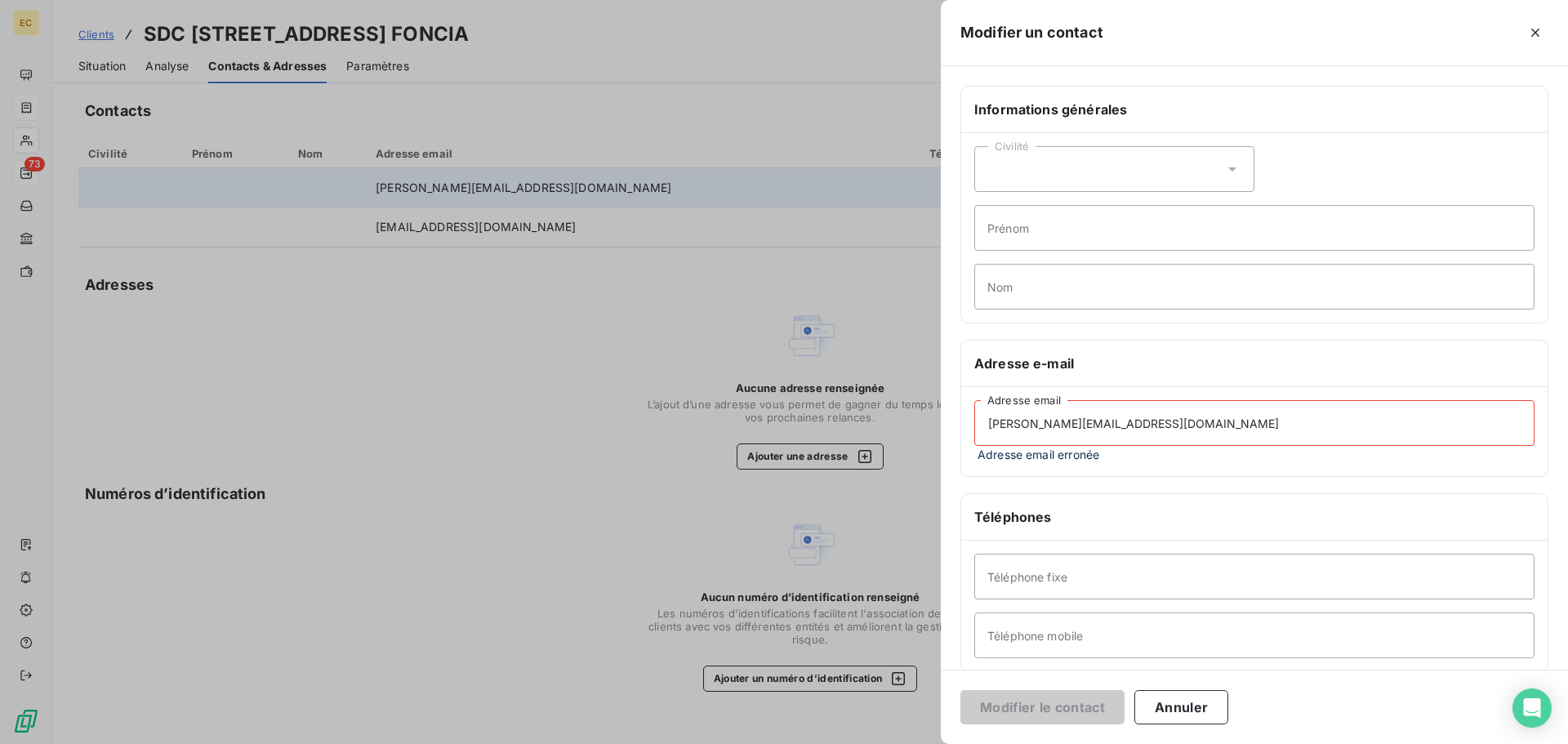
click at [1014, 424] on input "hugo.aimmeur@foncia.com" at bounding box center [1255, 423] width 561 height 46
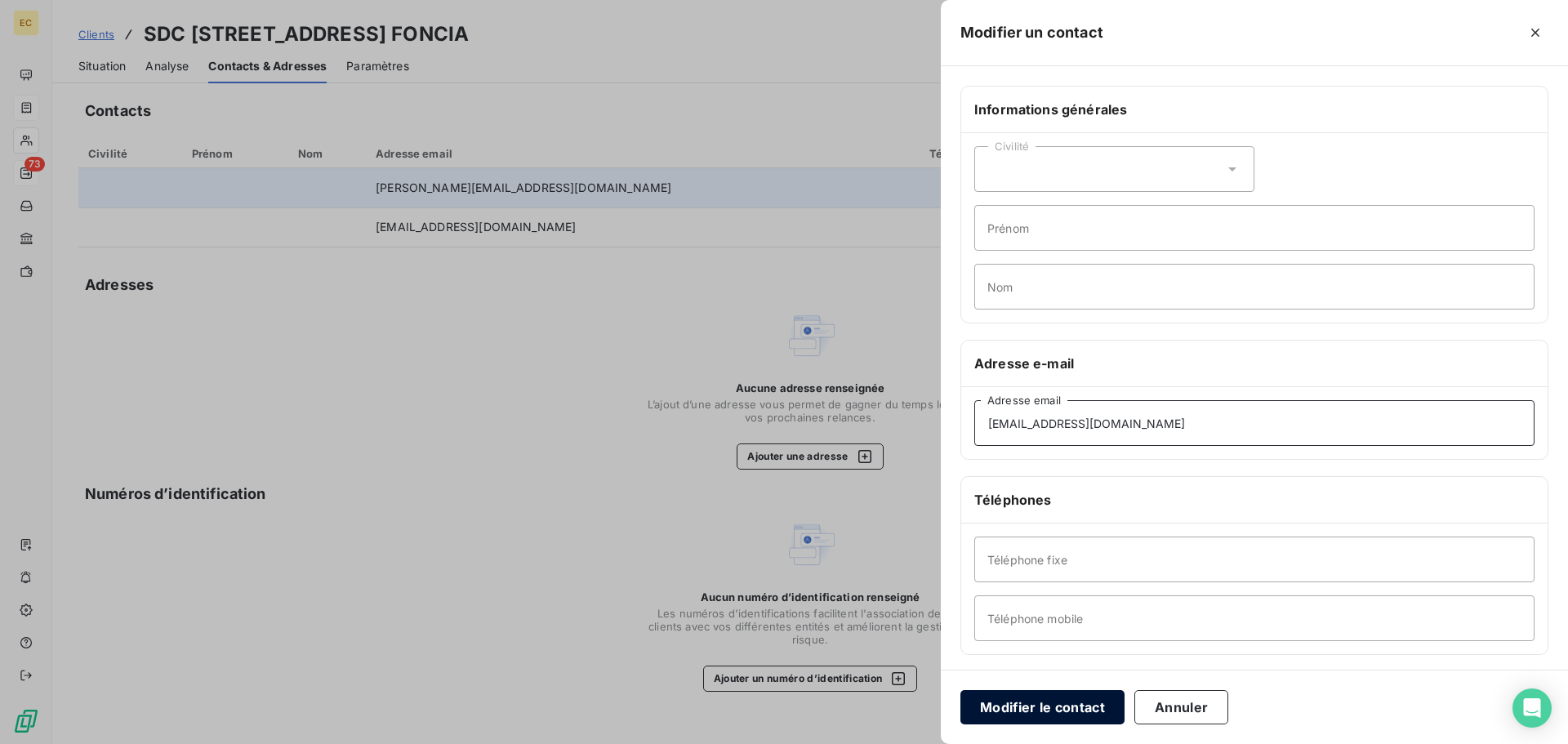
type input "h.aimmeur@foncia.com"
click at [1062, 710] on button "Modifier le contact" at bounding box center [1043, 707] width 164 height 35
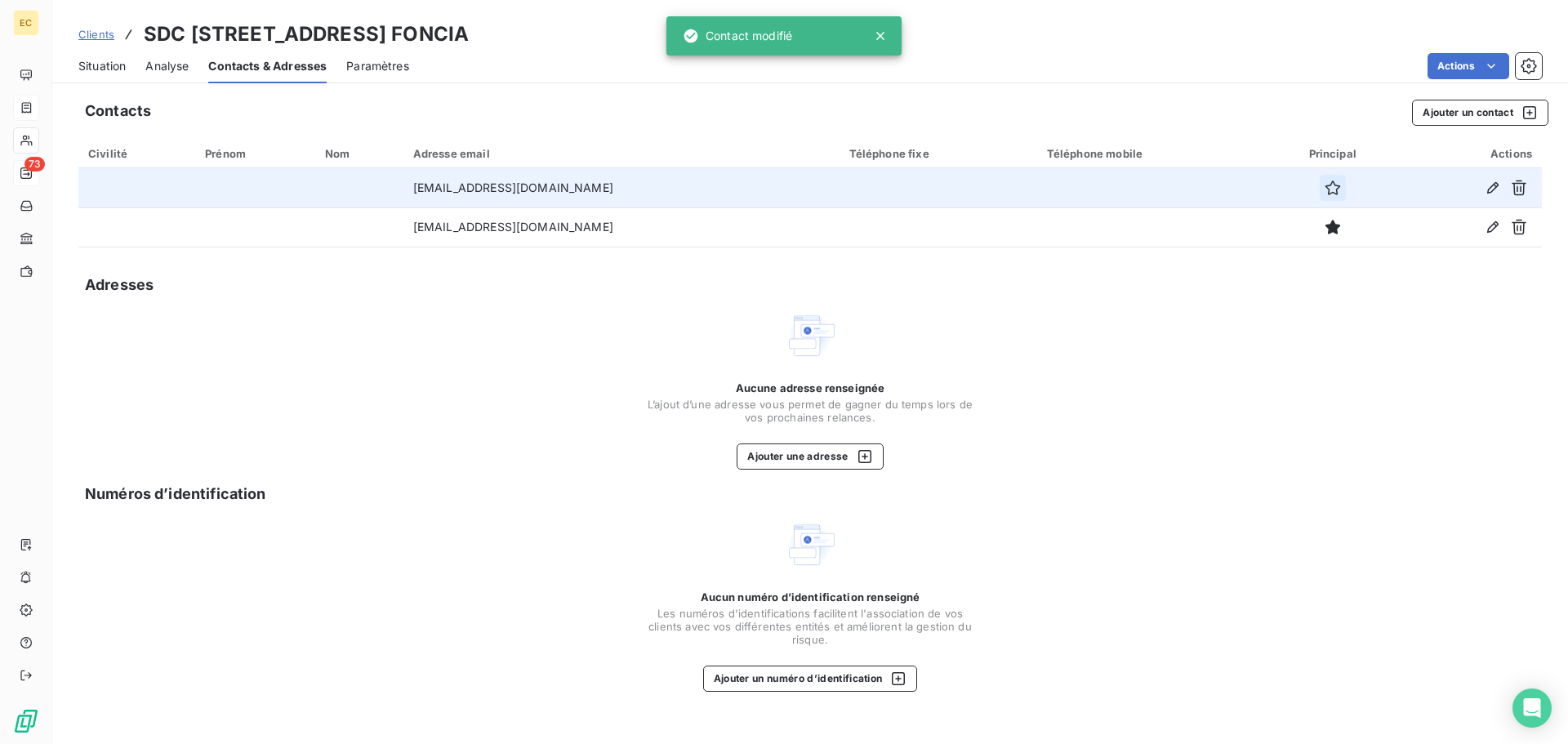
click at [1325, 189] on icon "button" at bounding box center [1332, 187] width 15 height 15
click at [113, 64] on span "Situation" at bounding box center [102, 66] width 48 height 16
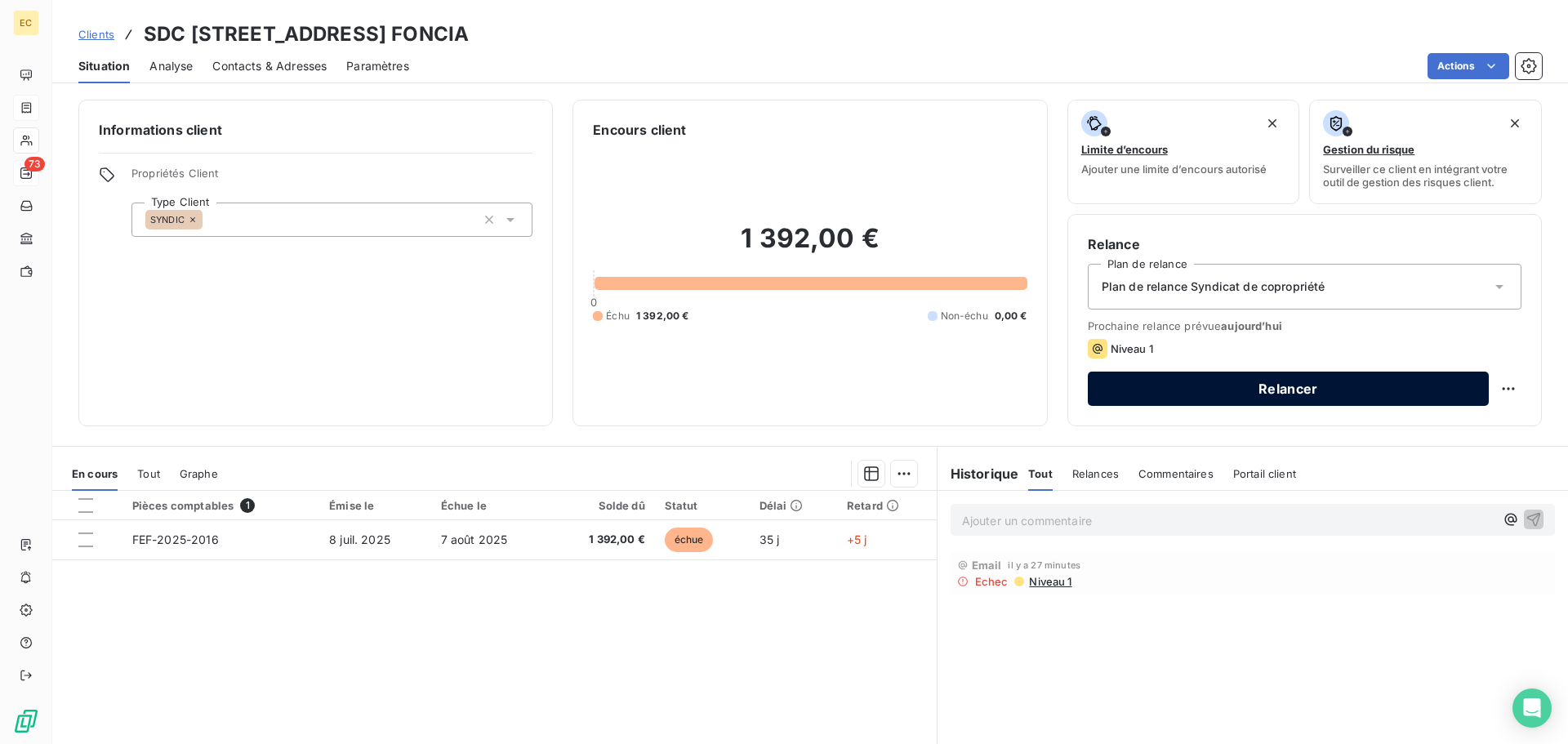
click at [1186, 388] on button "Relancer" at bounding box center [1288, 388] width 401 height 35
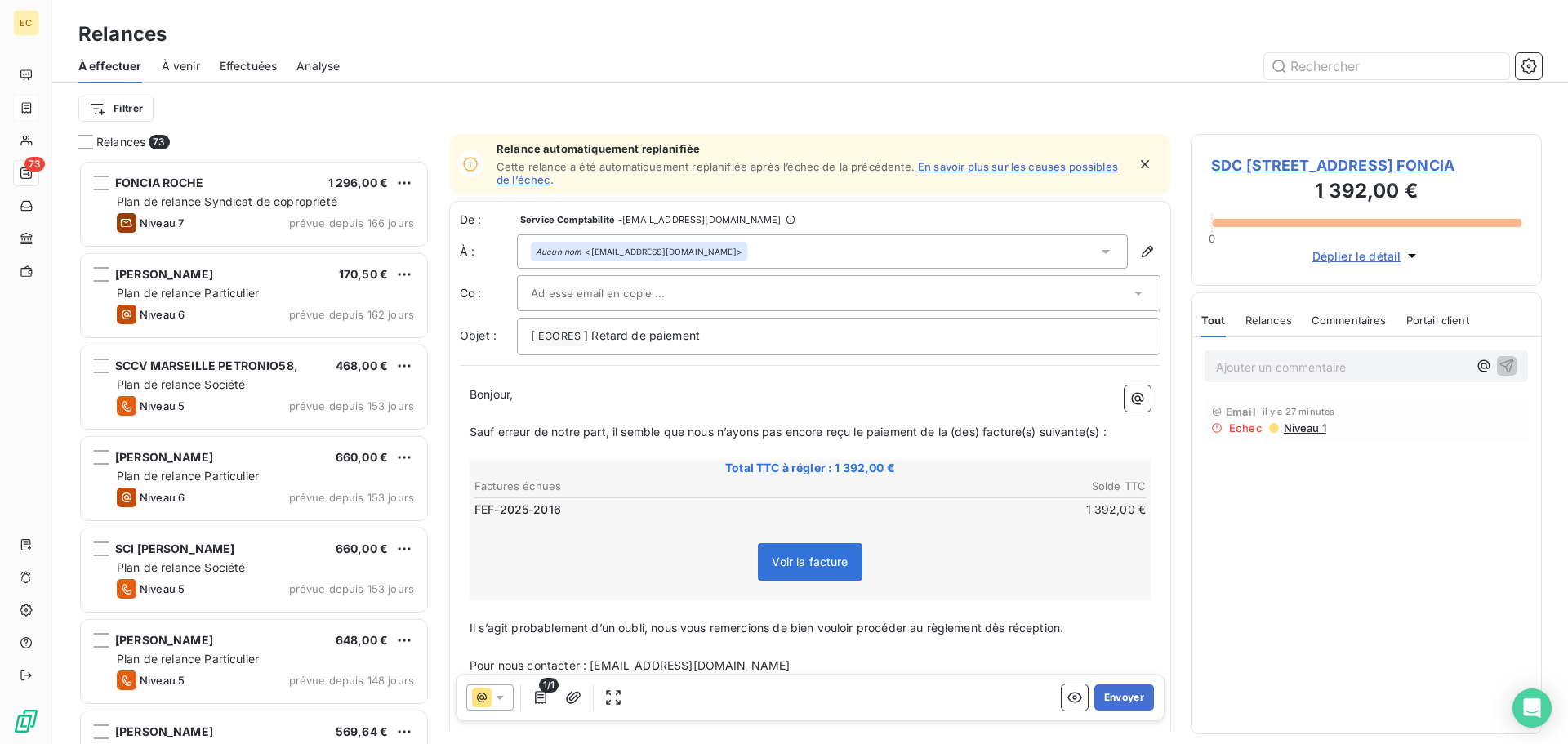
scroll to position [572, 339]
click at [1109, 704] on button "Envoyer" at bounding box center [1124, 697] width 59 height 26
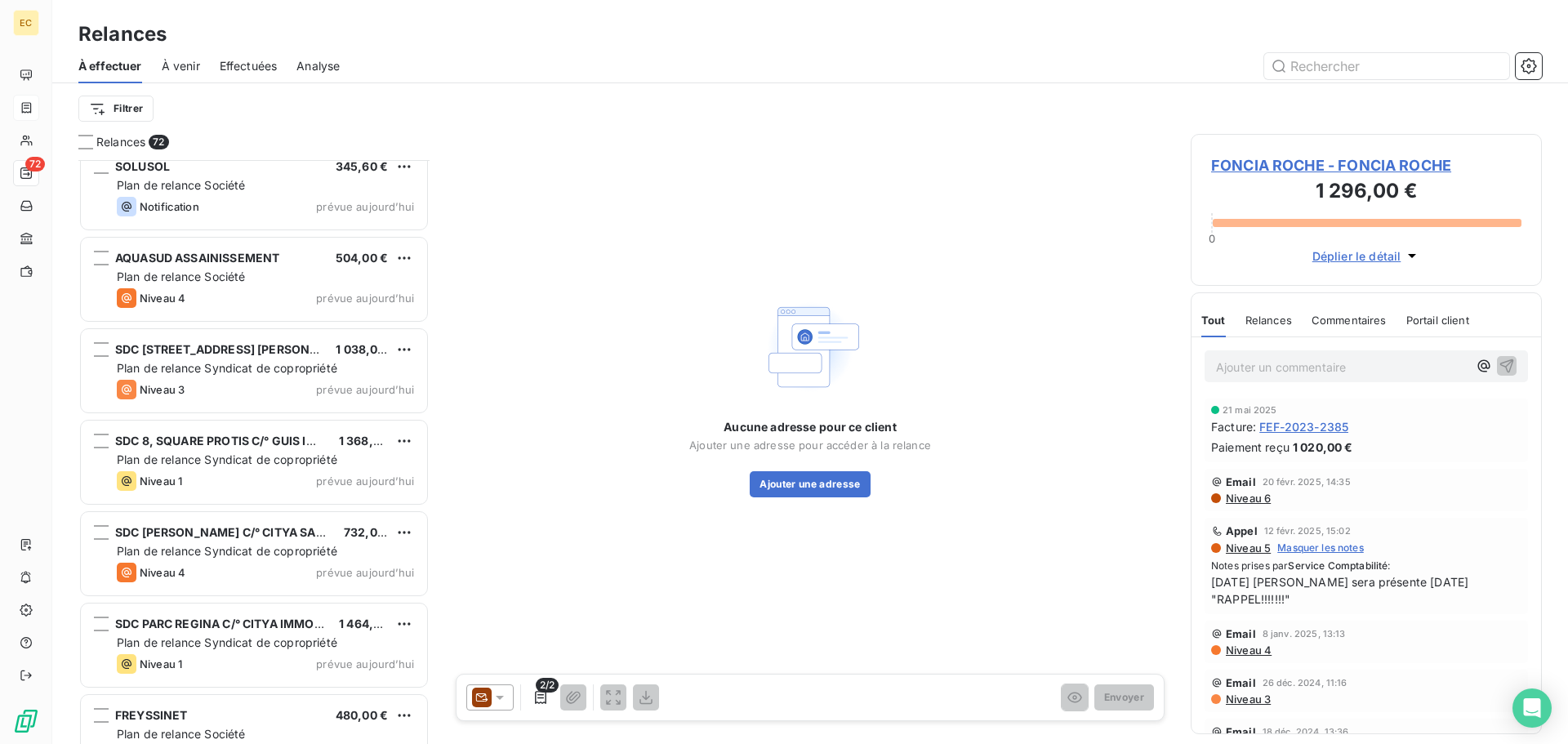
scroll to position [6005, 0]
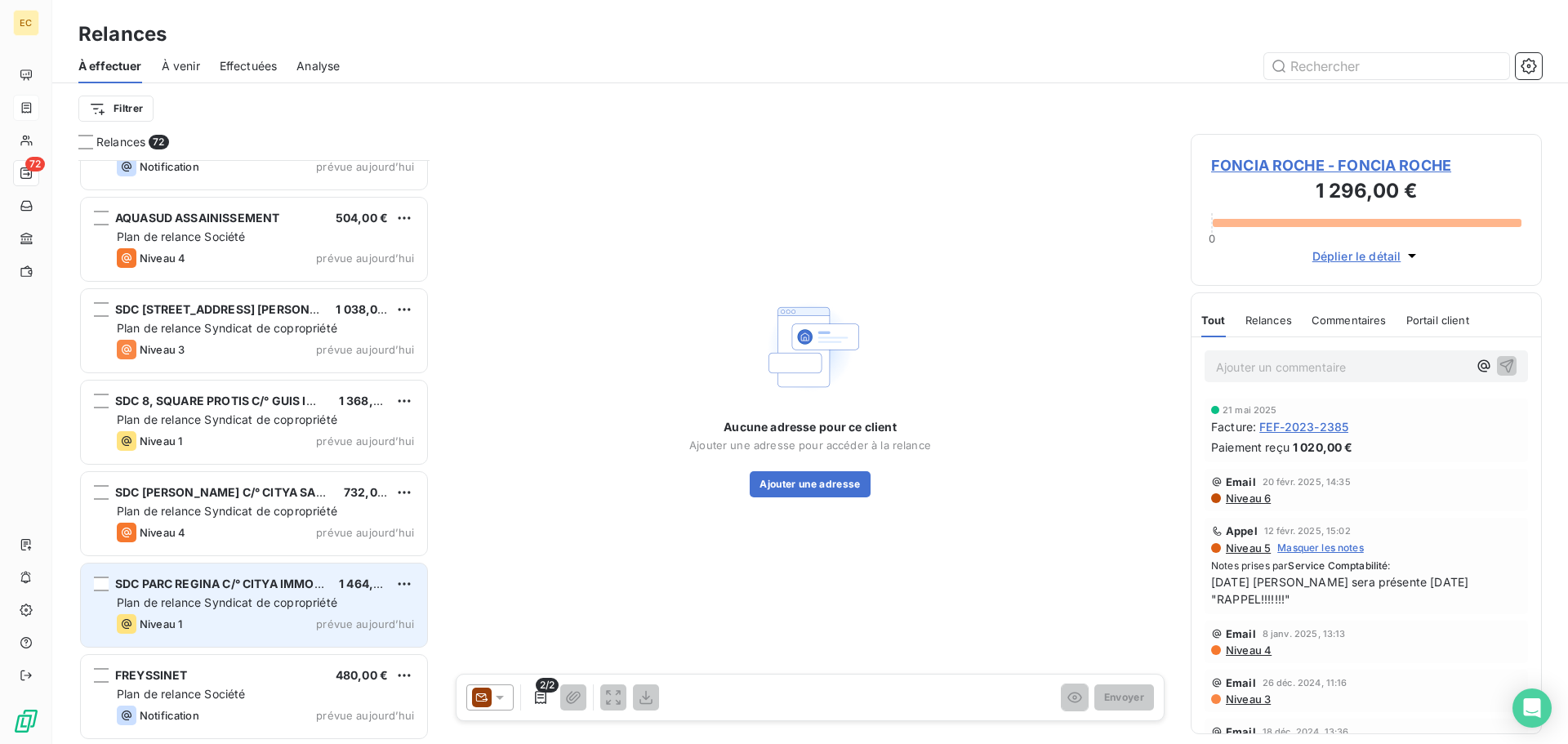
click at [196, 589] on span "SDC PARC REGINA C/° CITYA IMMO CONCEPT" at bounding box center [244, 584] width 259 height 14
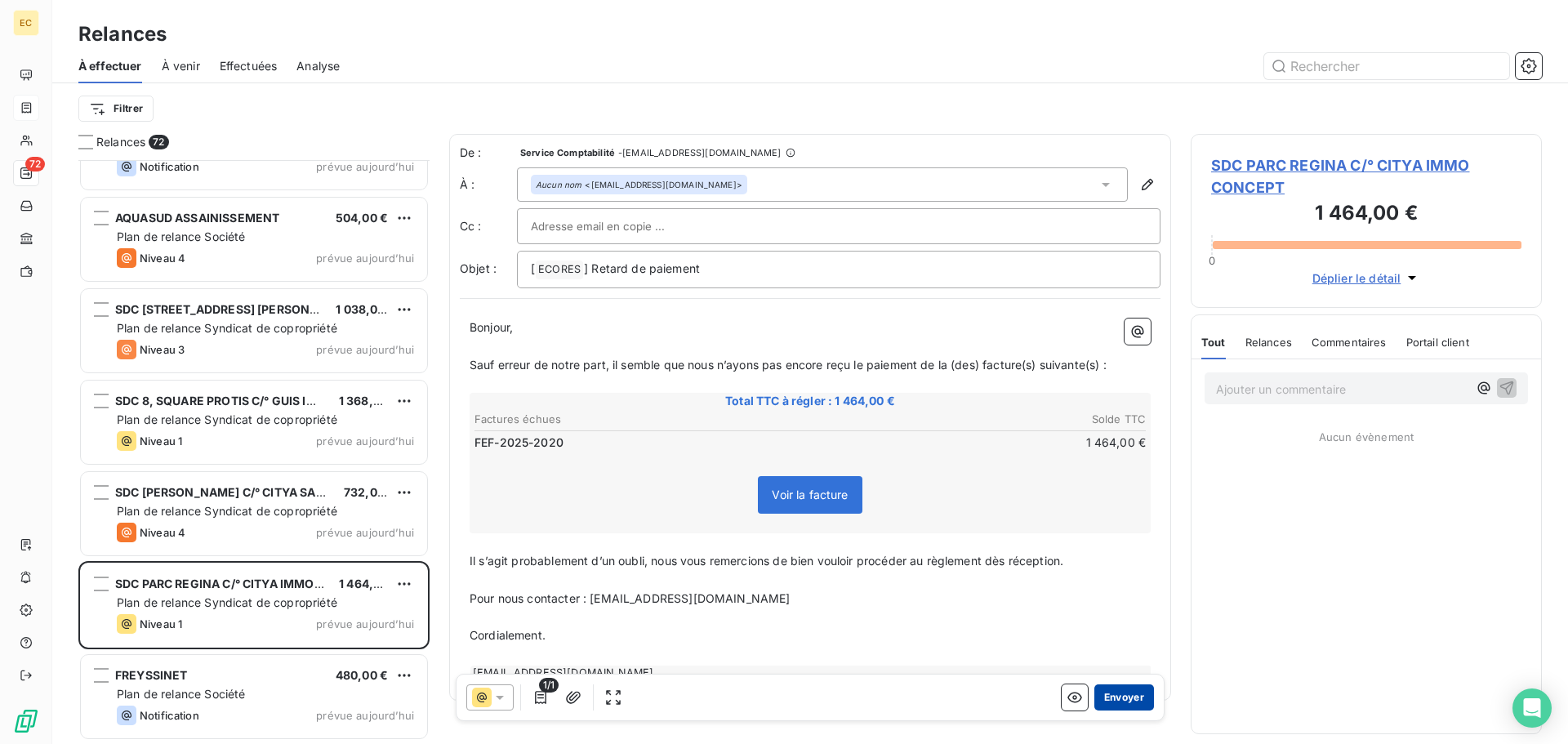
click at [1124, 699] on button "Envoyer" at bounding box center [1124, 697] width 59 height 26
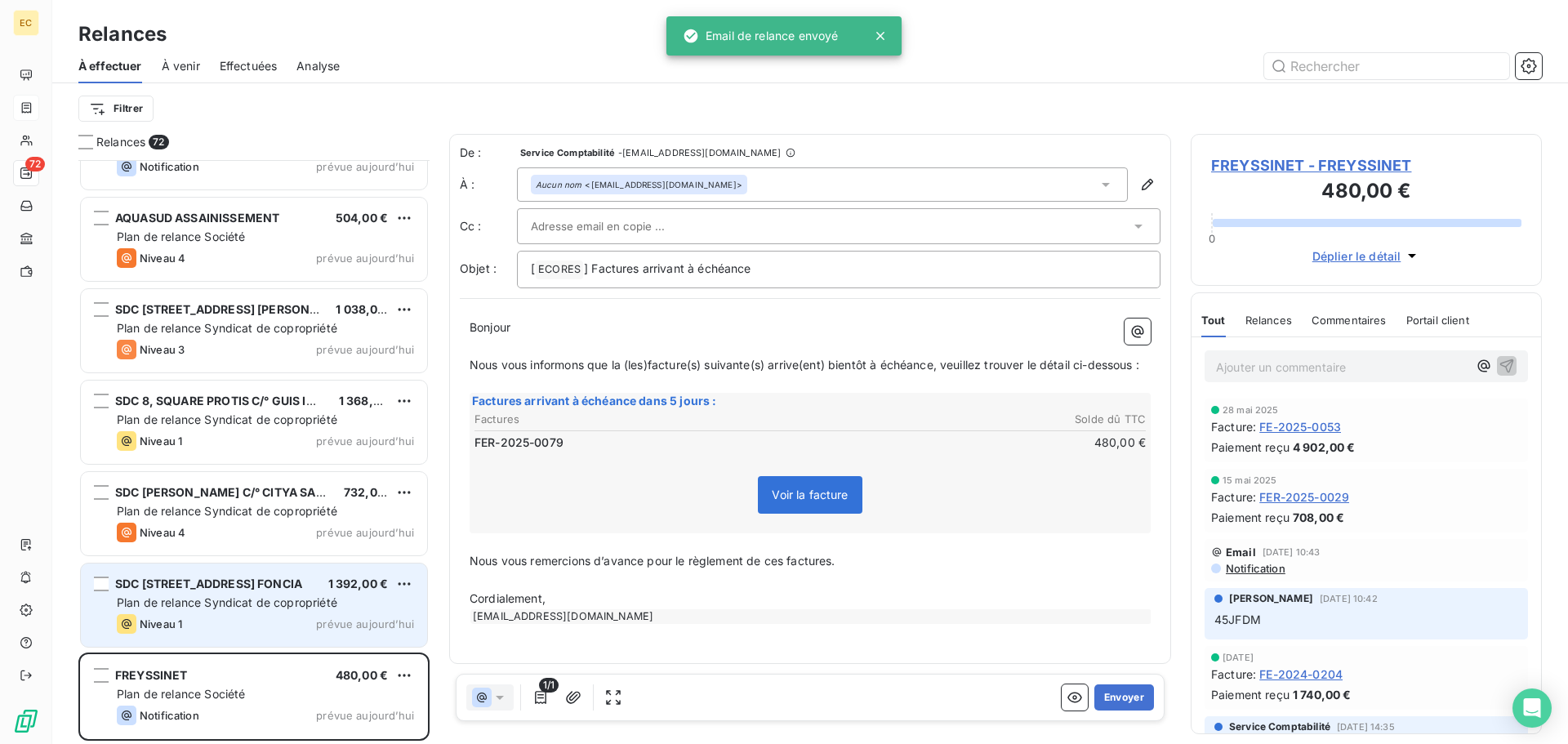
click at [241, 589] on span "SDC 1, PLACE DU JARDIN ZOOLOGIQUE C/° FONCIA" at bounding box center [208, 584] width 187 height 14
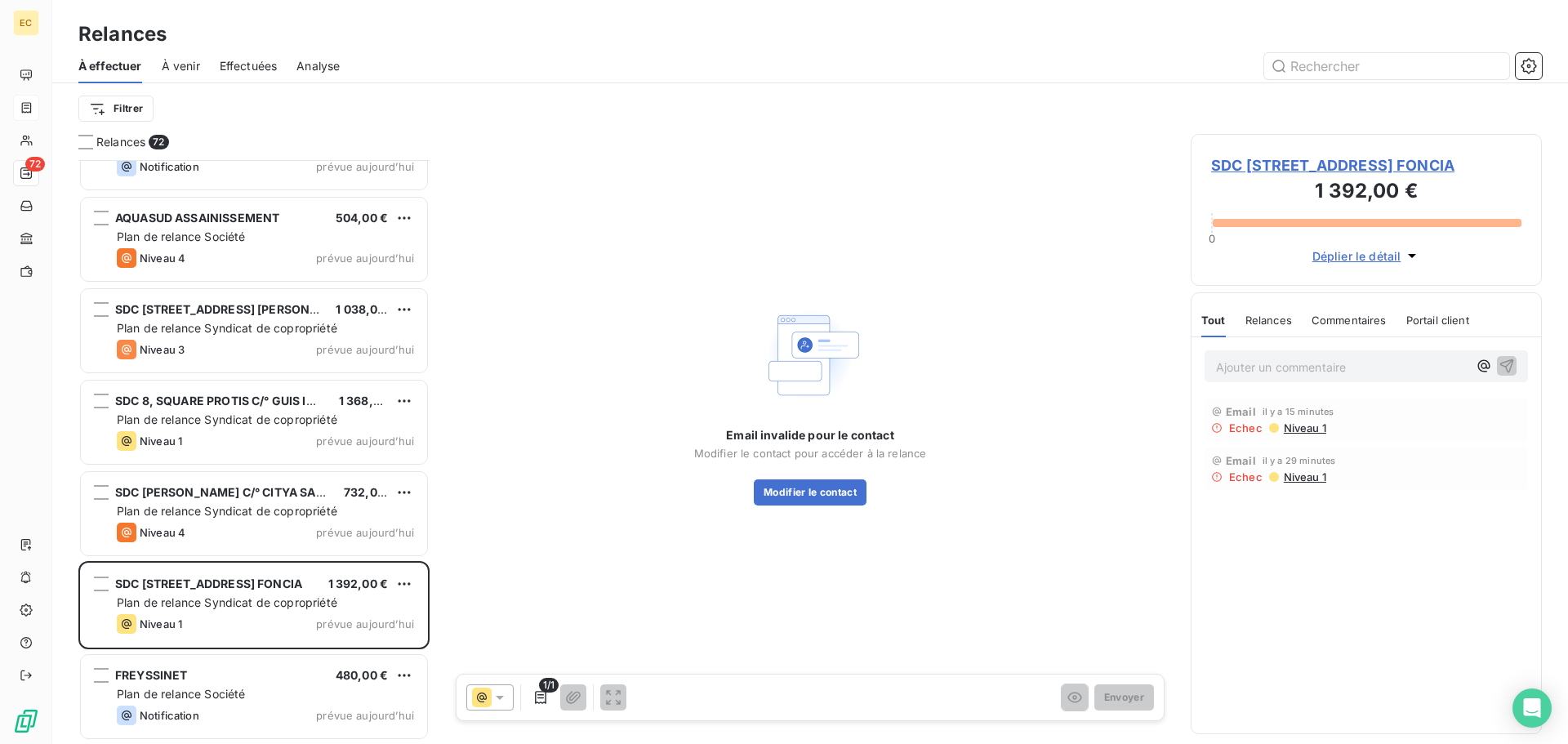
click at [1267, 165] on span "SDC 1, PLACE DU JARDIN ZOOLOGIQUE C/° FONCIA" at bounding box center [1366, 165] width 310 height 22
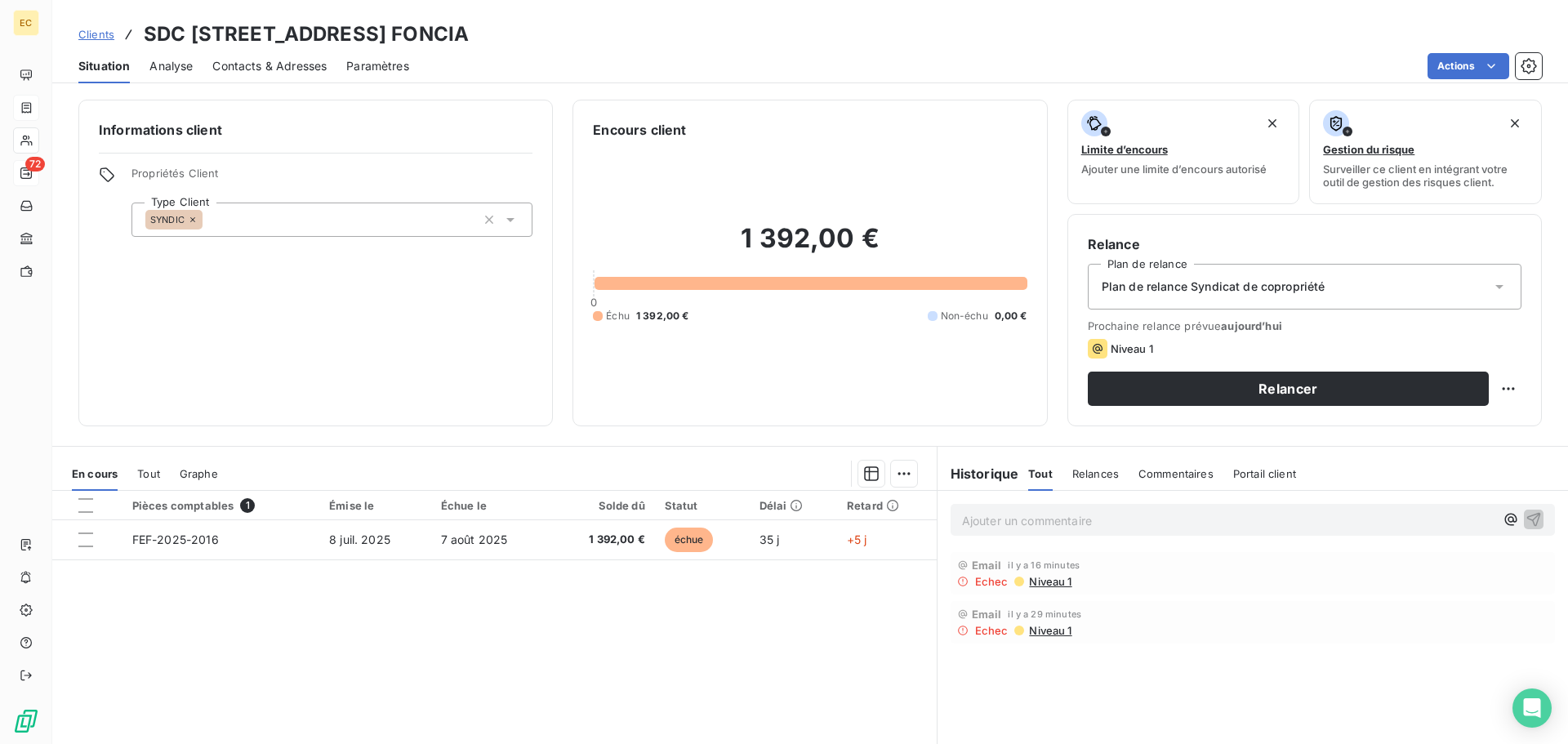
click at [307, 69] on span "Contacts & Adresses" at bounding box center [268, 66] width 114 height 16
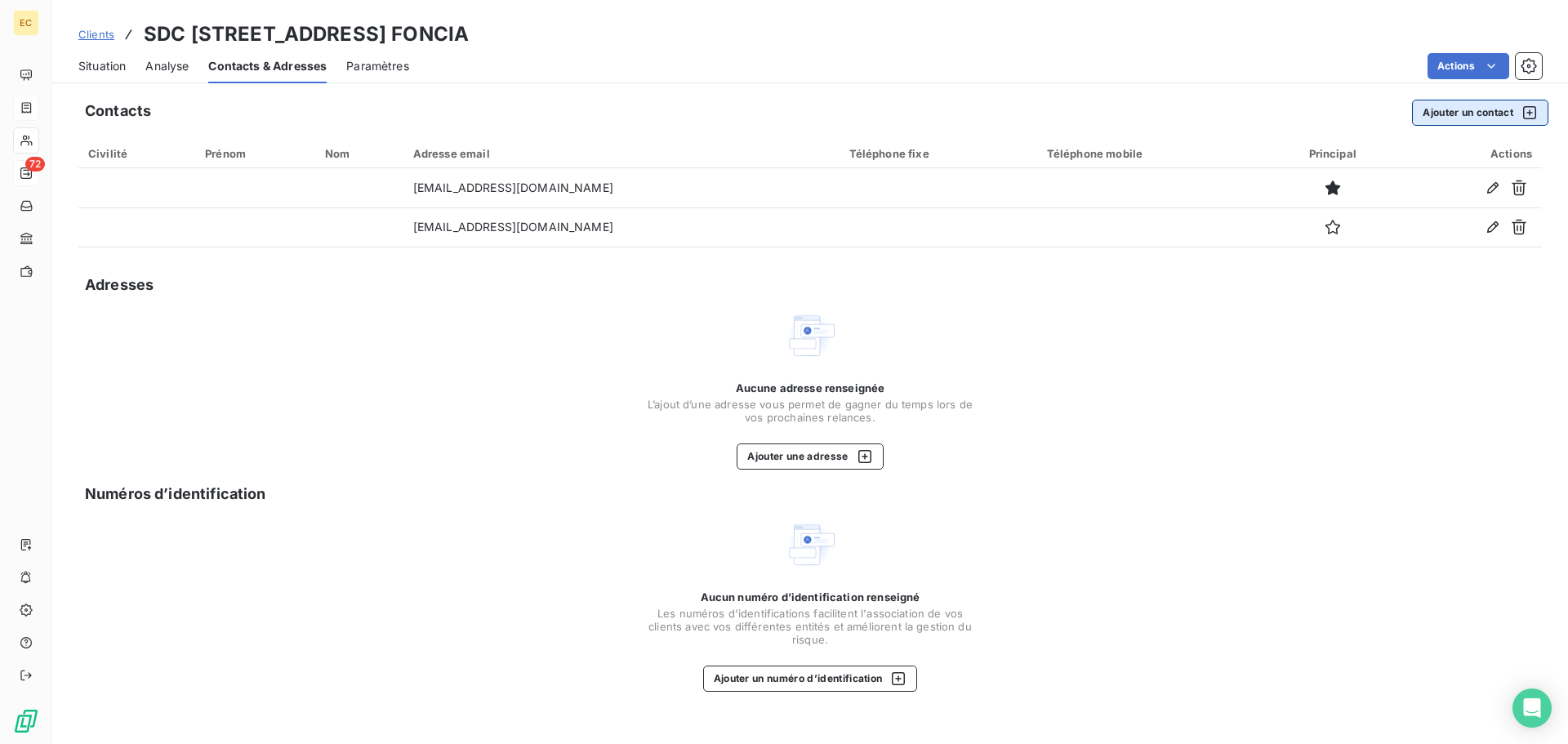
click at [1428, 112] on button "Ajouter un contact" at bounding box center [1481, 113] width 137 height 26
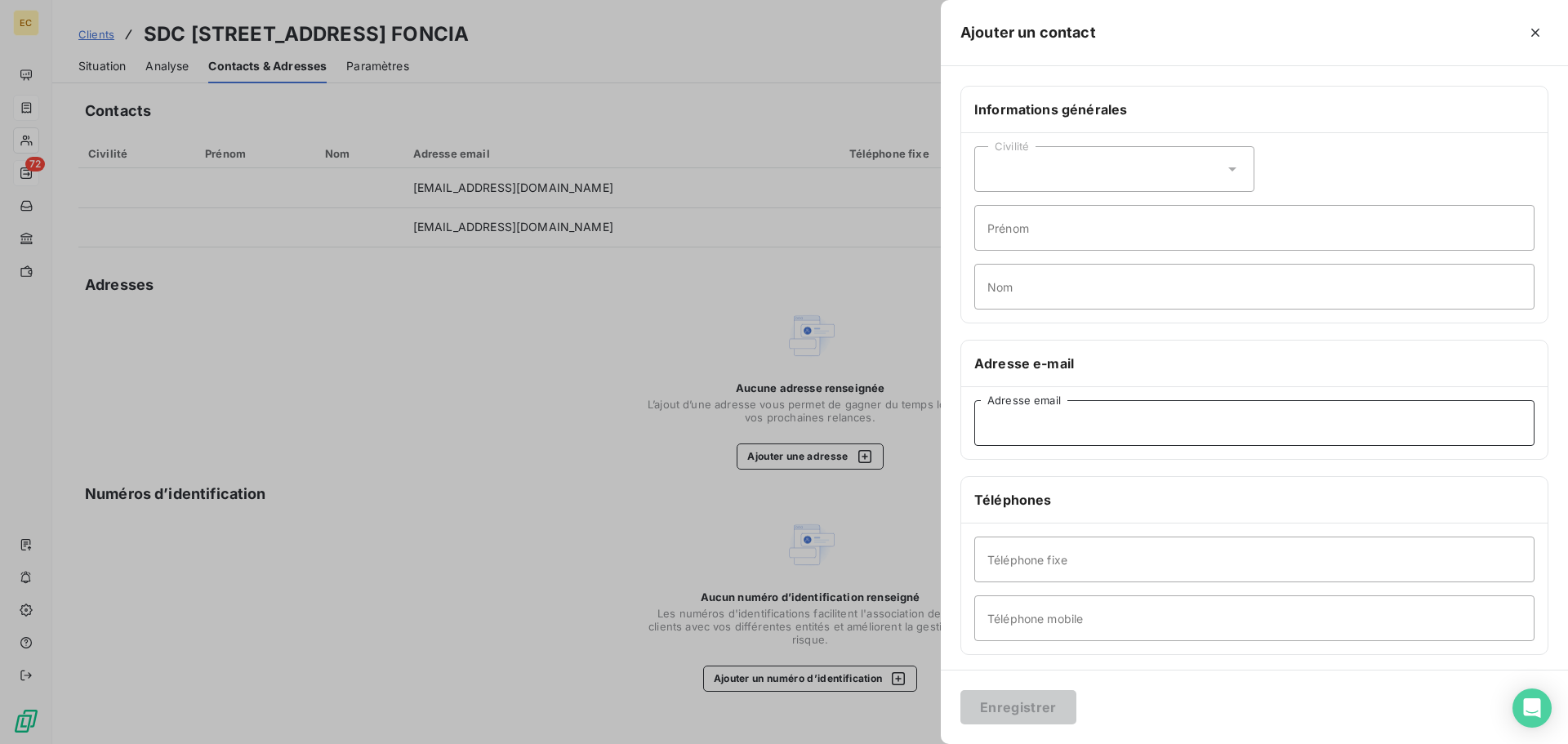
paste input "factures-fournisseurs-marseille@foncia.com"
type input "factures-fournisseurs-marseille@foncia.com"
click at [1038, 715] on button "Enregistrer" at bounding box center [1018, 707] width 116 height 35
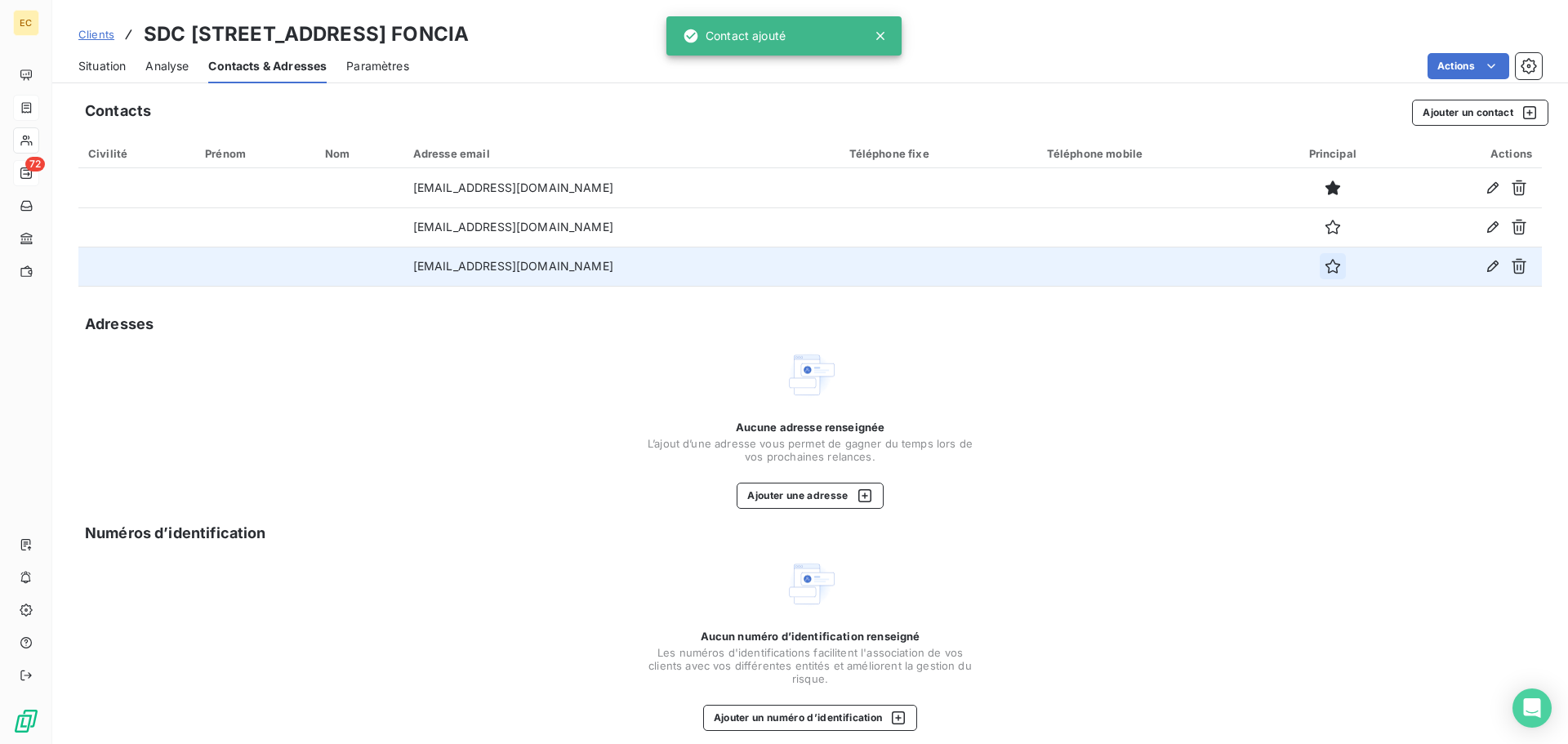
click at [1331, 264] on icon "button" at bounding box center [1332, 266] width 15 height 15
click at [103, 65] on span "Situation" at bounding box center [102, 66] width 48 height 16
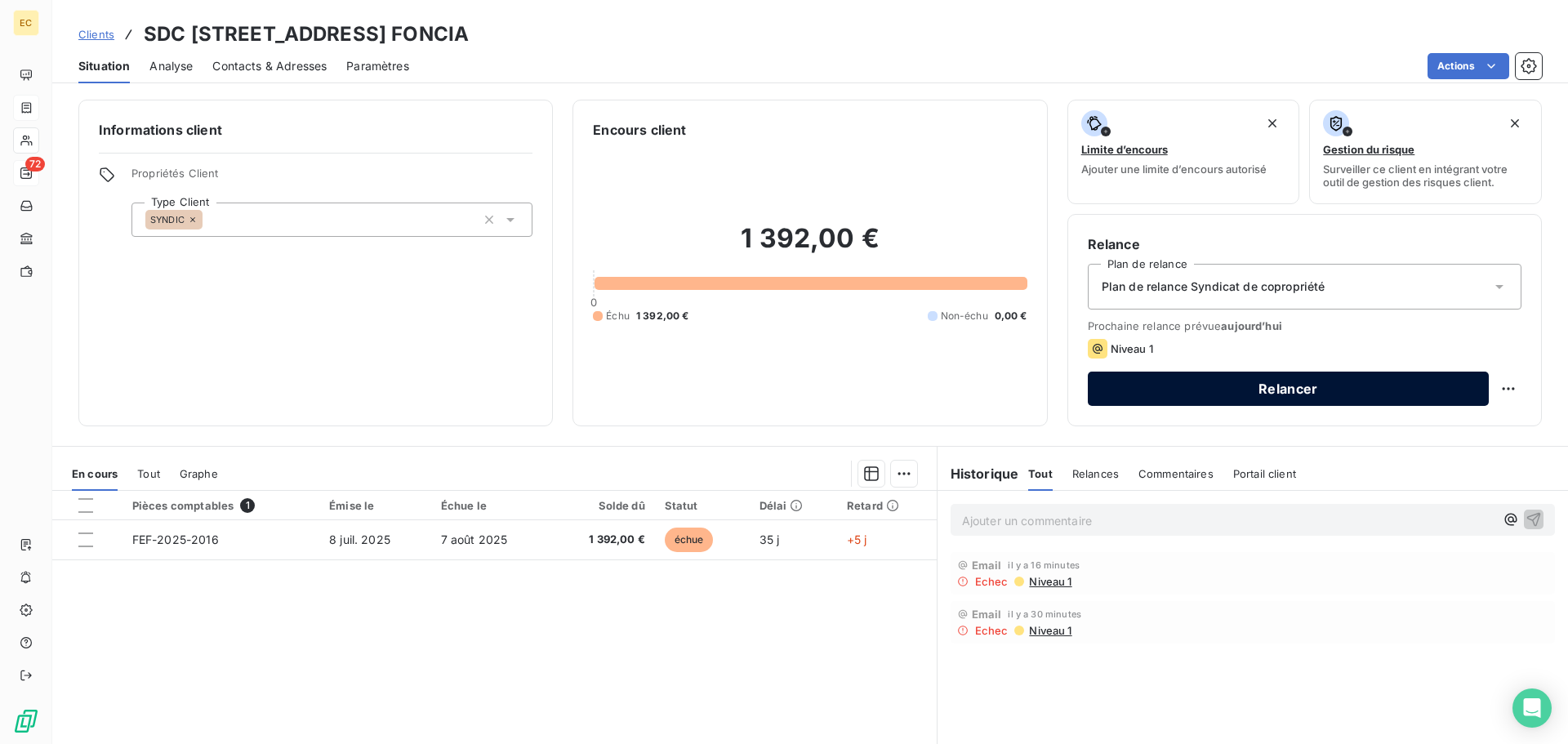
click at [1171, 383] on button "Relancer" at bounding box center [1288, 388] width 401 height 35
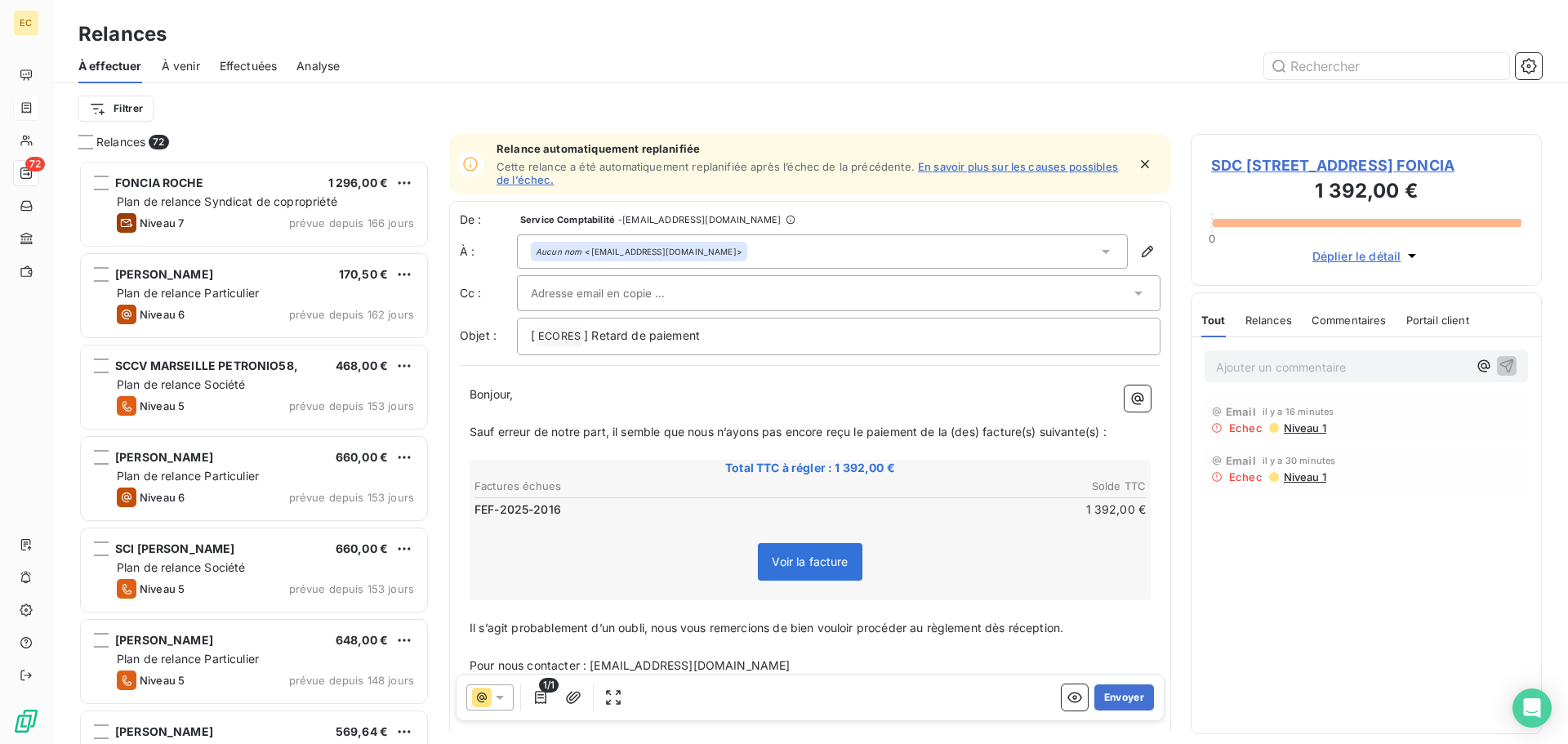
scroll to position [572, 339]
click at [1115, 697] on button "Envoyer" at bounding box center [1124, 697] width 59 height 26
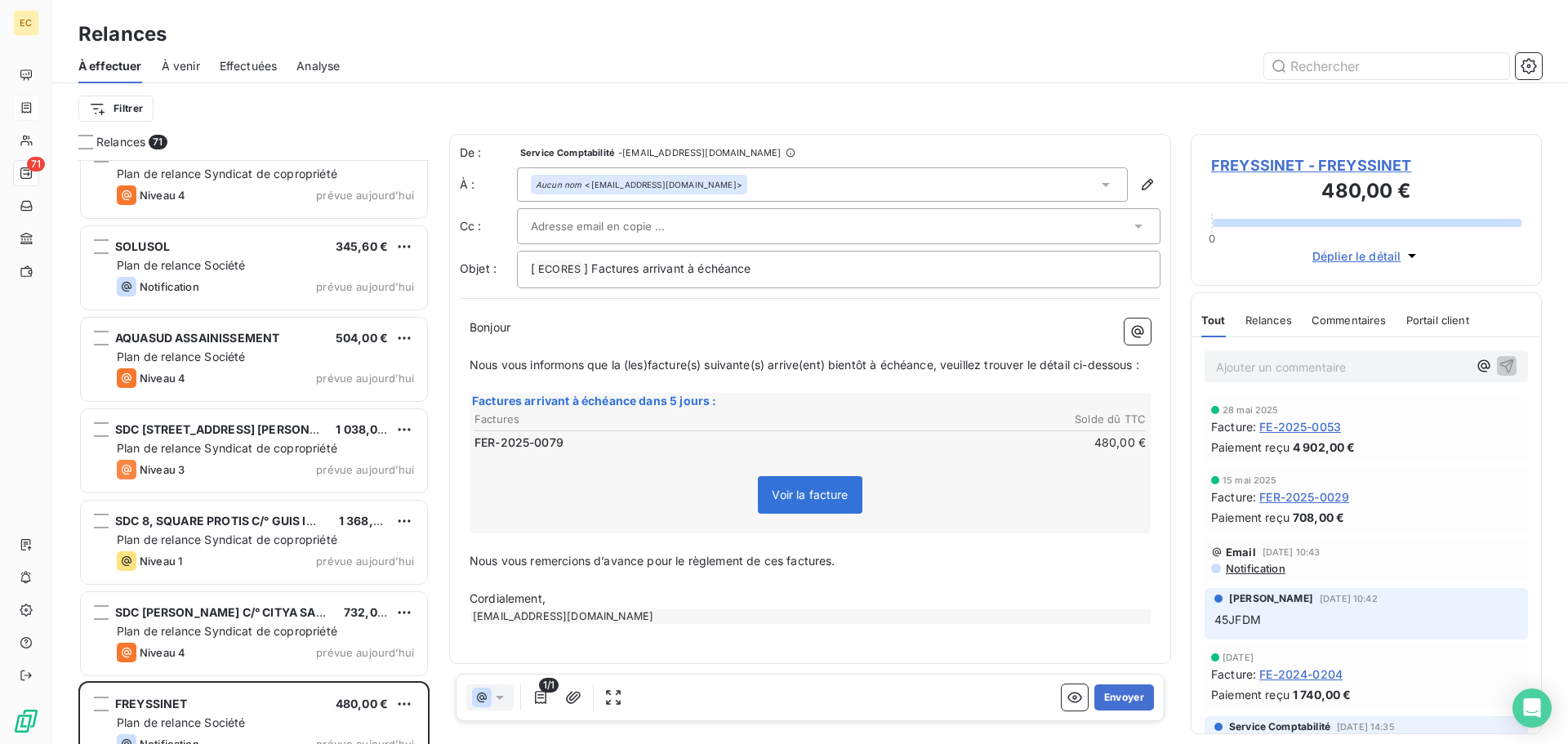
scroll to position [5913, 0]
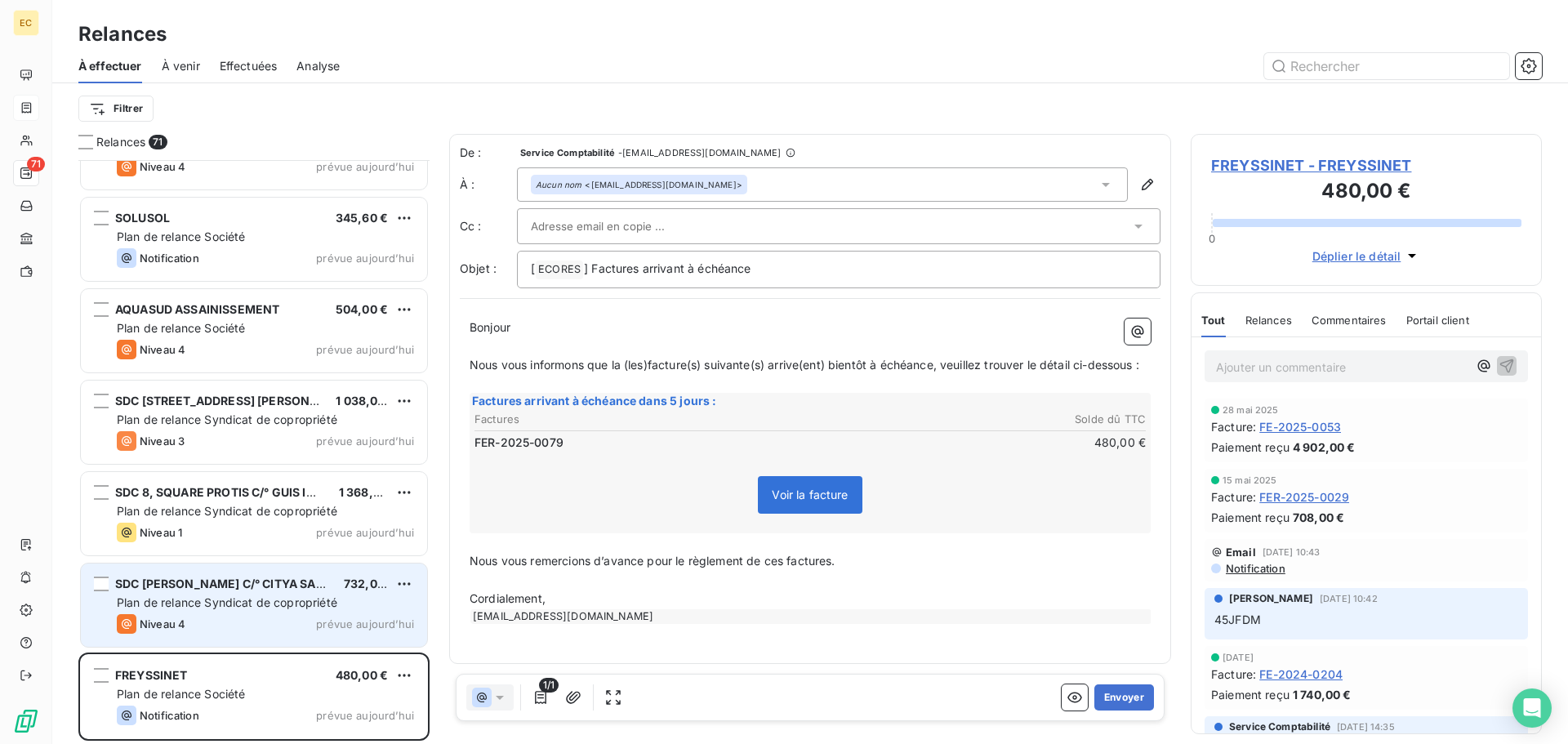
click at [292, 597] on span "Plan de relance Syndicat de copropriété" at bounding box center [227, 602] width 221 height 14
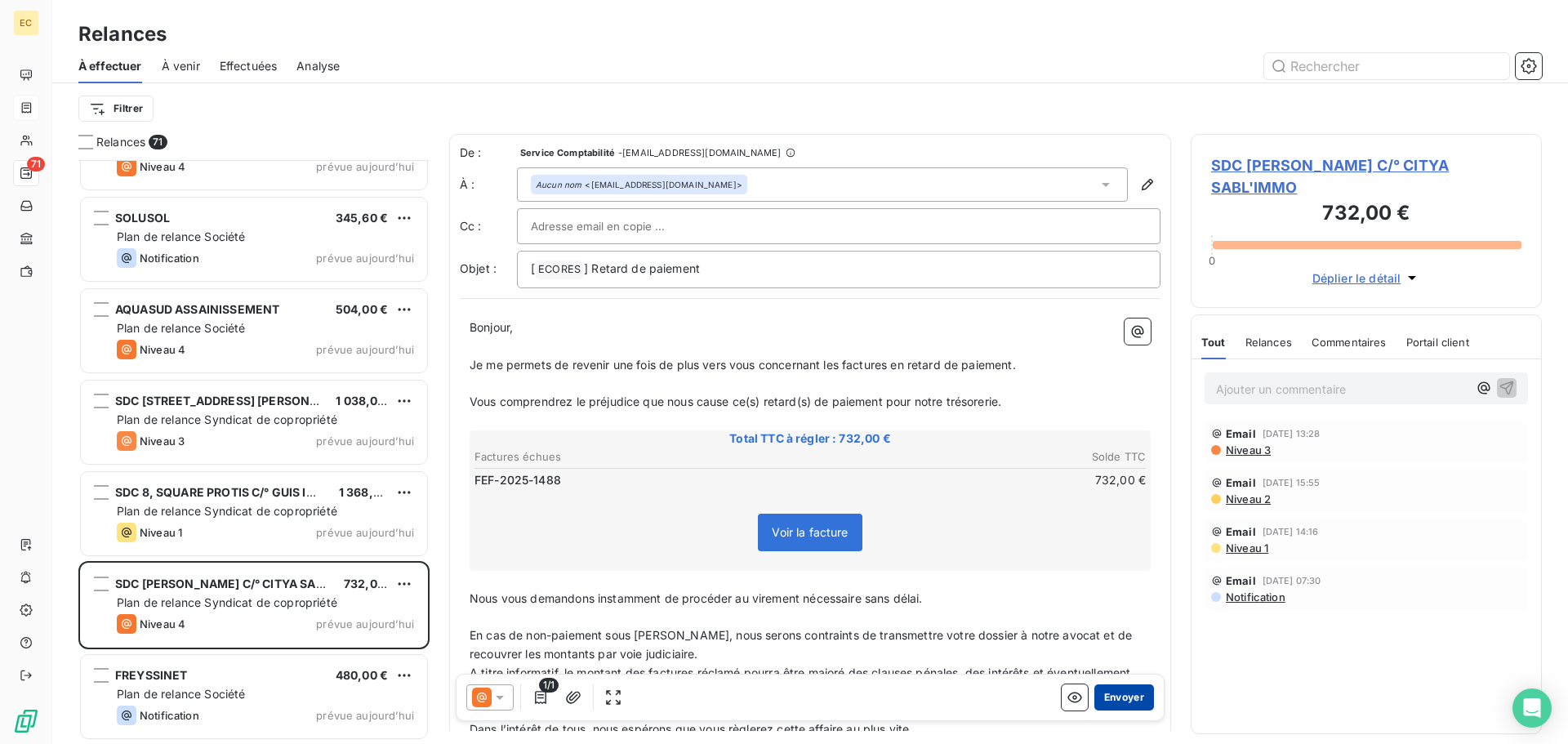
click at [1120, 705] on button "Envoyer" at bounding box center [1124, 697] width 59 height 26
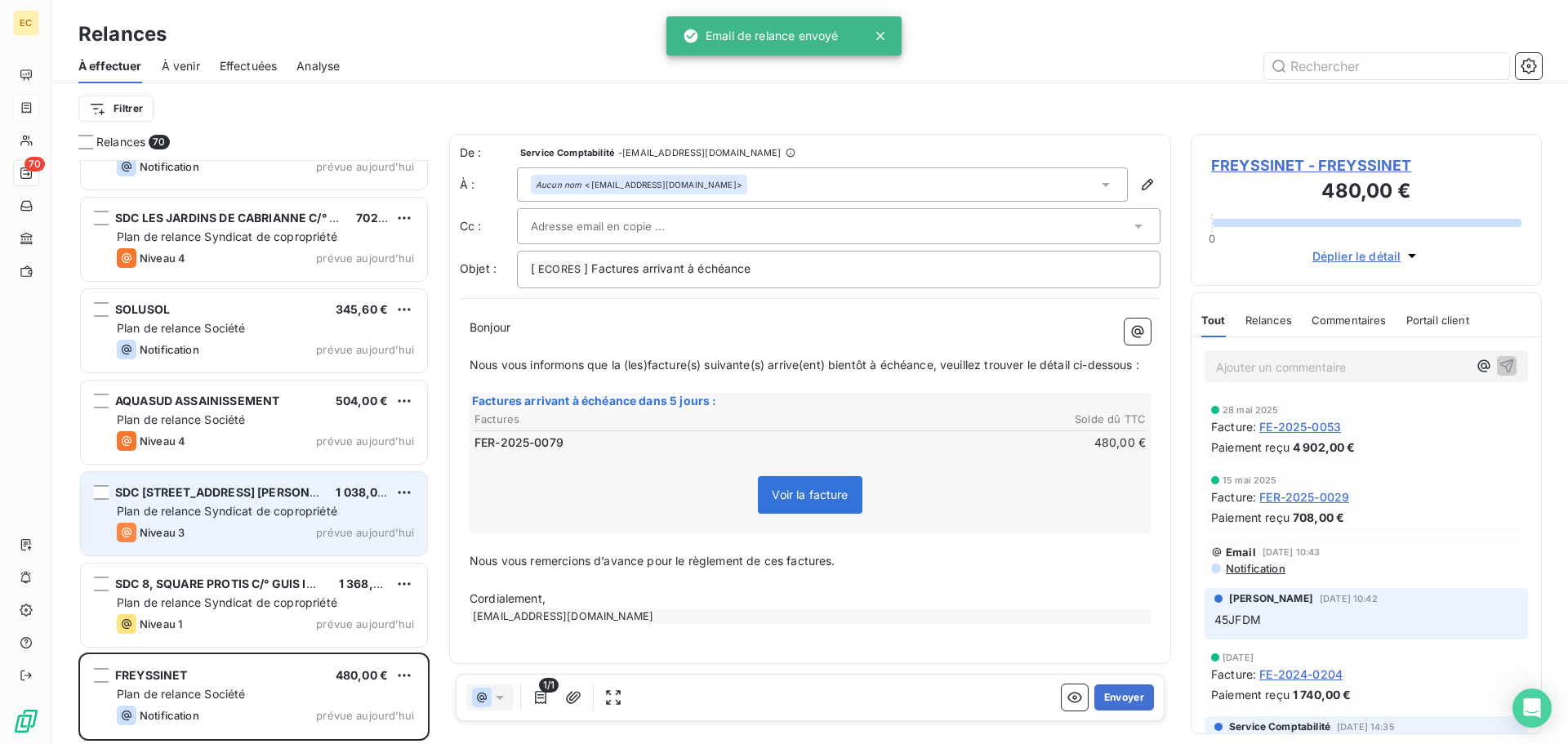
scroll to position [5820, 0]
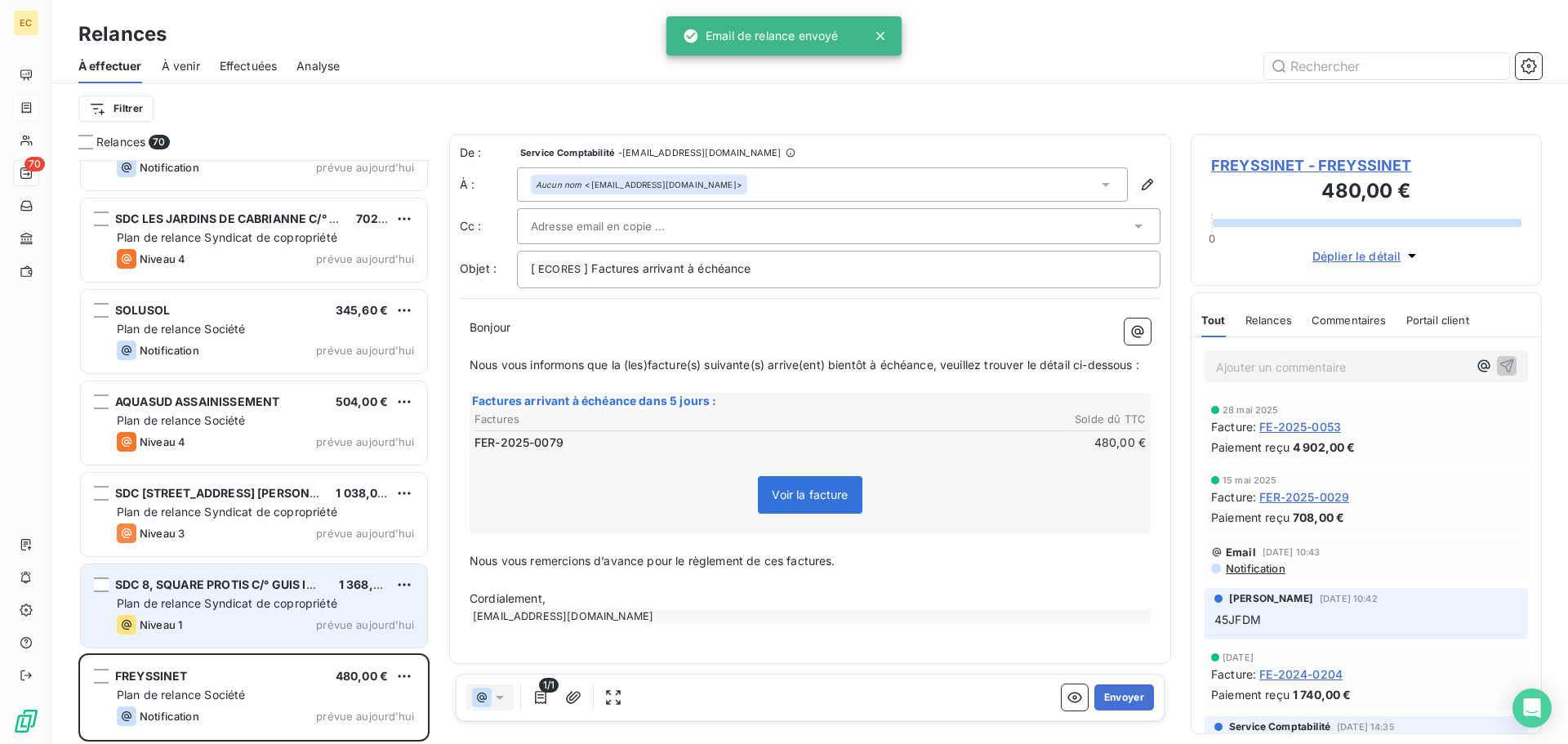
click at [220, 594] on div "SDC 8, SQUARE PROTIS C/° GUIS IMMOBILIER 1 368,00 € Plan de relance Syndicat de…" at bounding box center [255, 606] width 347 height 83
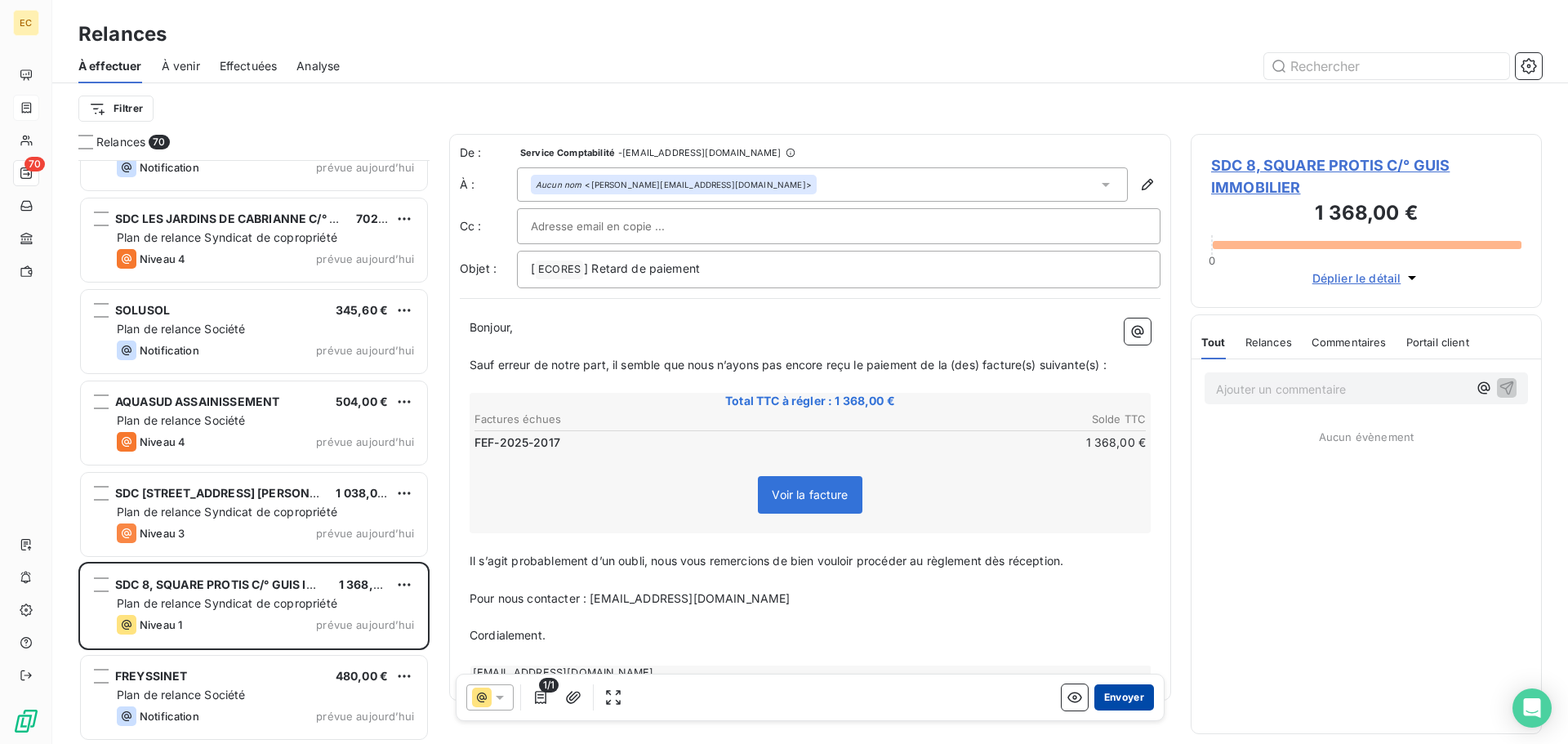
click at [1106, 700] on button "Envoyer" at bounding box center [1124, 697] width 59 height 26
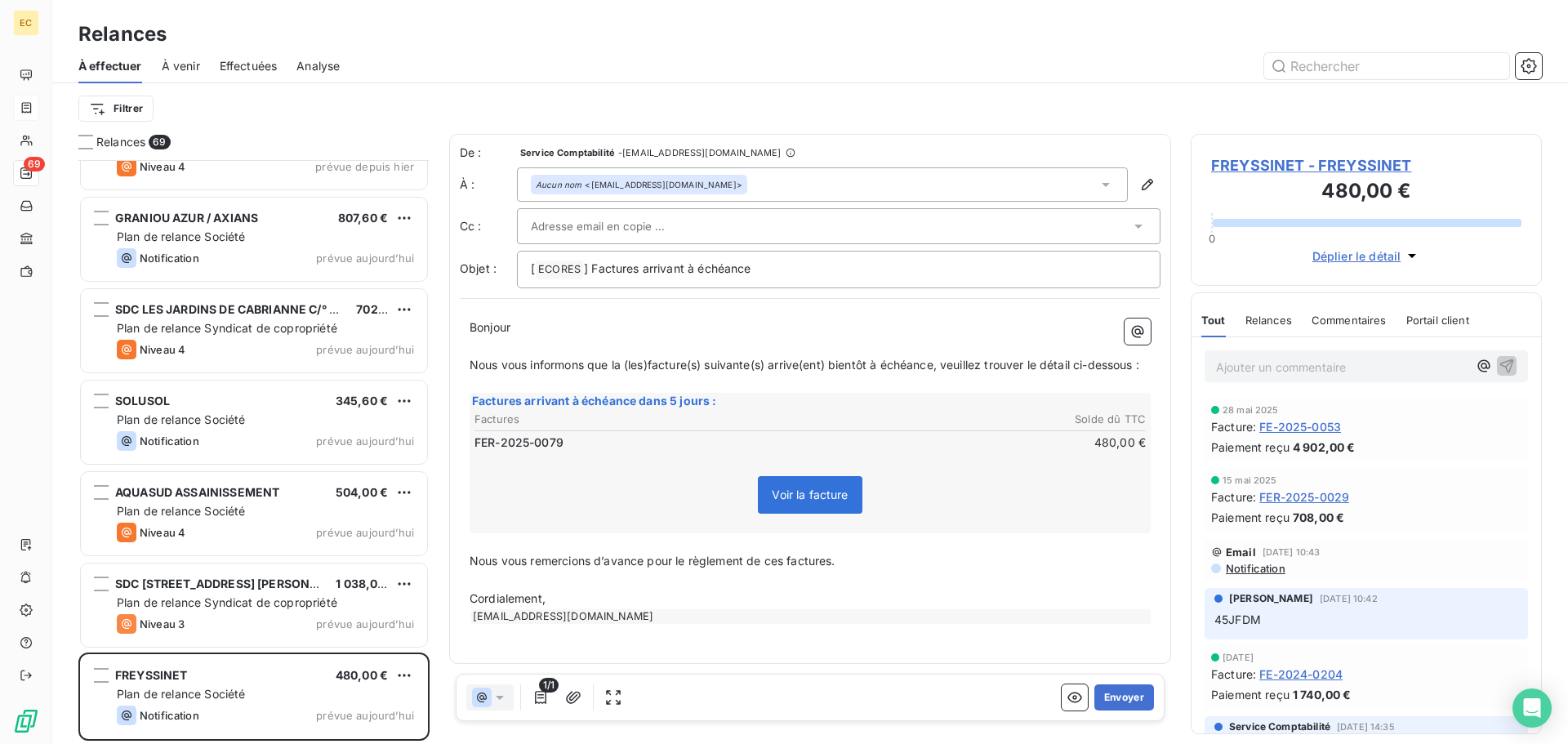
scroll to position [5729, 0]
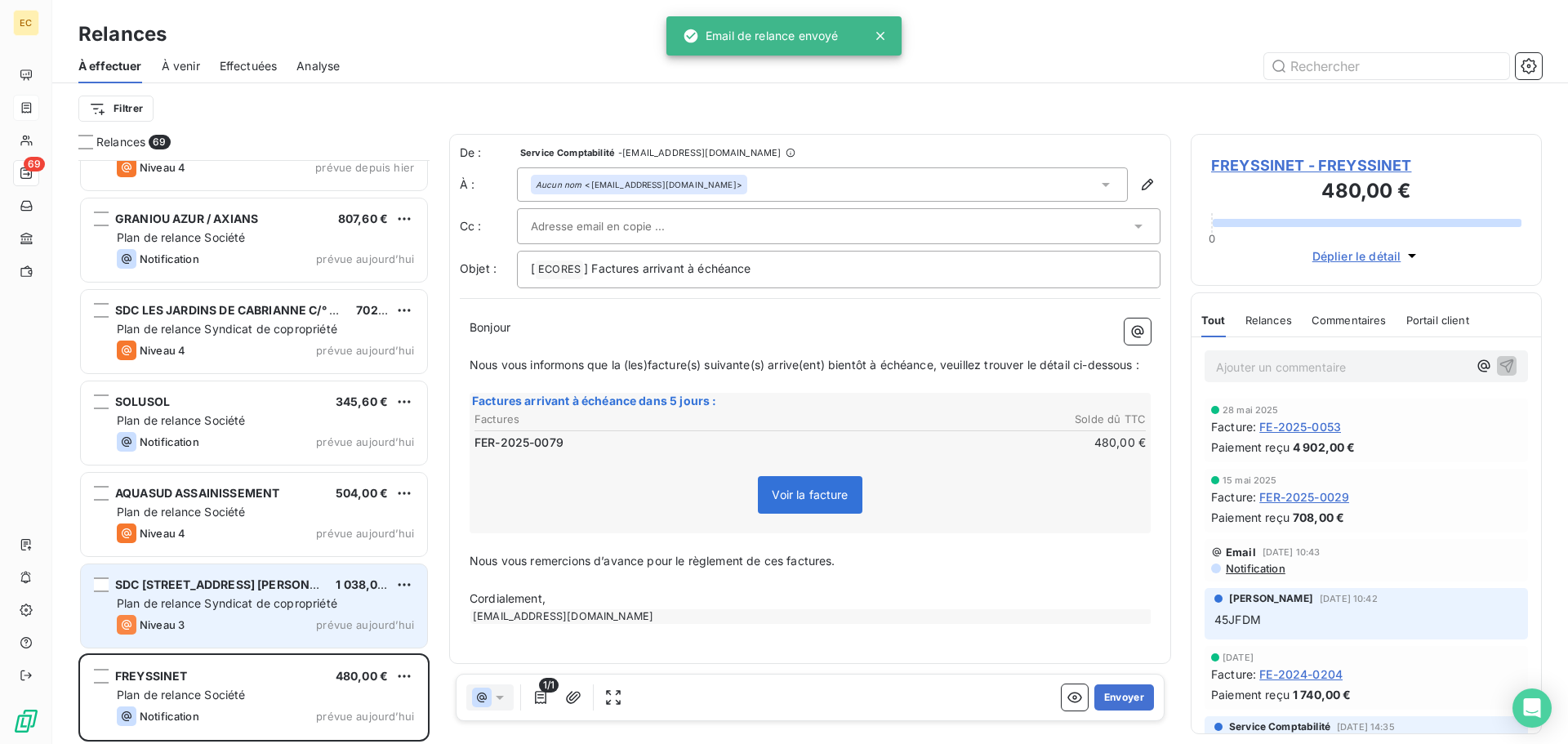
click at [279, 616] on div "Niveau 3 prévue aujourd’hui" at bounding box center [265, 625] width 297 height 20
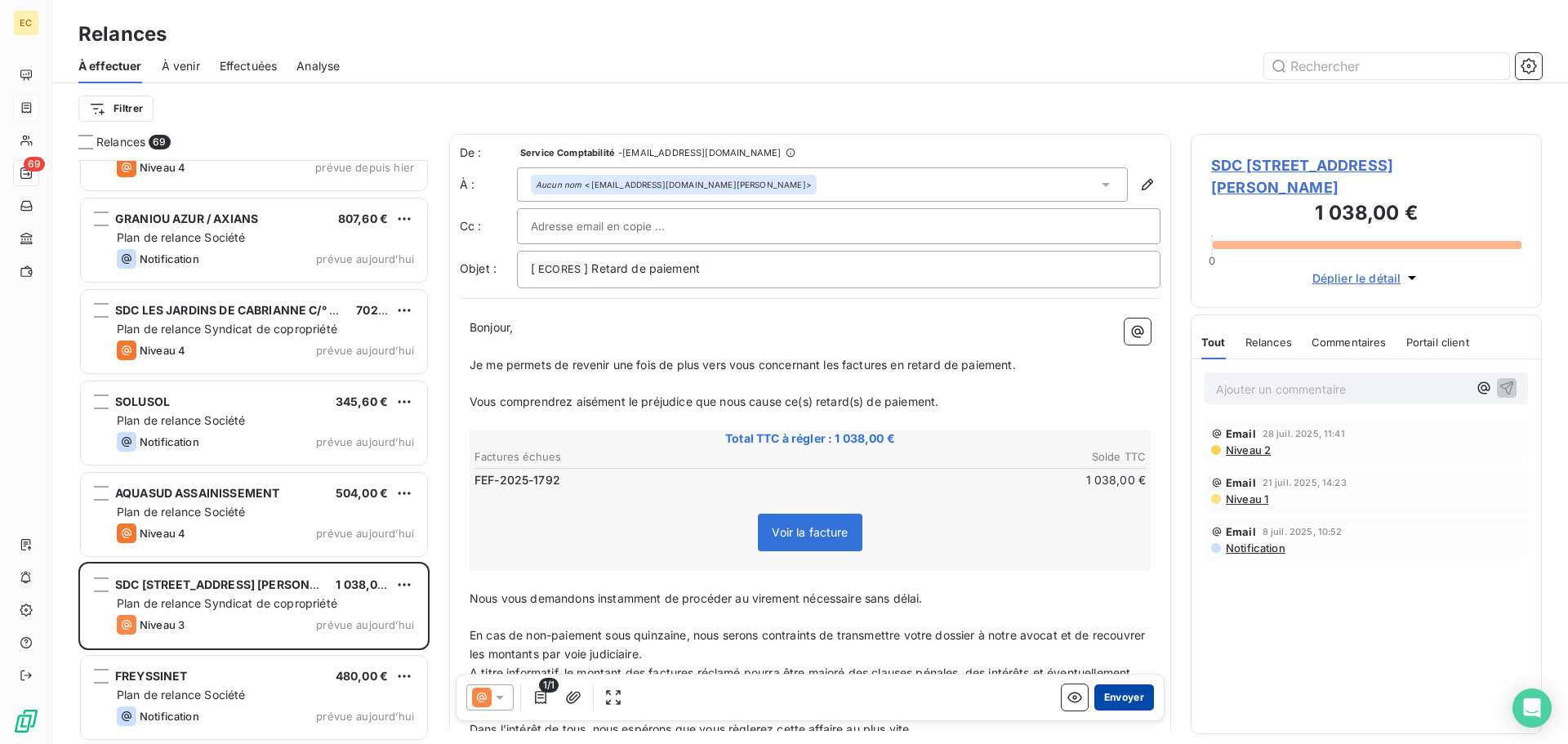
click at [1106, 692] on button "Envoyer" at bounding box center [1124, 697] width 59 height 26
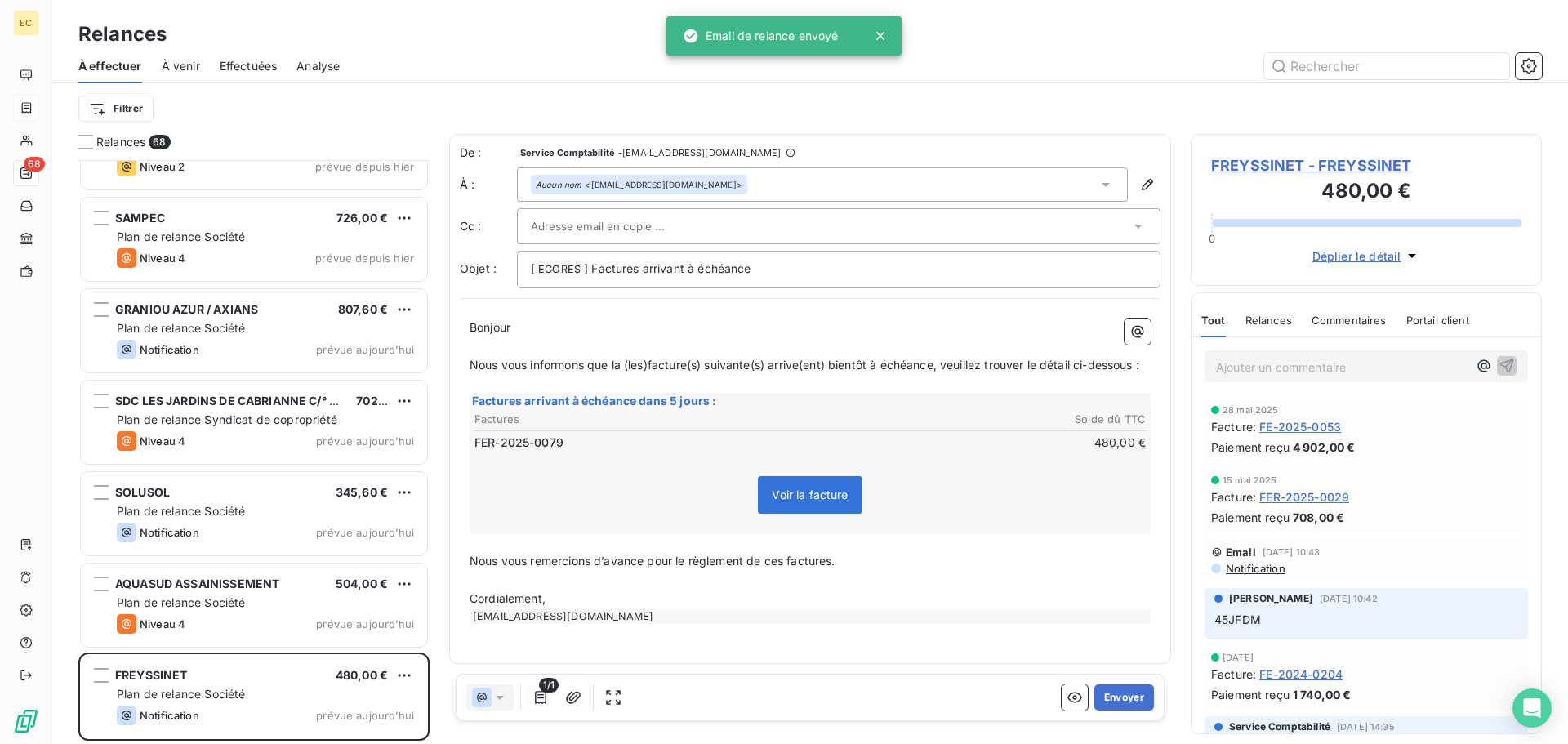
scroll to position [5638, 0]
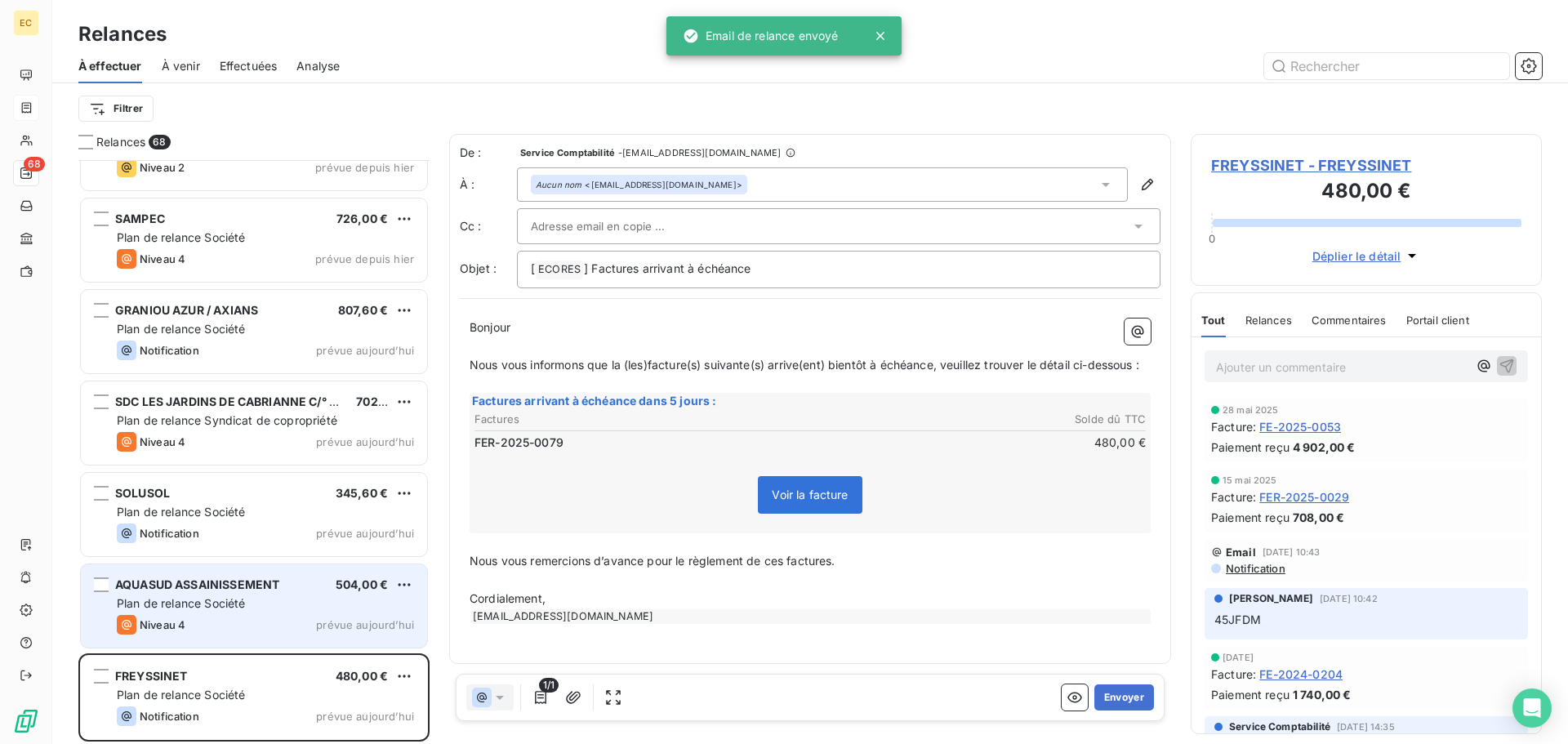
click at [231, 607] on span "Plan de relance Société" at bounding box center [180, 603] width 128 height 14
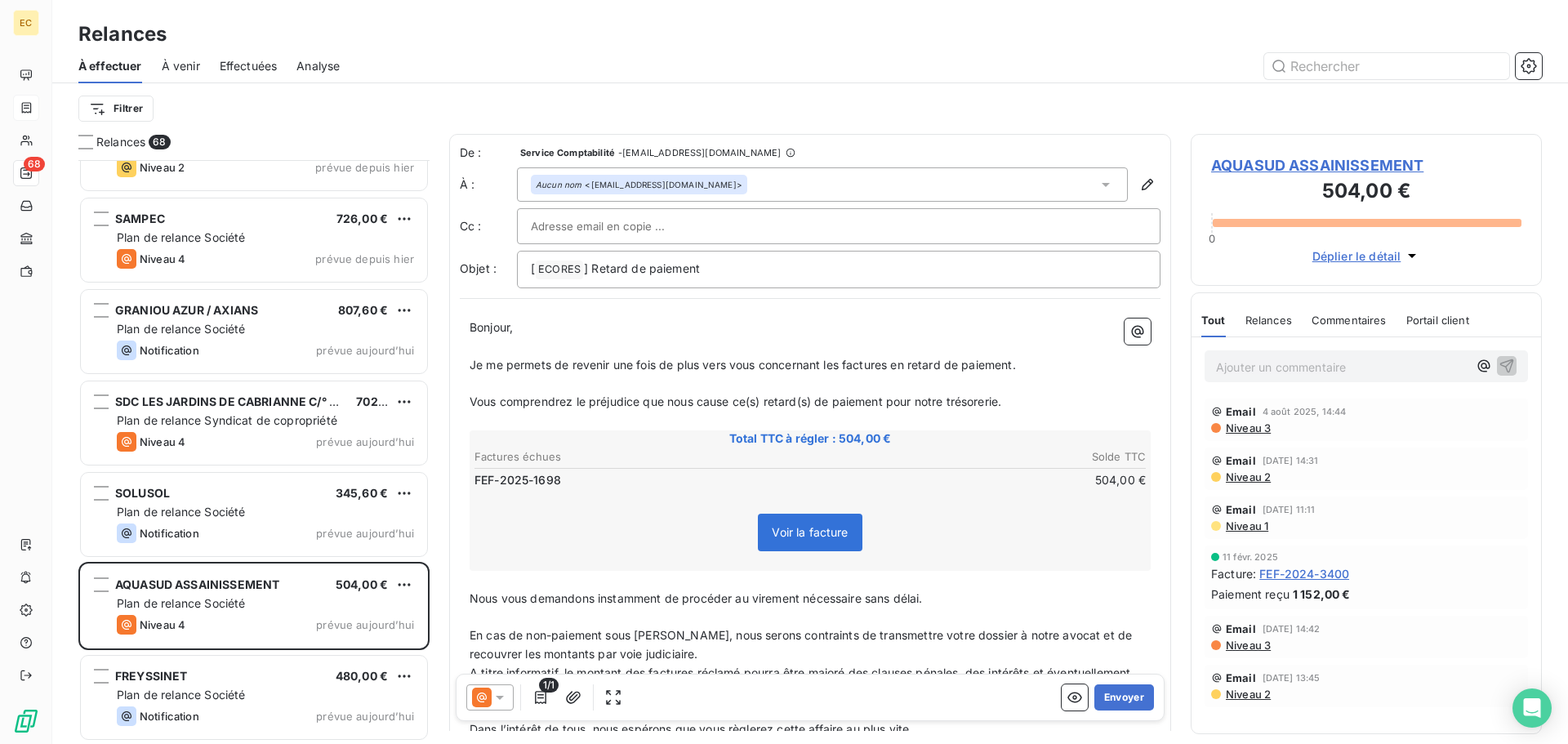
click at [1244, 167] on span "AQUASUD ASSAINISSEMENT" at bounding box center [1366, 165] width 310 height 22
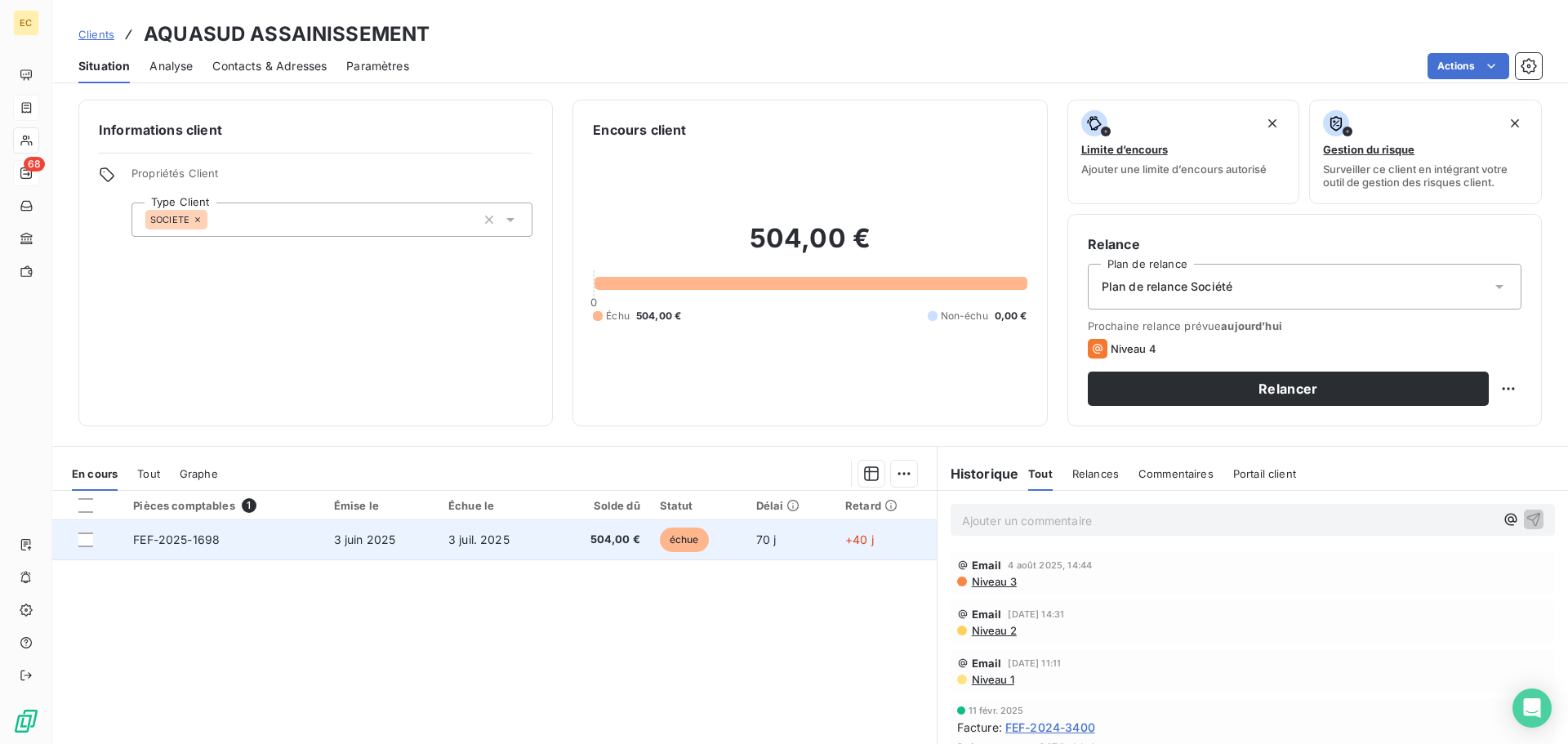
click at [386, 538] on span "3 juin 2025" at bounding box center [365, 540] width 62 height 14
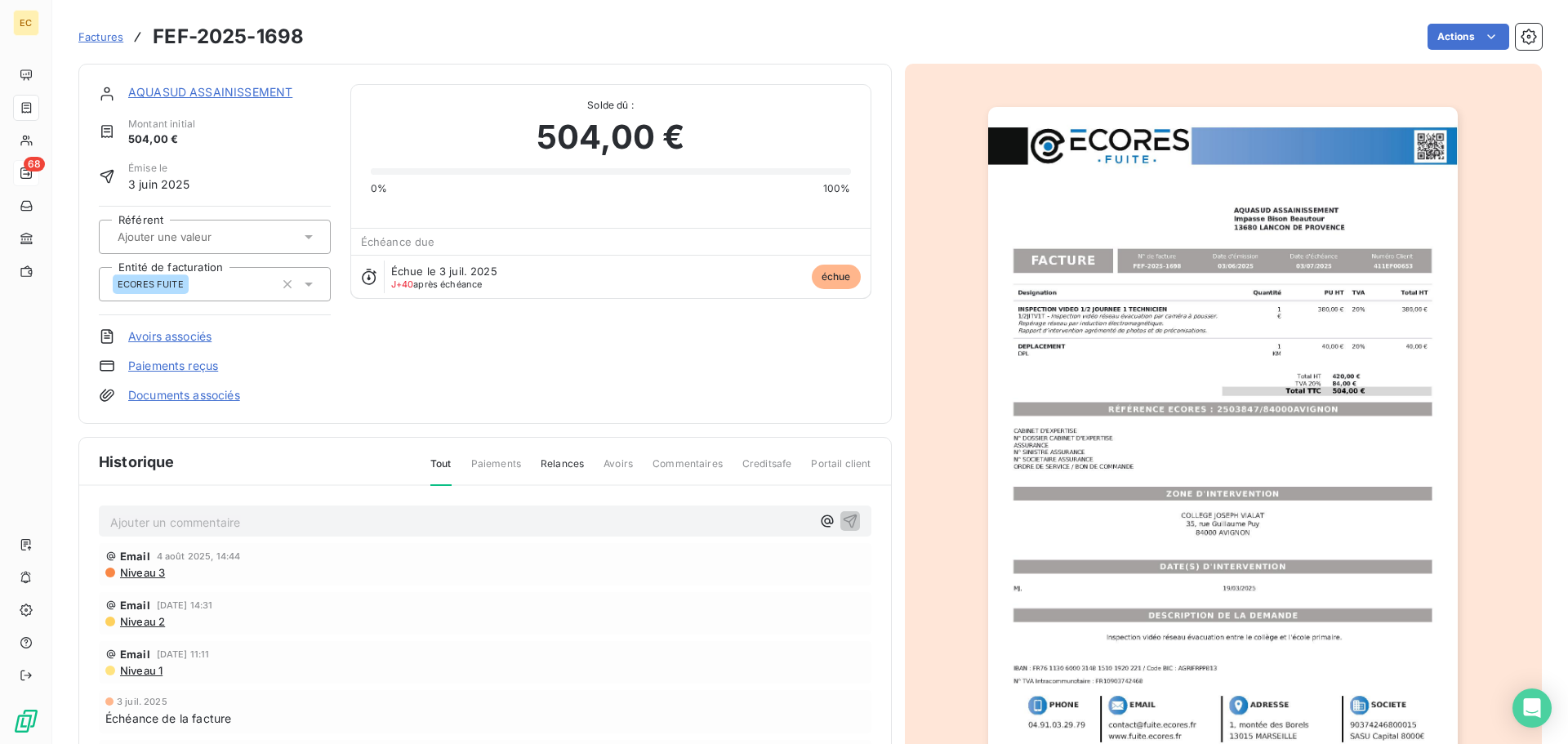
click at [1118, 428] on img "button" at bounding box center [1223, 439] width 470 height 665
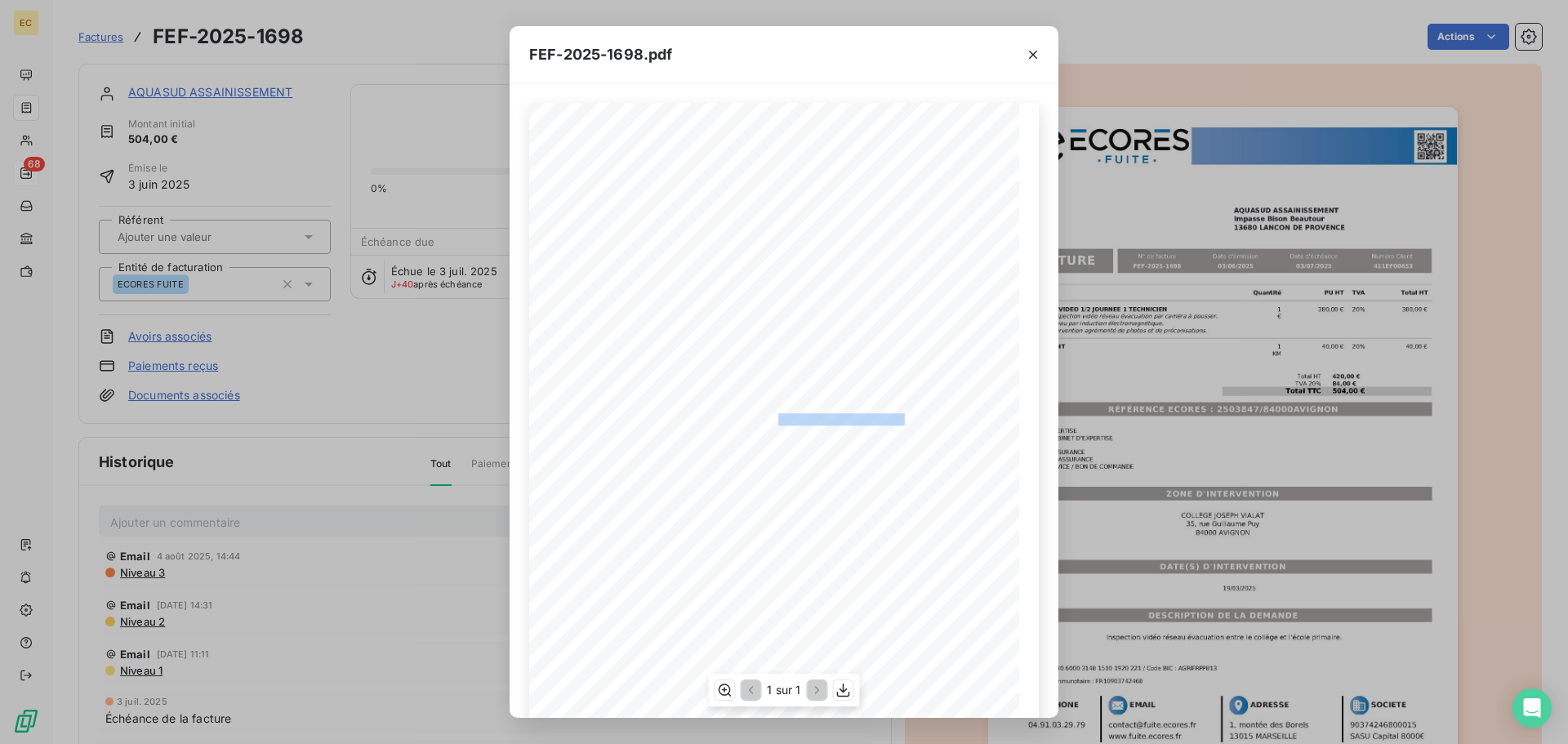
drag, startPoint x: 897, startPoint y: 417, endPoint x: 770, endPoint y: 415, distance: 127.0
click at [770, 415] on span "RÉFÉRENCE ECORES : 2503847/84000AVIGNON" at bounding box center [784, 417] width 241 height 8
copy span "2503847/84000AVIGNON"
click at [1027, 53] on icon "button" at bounding box center [1033, 54] width 16 height 16
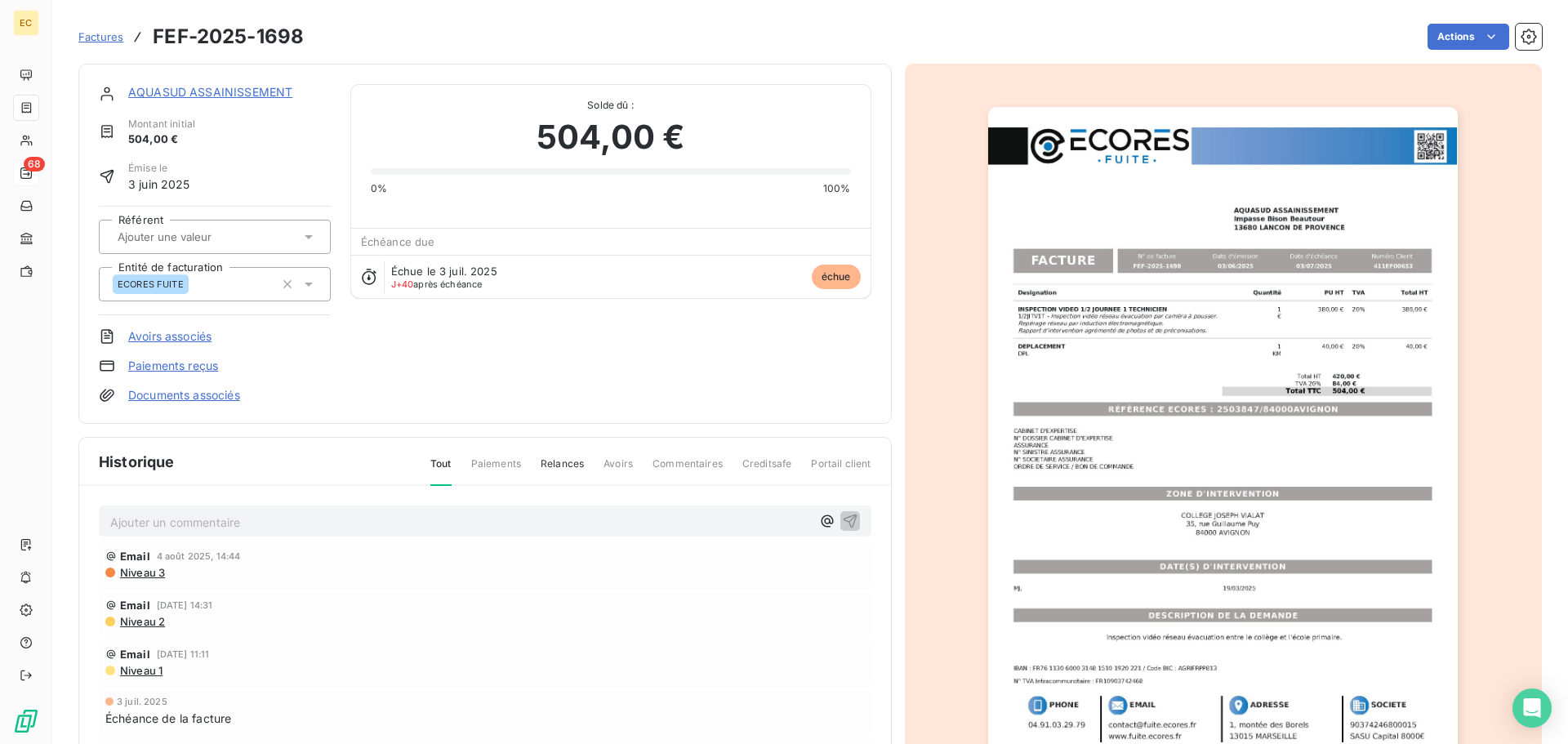
click at [316, 524] on p "Ajouter un commentaire ﻿" at bounding box center [461, 522] width 701 height 21
click at [842, 520] on icon "button" at bounding box center [850, 520] width 16 height 16
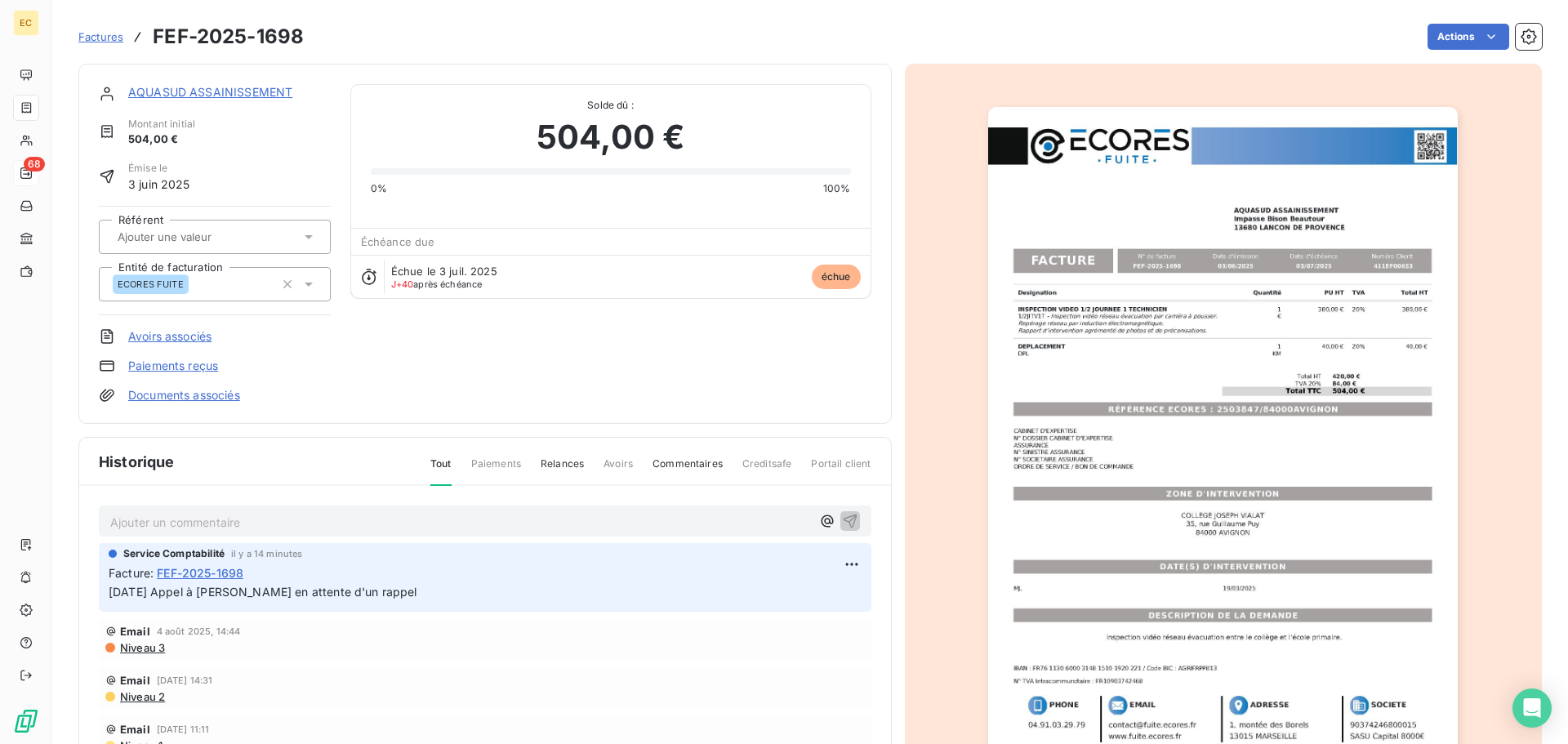
click at [100, 36] on span "Factures" at bounding box center [100, 37] width 45 height 13
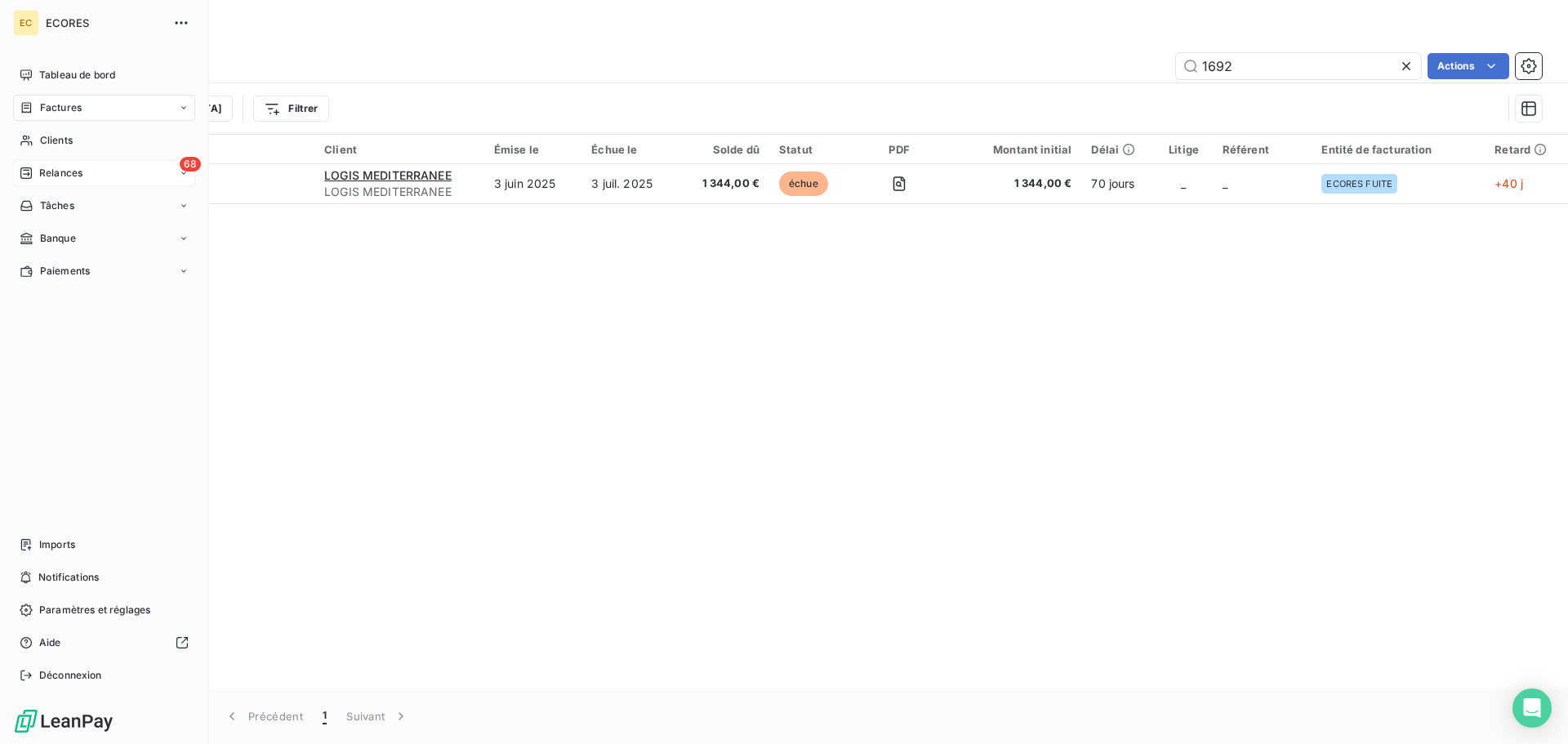
click at [46, 176] on span "Relances" at bounding box center [61, 172] width 44 height 15
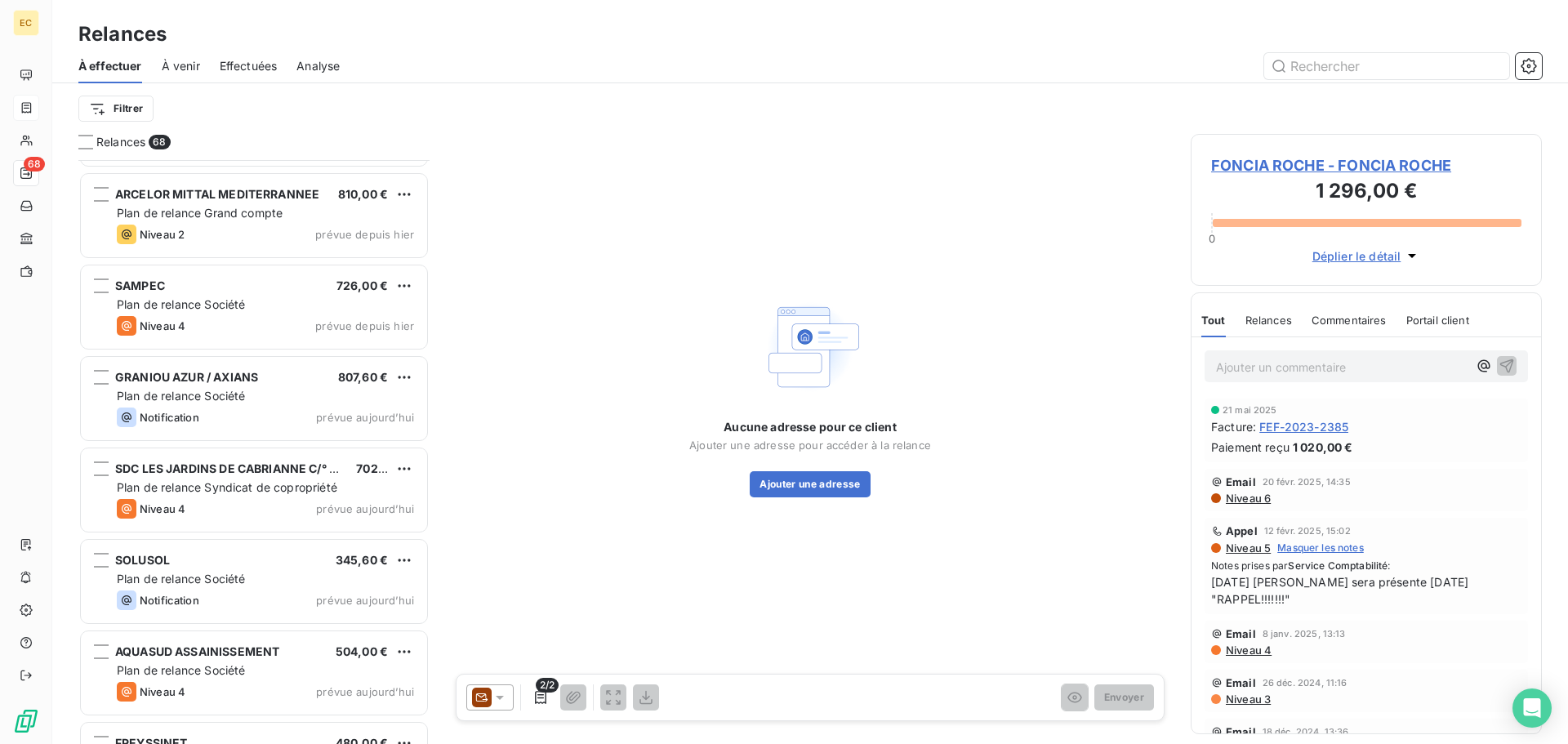
scroll to position [5639, 0]
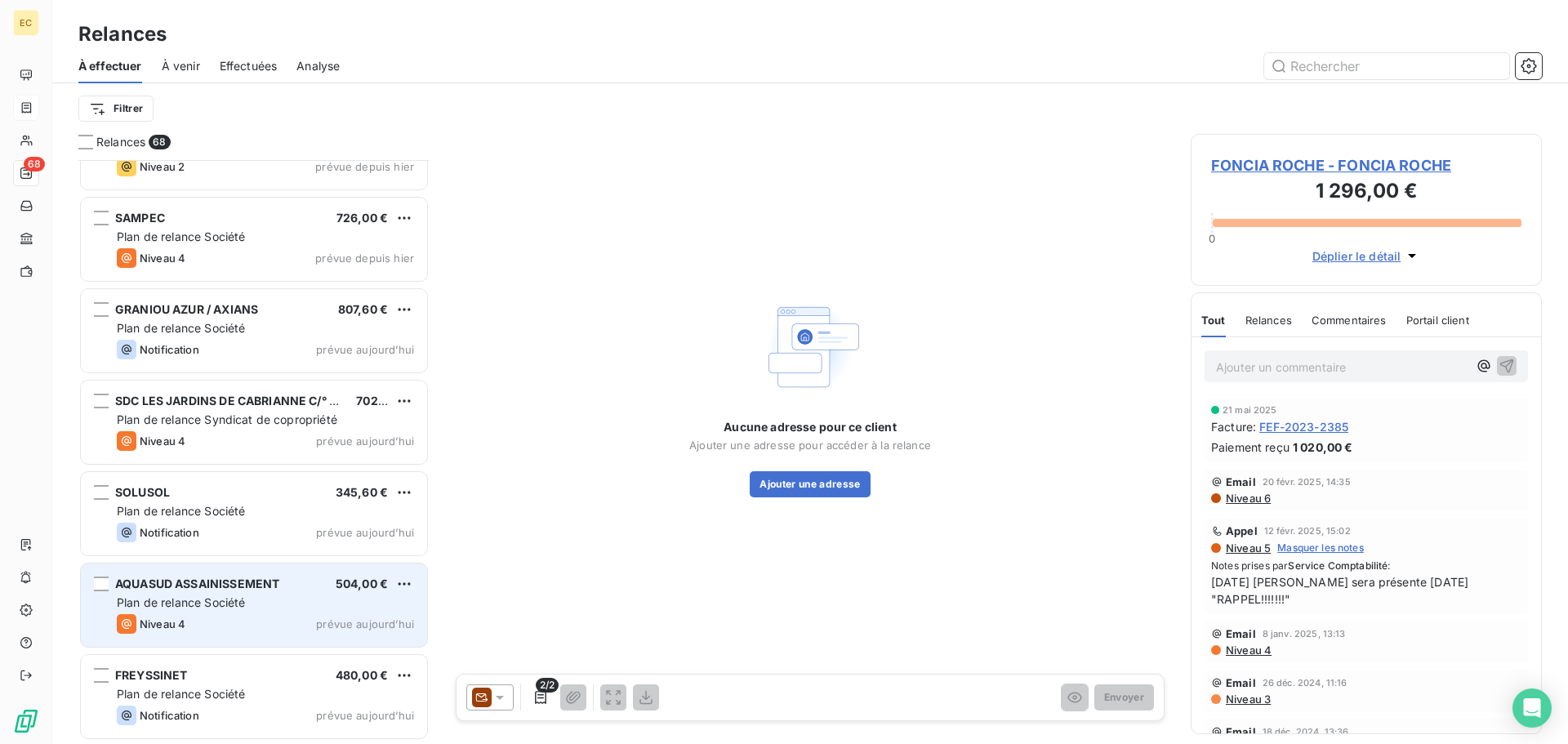
click at [237, 593] on div "AQUASUD ASSAINISSEMENT 504,00 € Plan de relance Société Niveau 4 prévue aujourd…" at bounding box center [255, 605] width 347 height 83
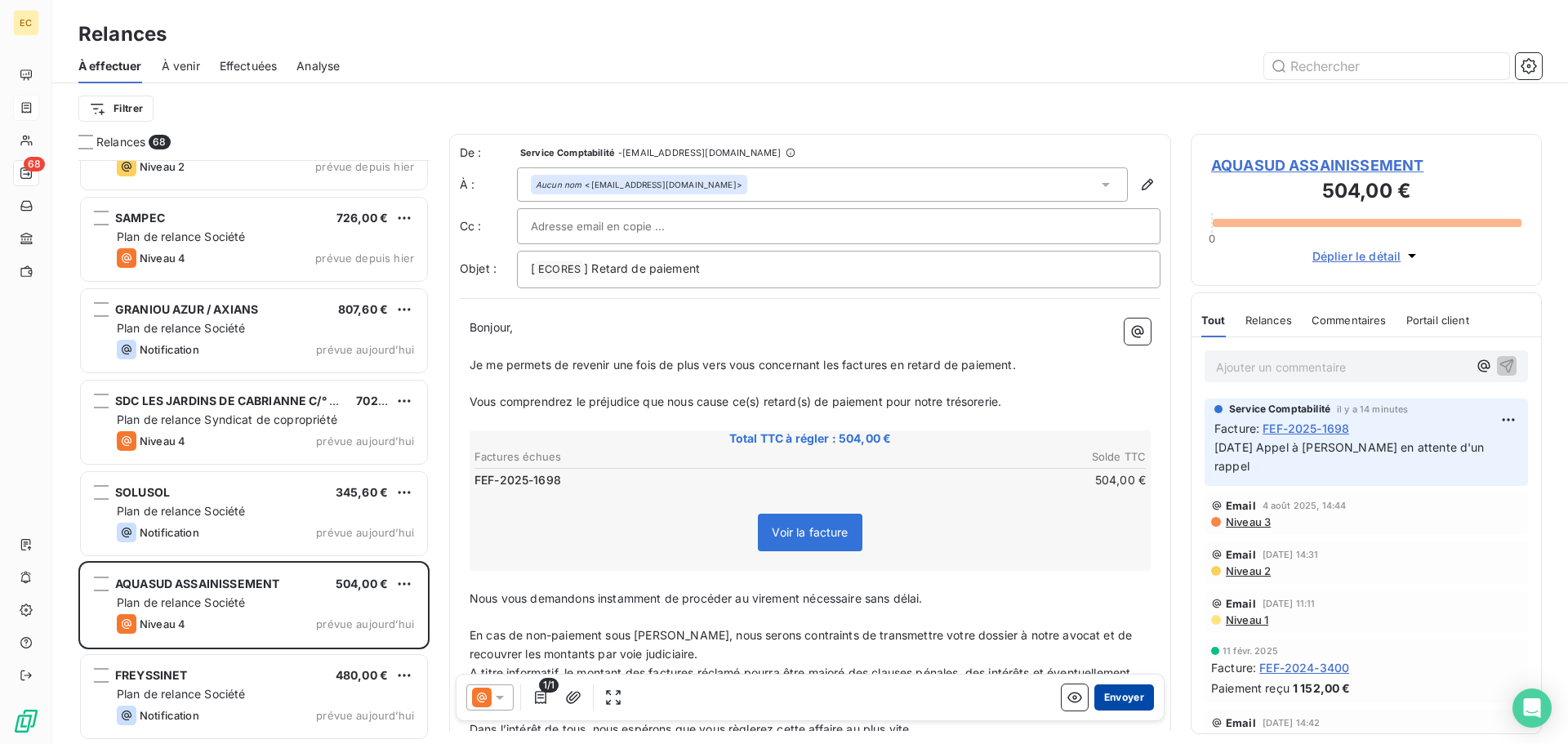
click at [1102, 693] on button "Envoyer" at bounding box center [1124, 697] width 59 height 26
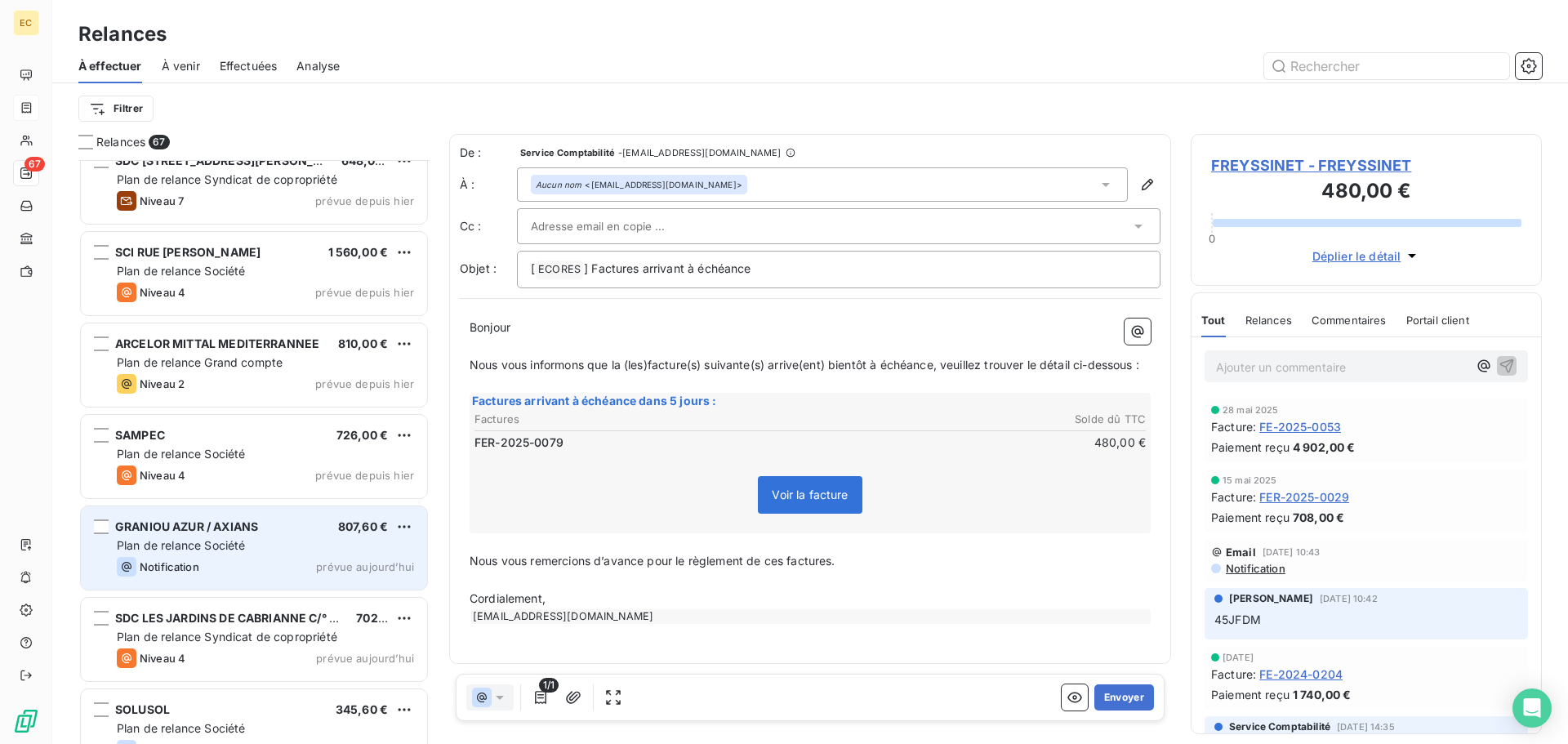
scroll to position [5382, 0]
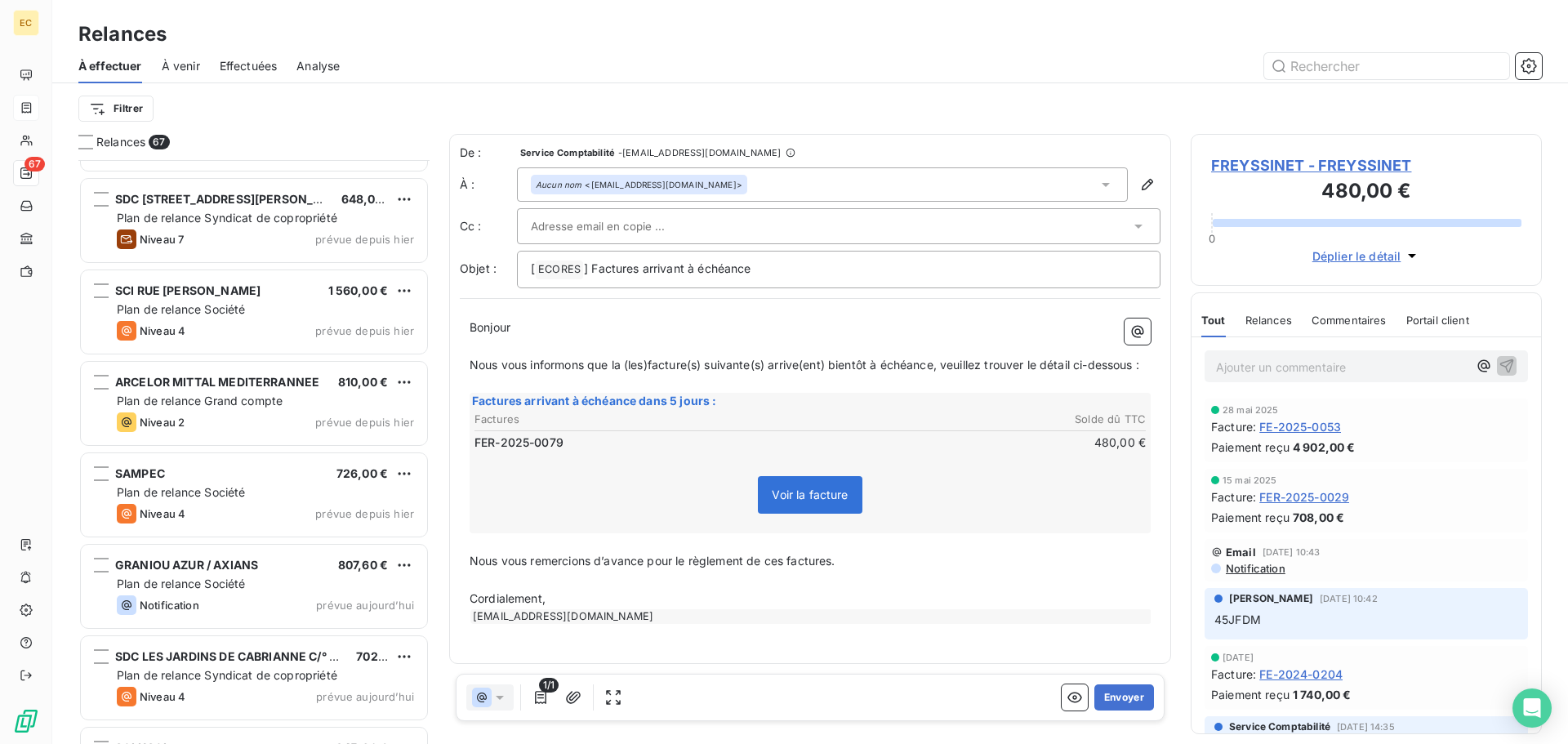
click at [250, 62] on span "Effectuées" at bounding box center [249, 66] width 58 height 16
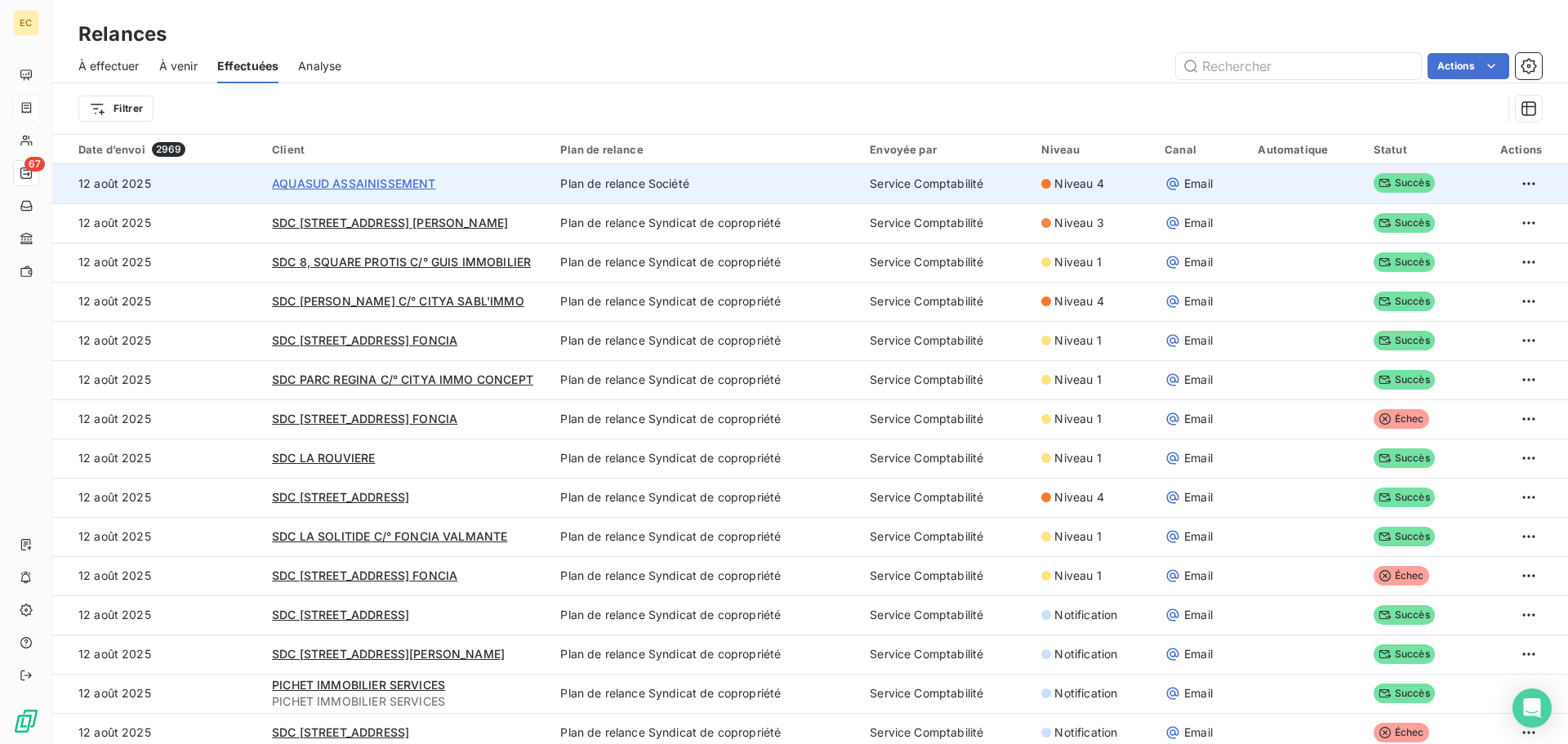
click at [342, 188] on span "AQUASUD ASSAINISSEMENT" at bounding box center [354, 183] width 163 height 14
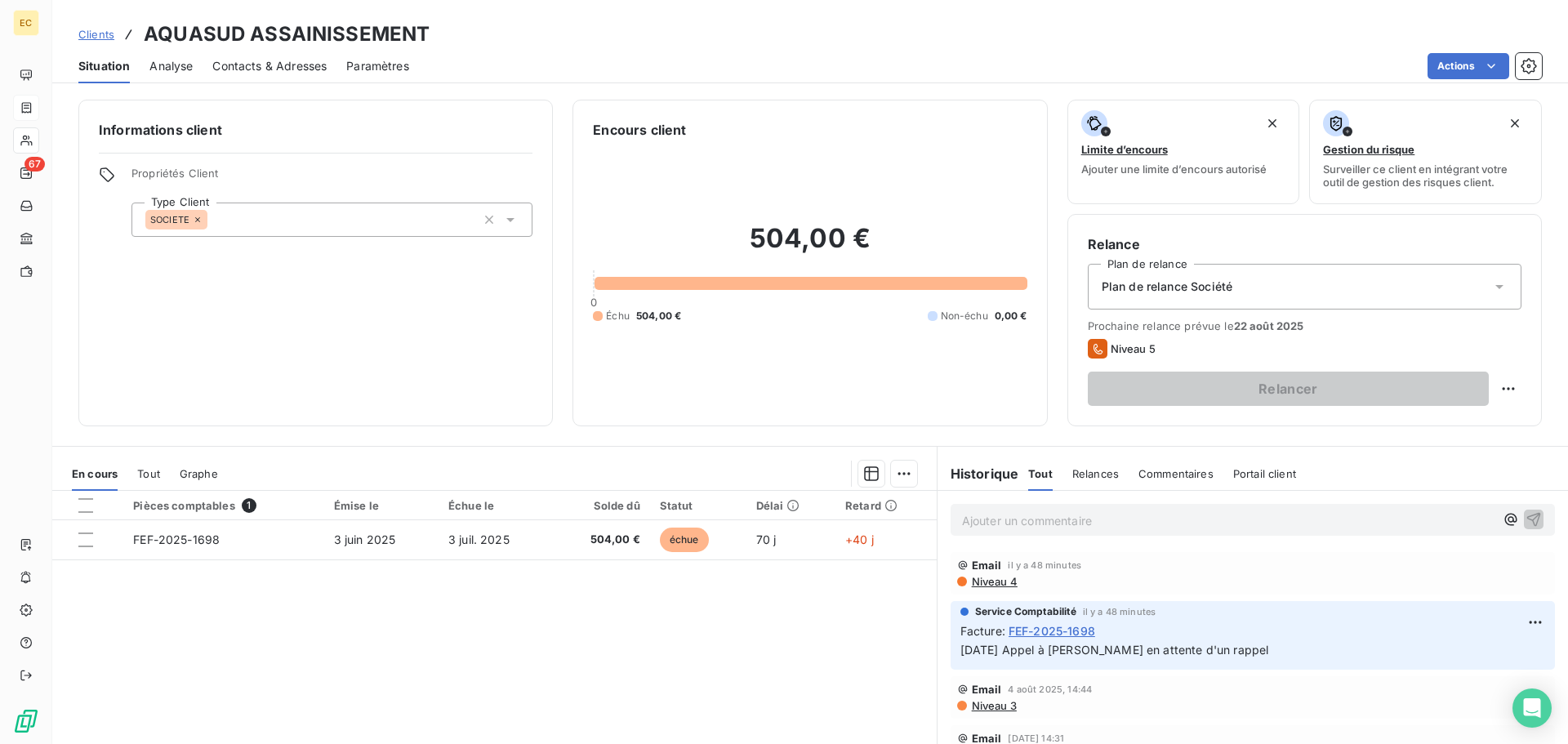
drag, startPoint x: 1051, startPoint y: 526, endPoint x: 1069, endPoint y: 514, distance: 21.6
click at [1056, 524] on p "Ajouter un commentaire ﻿" at bounding box center [1228, 520] width 533 height 21
click at [1527, 513] on icon "button" at bounding box center [1534, 519] width 14 height 14
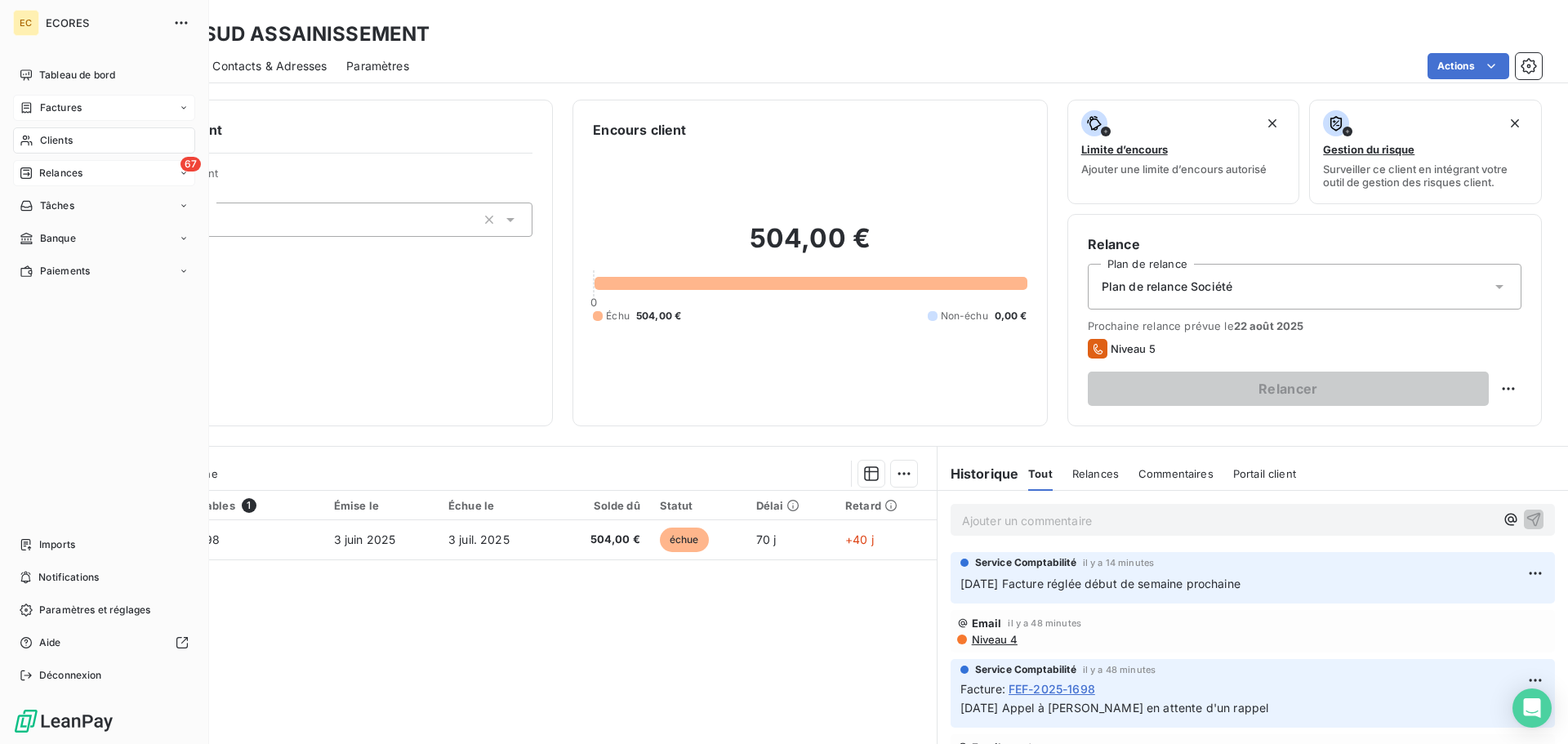
click at [61, 172] on span "Relances" at bounding box center [61, 172] width 44 height 15
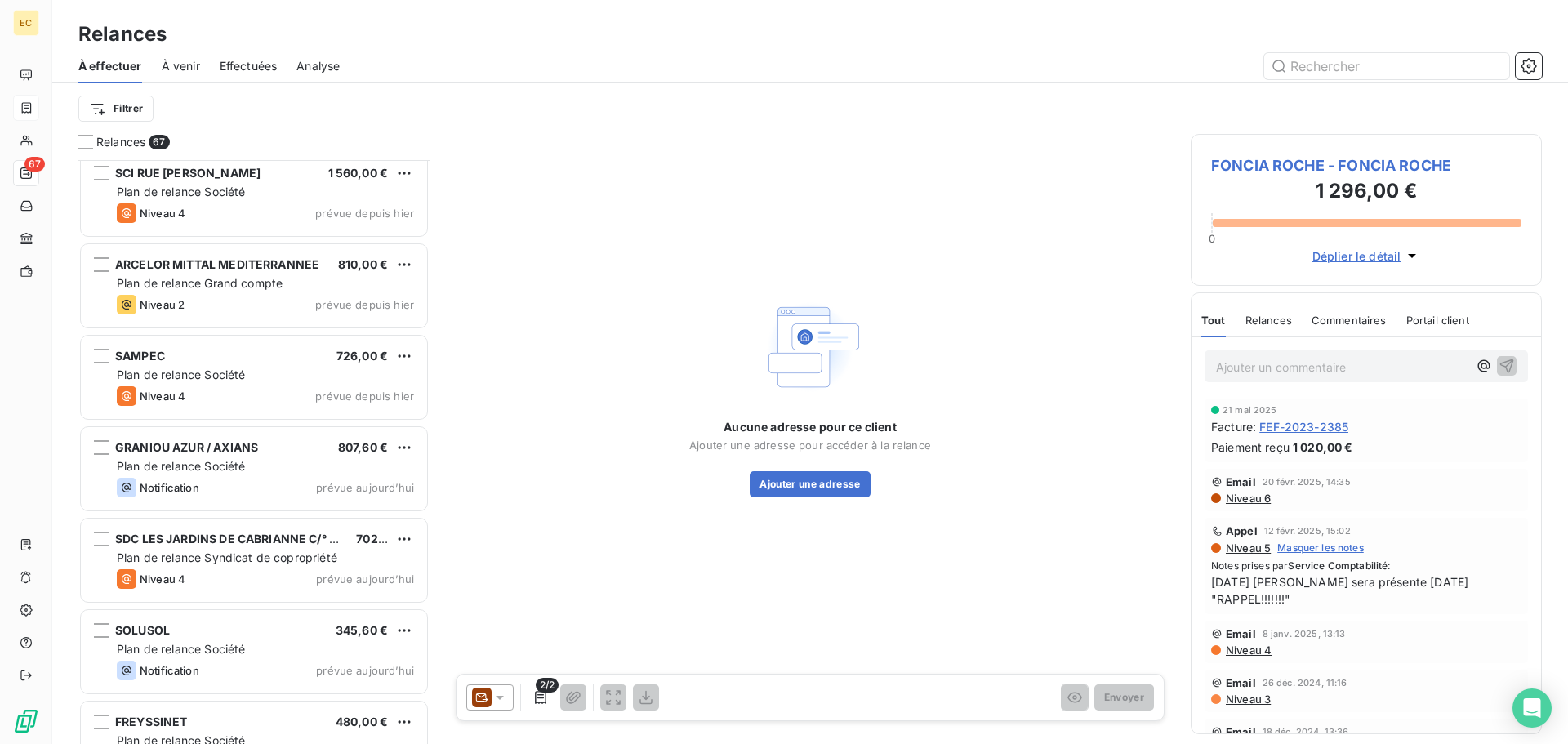
scroll to position [5547, 0]
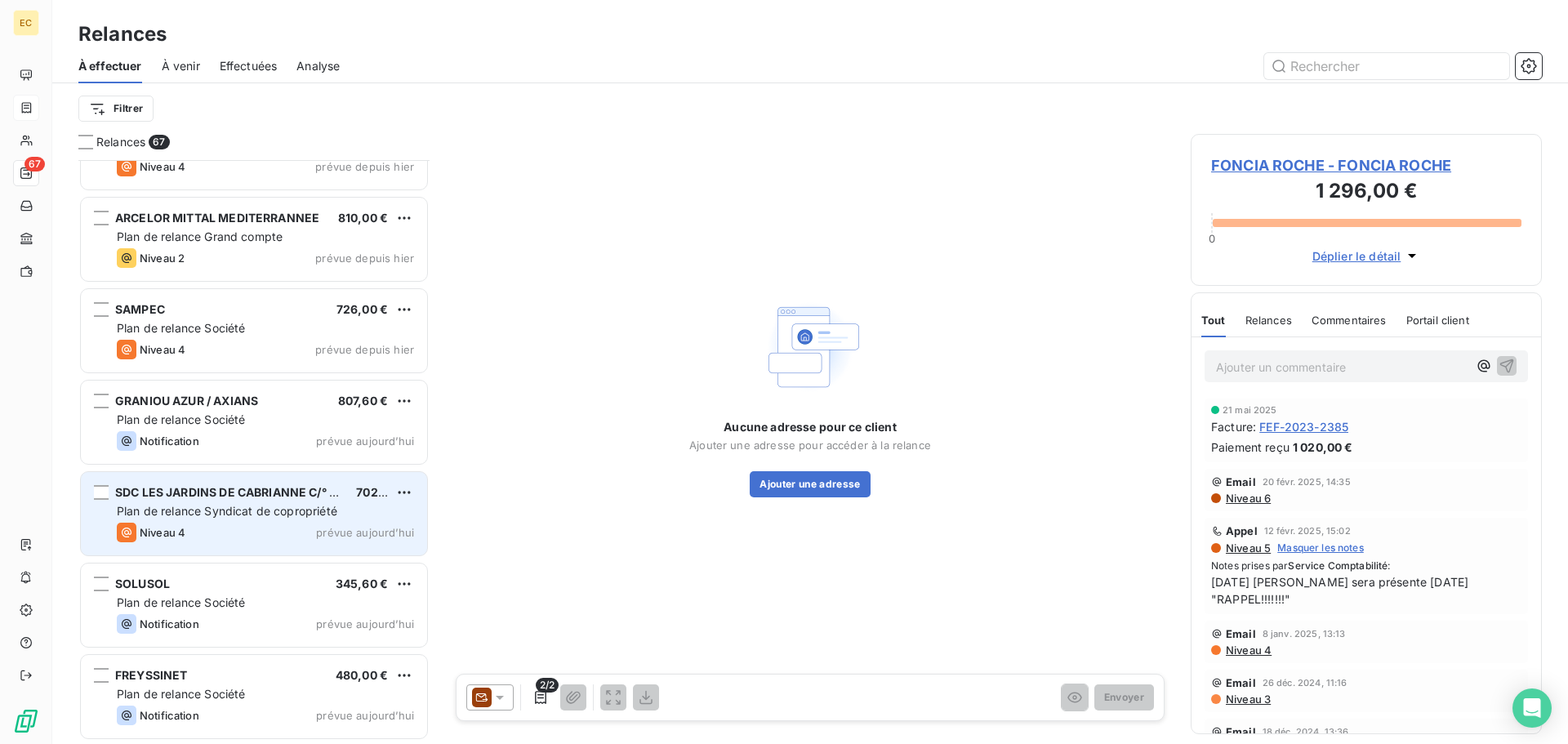
click at [216, 505] on span "Plan de relance Syndicat de copropriété" at bounding box center [227, 511] width 221 height 14
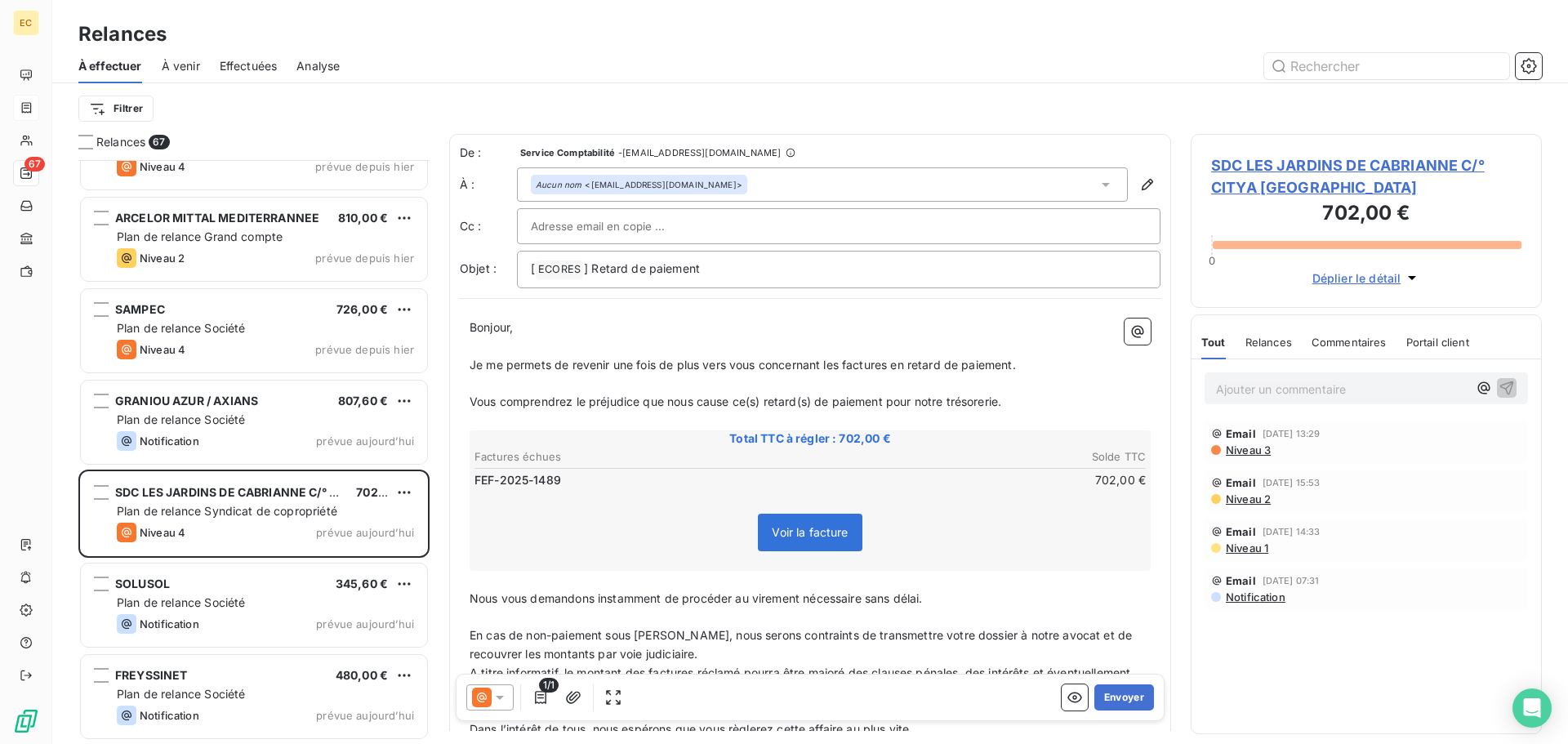
click at [1261, 188] on span "SDC LES JARDINS DE CABRIANNE C/° CITYA SOGEMA" at bounding box center [1366, 176] width 310 height 45
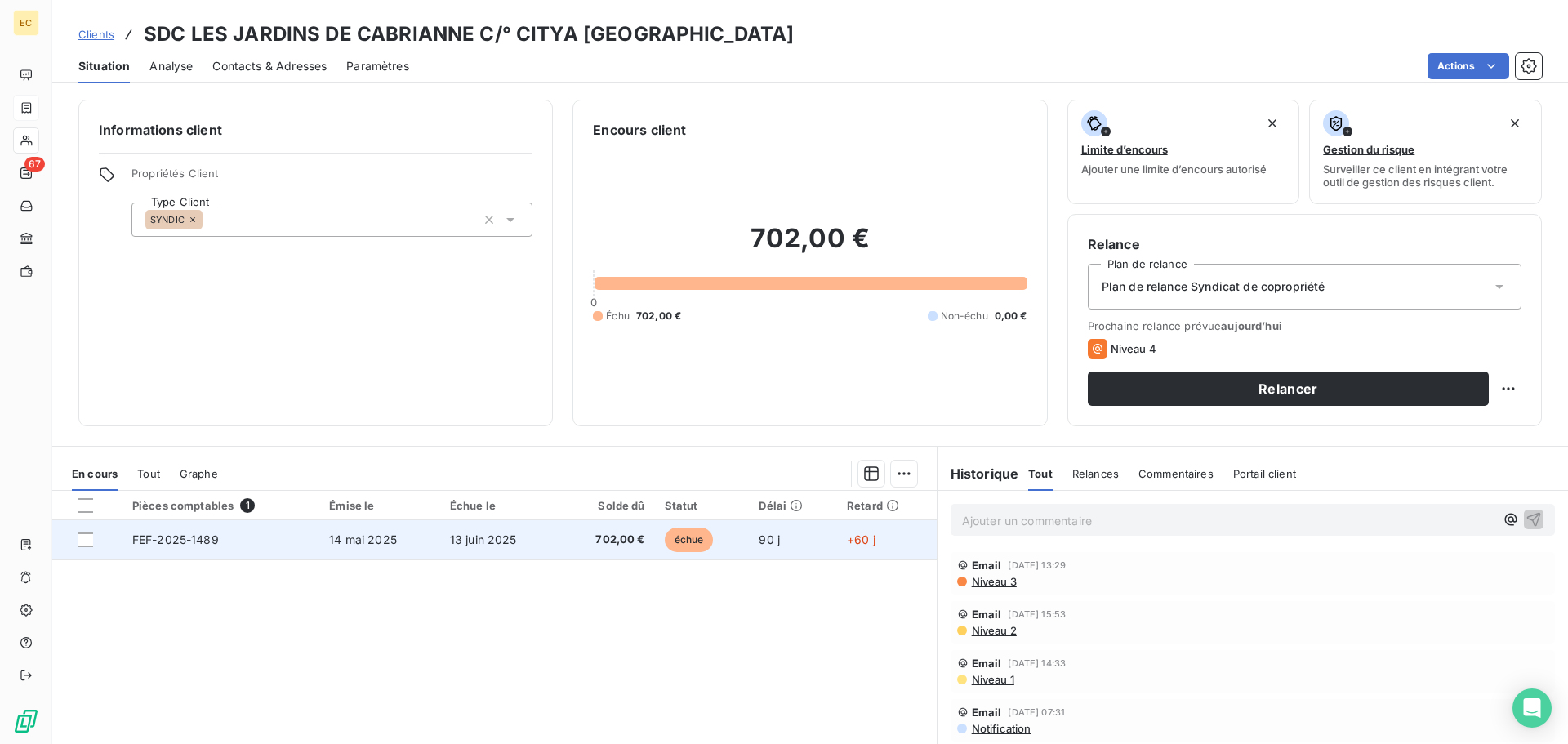
click at [348, 550] on td "14 mai 2025" at bounding box center [379, 540] width 121 height 40
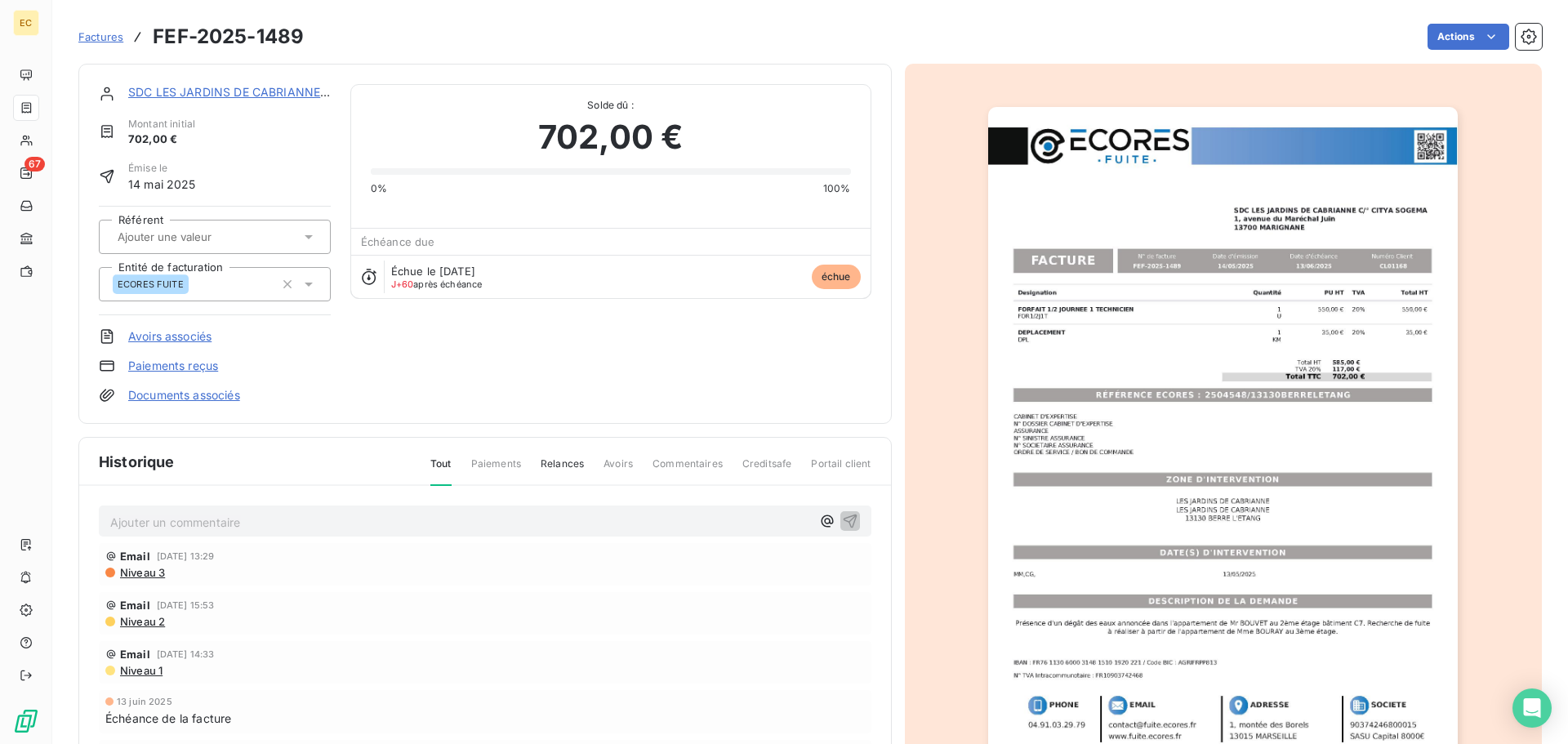
click at [1227, 528] on img "button" at bounding box center [1223, 439] width 470 height 665
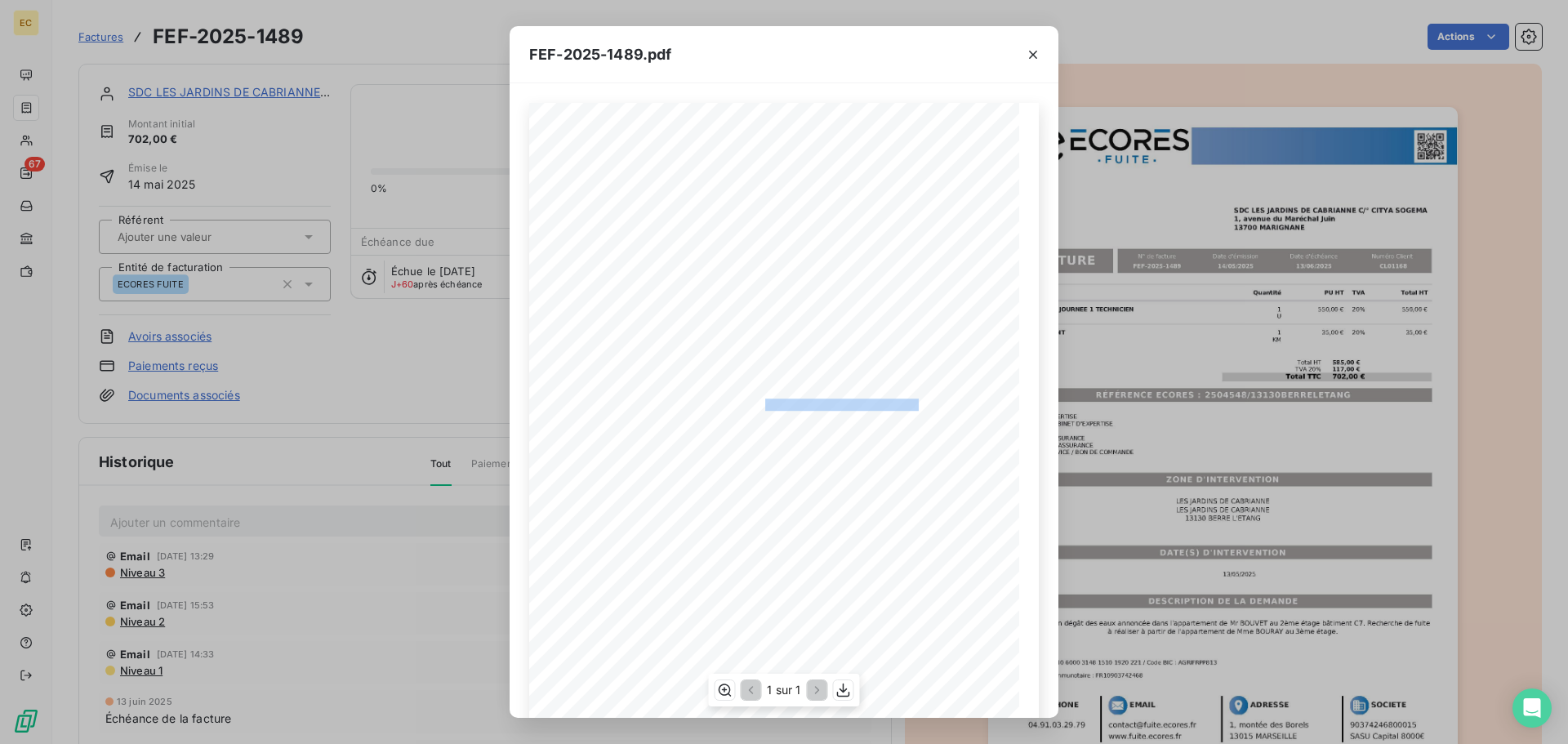
drag, startPoint x: 908, startPoint y: 403, endPoint x: 758, endPoint y: 403, distance: 150.0
click at [758, 403] on span "RÉFÉRENCE ECORES : 2504548/13130BERRELETANG" at bounding box center [785, 402] width 267 height 8
copy span "2504548/13130BERRELETANG"
click at [1032, 54] on icon "button" at bounding box center [1033, 54] width 16 height 16
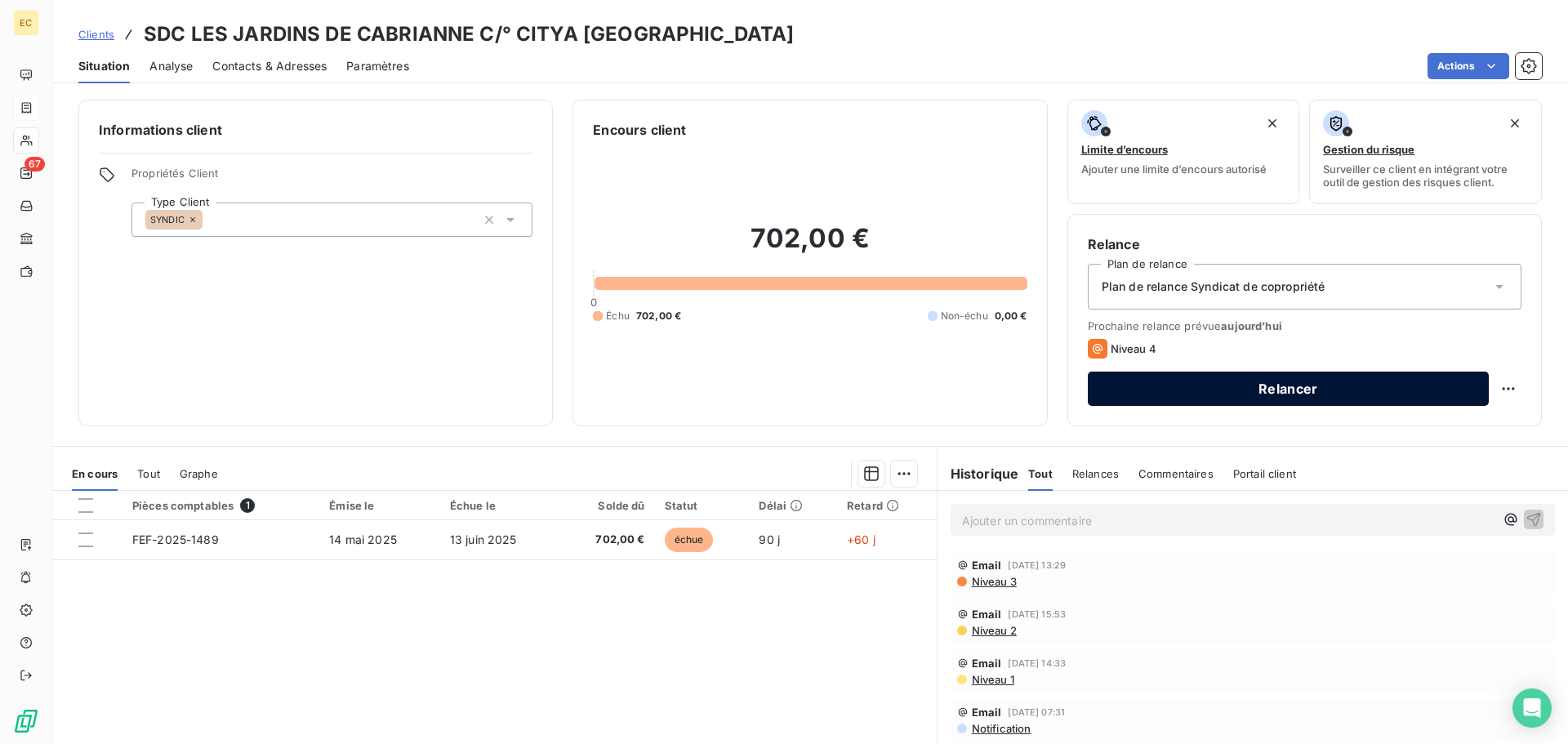
click at [1220, 398] on button "Relancer" at bounding box center [1288, 388] width 401 height 35
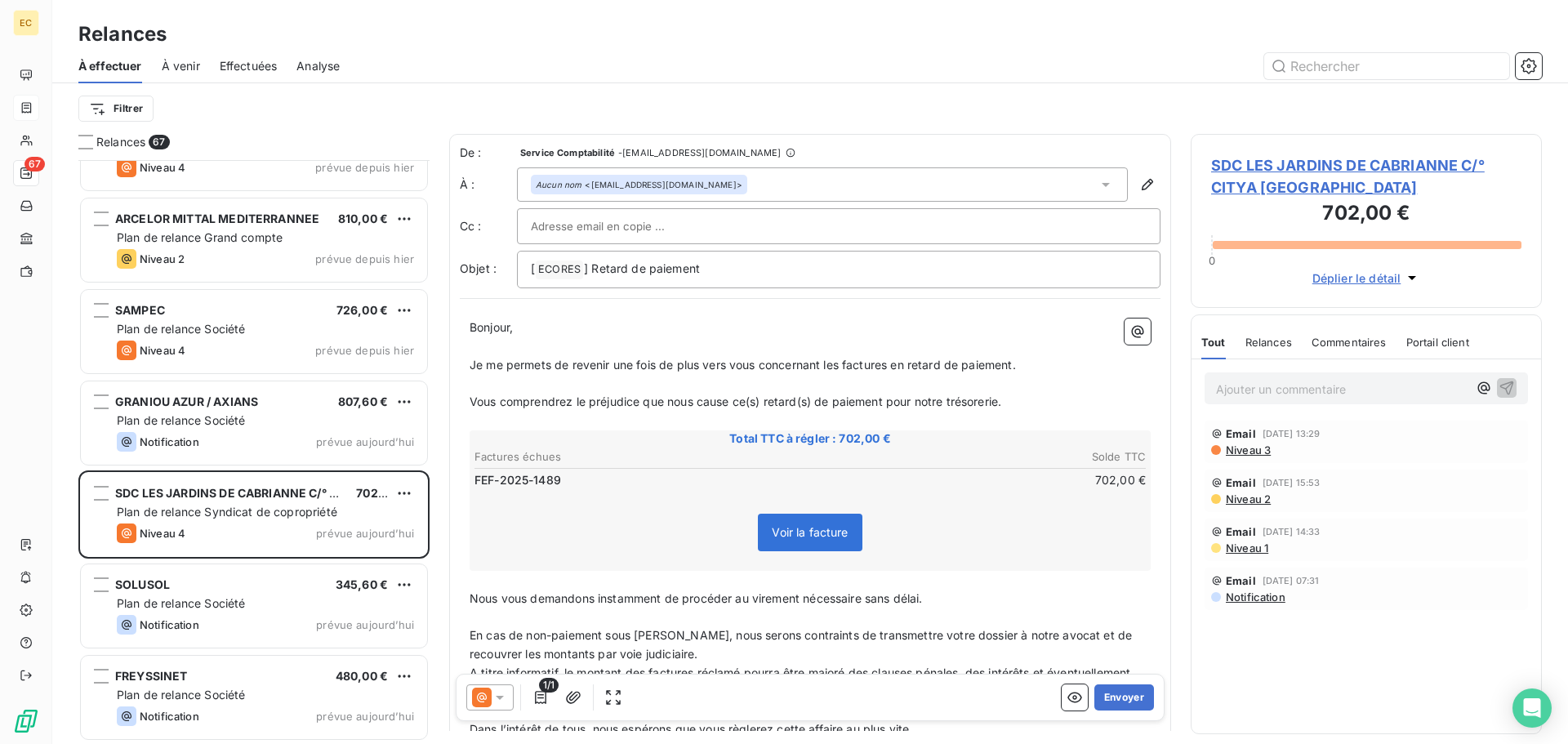
scroll to position [5547, 0]
click at [1107, 696] on button "Envoyer" at bounding box center [1124, 697] width 59 height 26
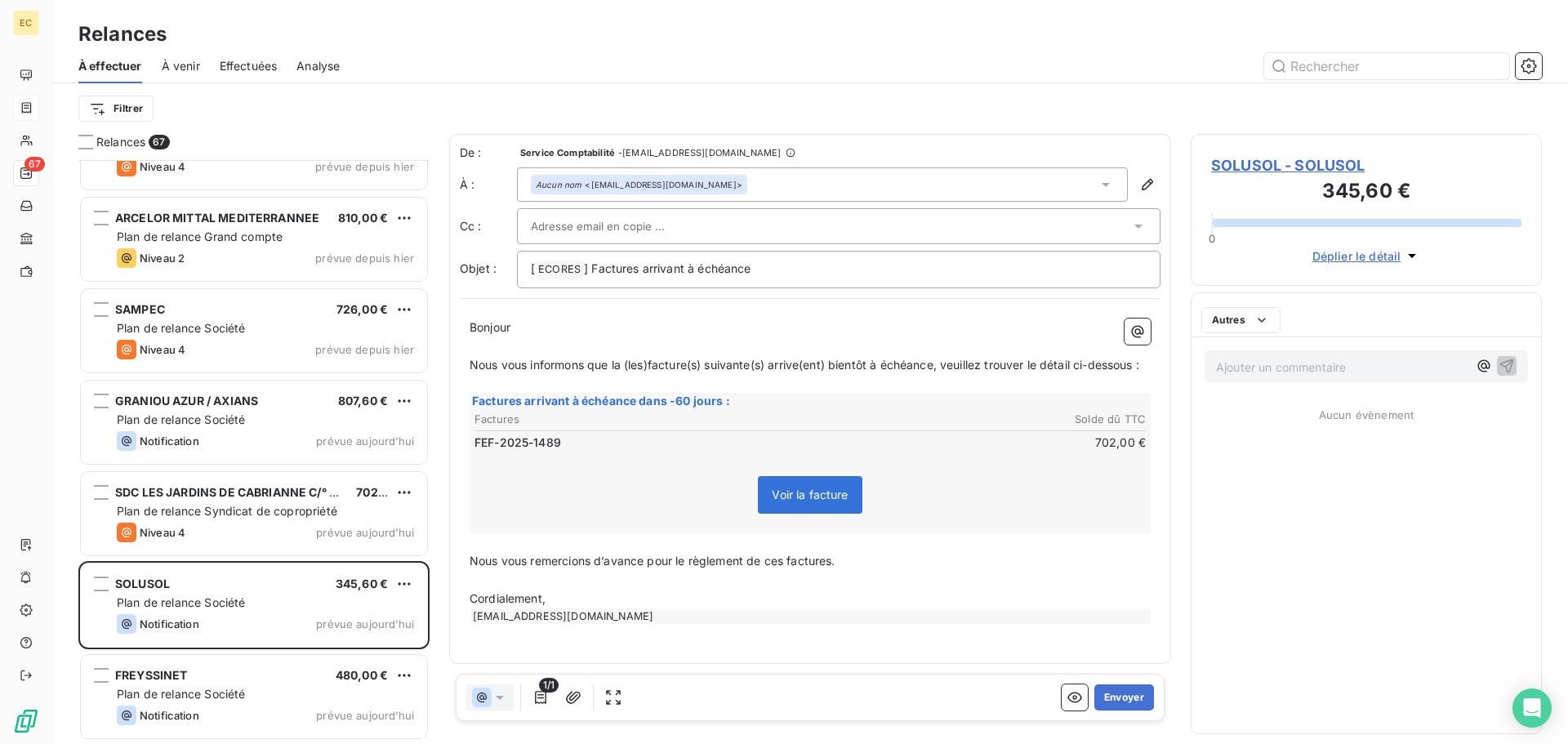
scroll to position [5455, 0]
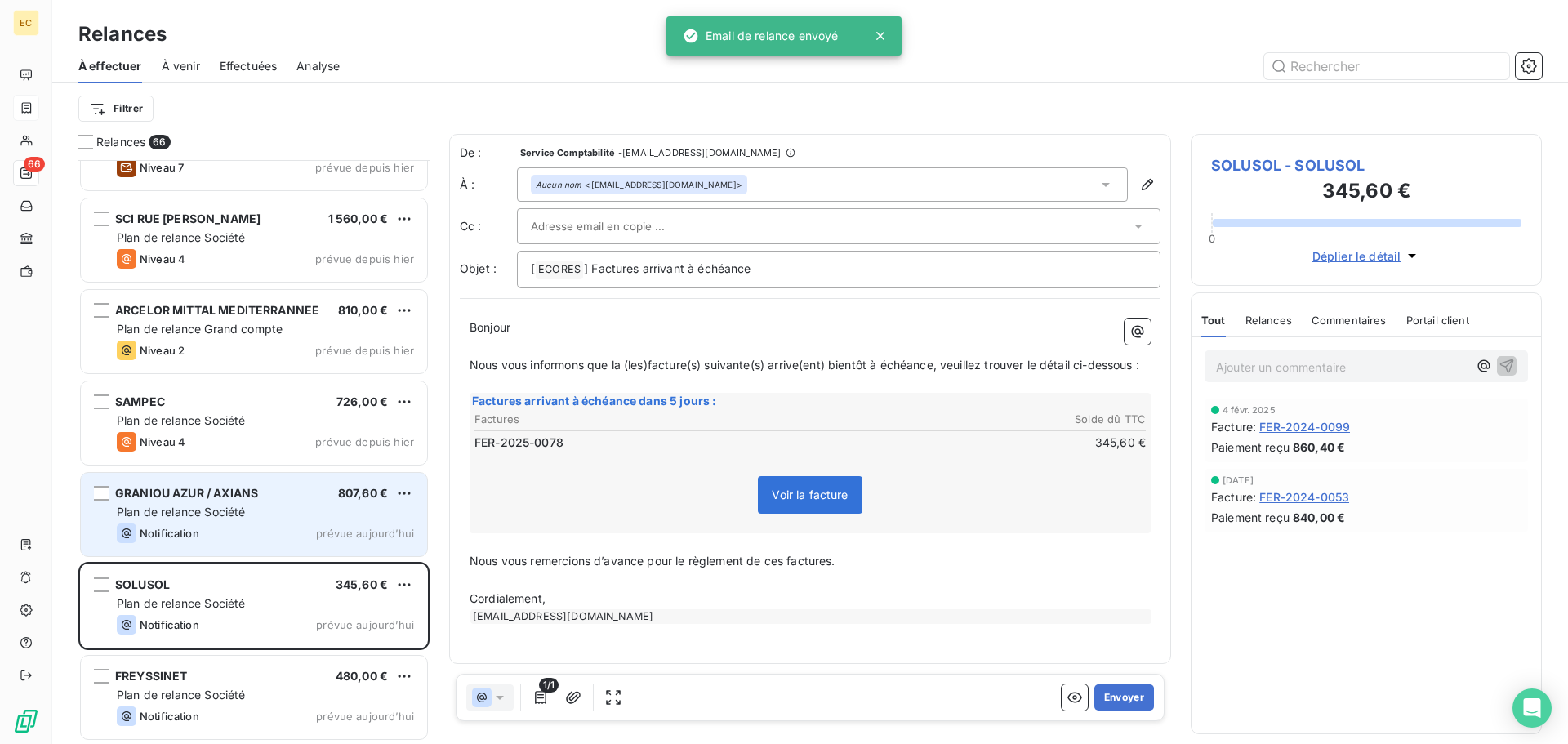
click at [228, 512] on span "Plan de relance Société" at bounding box center [180, 512] width 128 height 14
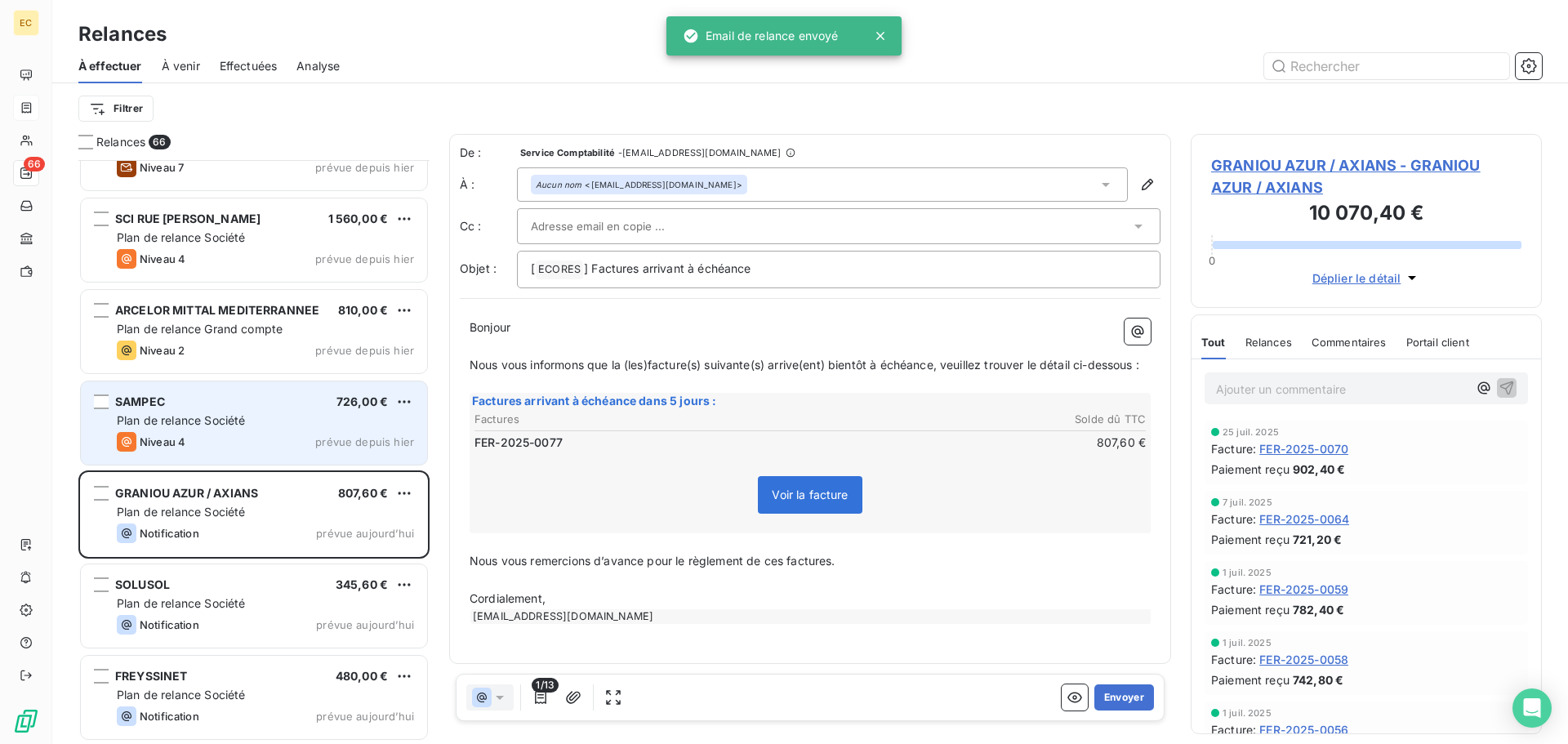
click at [220, 422] on span "Plan de relance Société" at bounding box center [180, 420] width 128 height 14
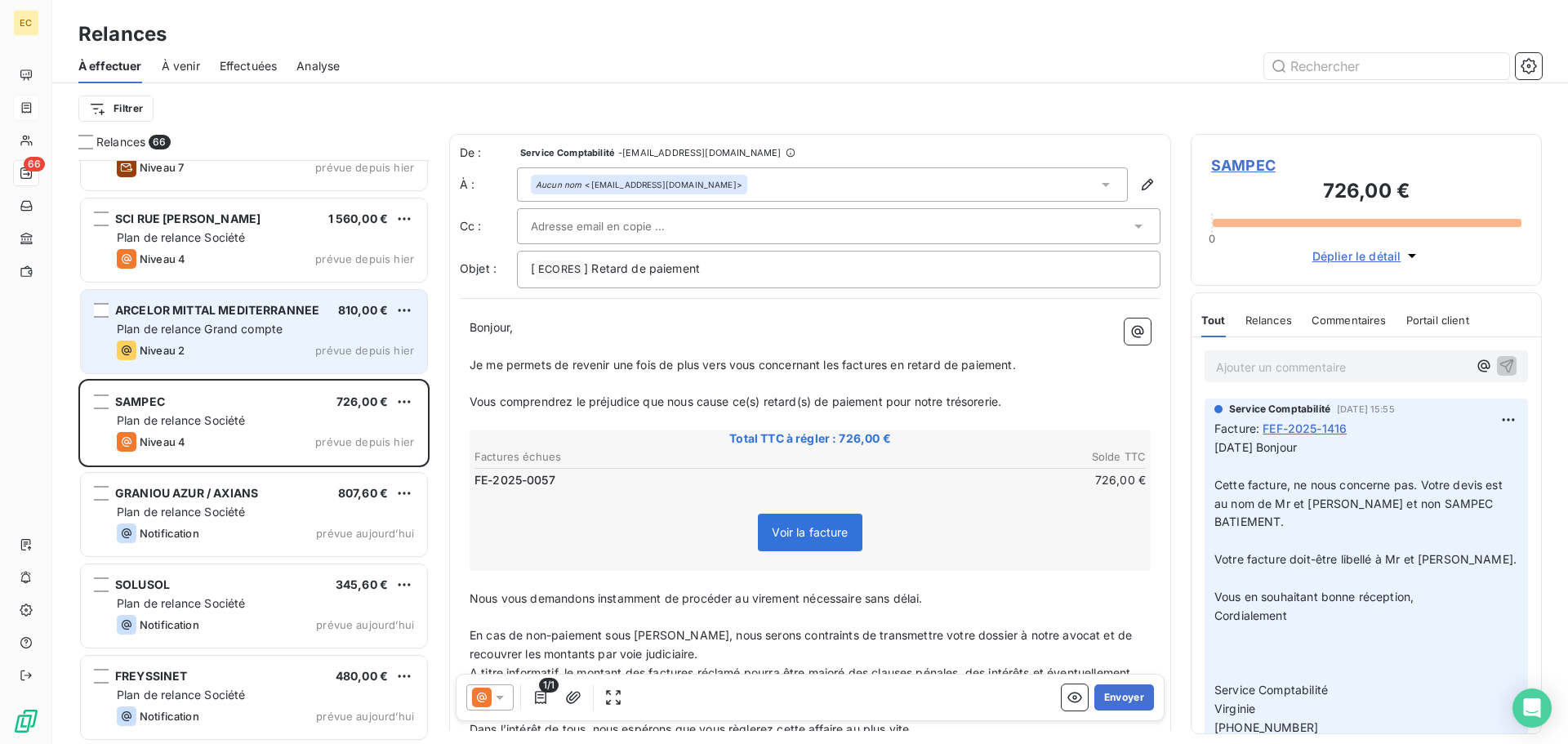
click at [193, 319] on div "ARCELOR MITTAL MEDITERRANNEE 810,00 € Plan de relance Grand compte Niveau 2 pré…" at bounding box center [255, 332] width 347 height 83
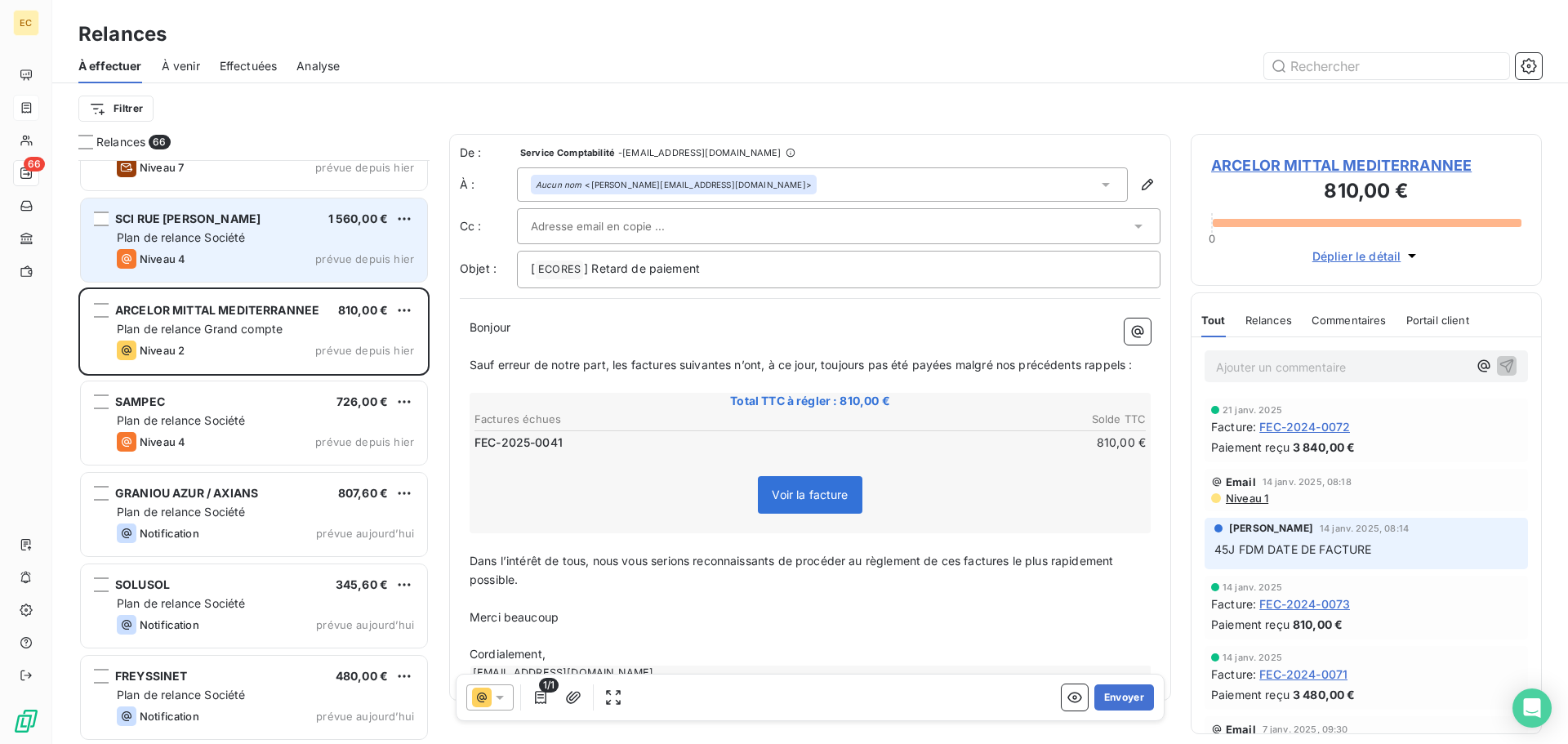
click at [207, 246] on div "SCI RUE ABBE LANFRANCHI 1 560,00 € Plan de relance Société Niveau 4 prévue depu…" at bounding box center [255, 240] width 347 height 83
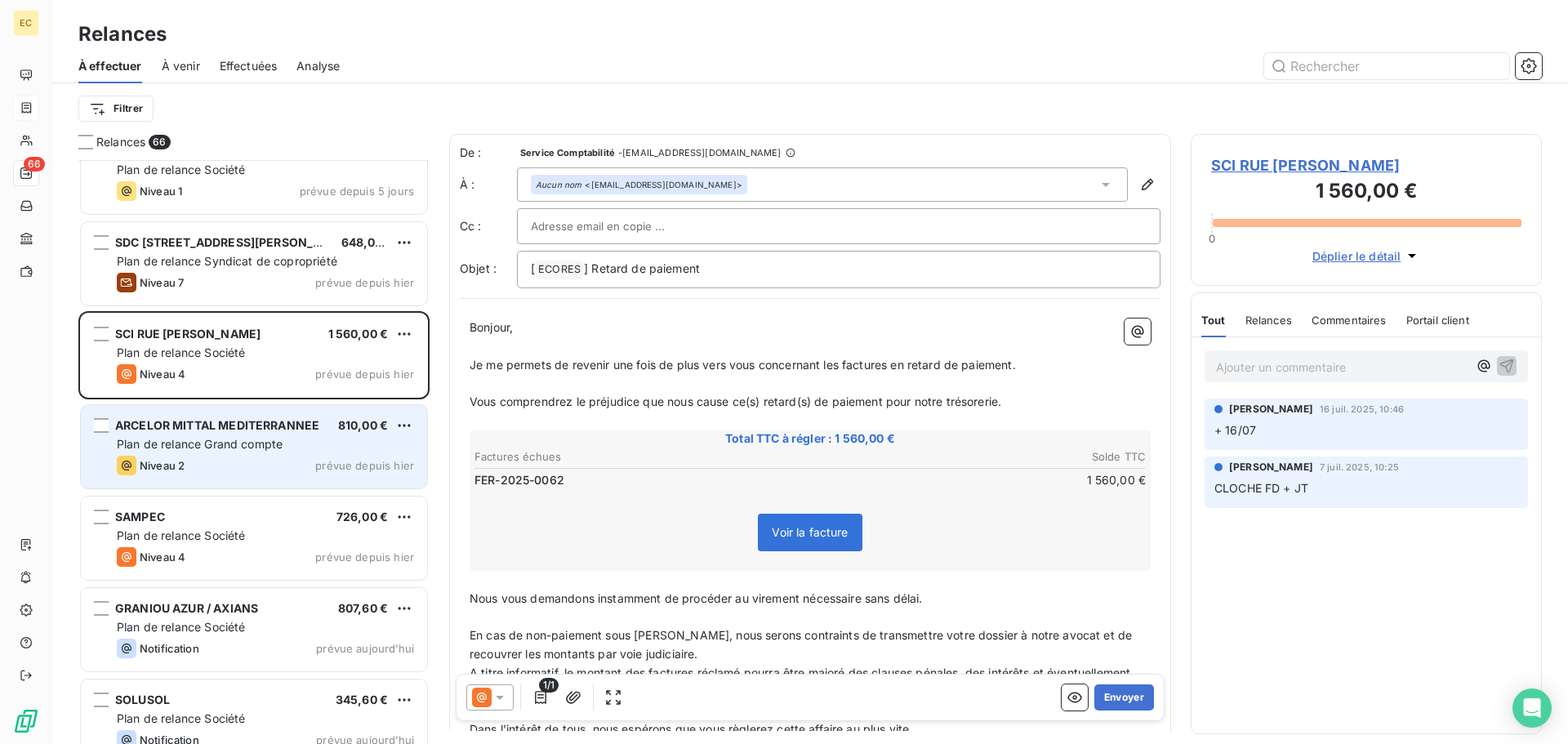
scroll to position [5291, 0]
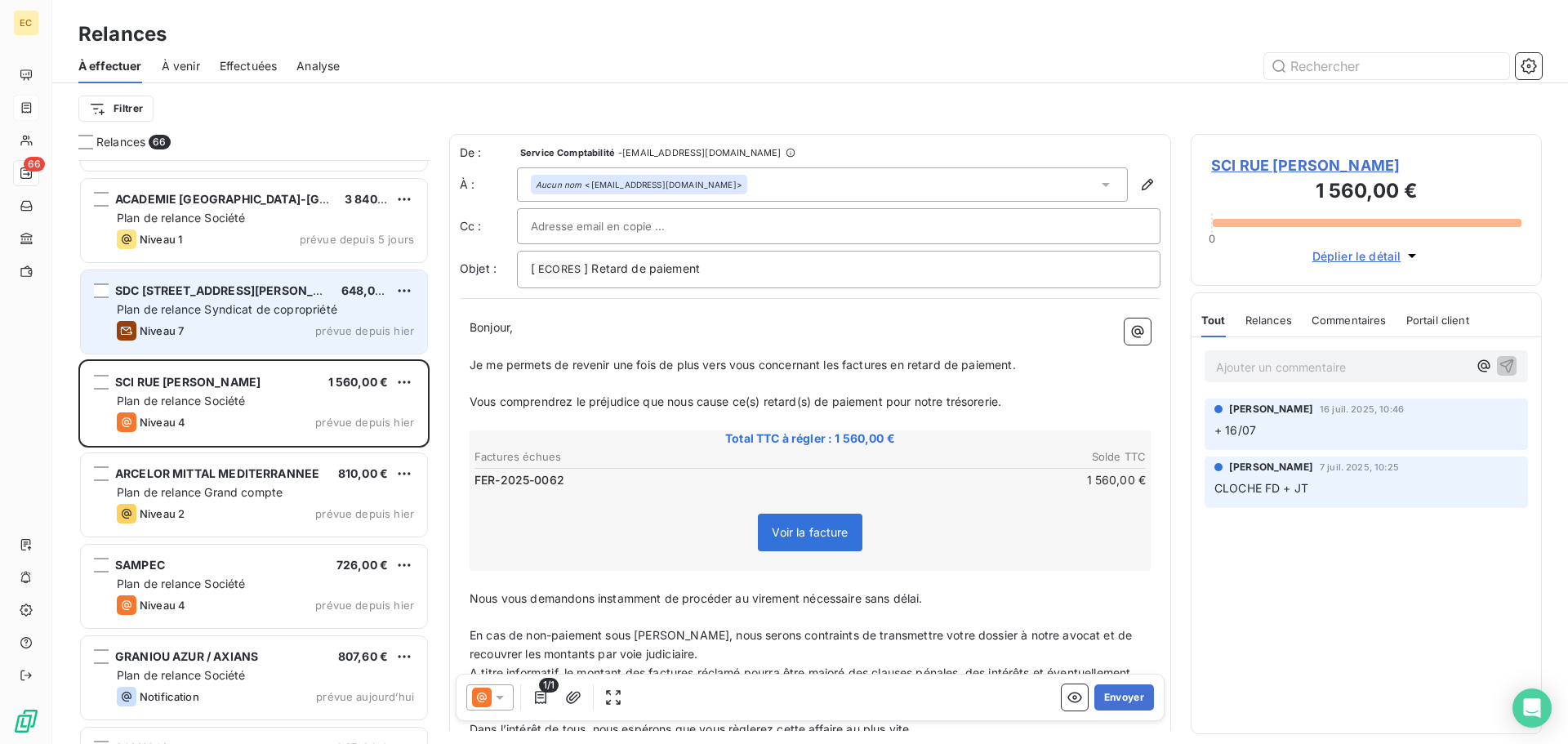
click at [245, 307] on span "Plan de relance Syndicat de copropriété" at bounding box center [227, 309] width 221 height 14
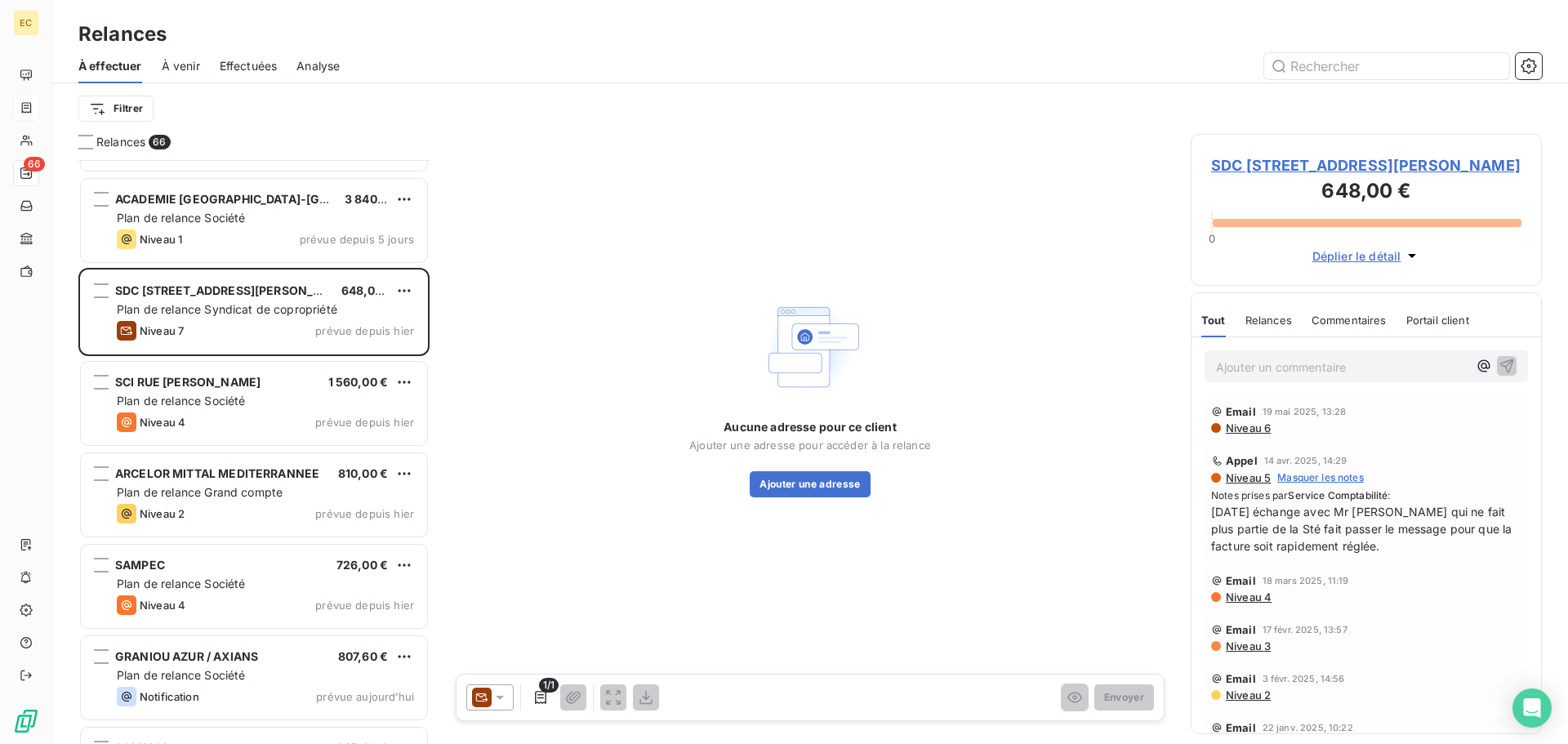
click at [1271, 163] on span "SDC 61/63, BOULEVARD CAMILLE FLAMMARION C/°" at bounding box center [1366, 165] width 310 height 22
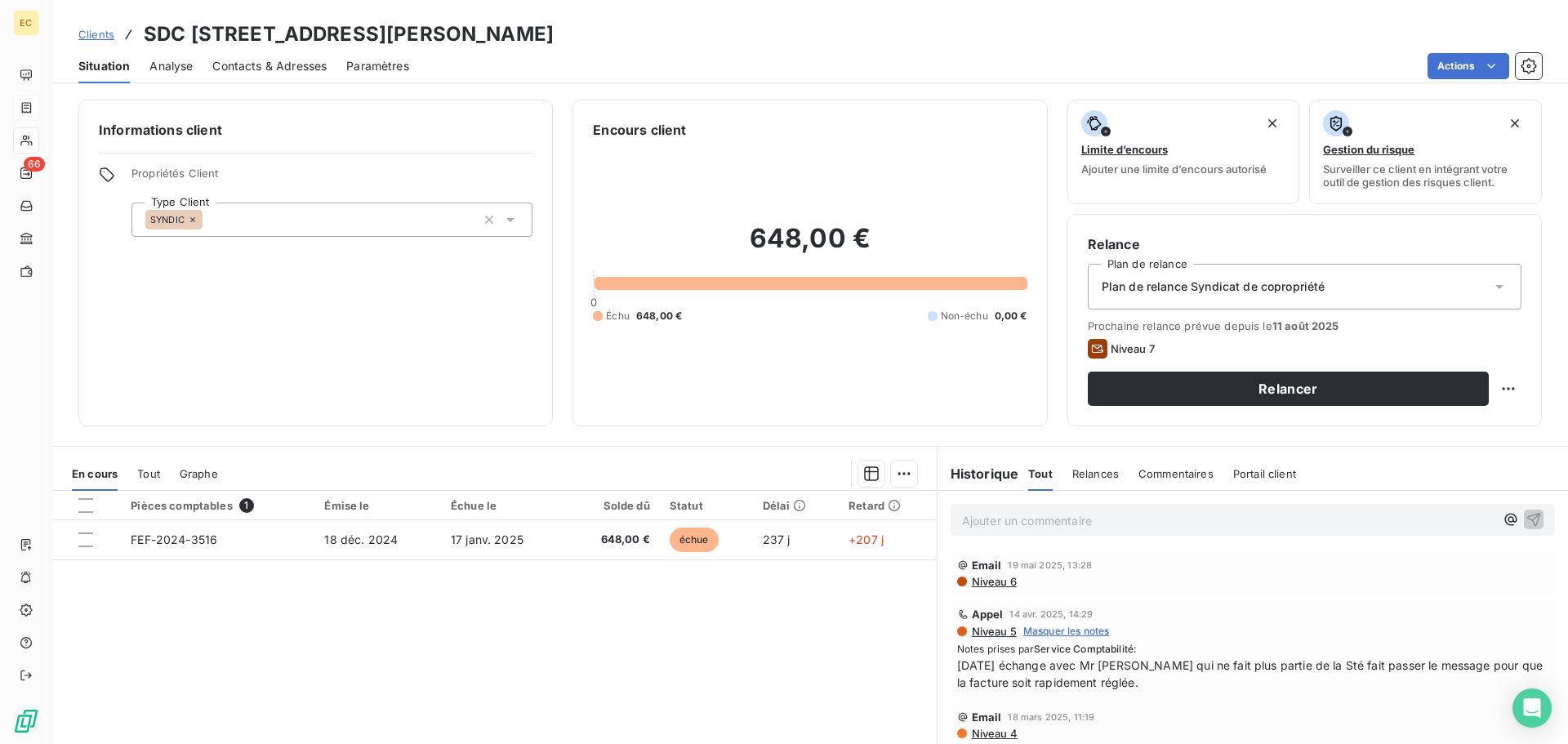
click at [450, 565] on div "Pièces comptables 1 Émise le Échue le Solde dû Statut Délai Retard FEF-2024-351…" at bounding box center [494, 648] width 885 height 314
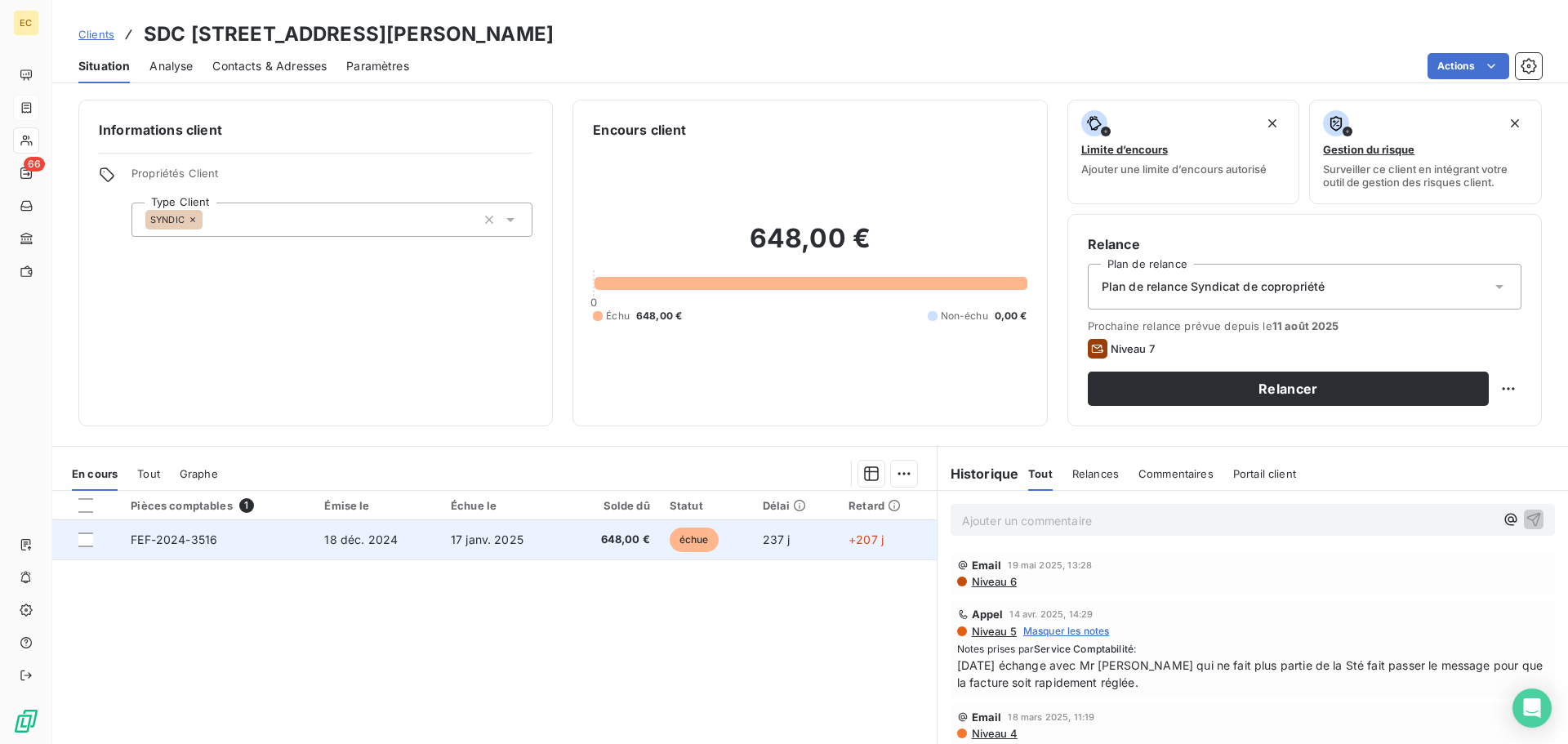
click at [447, 524] on td "17 janv. 2025" at bounding box center [503, 540] width 125 height 40
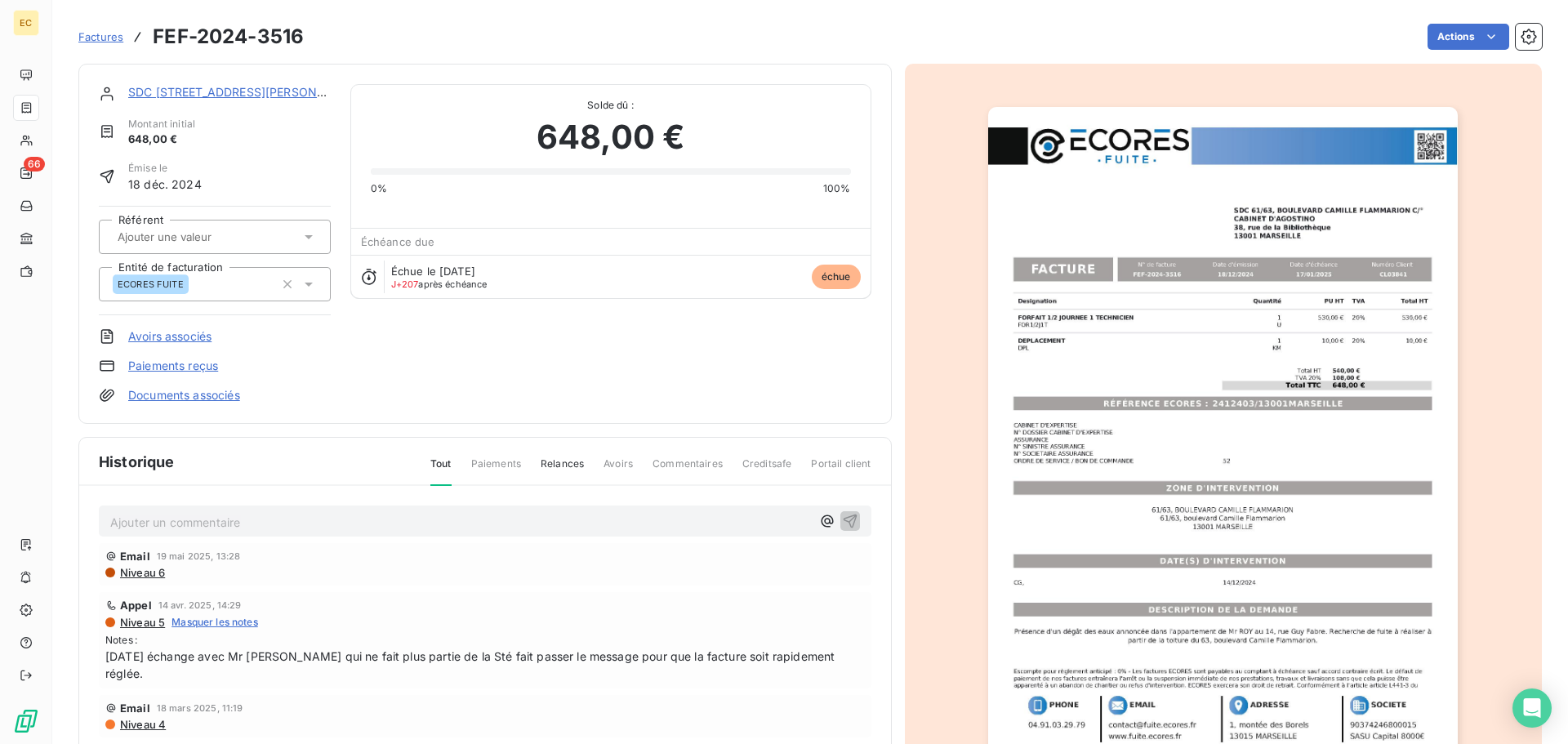
click at [1216, 455] on img "button" at bounding box center [1223, 439] width 470 height 665
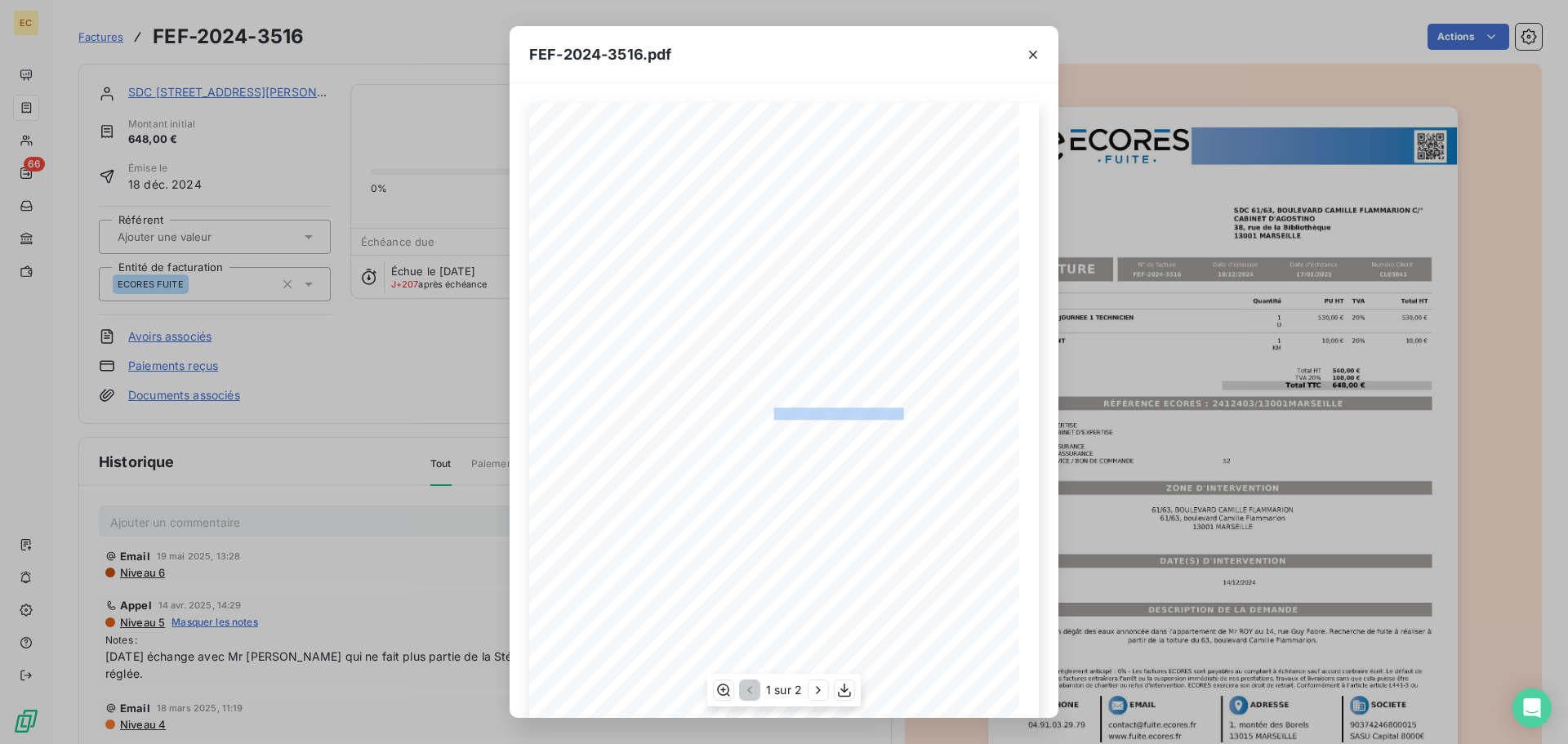
drag, startPoint x: 899, startPoint y: 411, endPoint x: 766, endPoint y: 410, distance: 133.0
click at [766, 410] on span "RÉFÉRENCE ECORES : 2412403/13001MARSEILLE" at bounding box center [784, 411] width 251 height 8
copy span "2412403/13001MARSEILL"
click at [1029, 53] on icon "button" at bounding box center [1033, 54] width 16 height 16
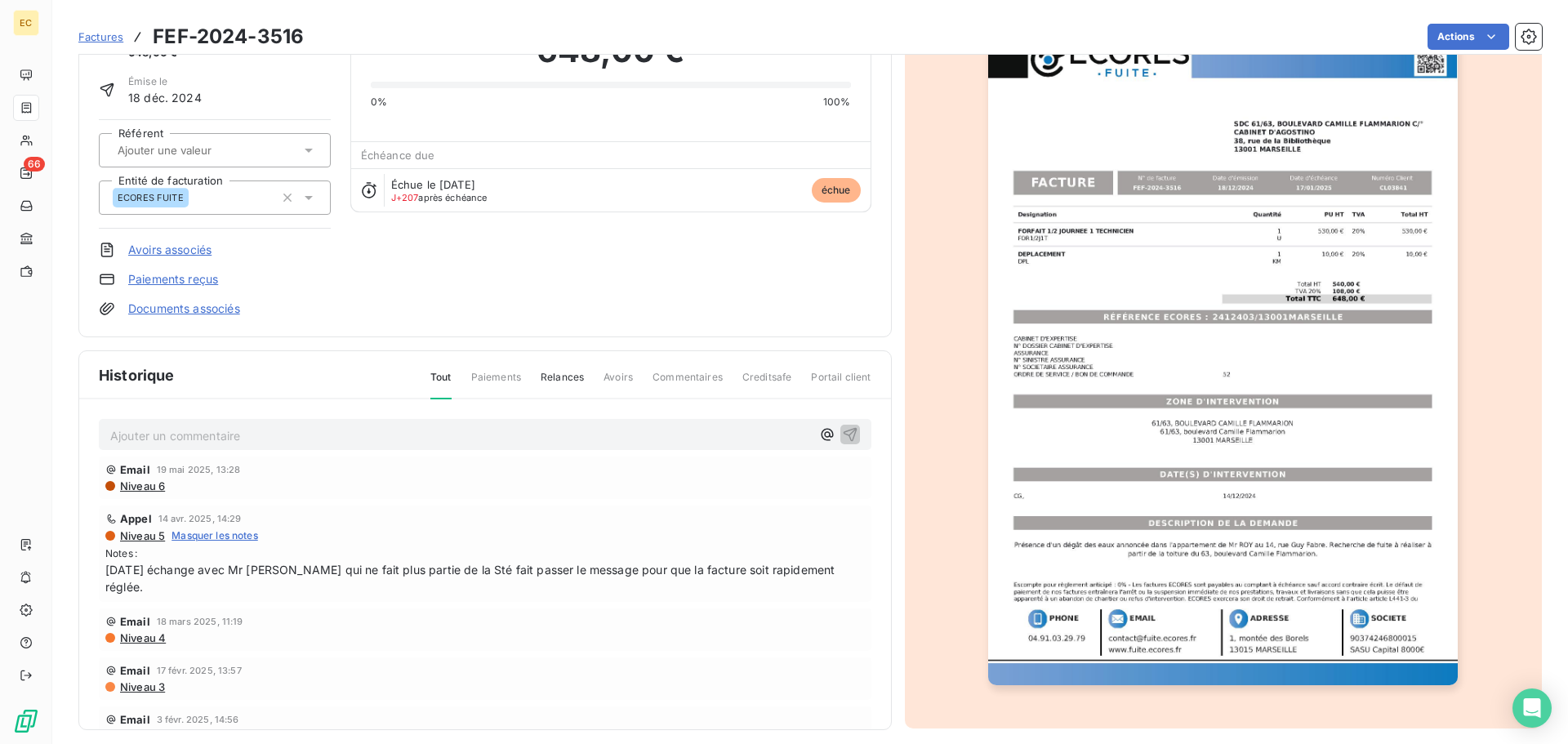
scroll to position [100, 0]
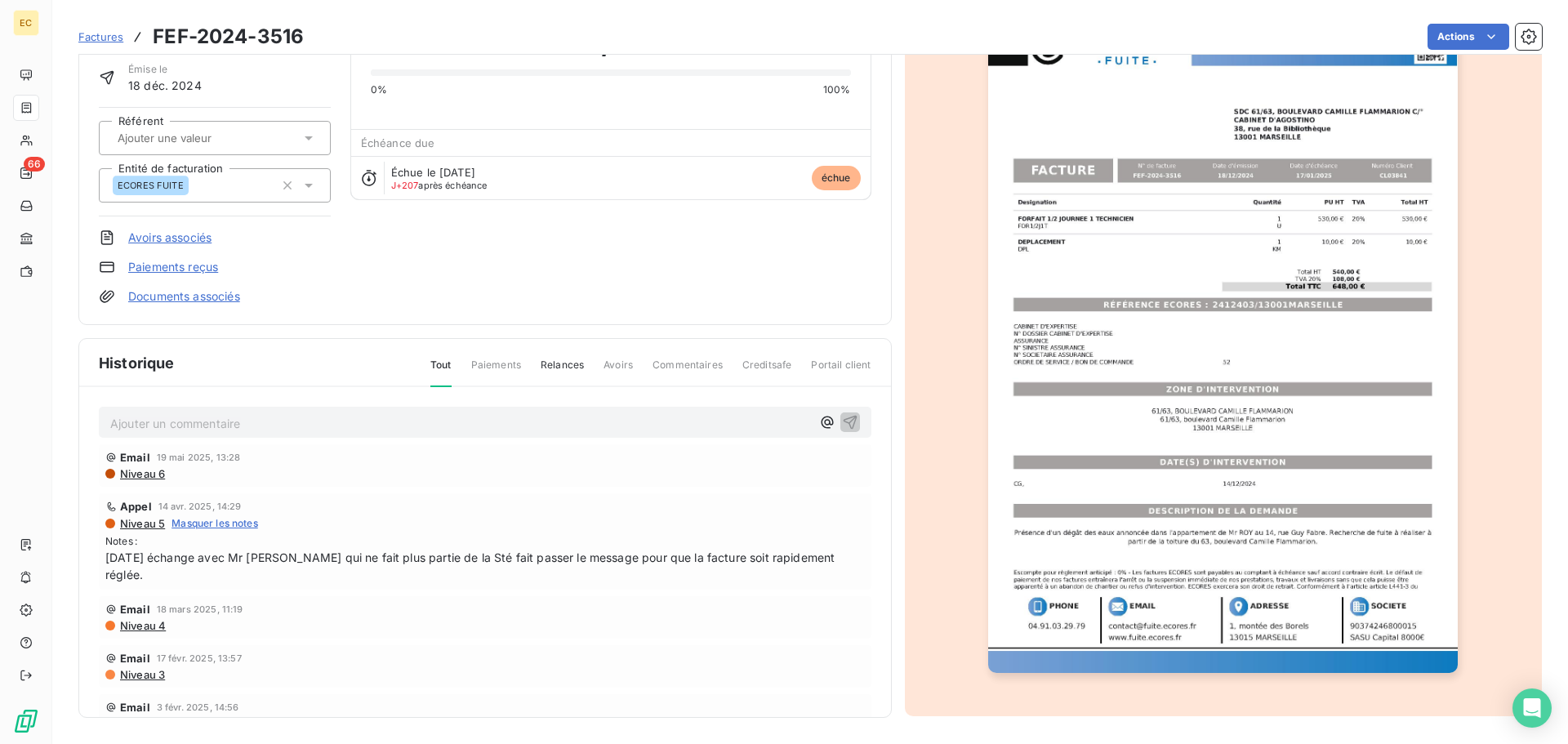
click at [283, 426] on p "Ajouter un commentaire ﻿" at bounding box center [461, 423] width 701 height 21
click at [229, 423] on p "12/08/25 Appel" at bounding box center [461, 422] width 701 height 19
click at [842, 423] on icon "button" at bounding box center [850, 421] width 16 height 16
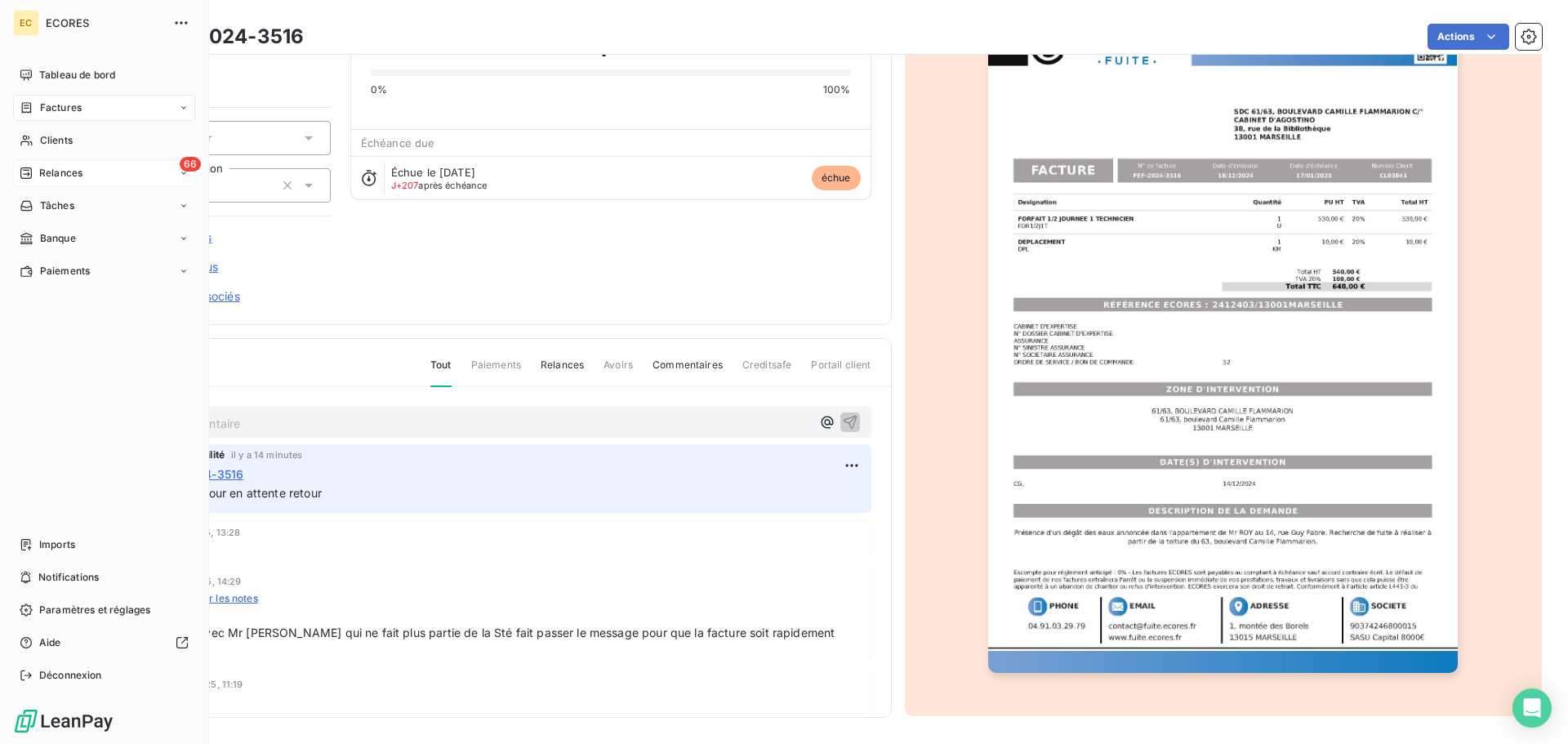
click at [52, 173] on span "Relances" at bounding box center [61, 172] width 44 height 15
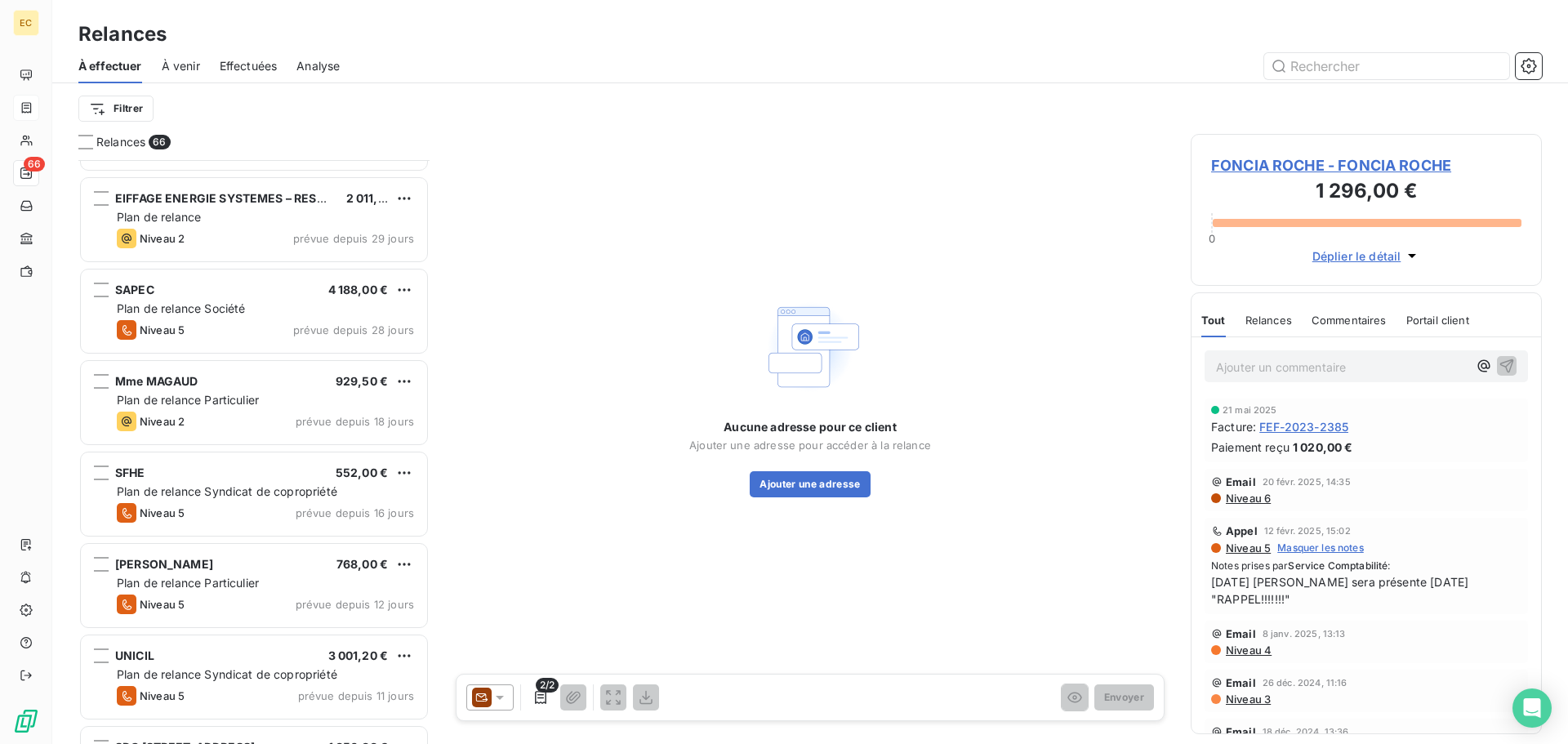
scroll to position [2533, 0]
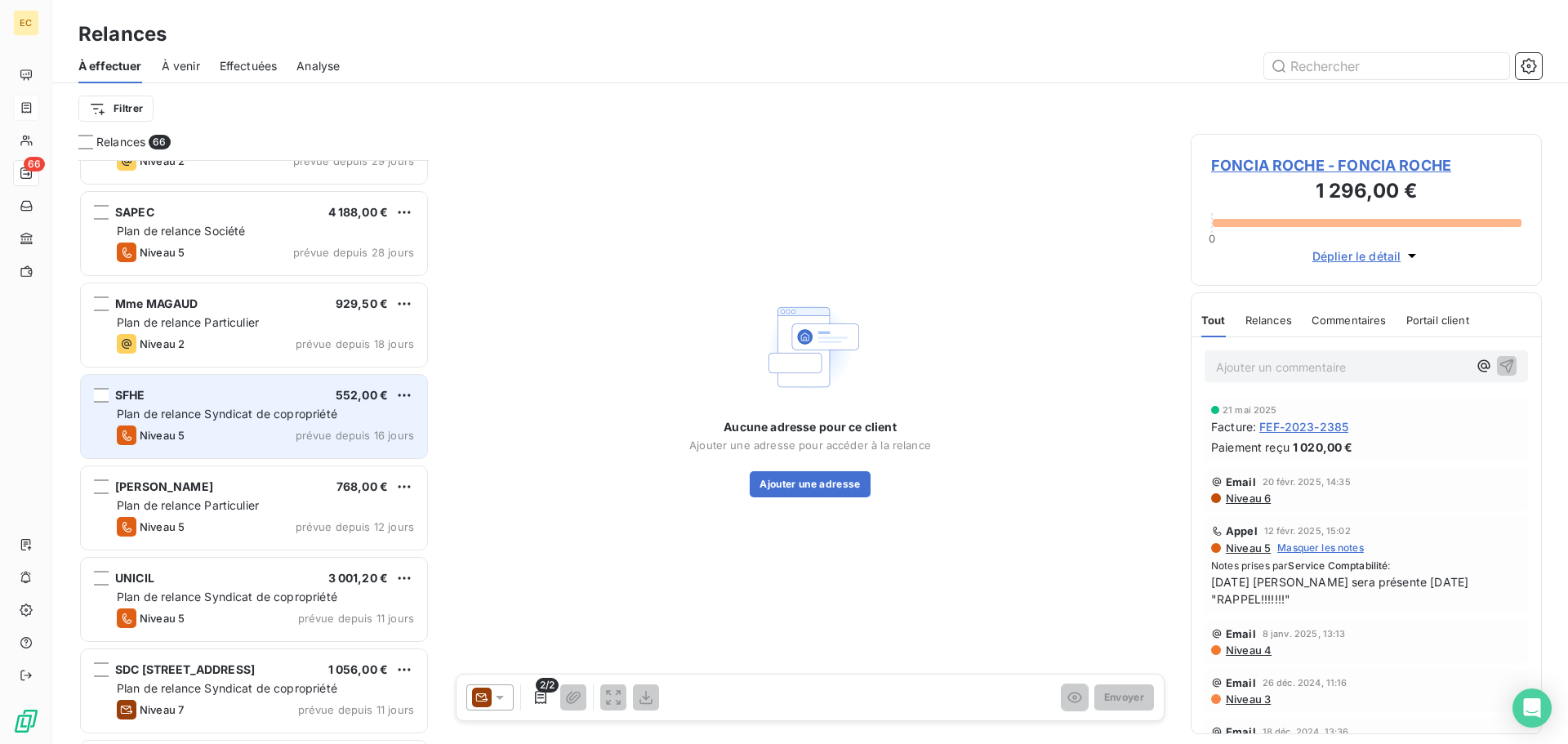
click at [217, 422] on div "Plan de relance Syndicat de copropriété" at bounding box center [265, 414] width 297 height 16
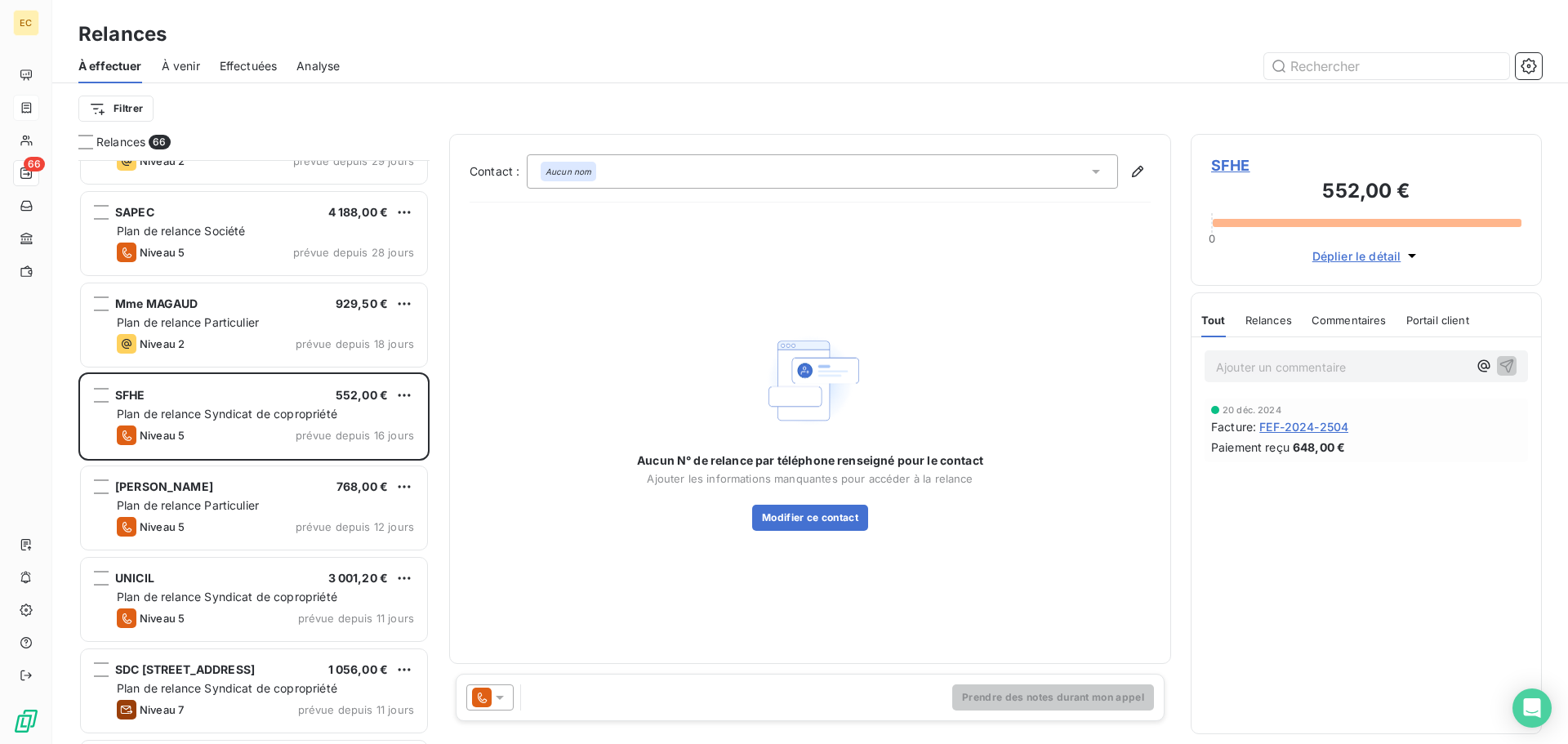
click at [1232, 169] on span "SFHE" at bounding box center [1366, 165] width 310 height 22
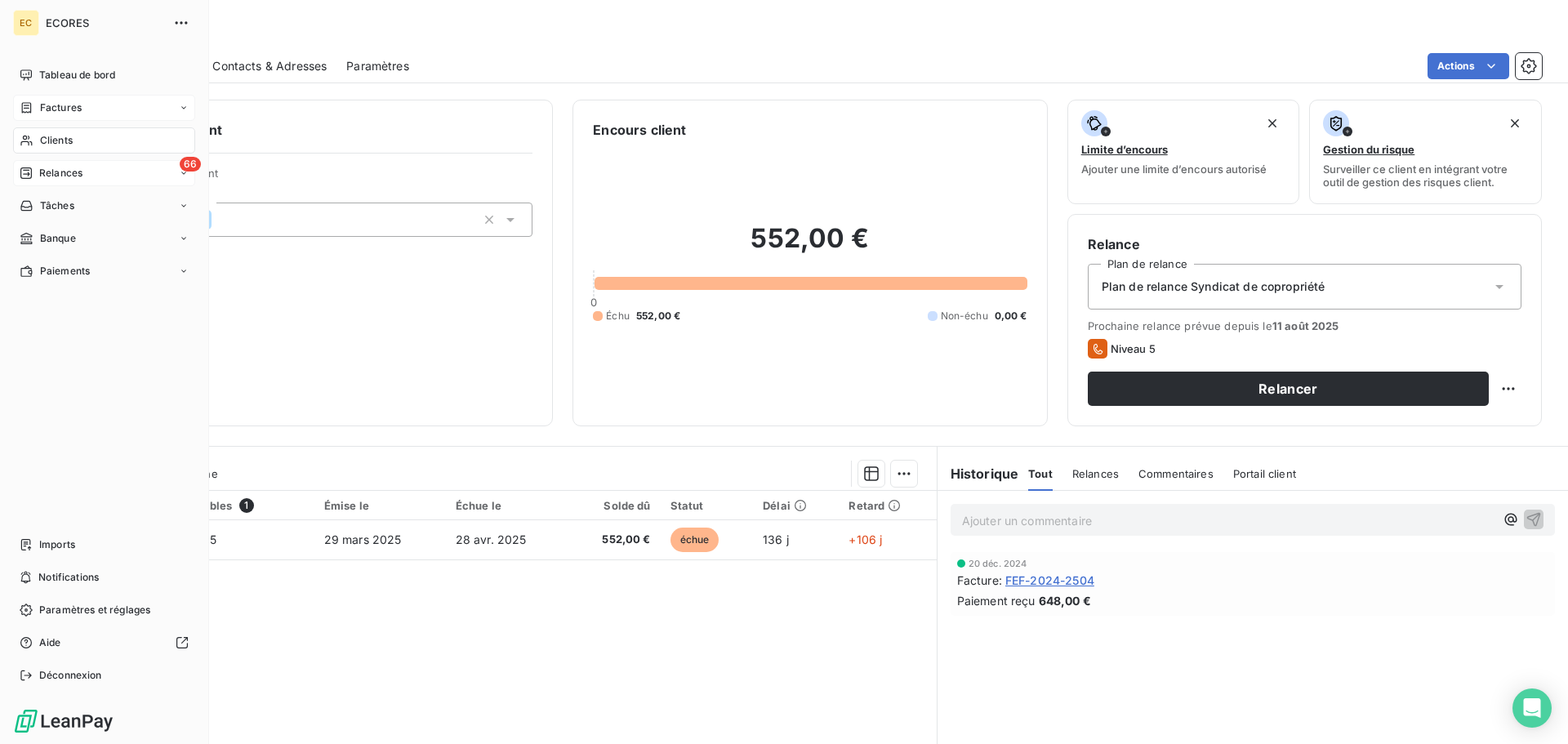
click at [42, 175] on span "Relances" at bounding box center [61, 172] width 44 height 15
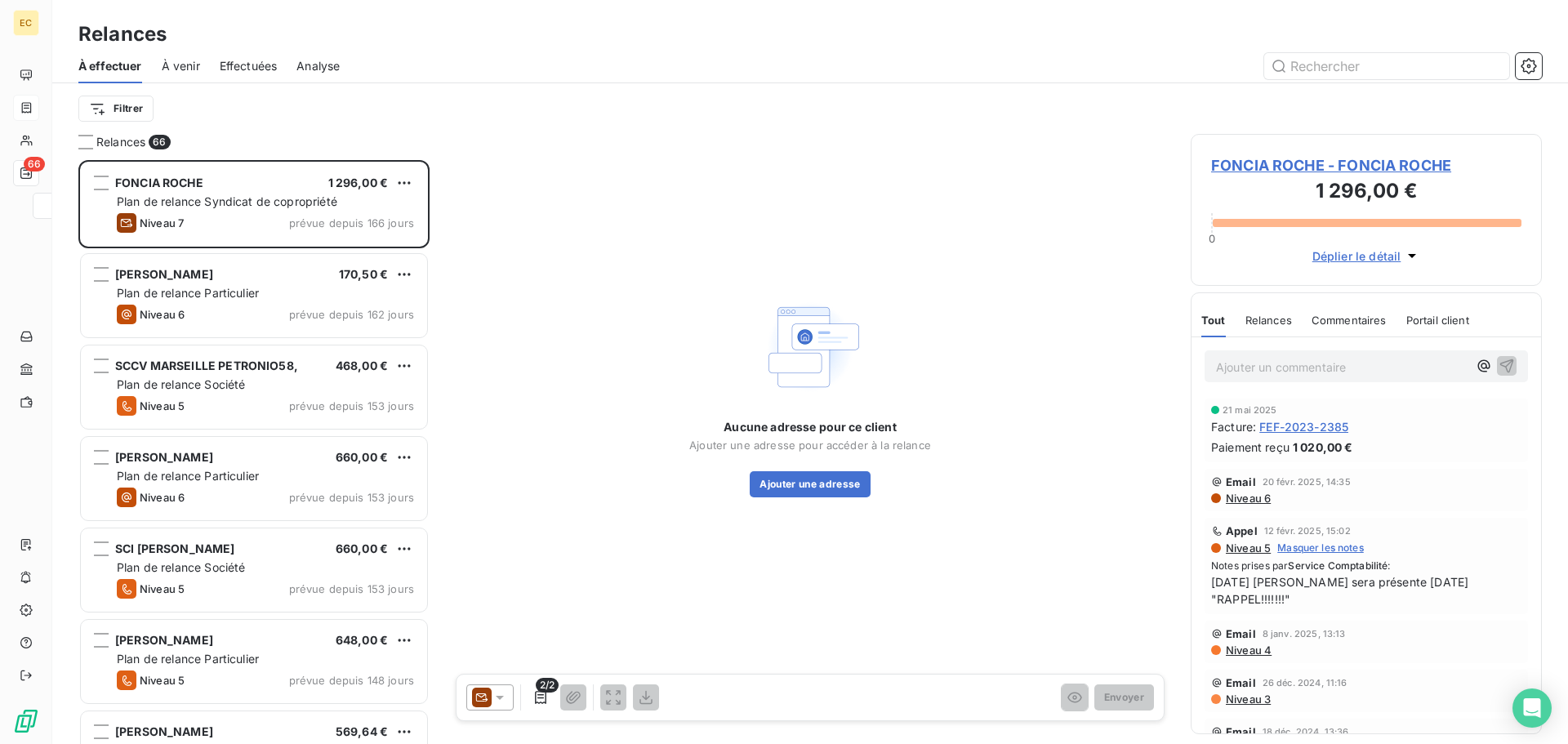
scroll to position [572, 339]
click at [242, 67] on span "Effectuées" at bounding box center [249, 66] width 58 height 16
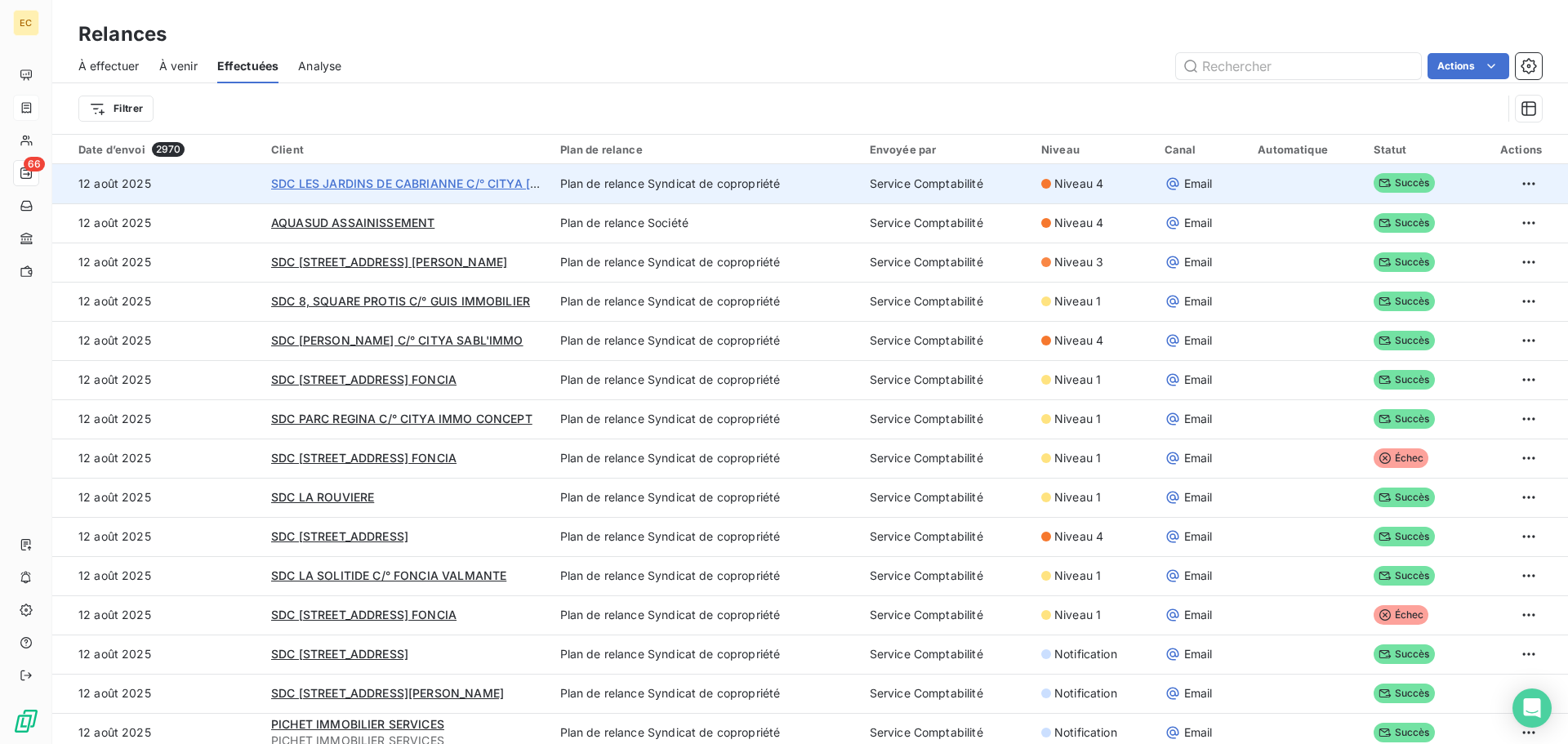
click at [415, 184] on span "SDC LES JARDINS DE CABRIANNE C/° CITYA SOGEMA" at bounding box center [458, 183] width 372 height 14
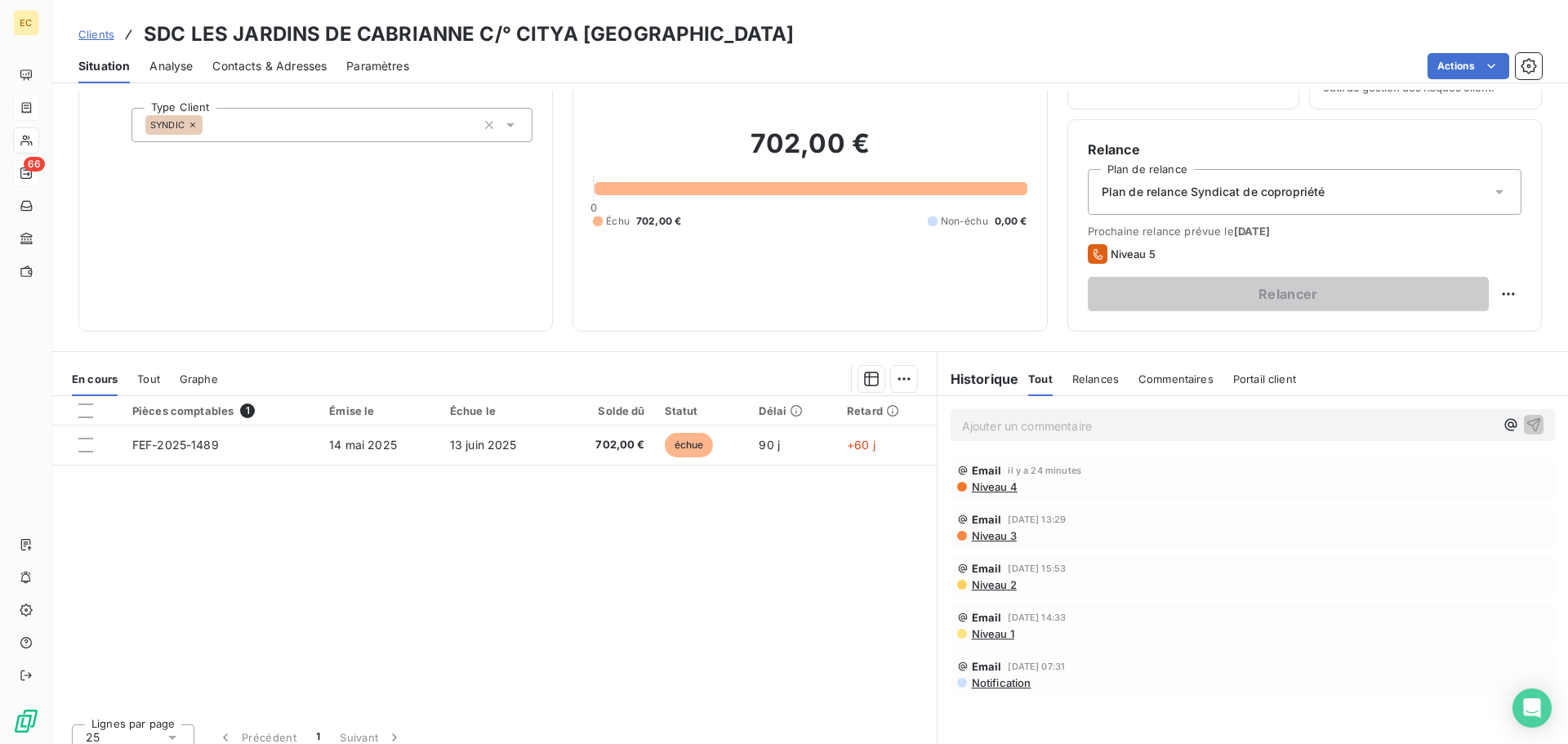
scroll to position [110, 0]
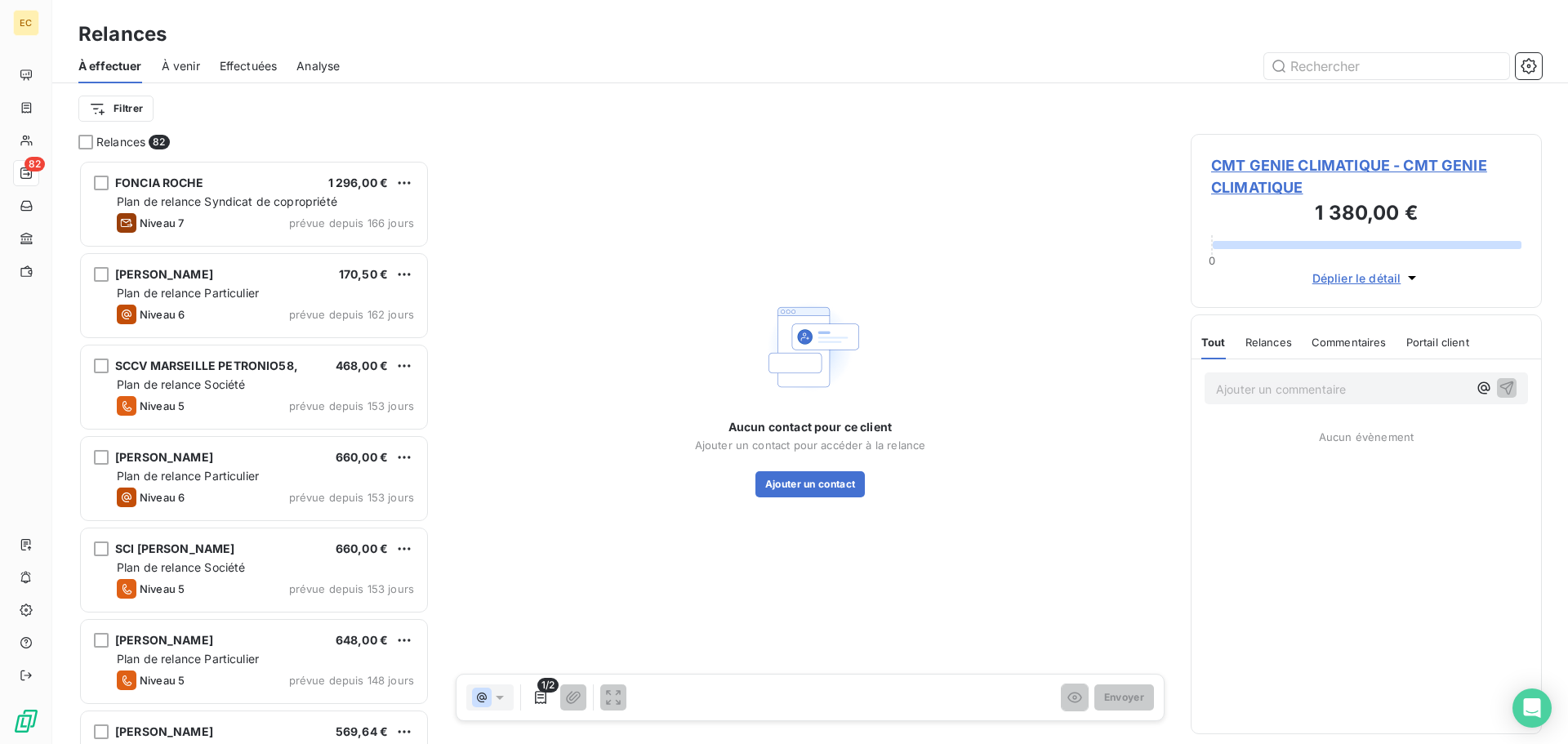
scroll to position [572, 339]
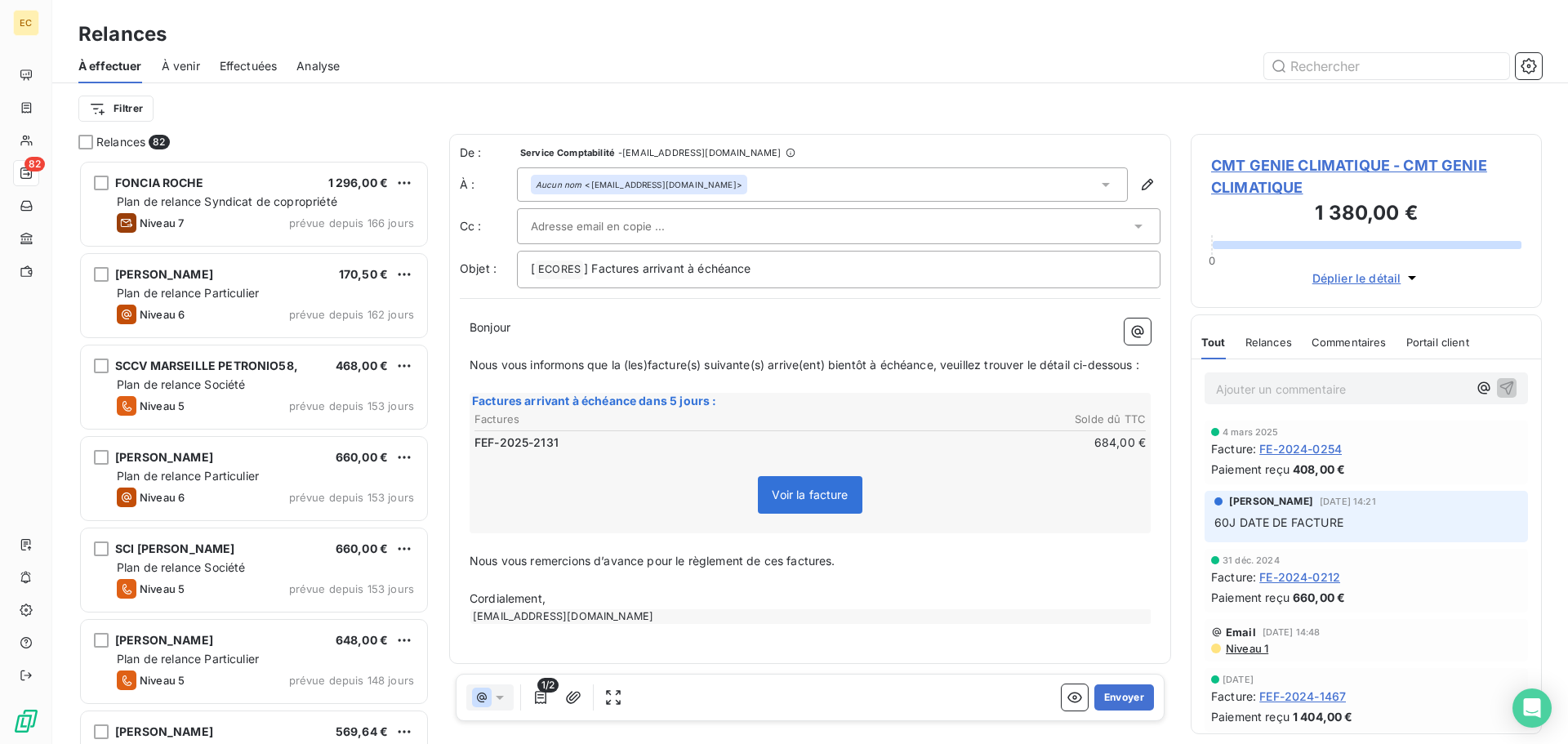
click at [1262, 165] on span "CMT GENIE CLIMATIQUE - CMT GENIE CLIMATIQUE" at bounding box center [1366, 176] width 310 height 45
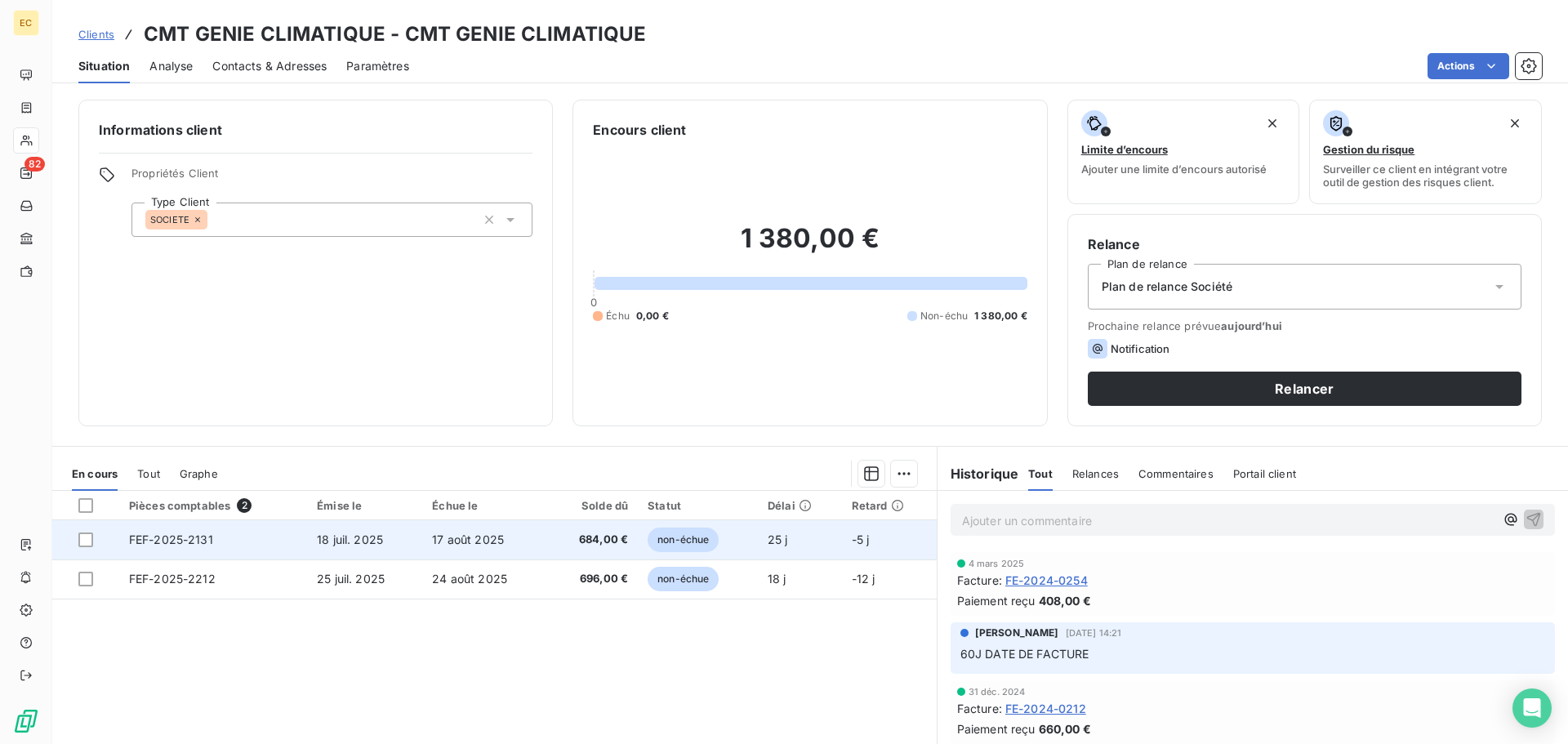
click at [299, 546] on td "FEF-2025-2131" at bounding box center [213, 540] width 188 height 40
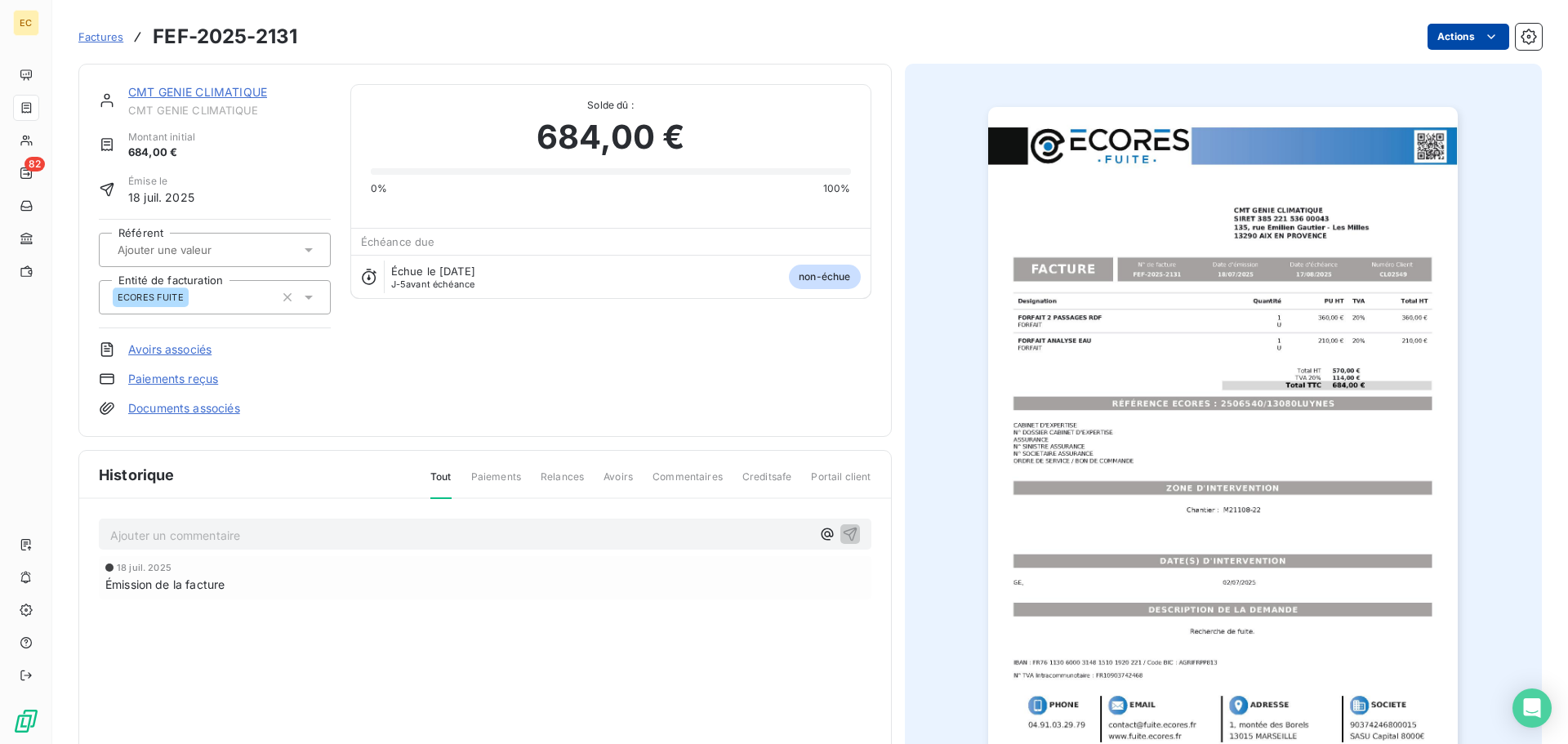
click at [1456, 36] on html "EC 82 Factures FEF-2025-2131 Actions CMT GENIE CLIMATIQUE CMT GENIE CLIMATIQUE …" at bounding box center [784, 372] width 1568 height 744
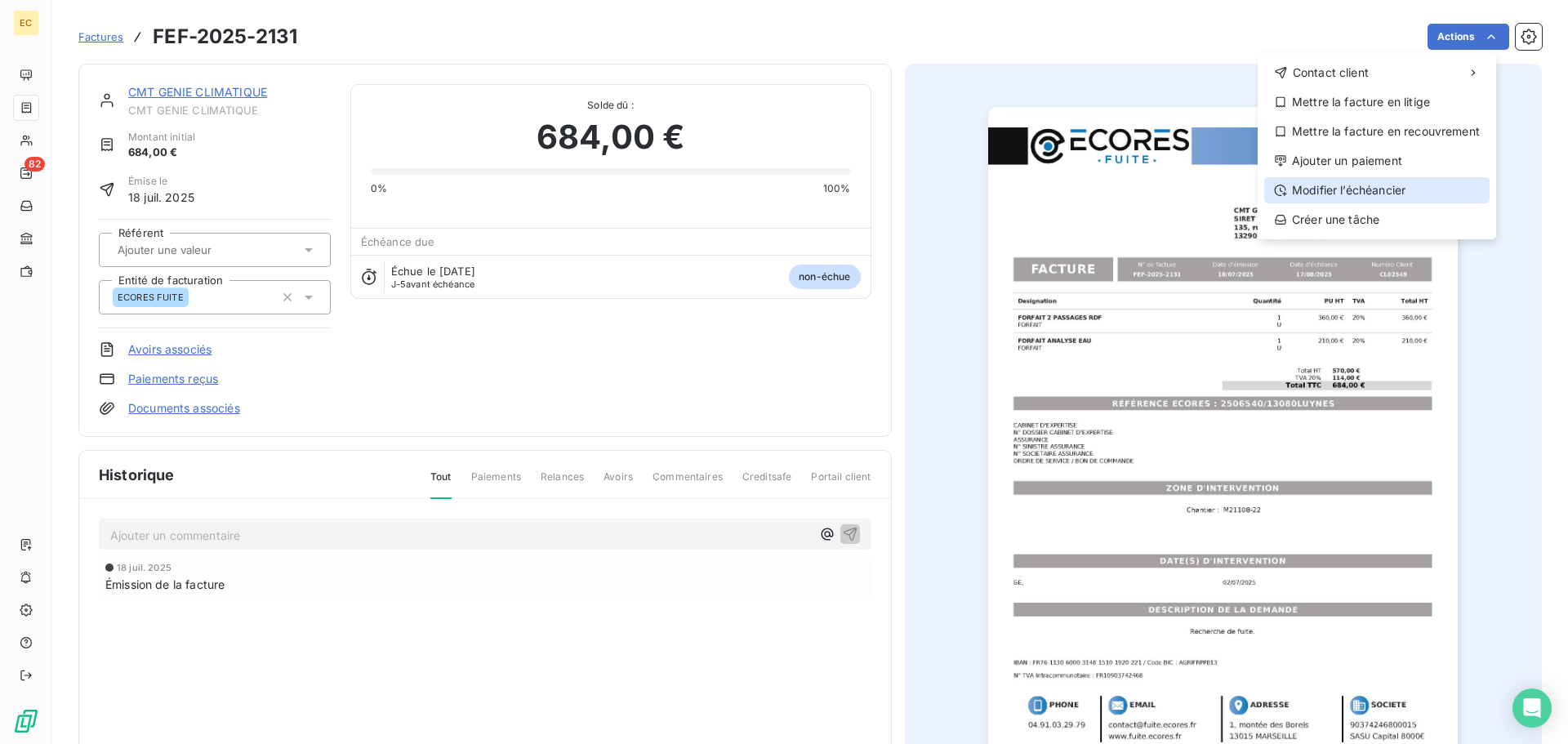
click at [1369, 186] on div "Modifier l’échéancier" at bounding box center [1378, 190] width 226 height 26
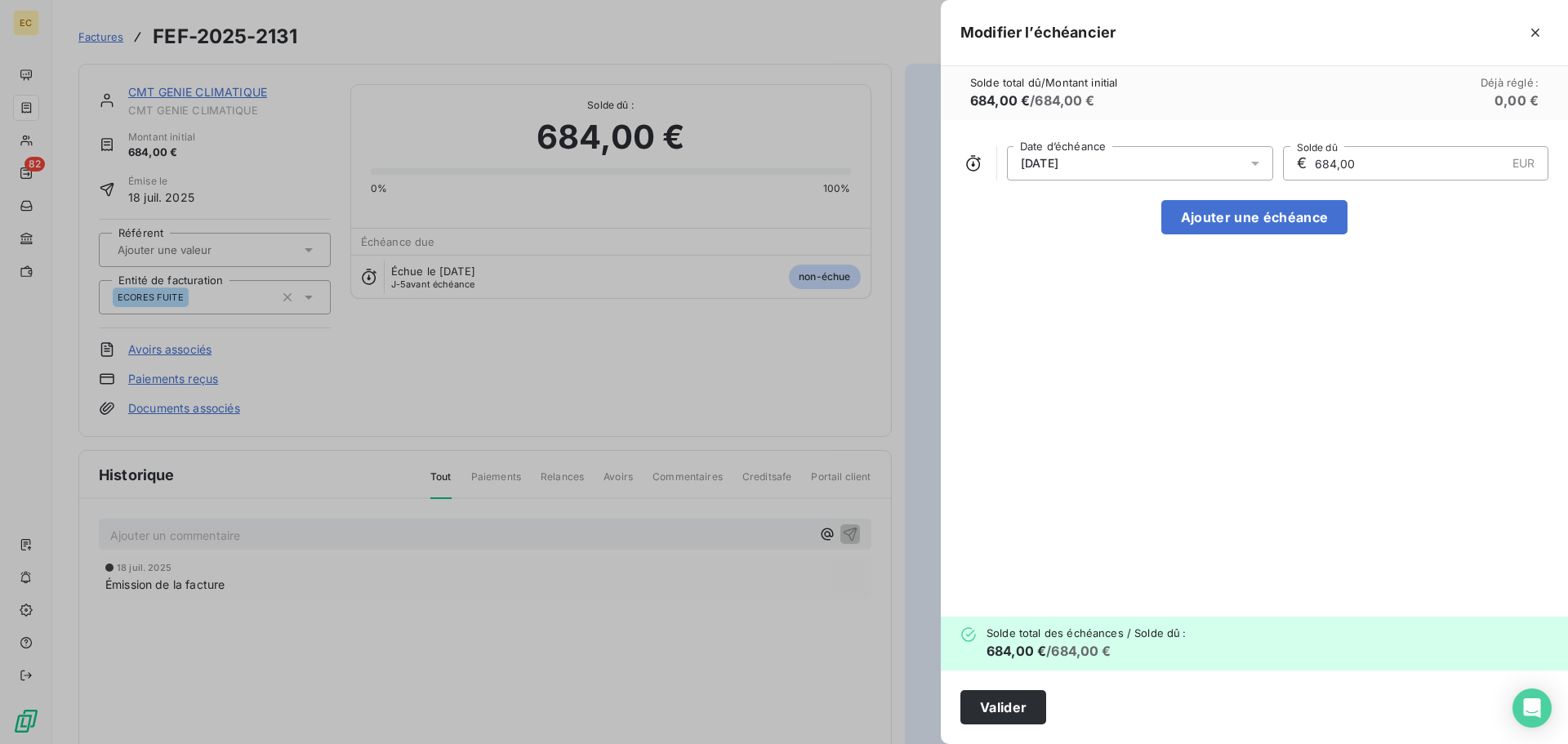
click at [1256, 161] on icon at bounding box center [1255, 163] width 8 height 4
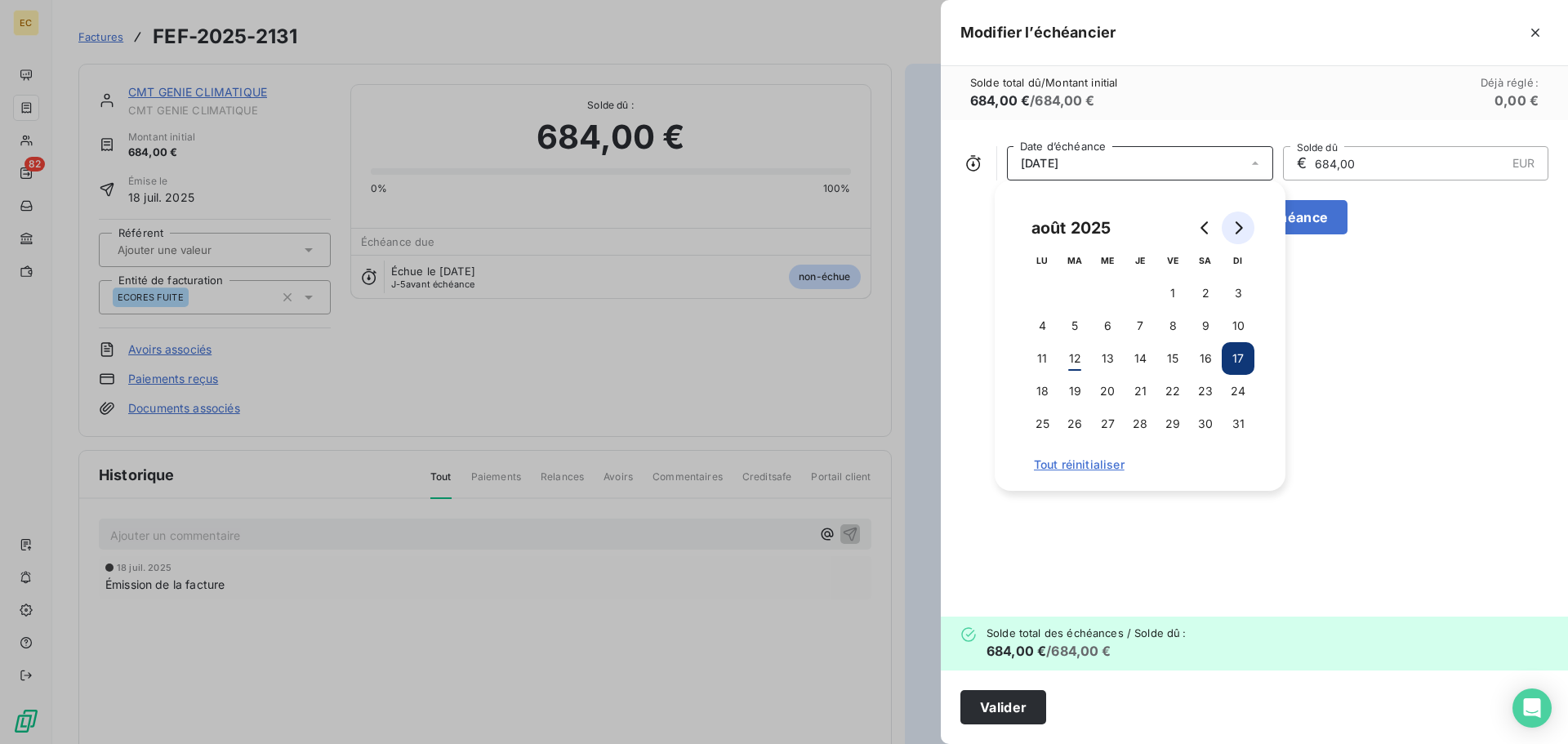
click at [1236, 231] on icon "Go to next month" at bounding box center [1238, 227] width 13 height 13
click at [1069, 357] on button "16" at bounding box center [1075, 359] width 33 height 33
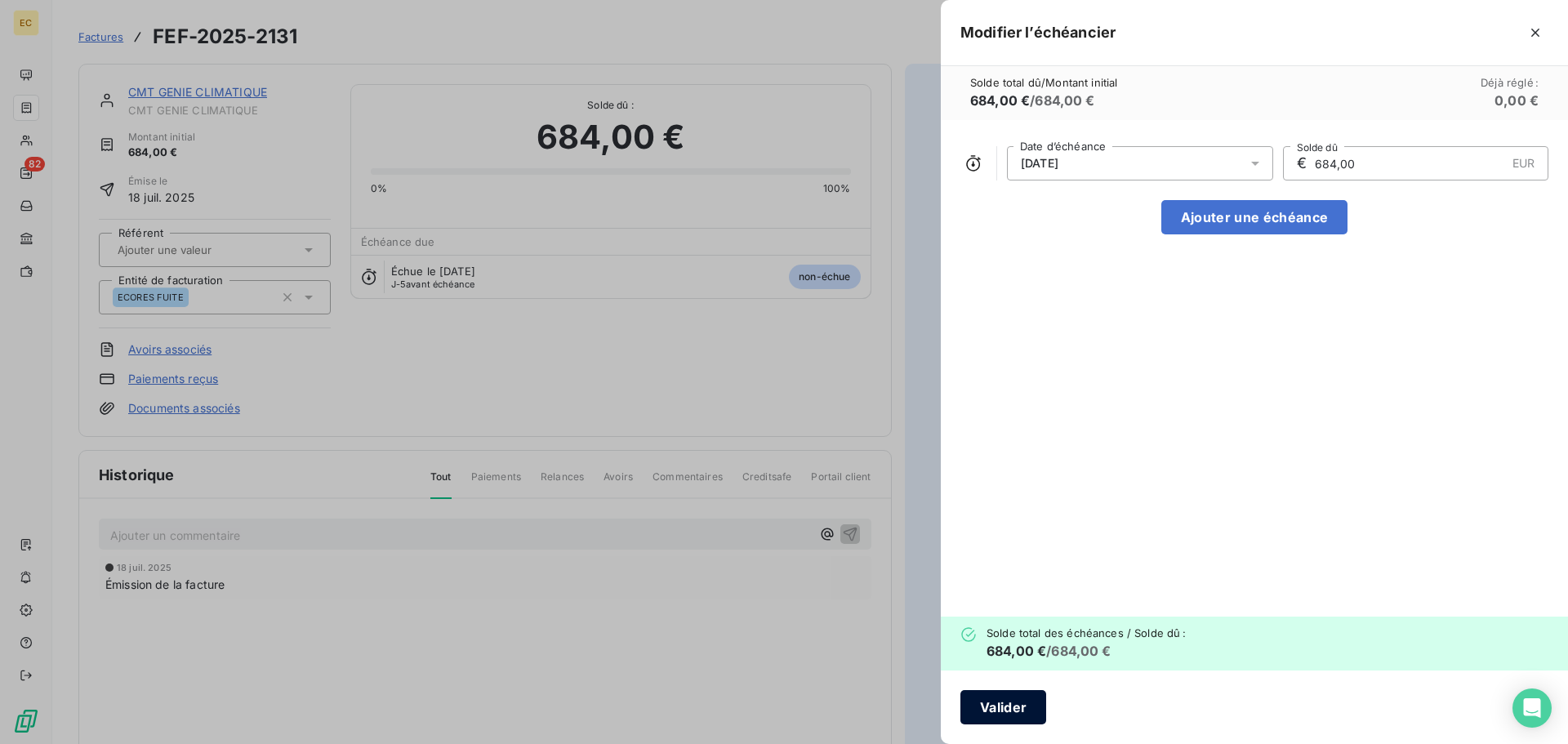
click at [990, 705] on button "Valider" at bounding box center [1003, 707] width 86 height 35
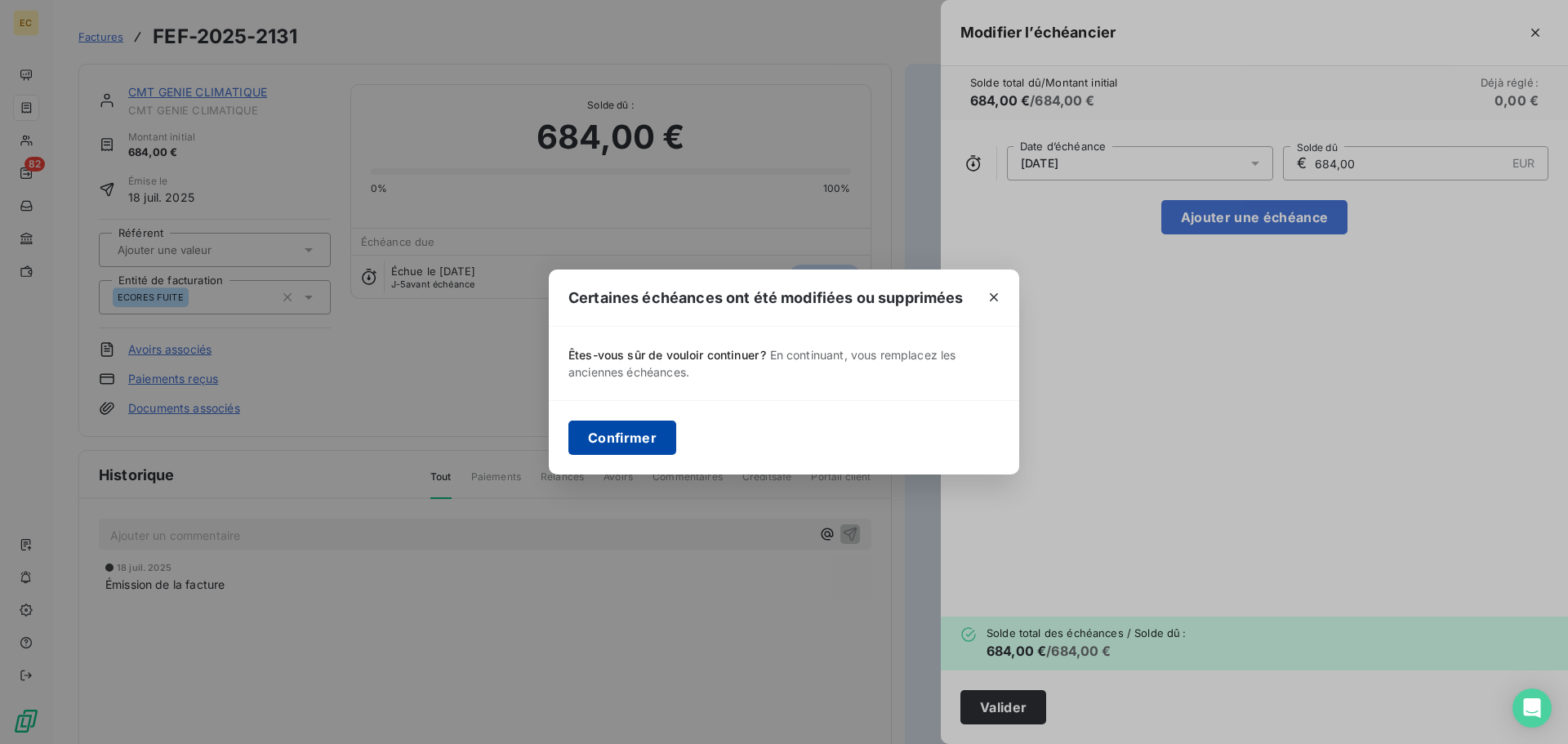
click at [608, 437] on button "Confirmer" at bounding box center [622, 438] width 108 height 35
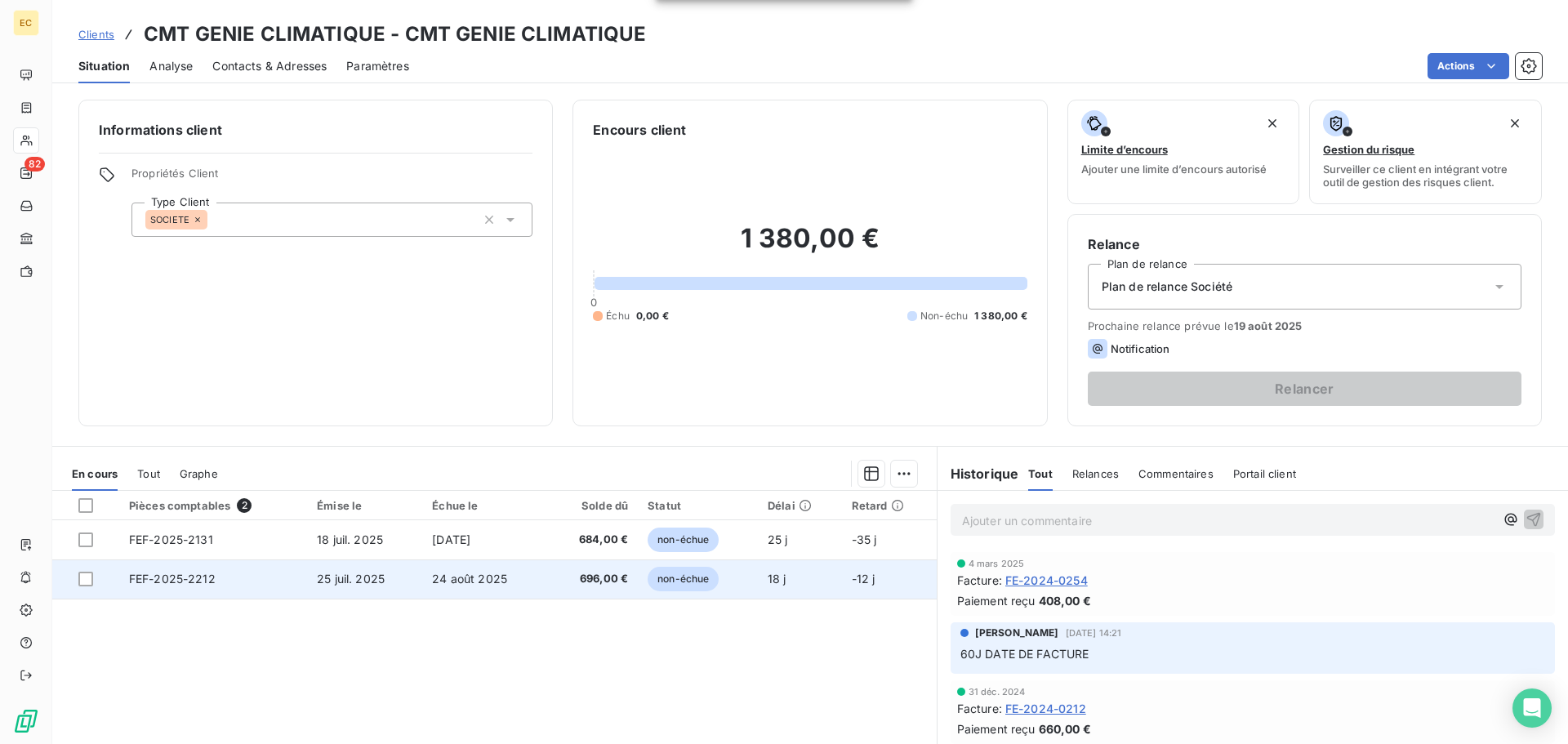
click at [336, 576] on span "25 juil. 2025" at bounding box center [351, 579] width 67 height 14
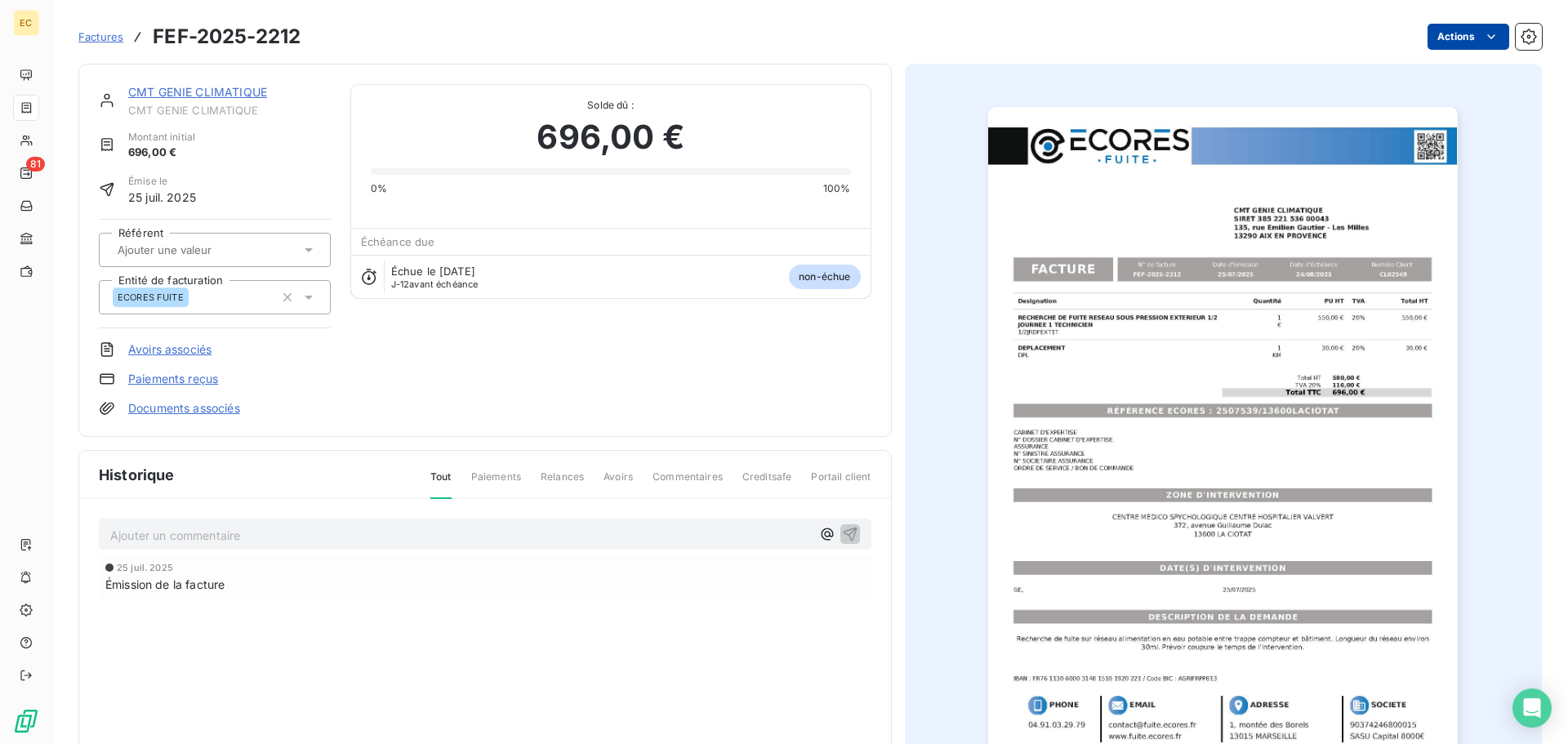
click at [1445, 42] on html "EC 81 Factures FEF-2025-2212 Actions CMT GENIE CLIMATIQUE CMT GENIE CLIMATIQUE …" at bounding box center [784, 372] width 1568 height 744
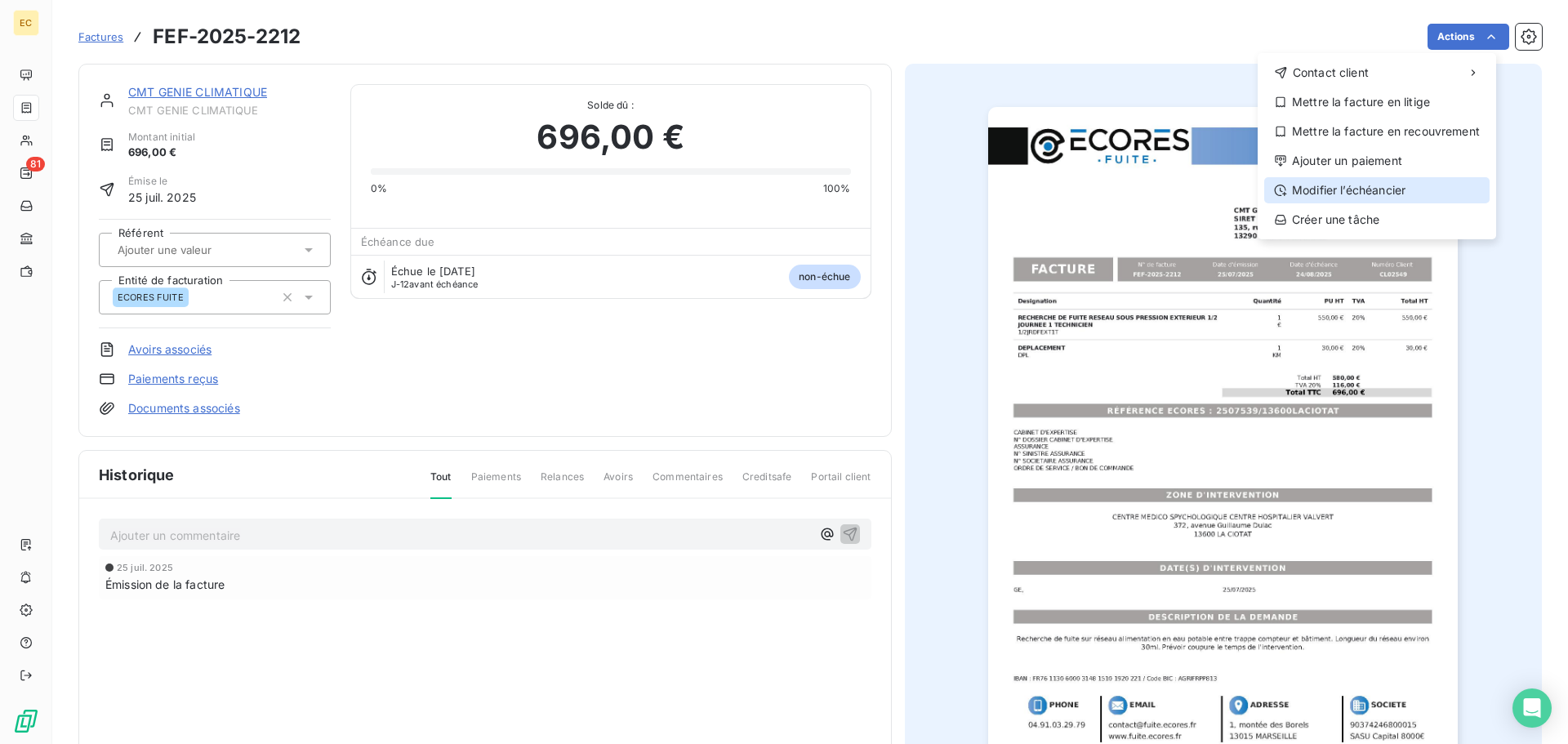
click at [1337, 184] on div "Modifier l’échéancier" at bounding box center [1378, 190] width 226 height 26
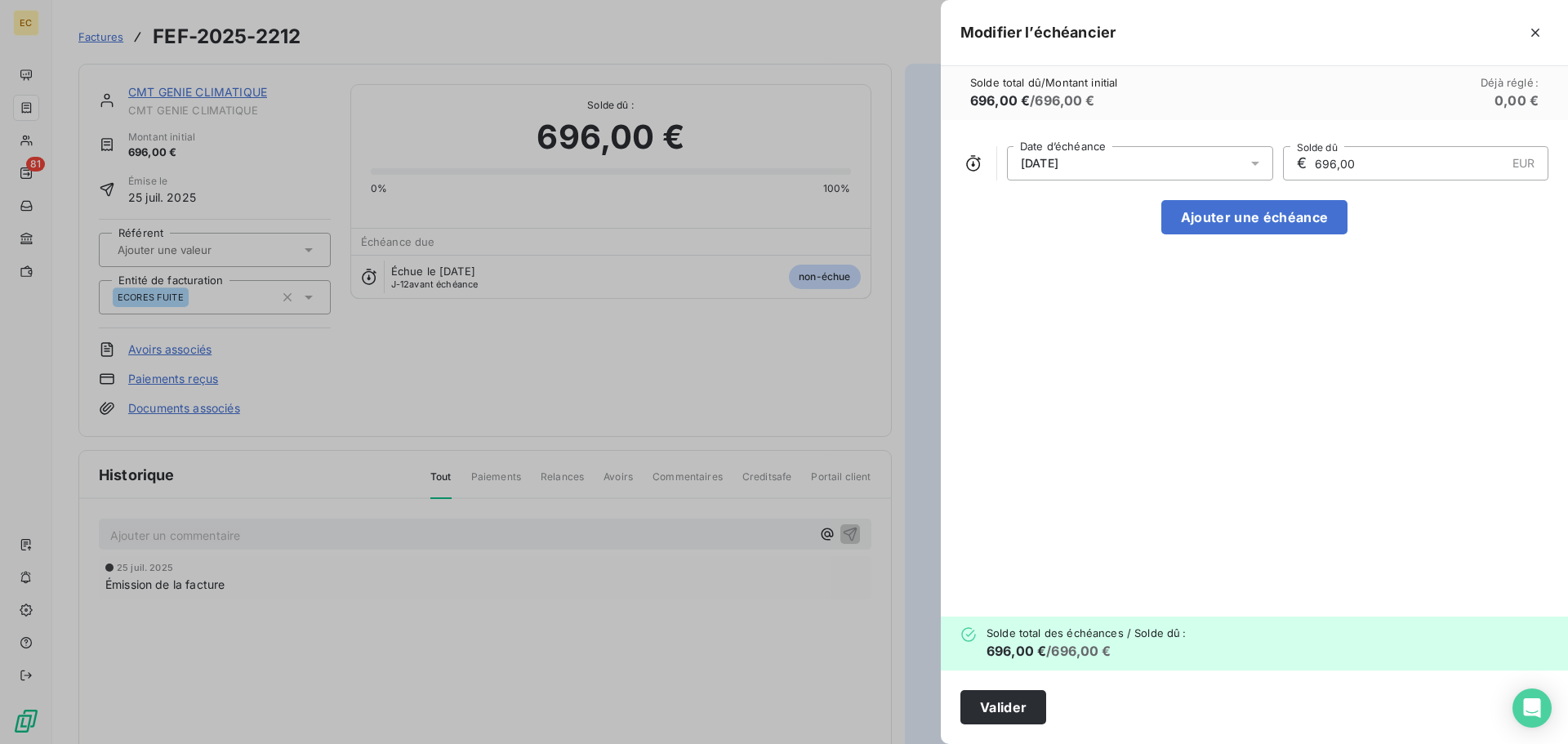
click at [1094, 153] on div "24/08/2025" at bounding box center [1140, 163] width 266 height 35
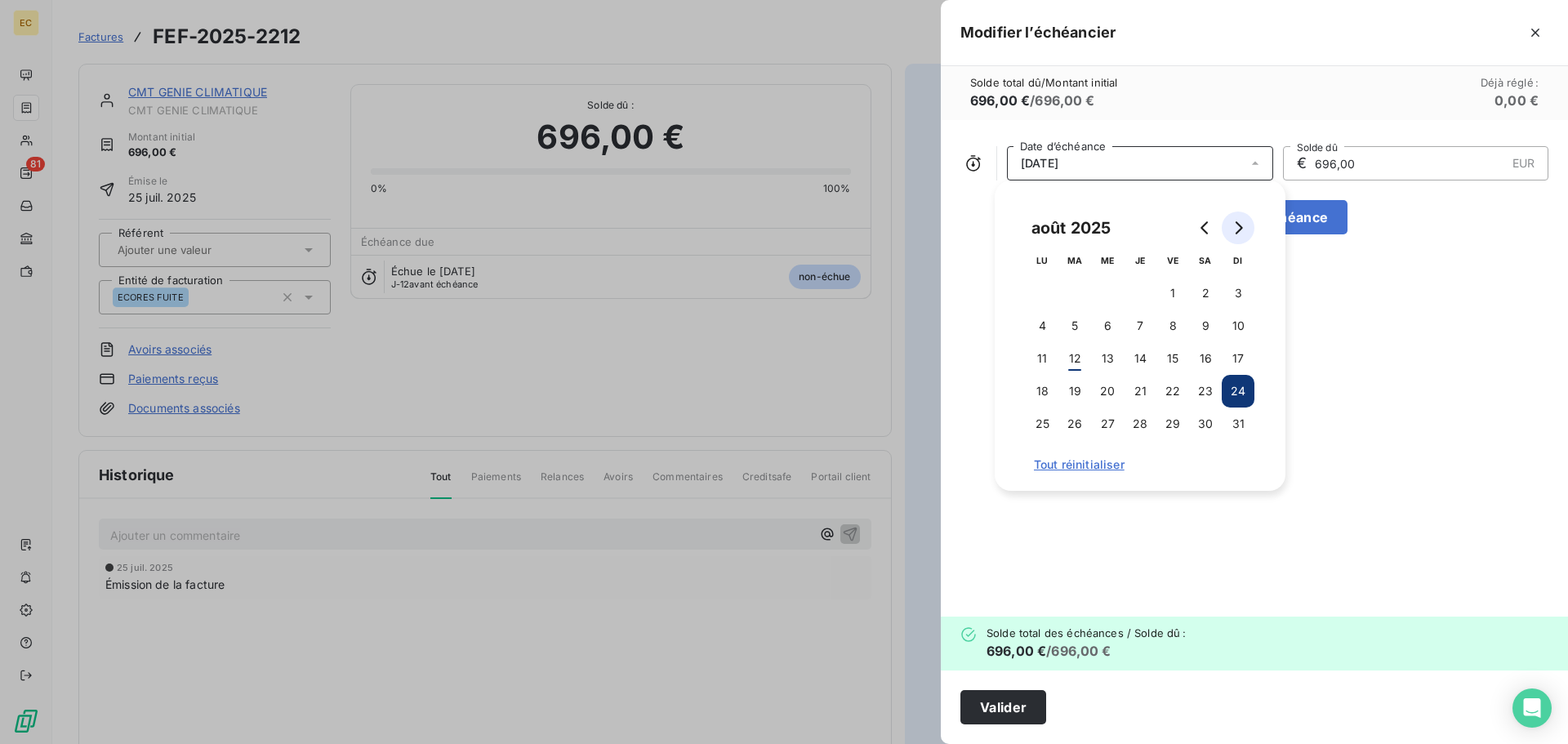
click at [1237, 231] on icon "Go to next month" at bounding box center [1238, 227] width 13 height 13
click at [1144, 390] on button "23" at bounding box center [1140, 391] width 33 height 33
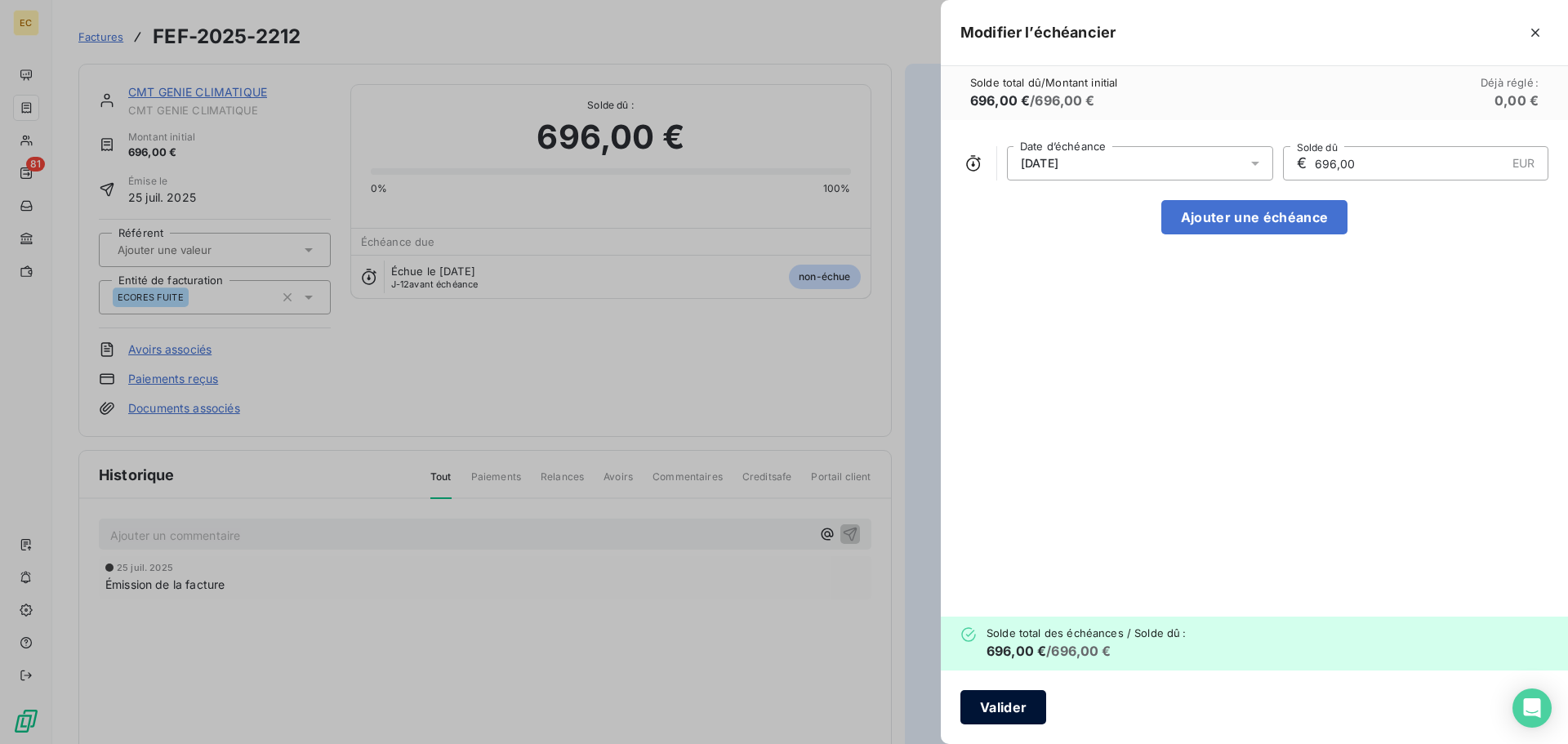
click at [1011, 705] on button "Valider" at bounding box center [1003, 707] width 86 height 35
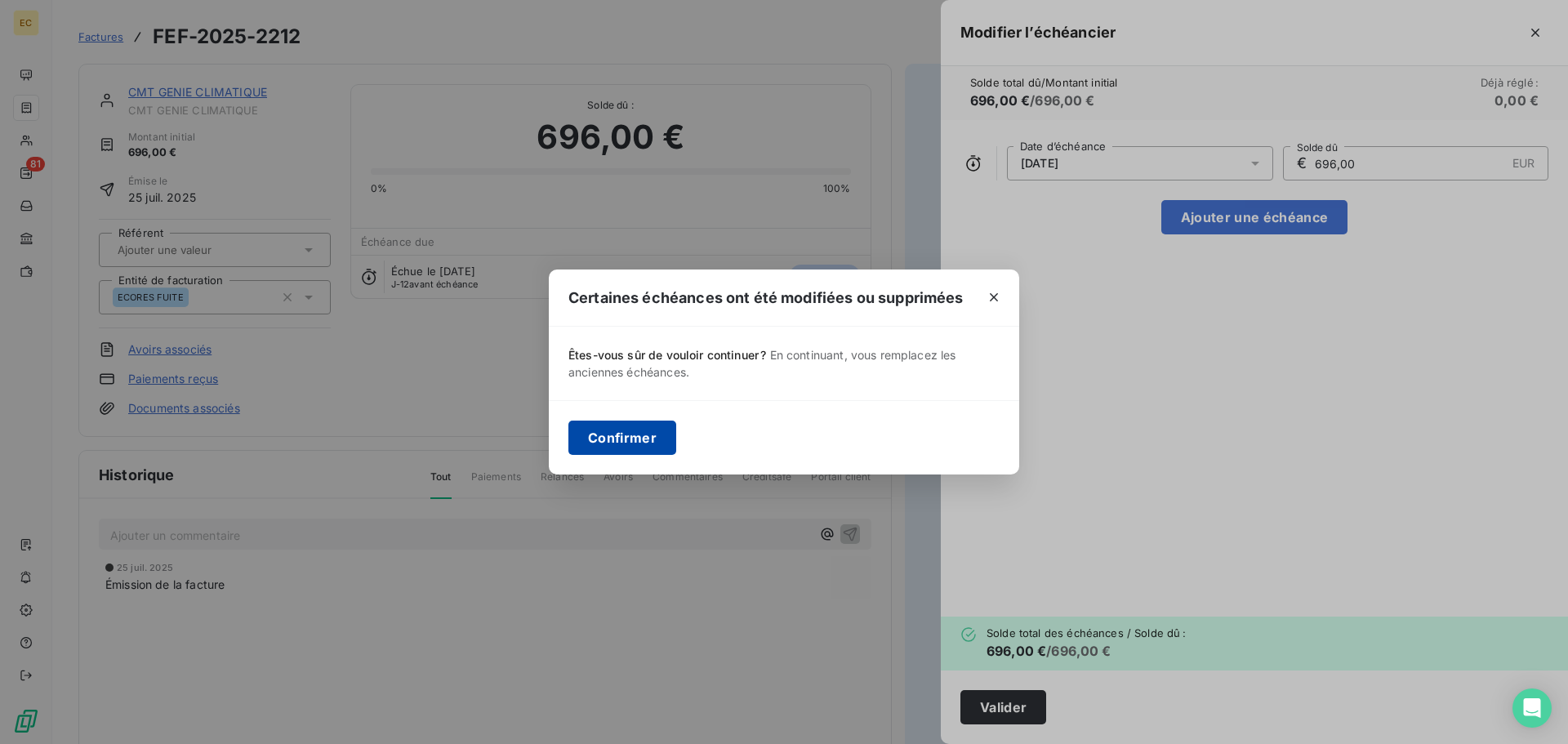
click at [622, 446] on button "Confirmer" at bounding box center [622, 438] width 108 height 35
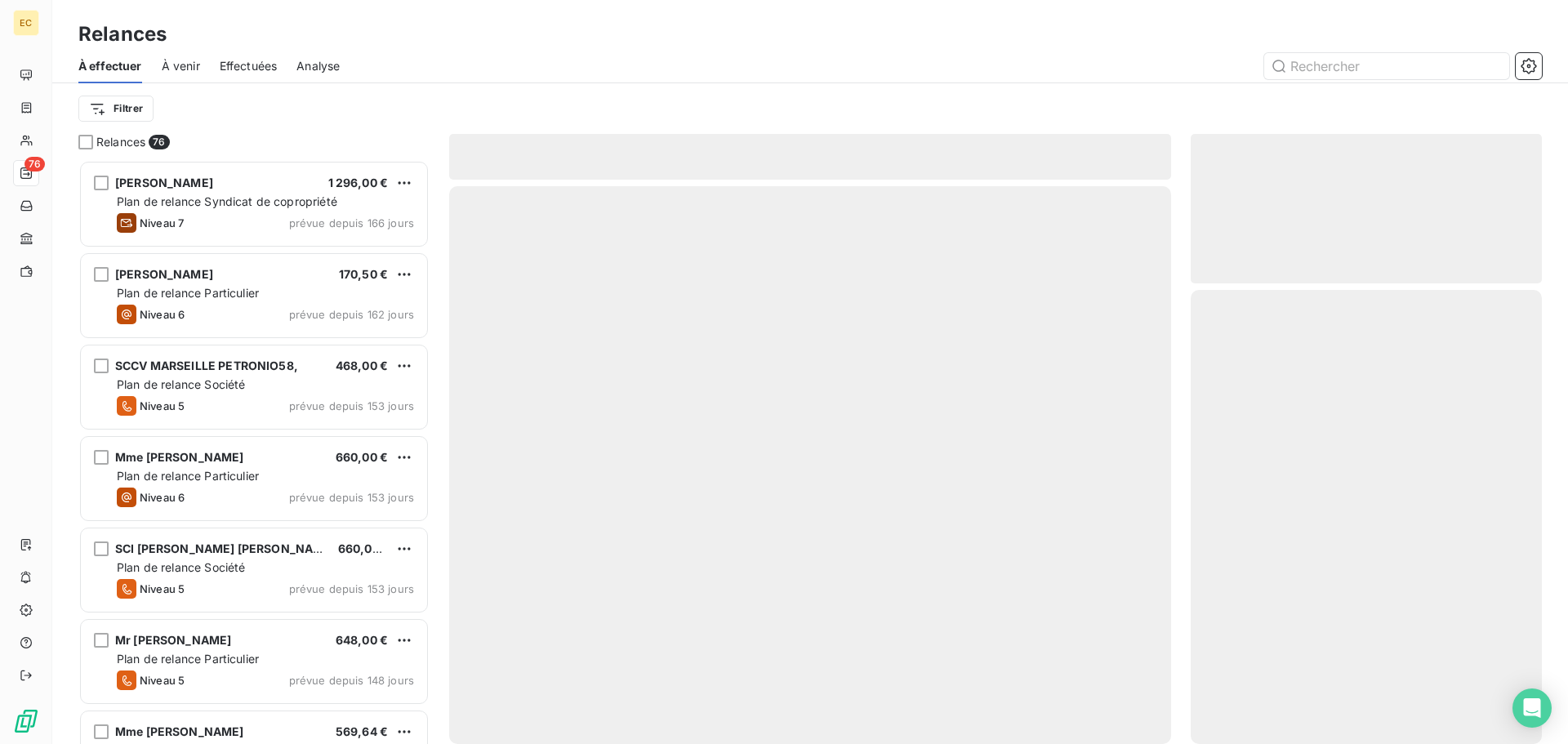
scroll to position [572, 339]
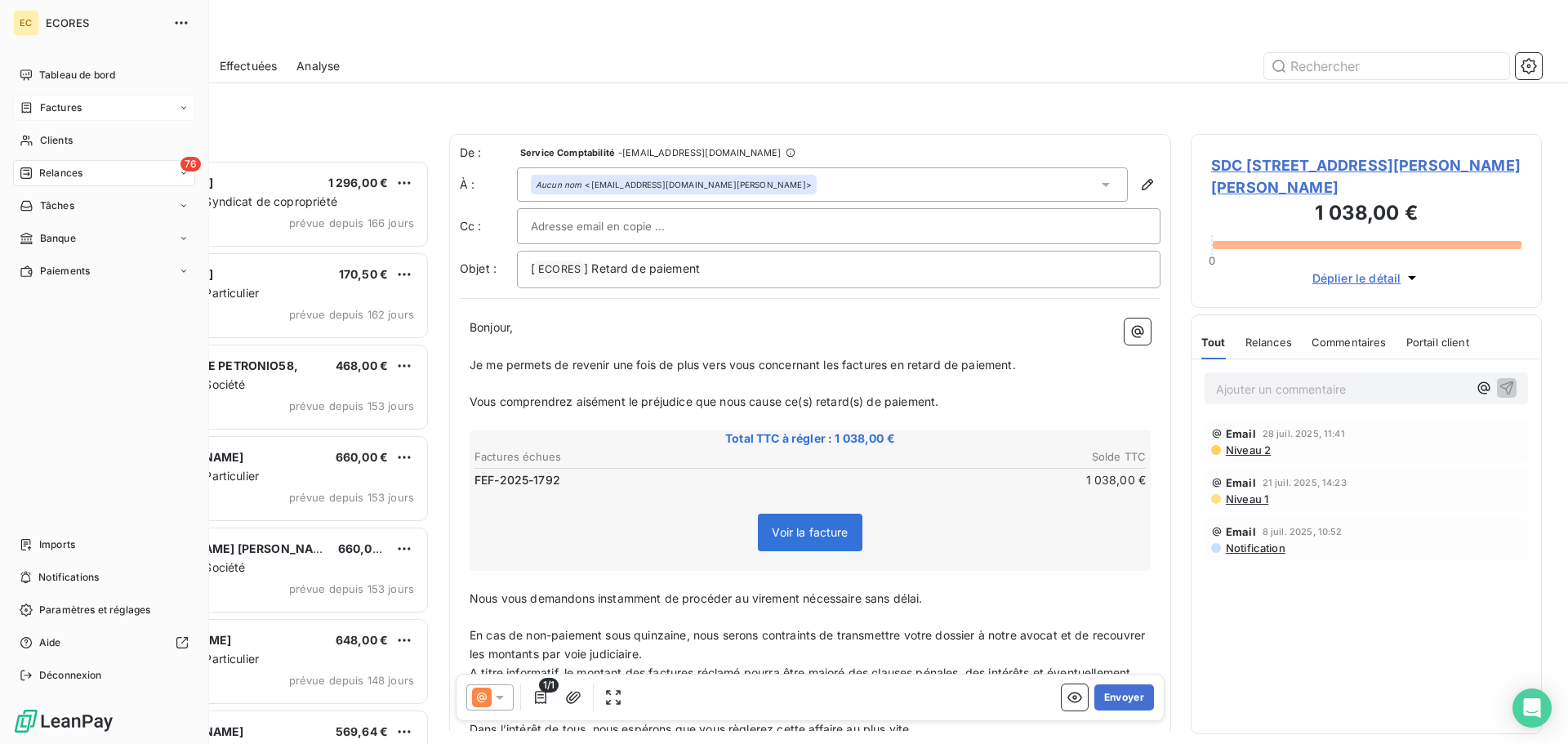
click at [54, 111] on span "Factures" at bounding box center [60, 107] width 42 height 15
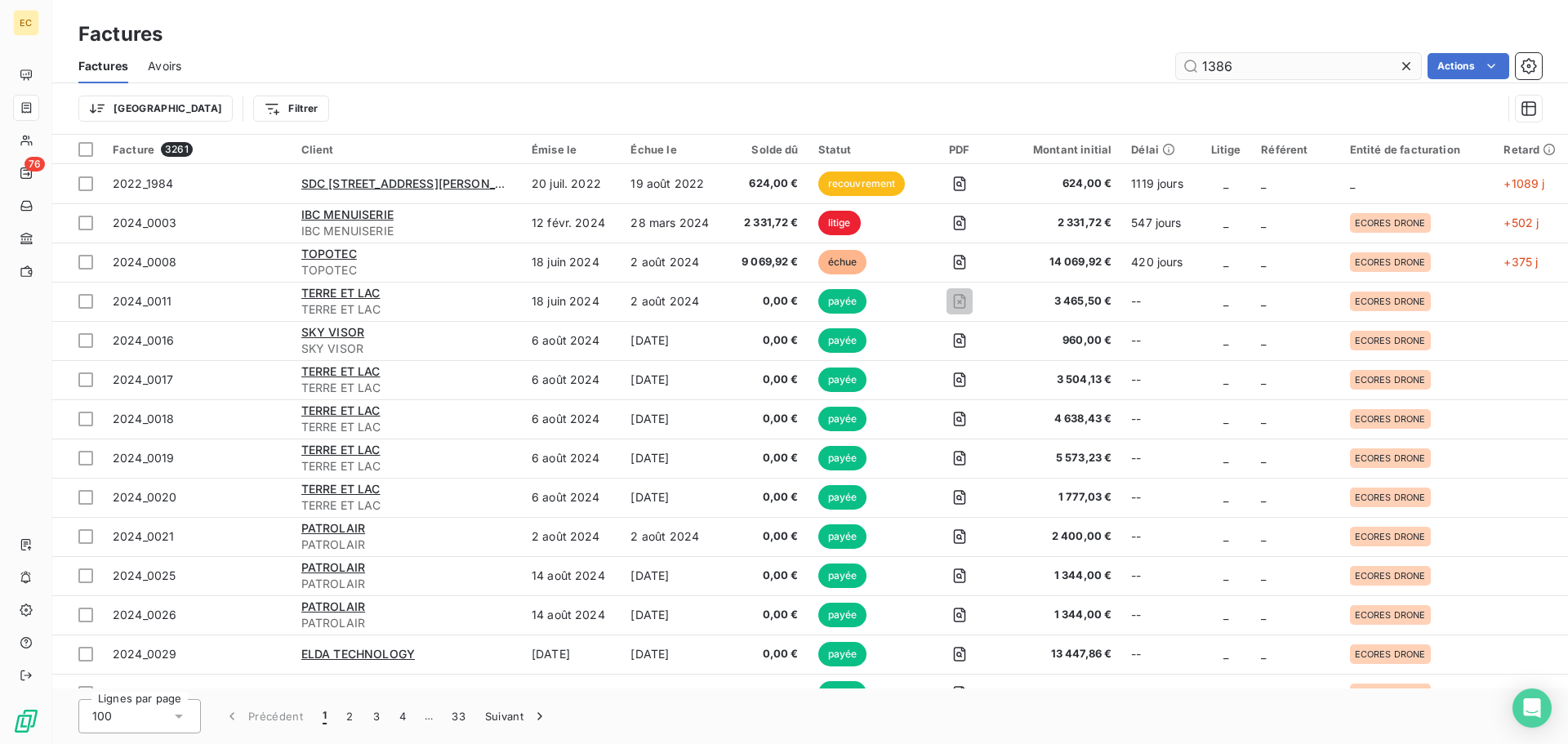
type input "1386"
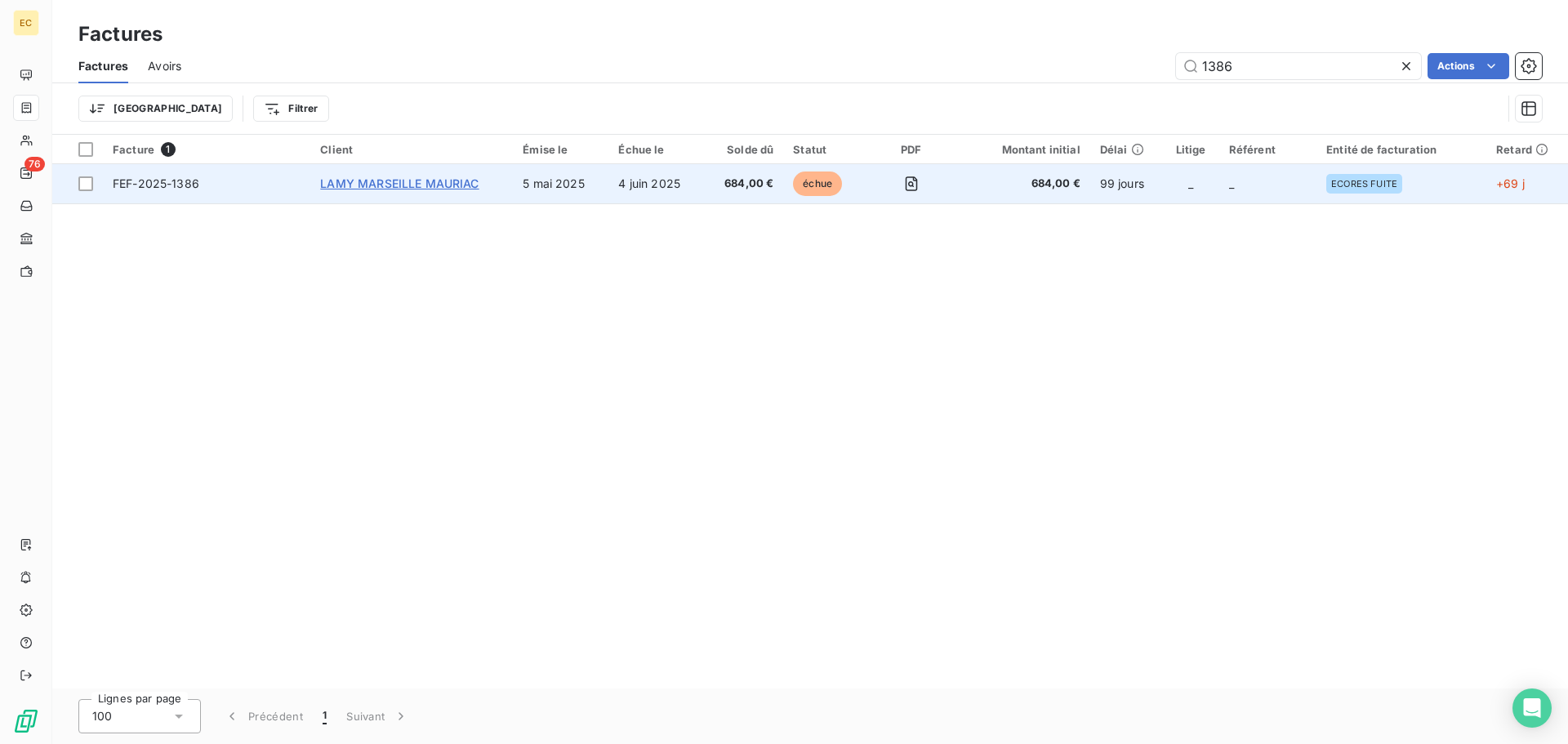
click at [417, 188] on span "LAMY MARSEILLE MAURIAC" at bounding box center [399, 183] width 158 height 14
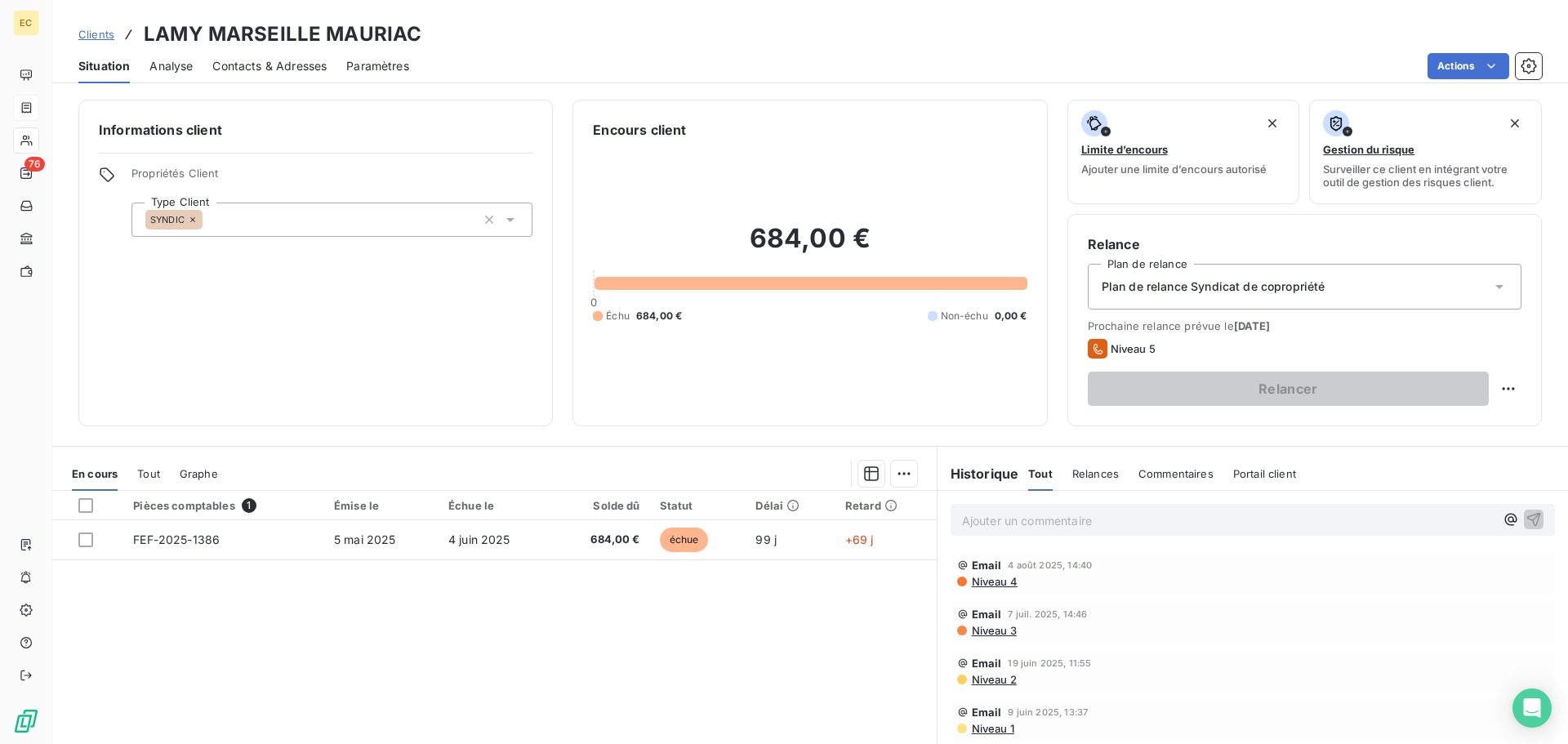
click at [988, 519] on p "Ajouter un commentaire ﻿" at bounding box center [1228, 520] width 533 height 21
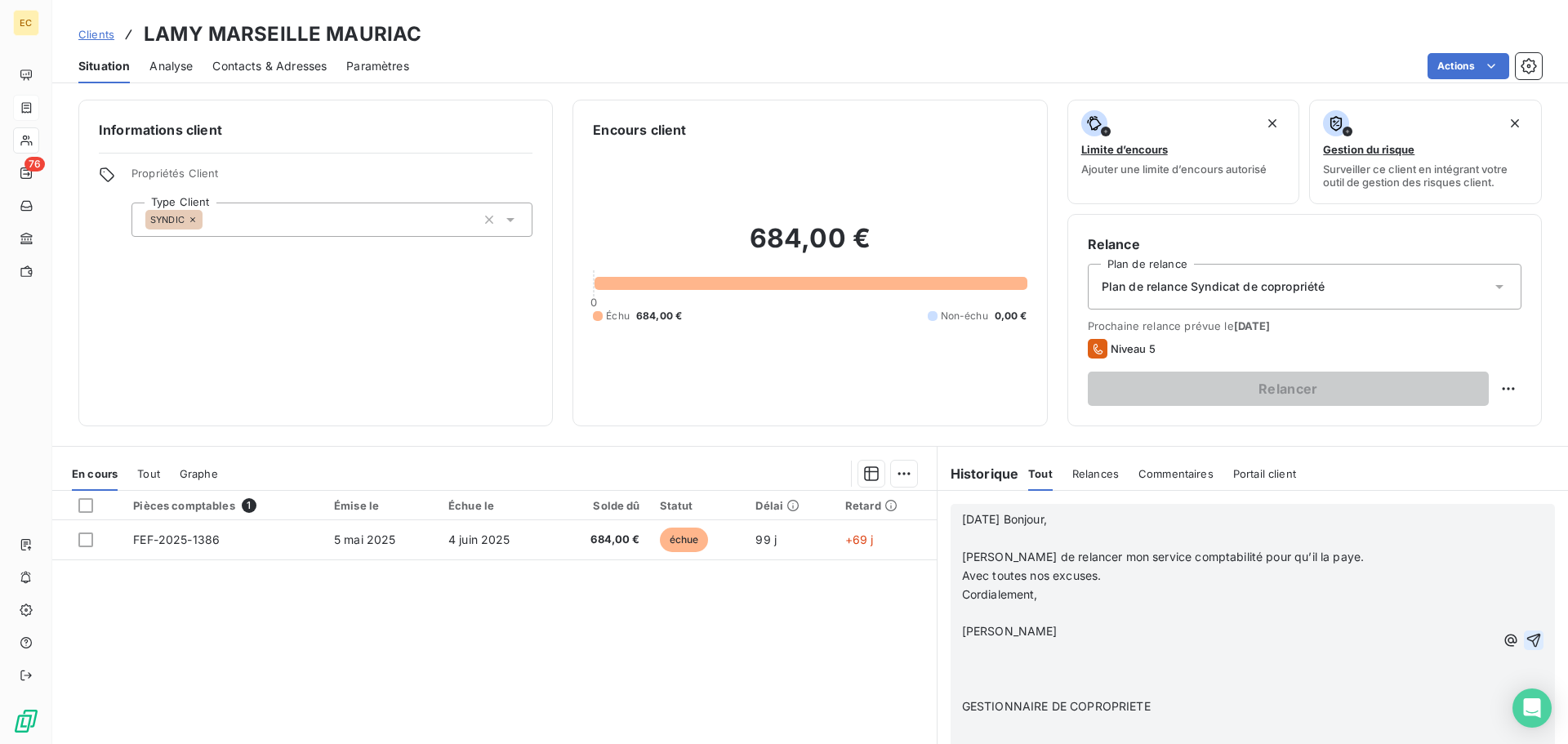
click at [1525, 641] on icon "button" at bounding box center [1533, 640] width 16 height 16
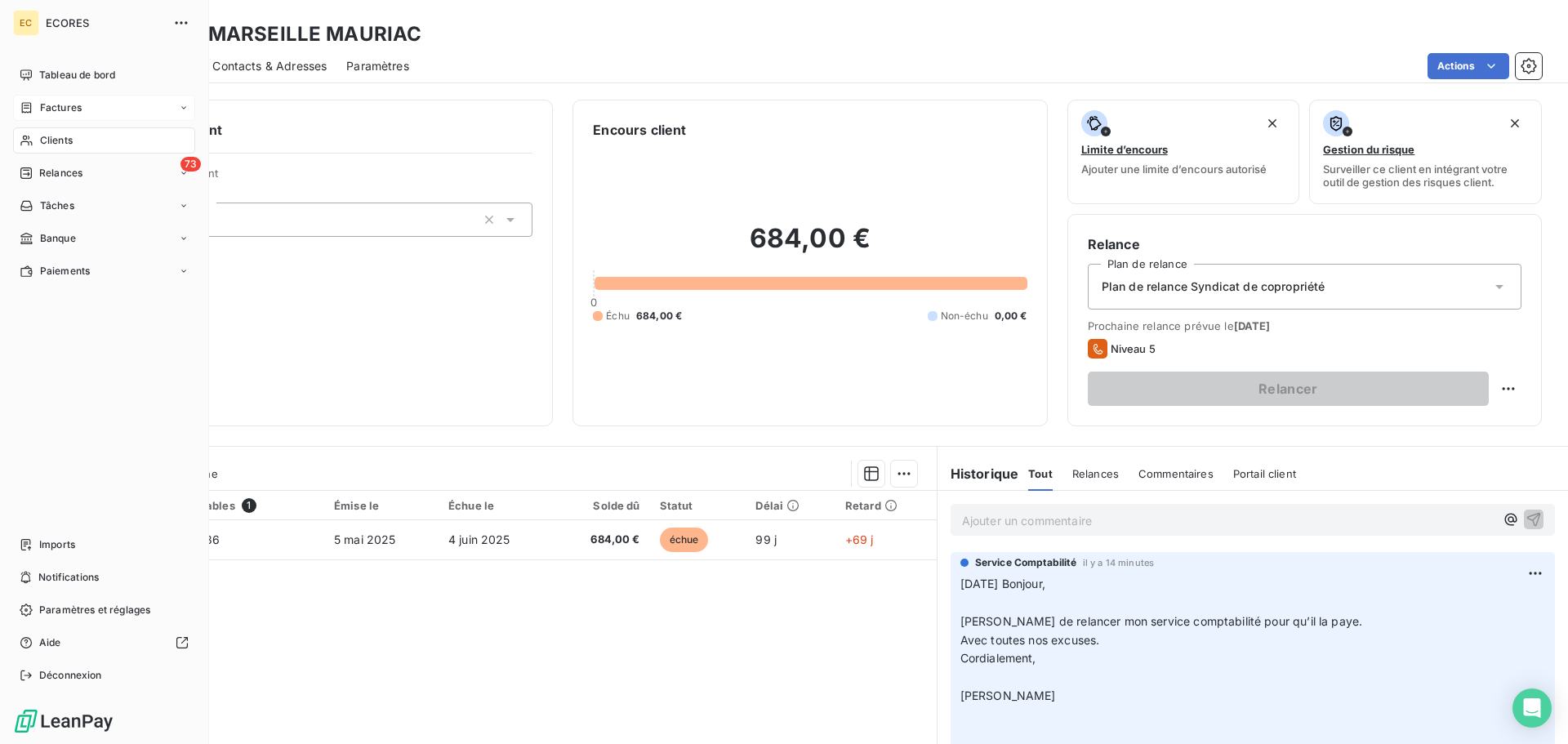
click at [48, 109] on span "Factures" at bounding box center [60, 107] width 42 height 15
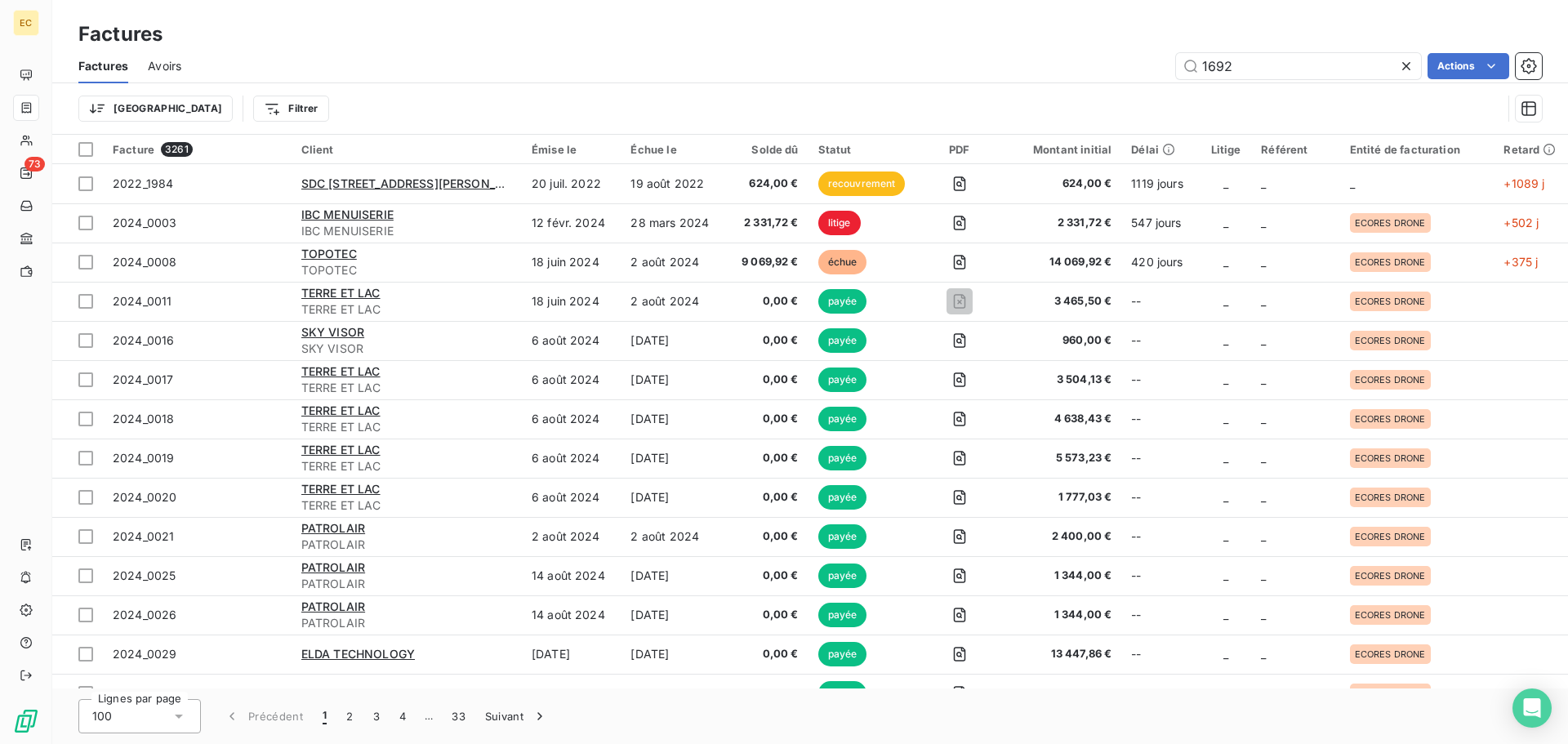
type input "1692"
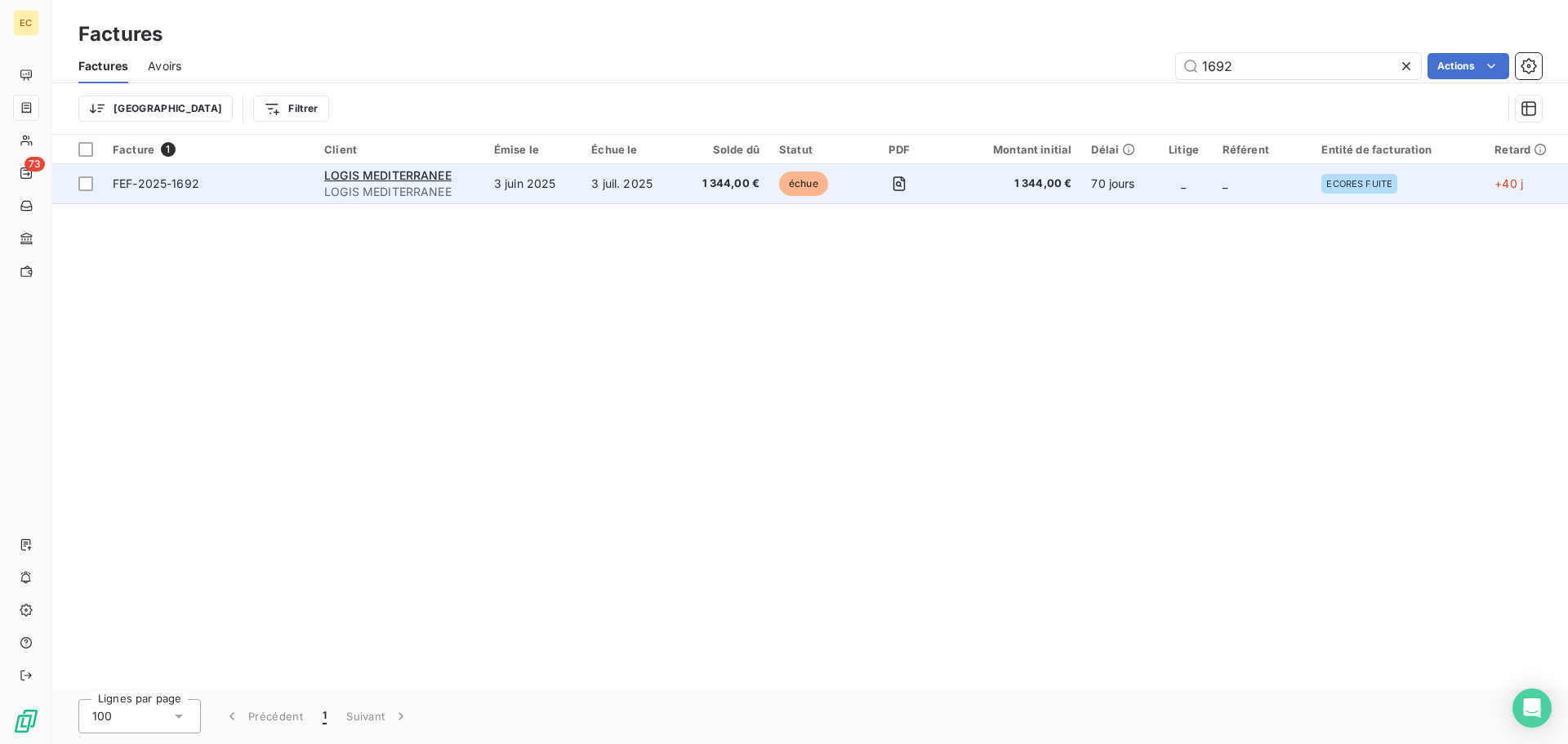
click at [464, 181] on div "LOGIS MEDITERRANEE" at bounding box center [399, 175] width 151 height 16
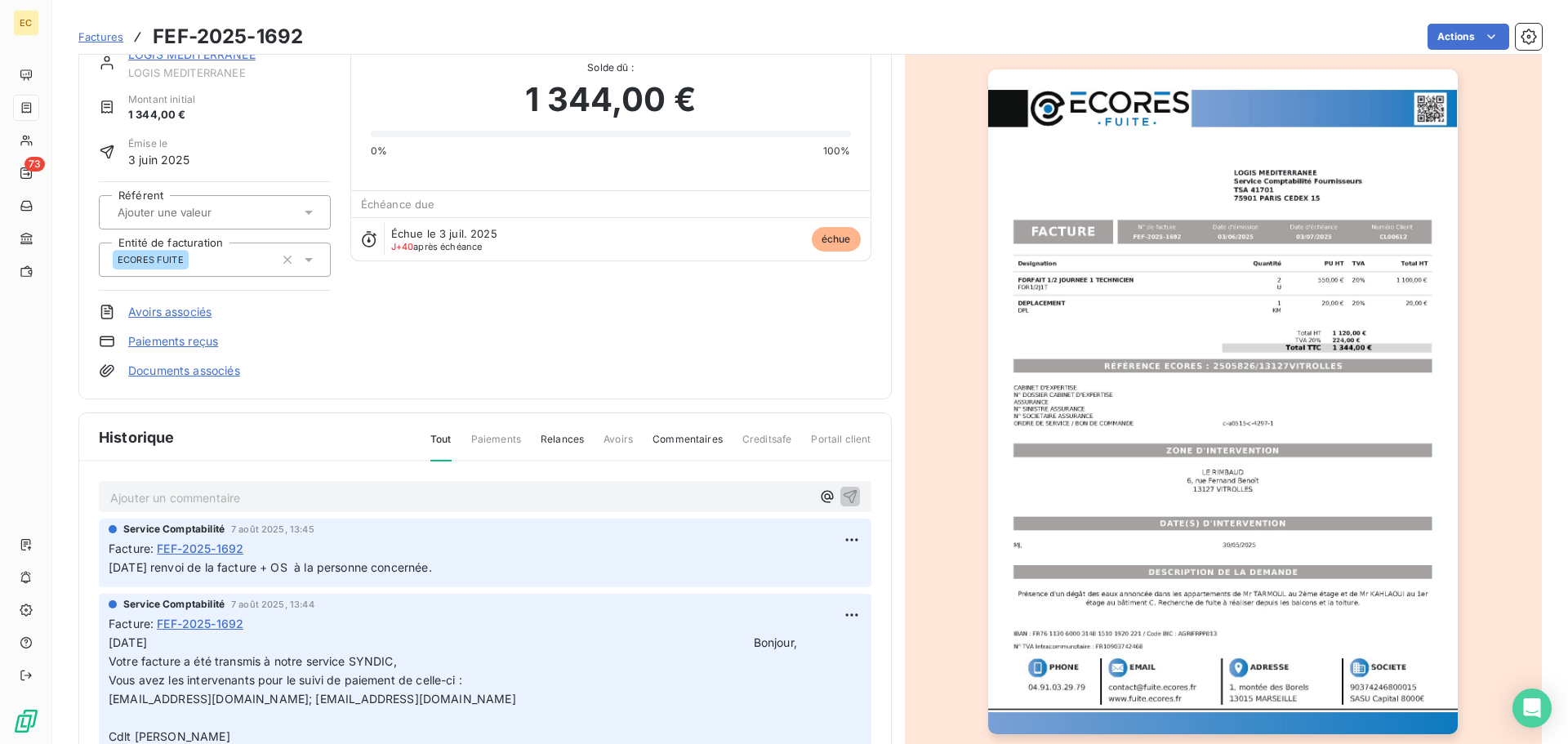
scroll to position [82, 0]
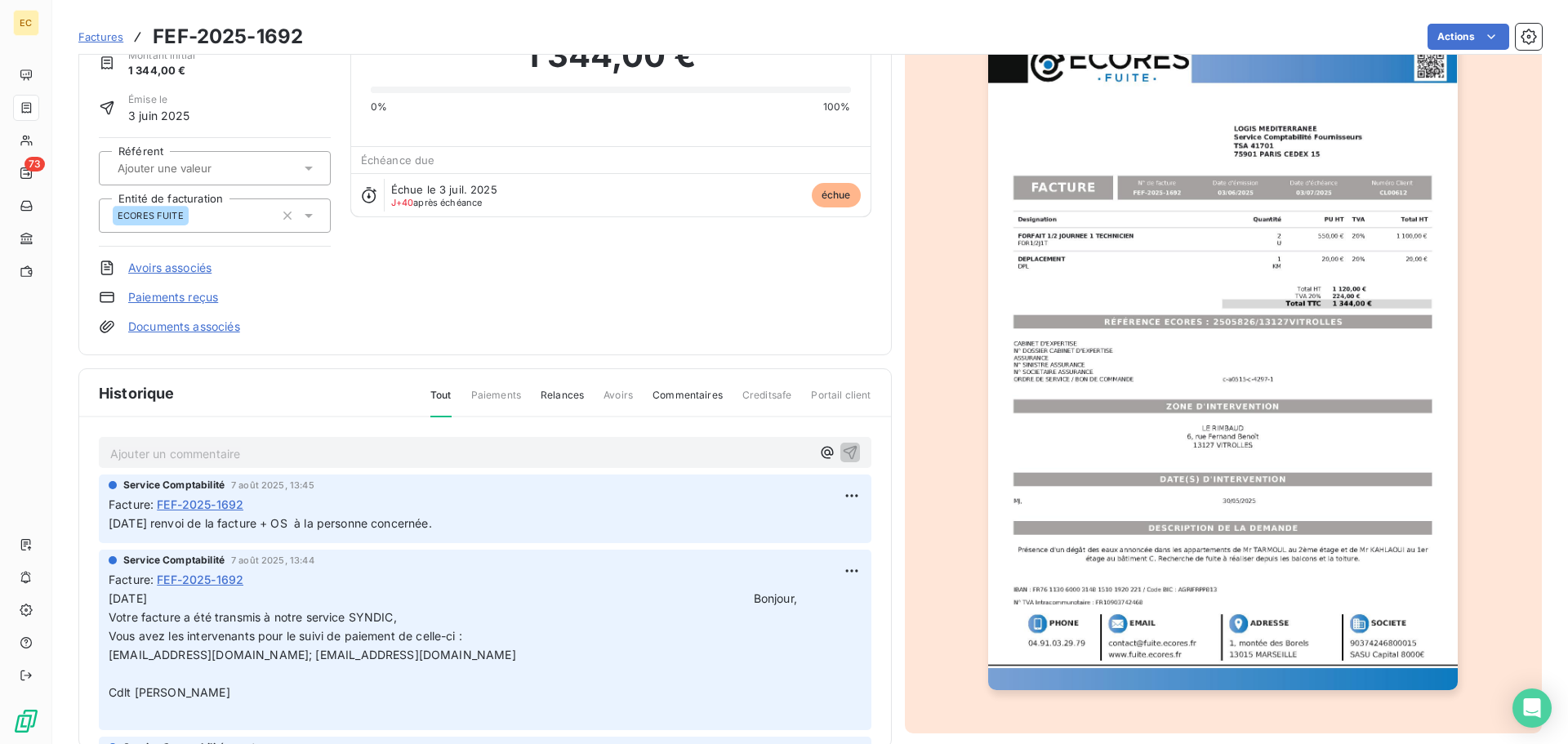
click at [463, 450] on p "Ajouter un commentaire ﻿" at bounding box center [461, 454] width 701 height 21
click at [291, 454] on p "[DATE]" at bounding box center [461, 453] width 701 height 19
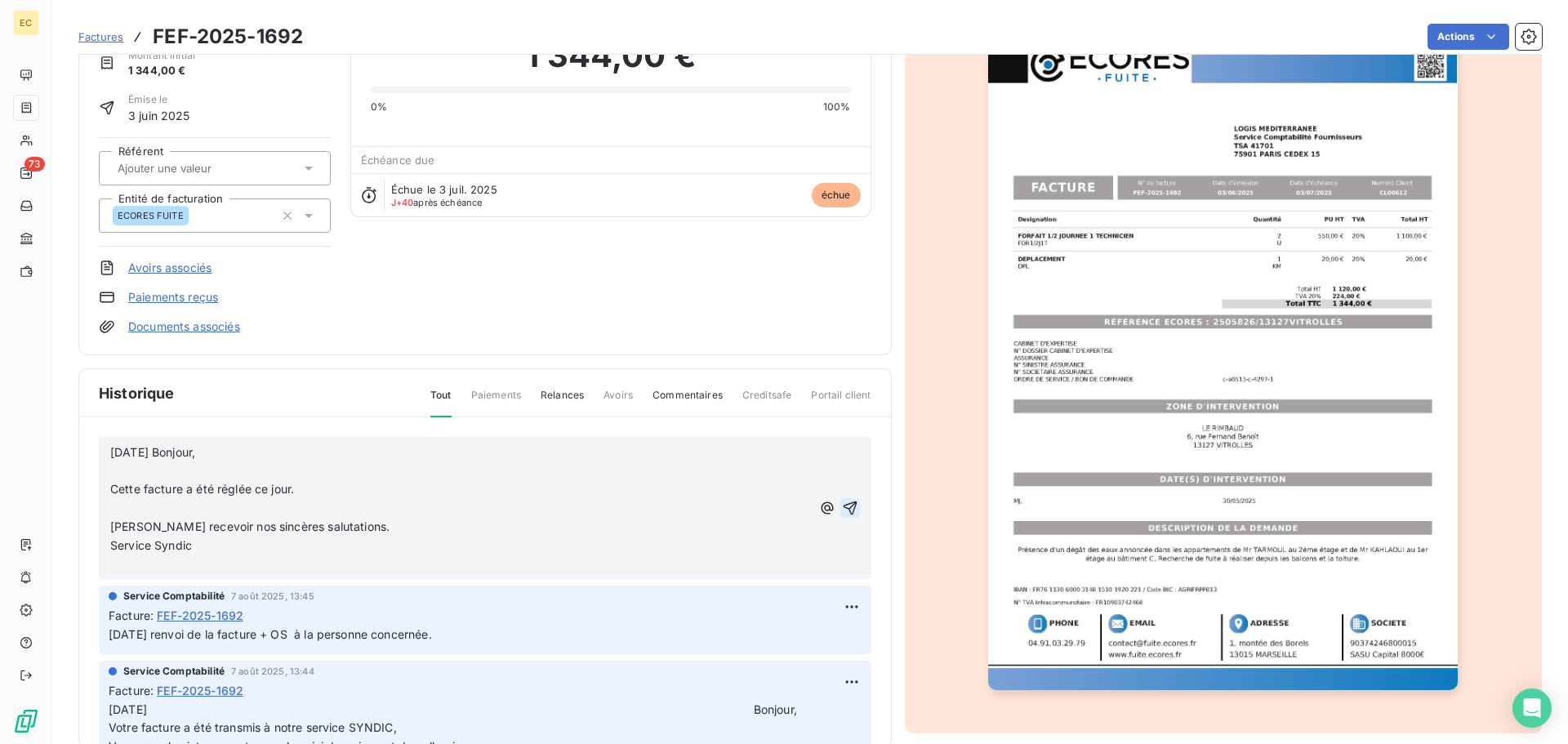
click at [843, 508] on icon "button" at bounding box center [850, 507] width 14 height 14
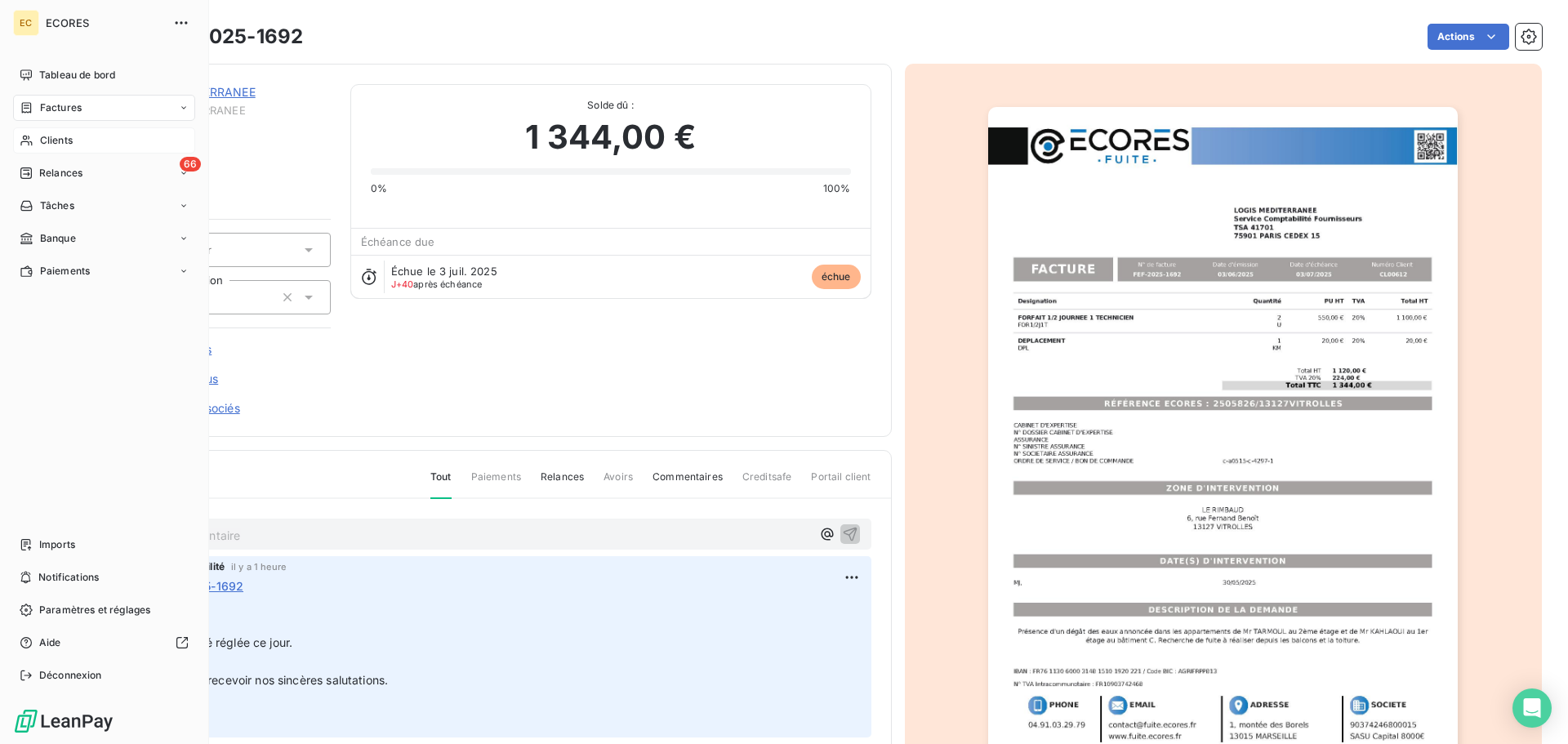
click at [58, 143] on span "Clients" at bounding box center [55, 140] width 33 height 15
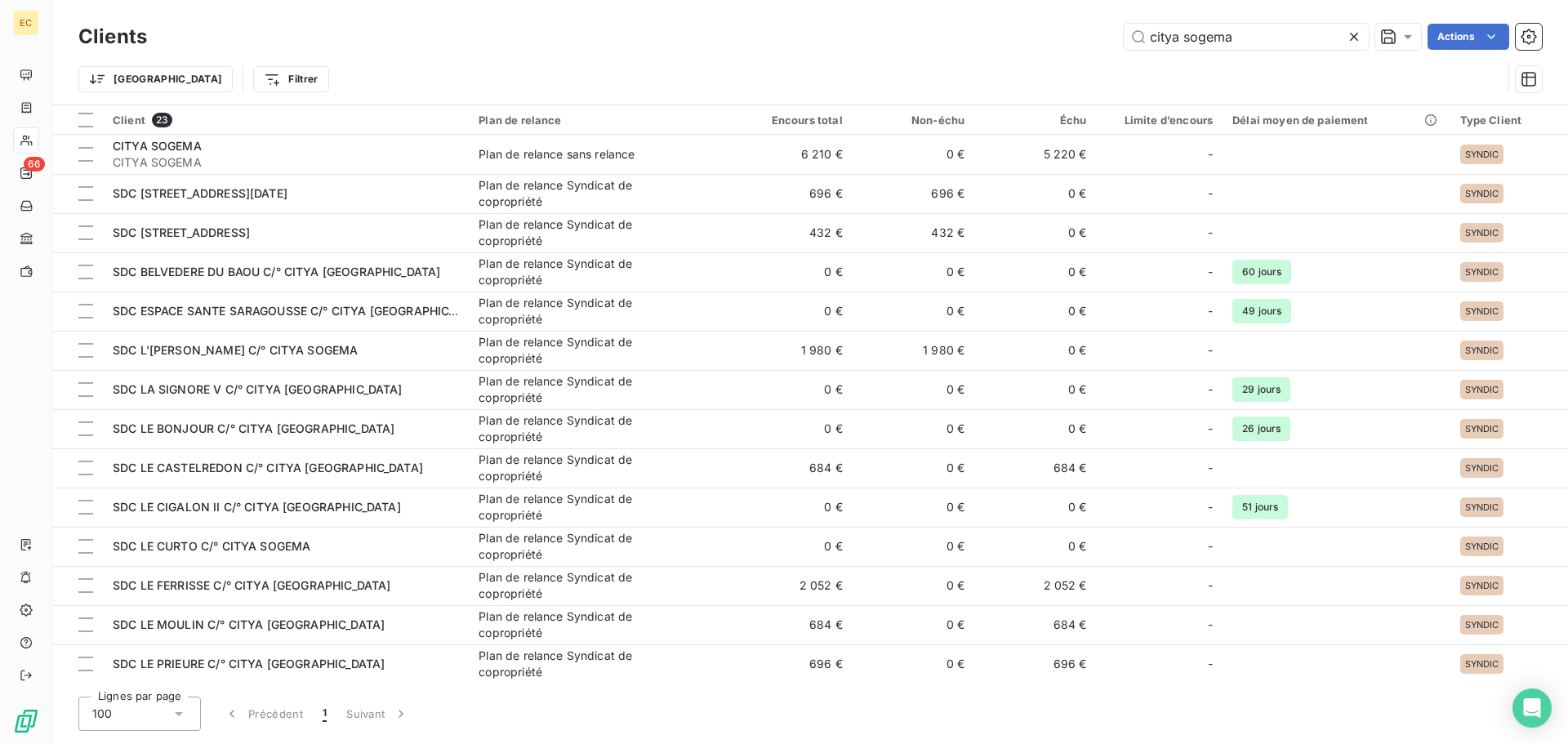
type input "citya sogema"
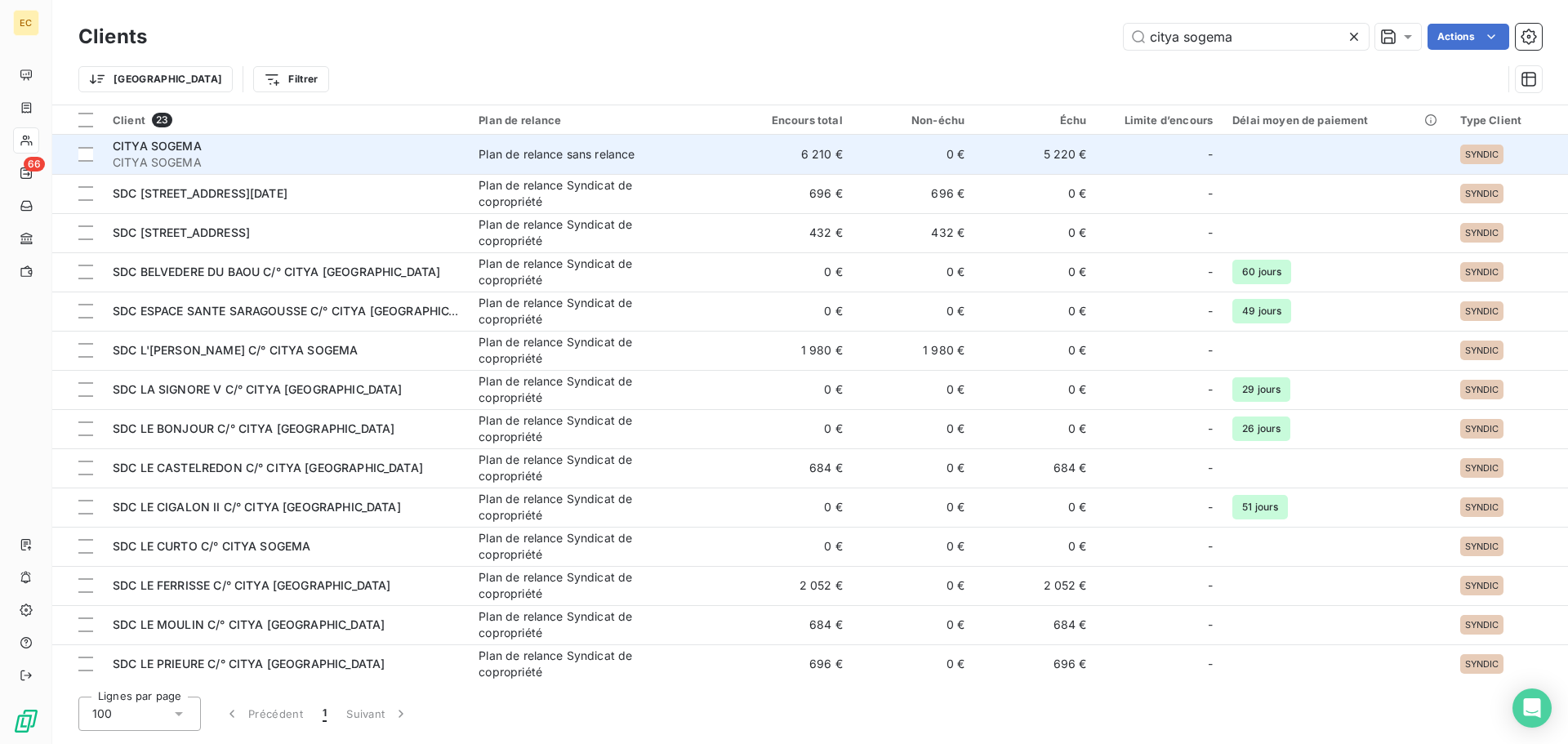
click at [293, 160] on span "CITYA SOGEMA" at bounding box center [286, 162] width 347 height 16
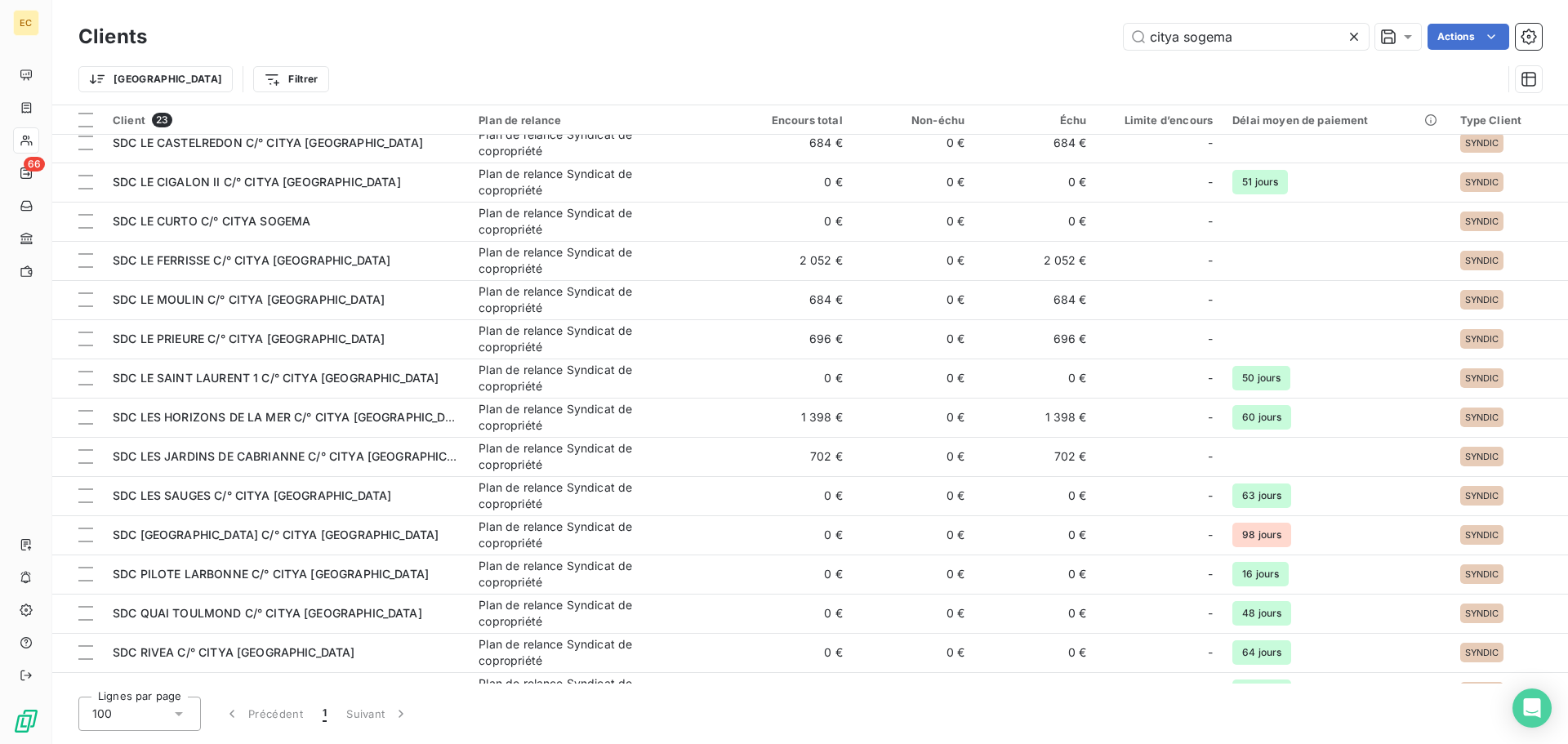
scroll to position [327, 0]
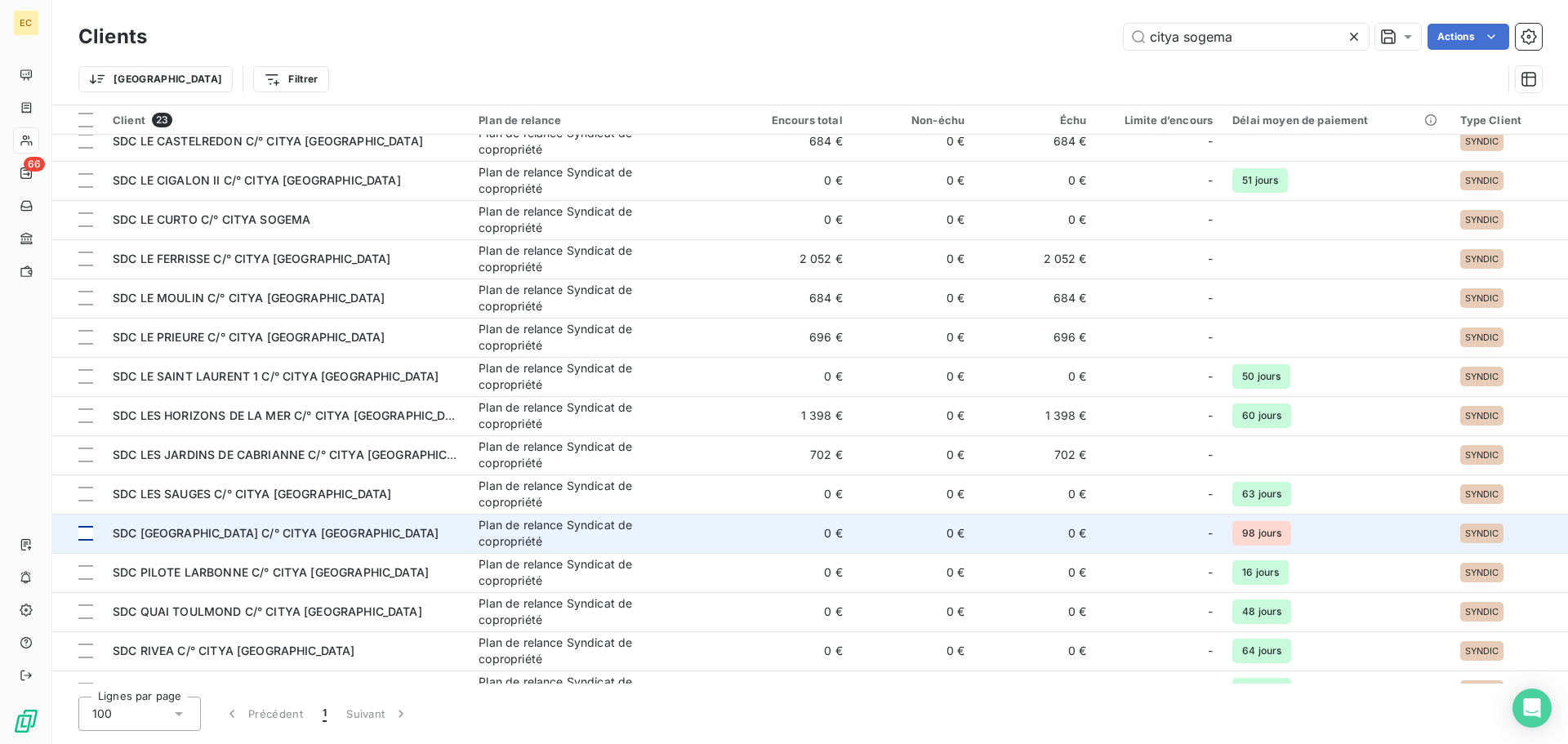
click at [86, 533] on div at bounding box center [85, 533] width 15 height 15
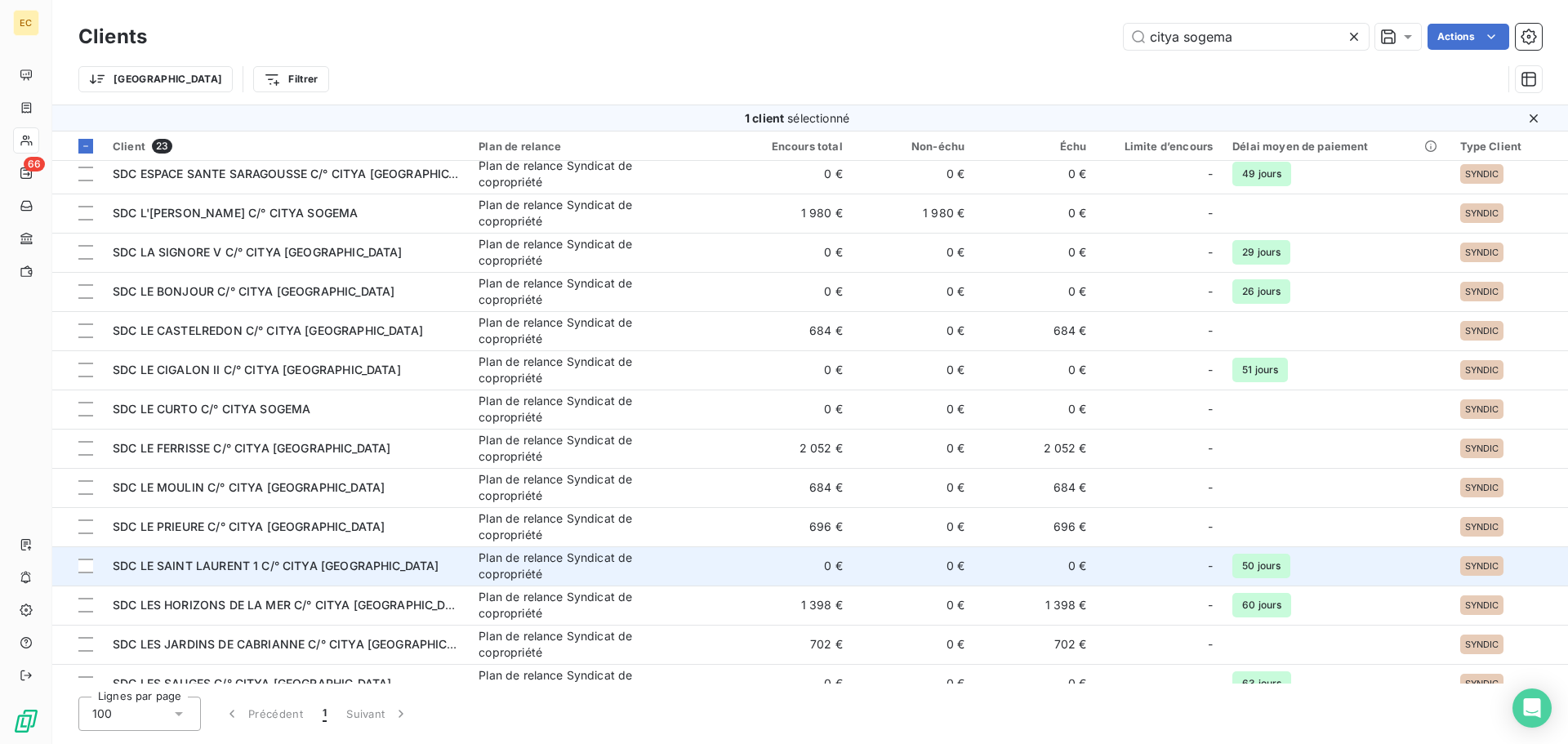
scroll to position [0, 0]
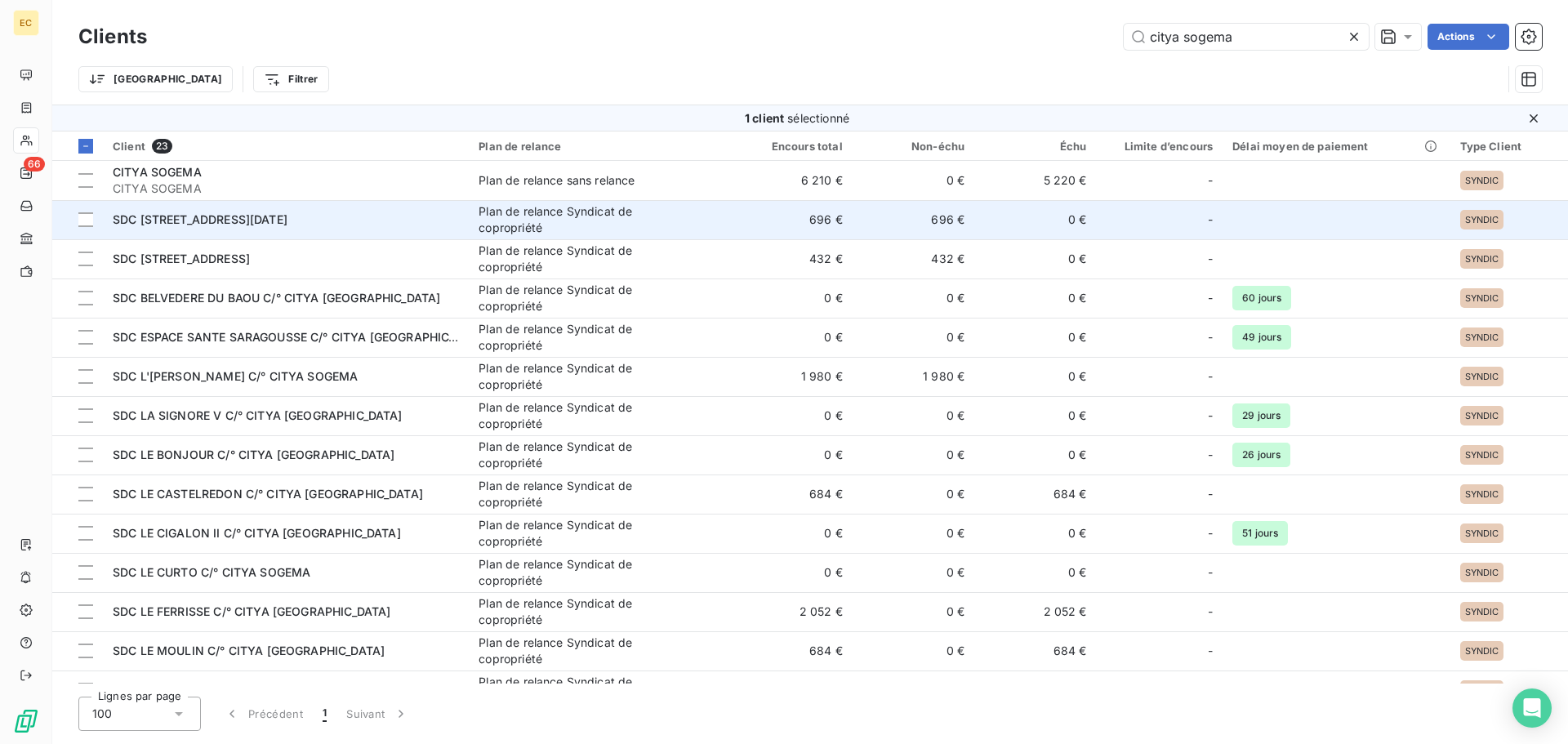
click at [360, 227] on div "SDC 1, RUE DU 4 SEPTEMBRE C/° CITYA SOGEMA" at bounding box center [286, 220] width 347 height 16
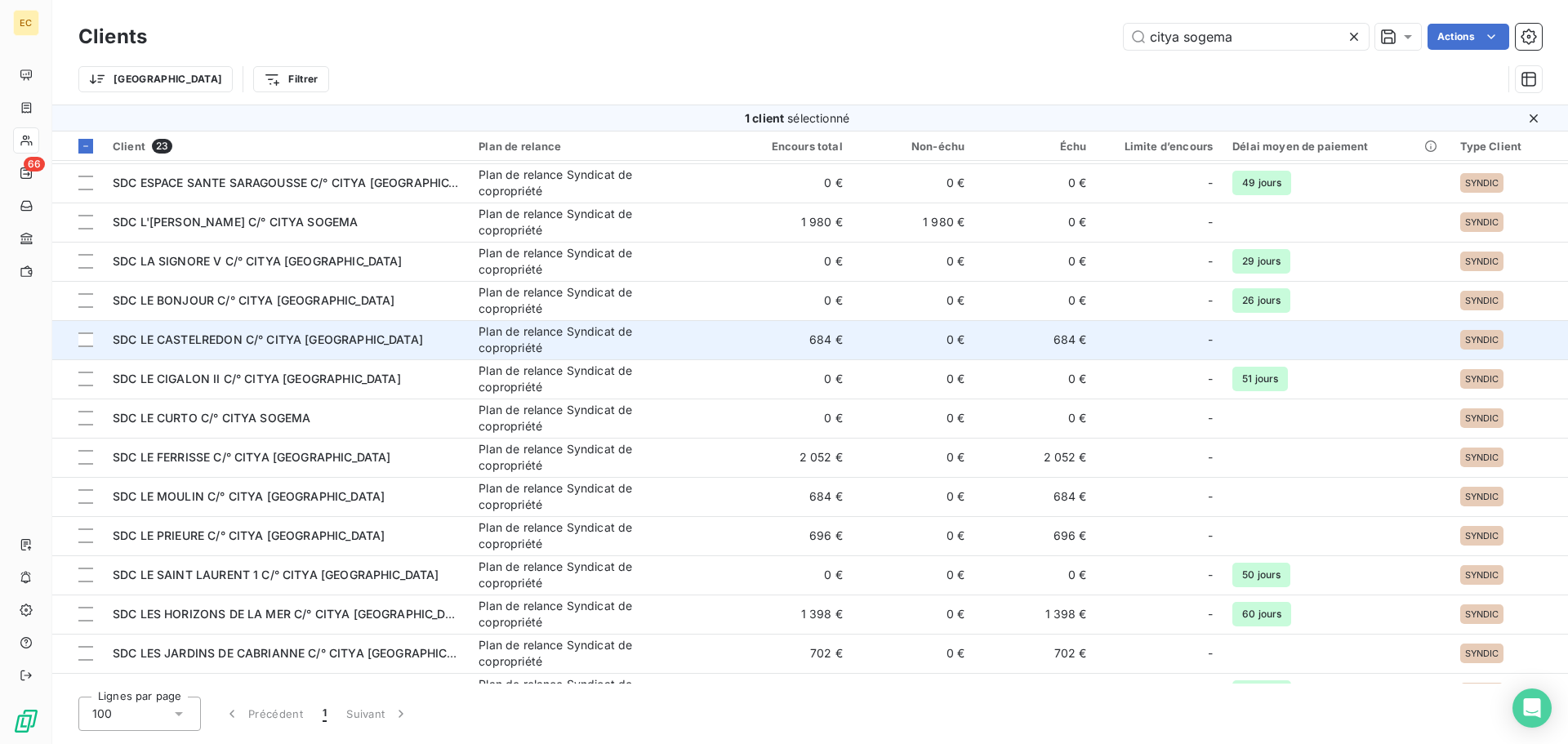
scroll to position [163, 0]
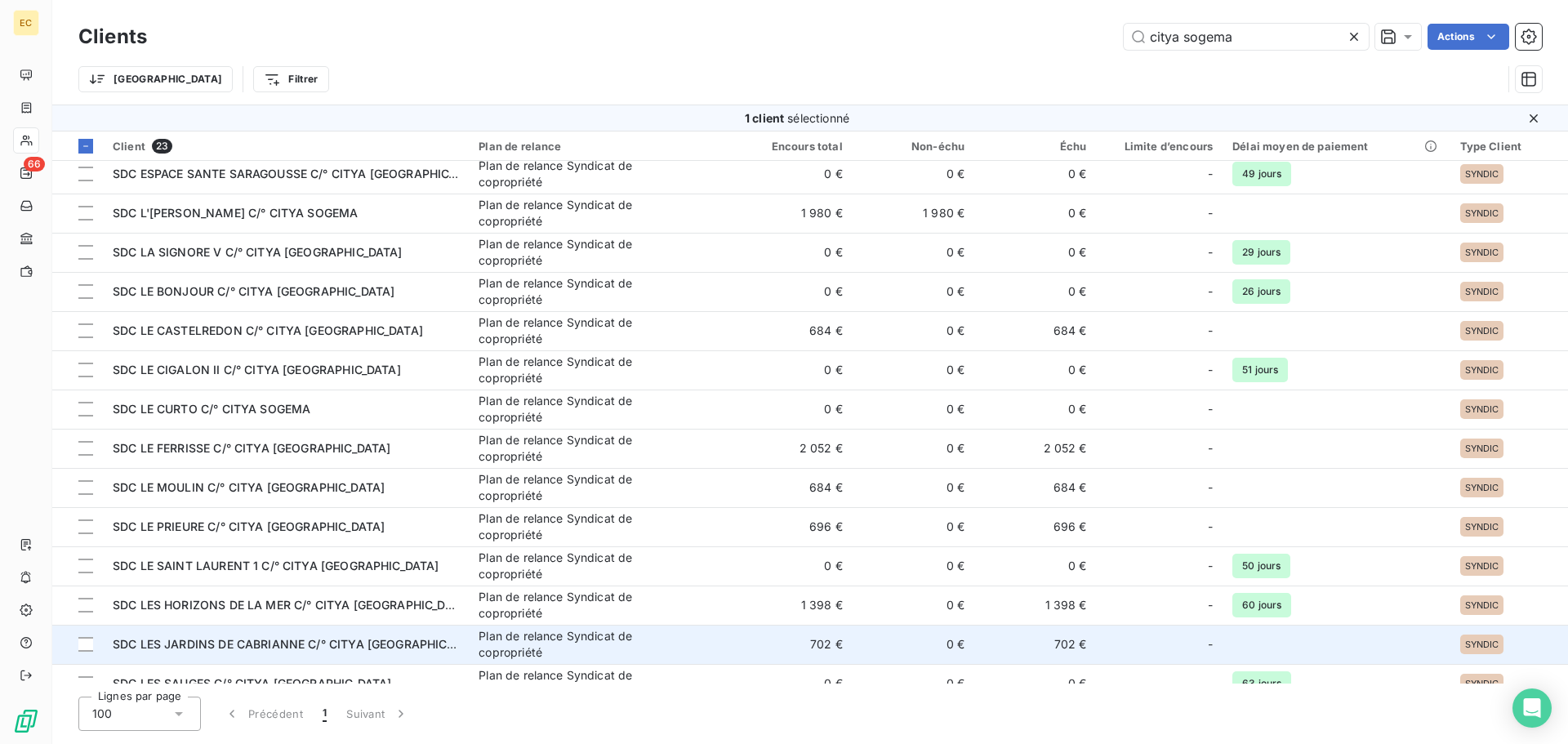
click at [357, 641] on span "SDC LES JARDINS DE CABRIANNE C/° CITYA SOGEMA" at bounding box center [299, 644] width 372 height 14
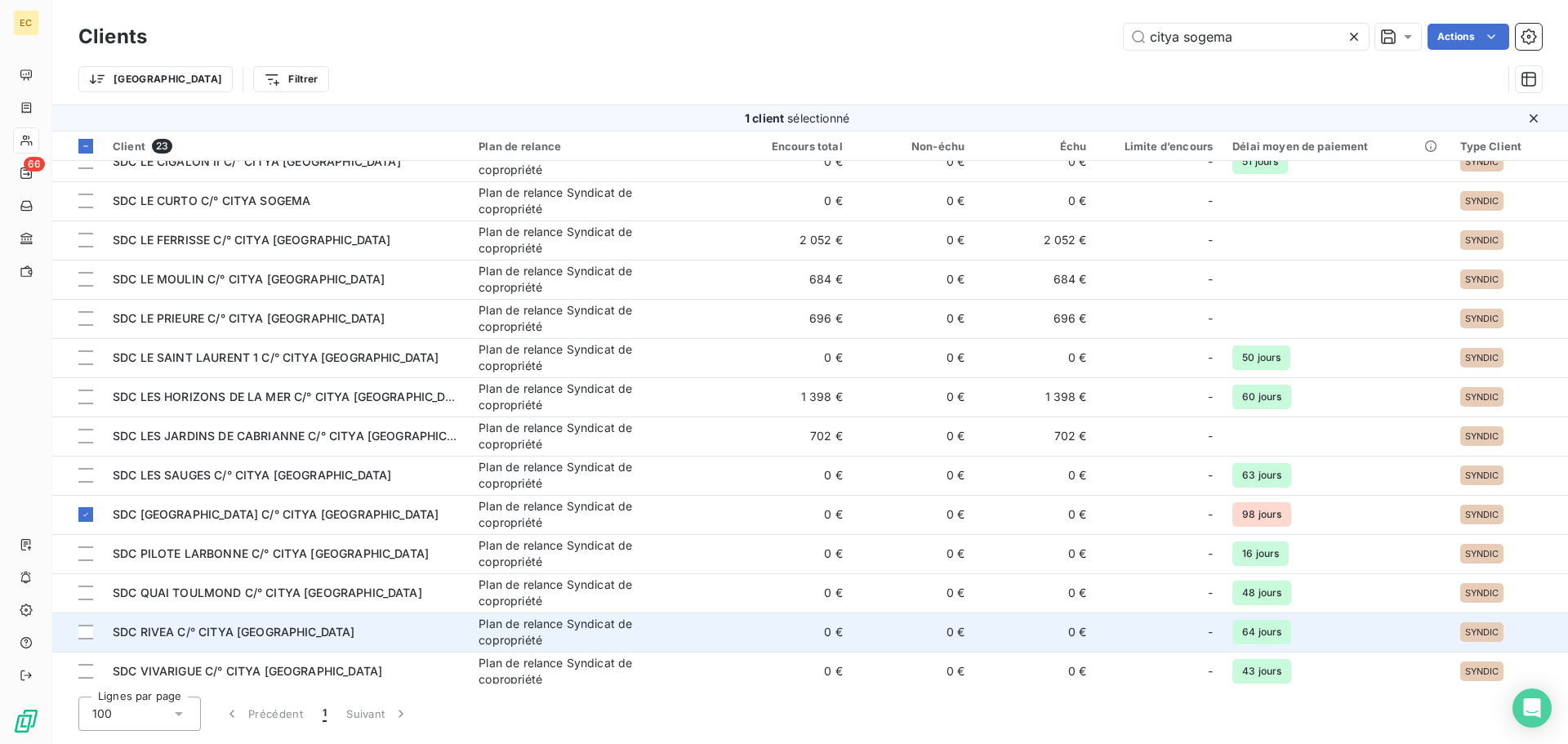
scroll to position [379, 0]
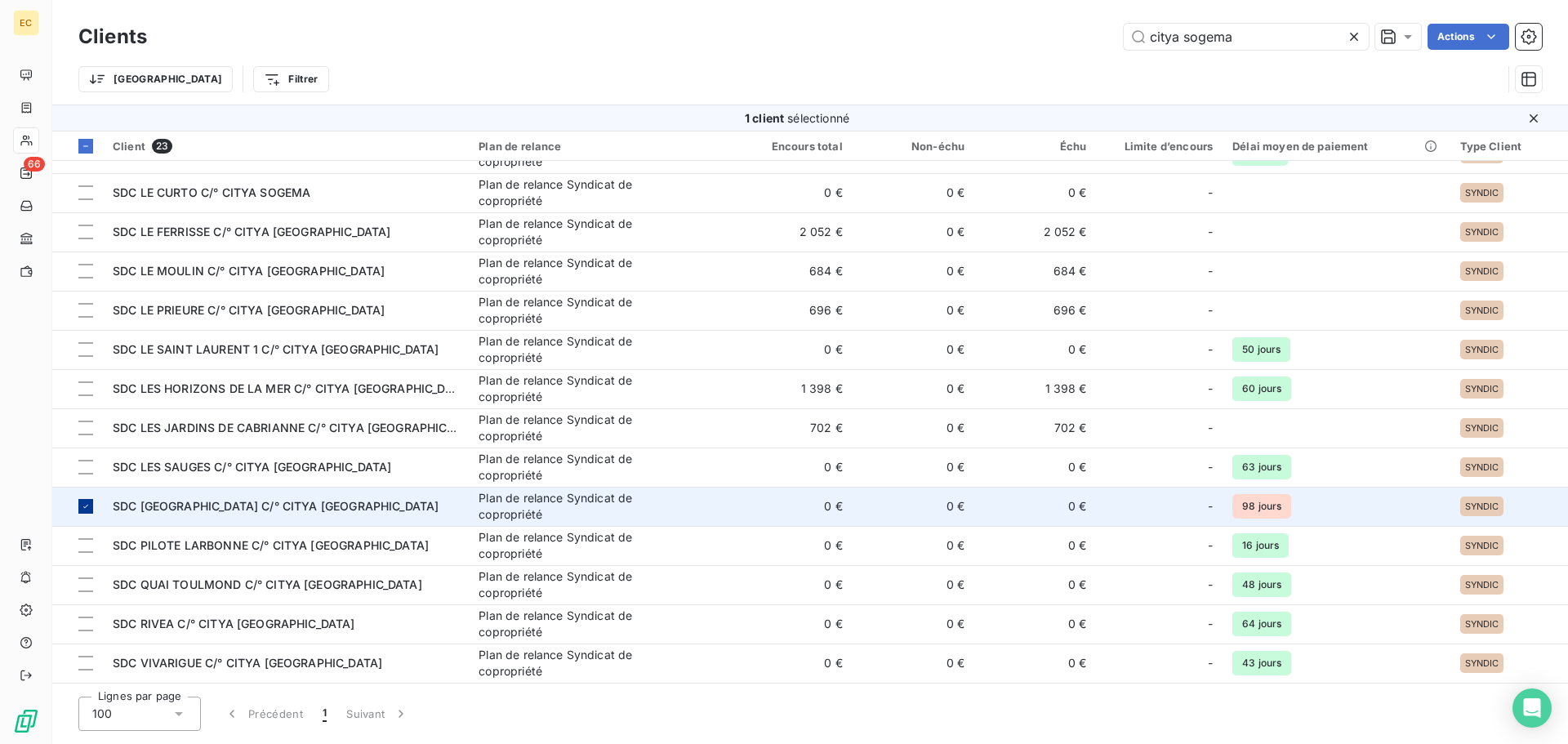
click at [81, 502] on icon at bounding box center [86, 506] width 10 height 10
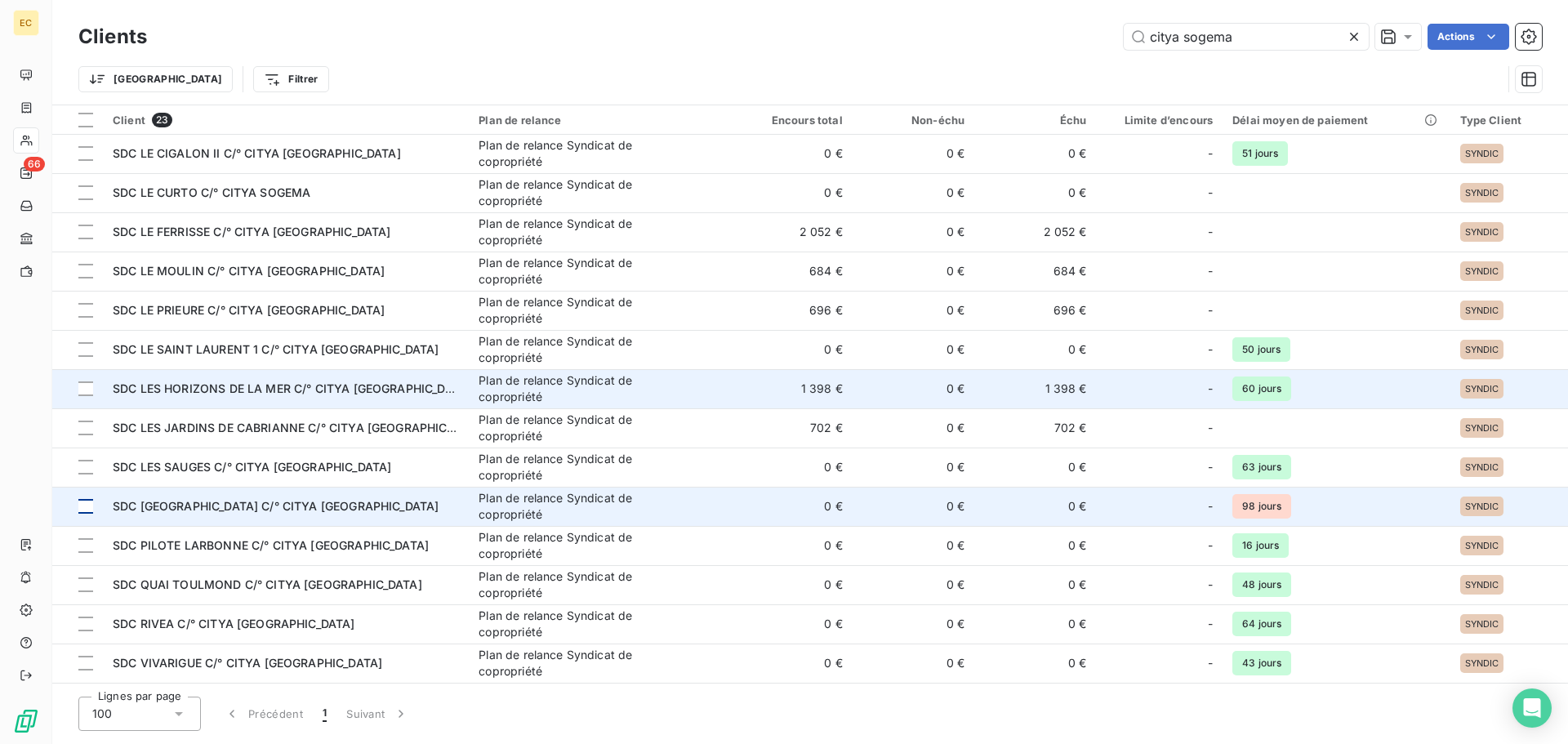
click at [315, 389] on span "SDC LES HORIZONS DE LA MER C/° CITYA SOGEMA" at bounding box center [292, 388] width 359 height 14
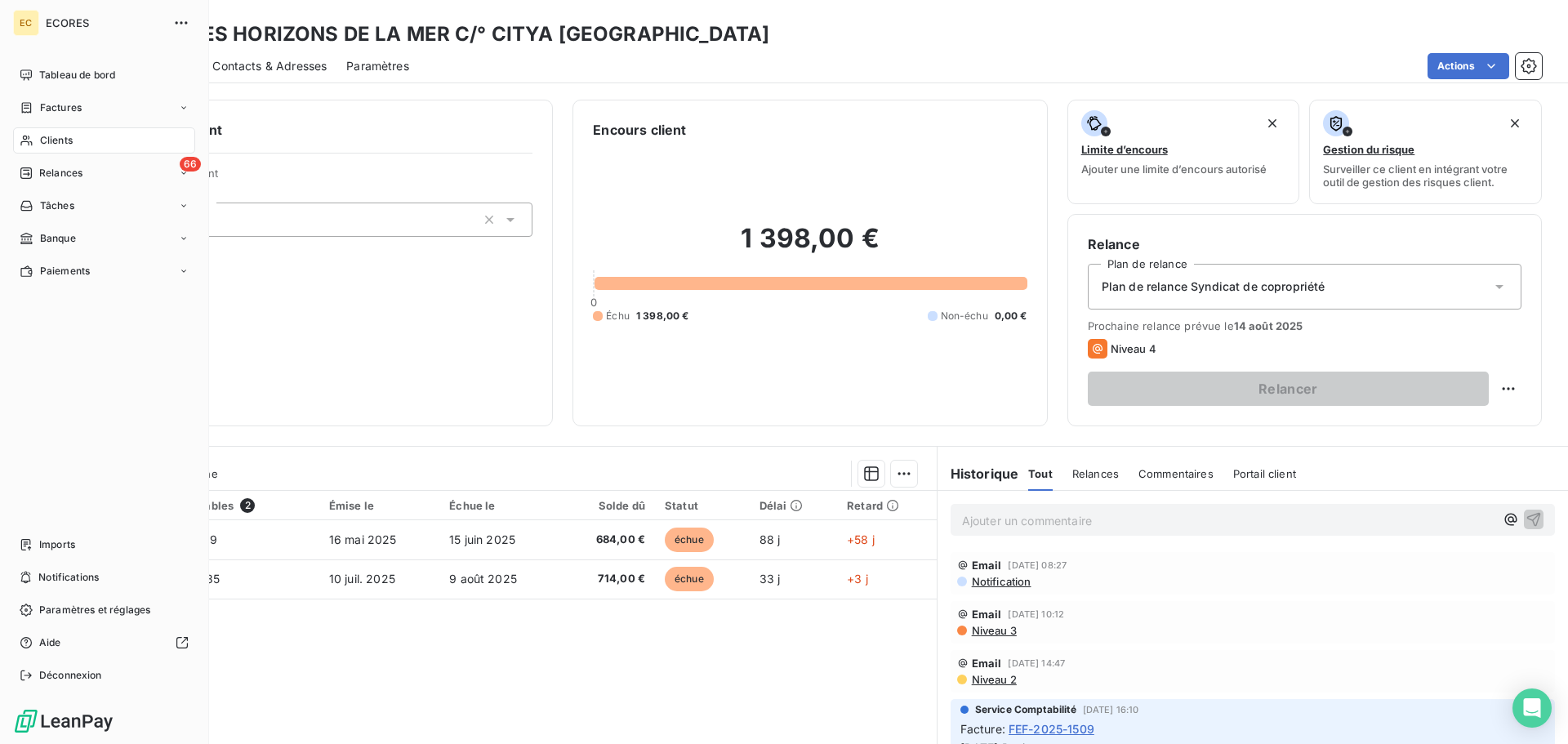
click at [36, 140] on div "Clients" at bounding box center [104, 141] width 182 height 26
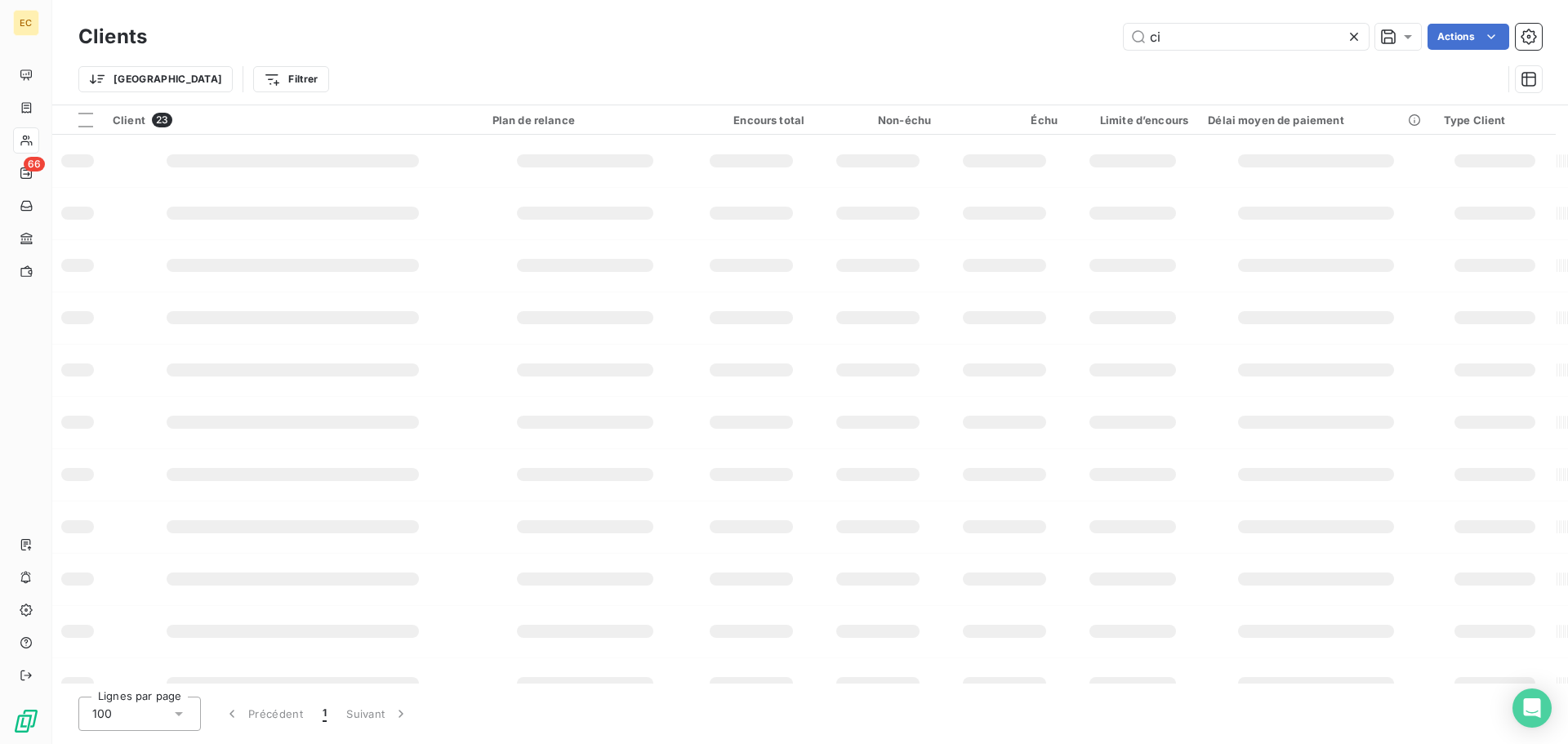
type input "c"
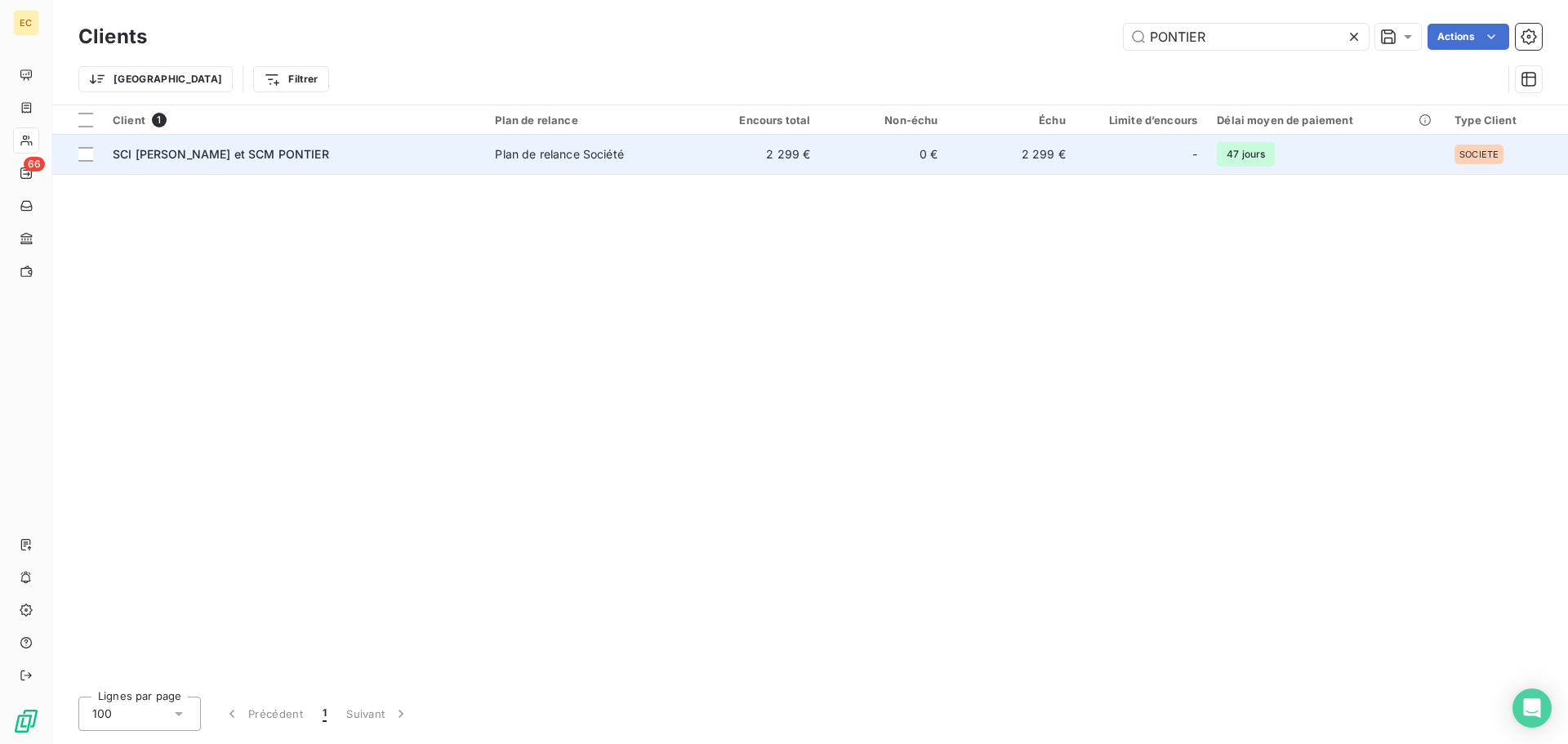
type input "PONTIER"
click at [402, 157] on div "SCI ELISE et SCM PONTIER" at bounding box center [294, 155] width 363 height 16
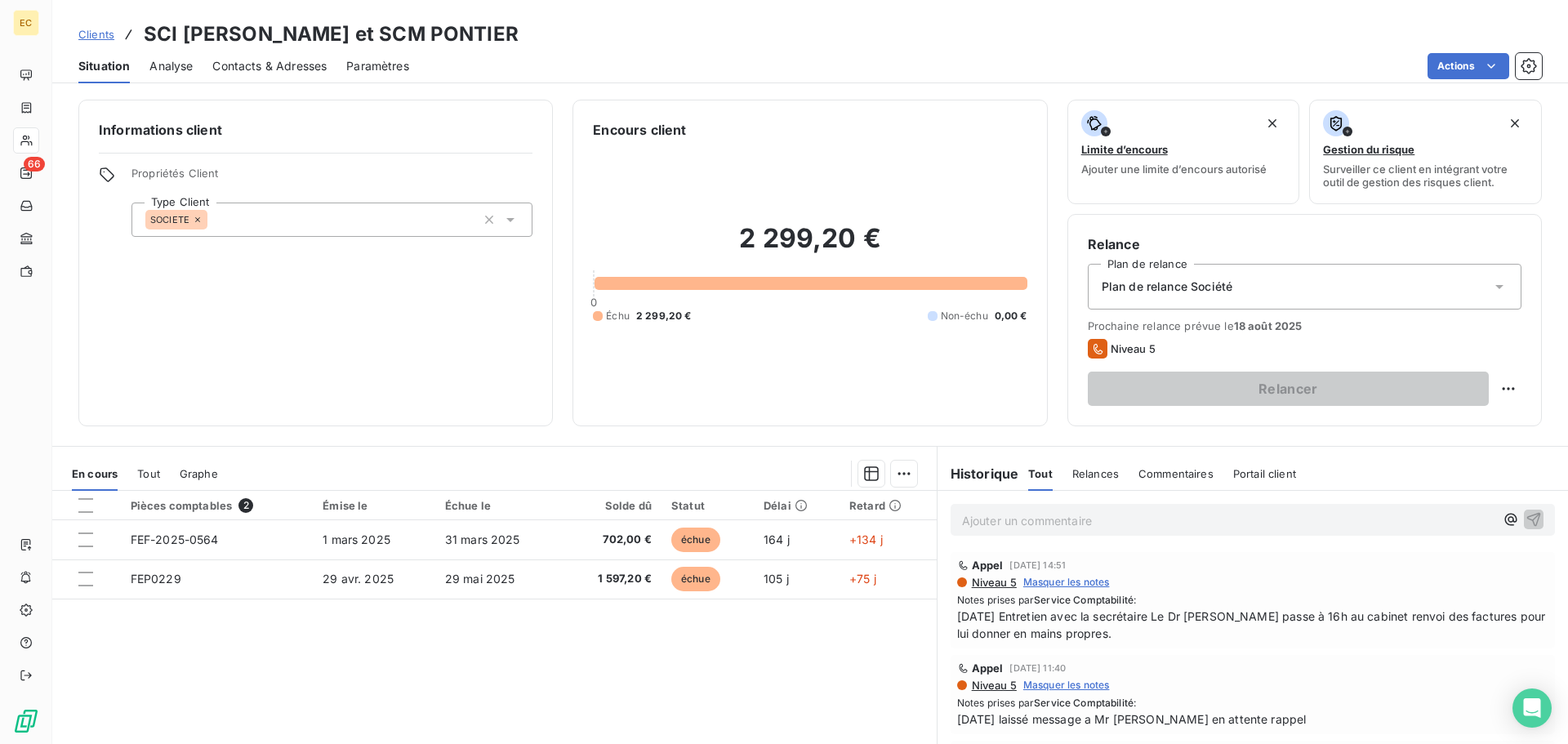
click at [1086, 519] on p "Ajouter un commentaire ﻿" at bounding box center [1228, 520] width 533 height 21
click at [1527, 519] on icon "button" at bounding box center [1534, 519] width 14 height 14
